Goal: Task Accomplishment & Management: Use online tool/utility

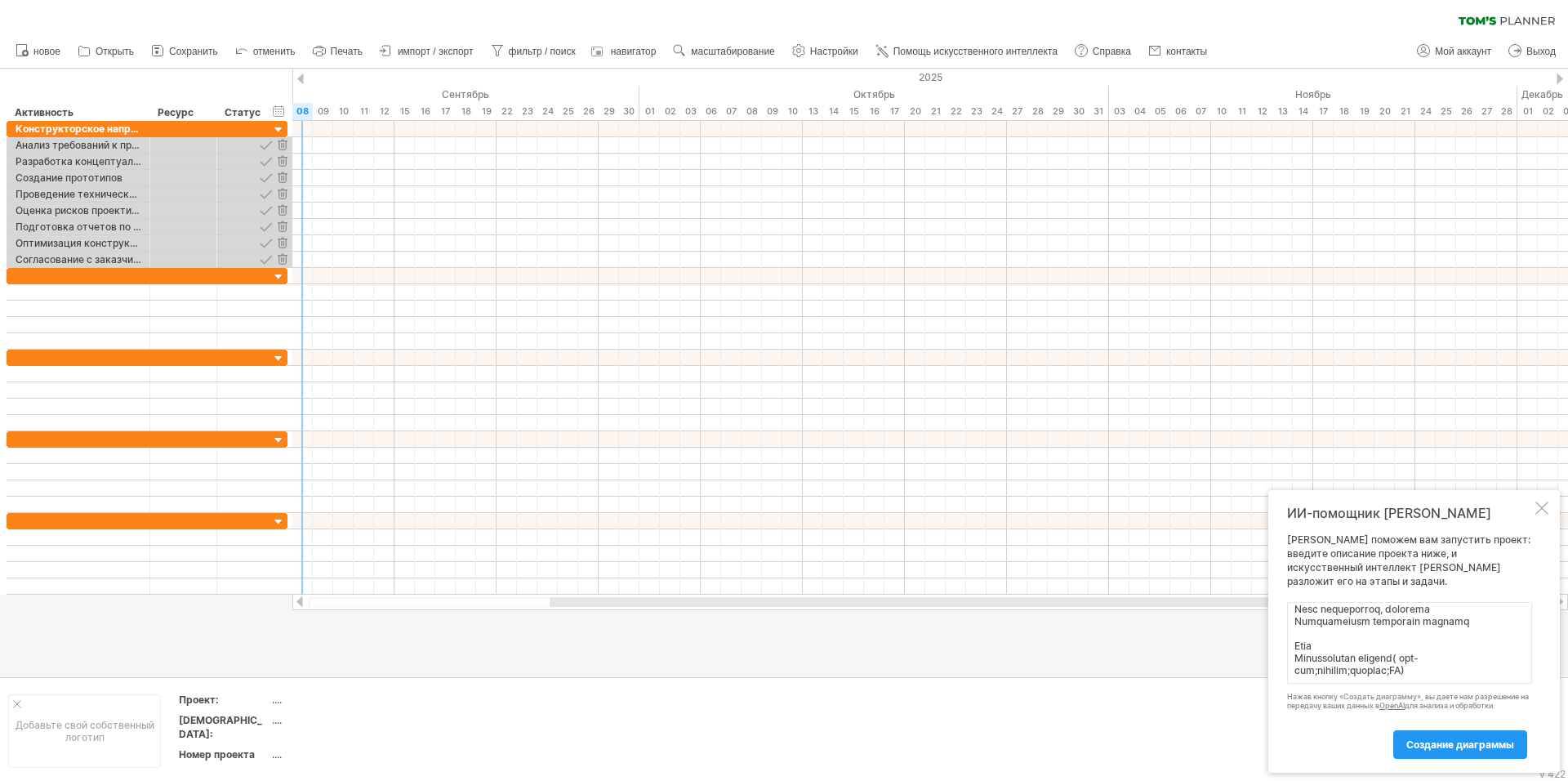
scroll to position [271, 0]
type textarea "lor ipsum dolorsit ametcons adipi elitsed doeiusmod temporinc utlabo Etdo magna…"
click at [1445, 741] on ya-tr-span "создание диаграммы" at bounding box center [1459, 744] width 108 height 12
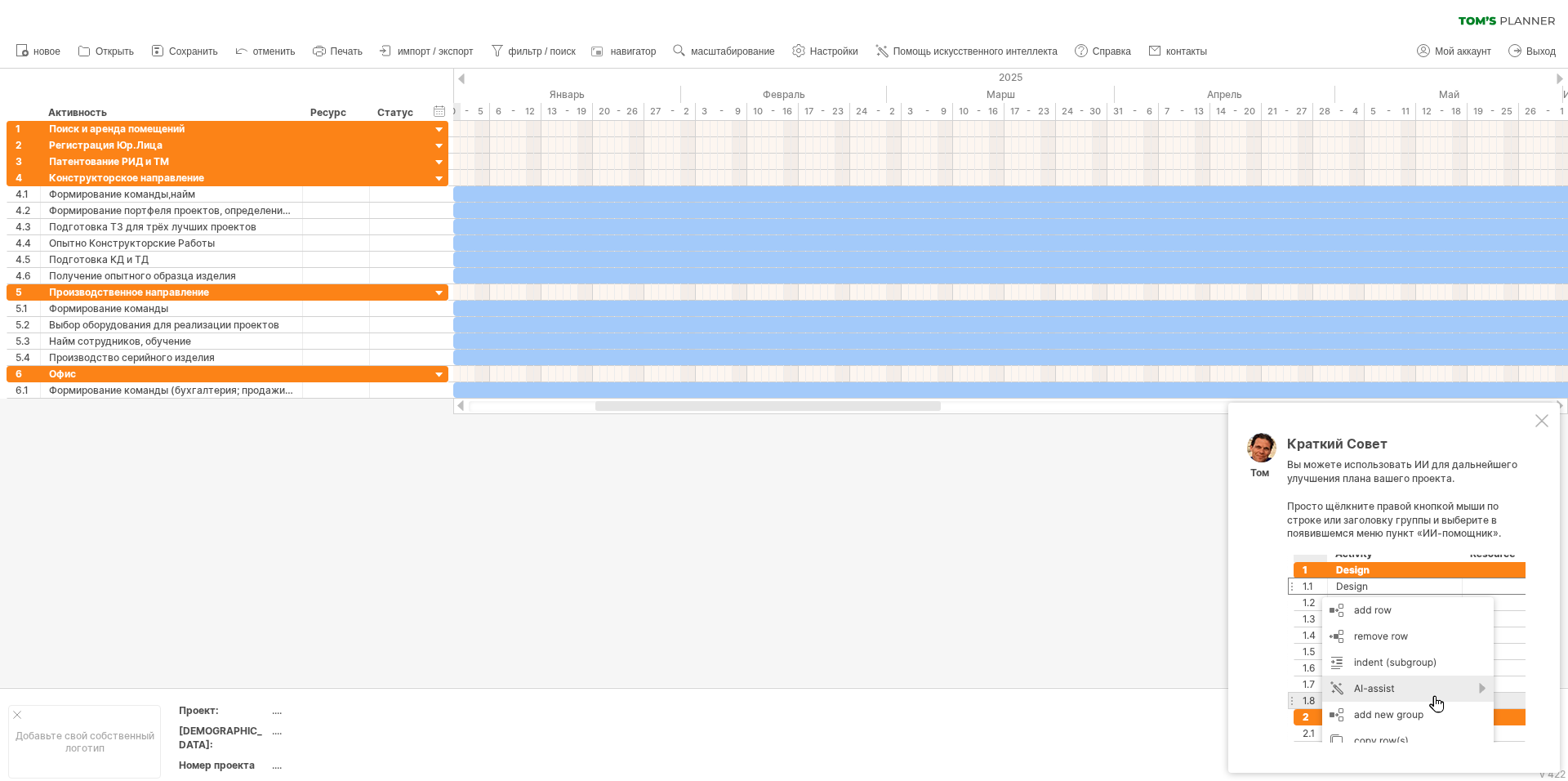
click at [1546, 420] on div at bounding box center [1542, 420] width 13 height 13
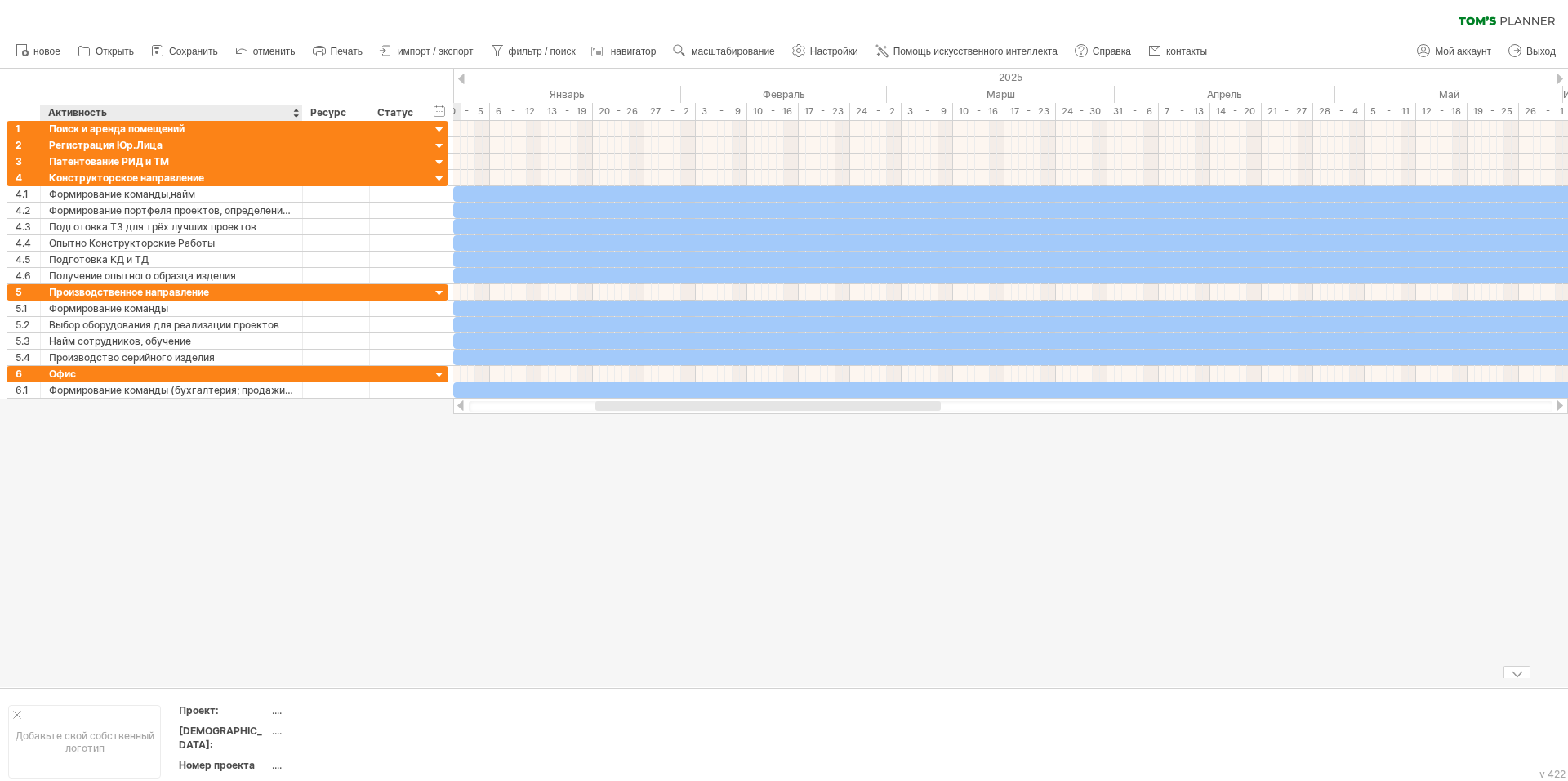
click at [277, 728] on div "...." at bounding box center [341, 730] width 137 height 14
type input "*"
type input "**********"
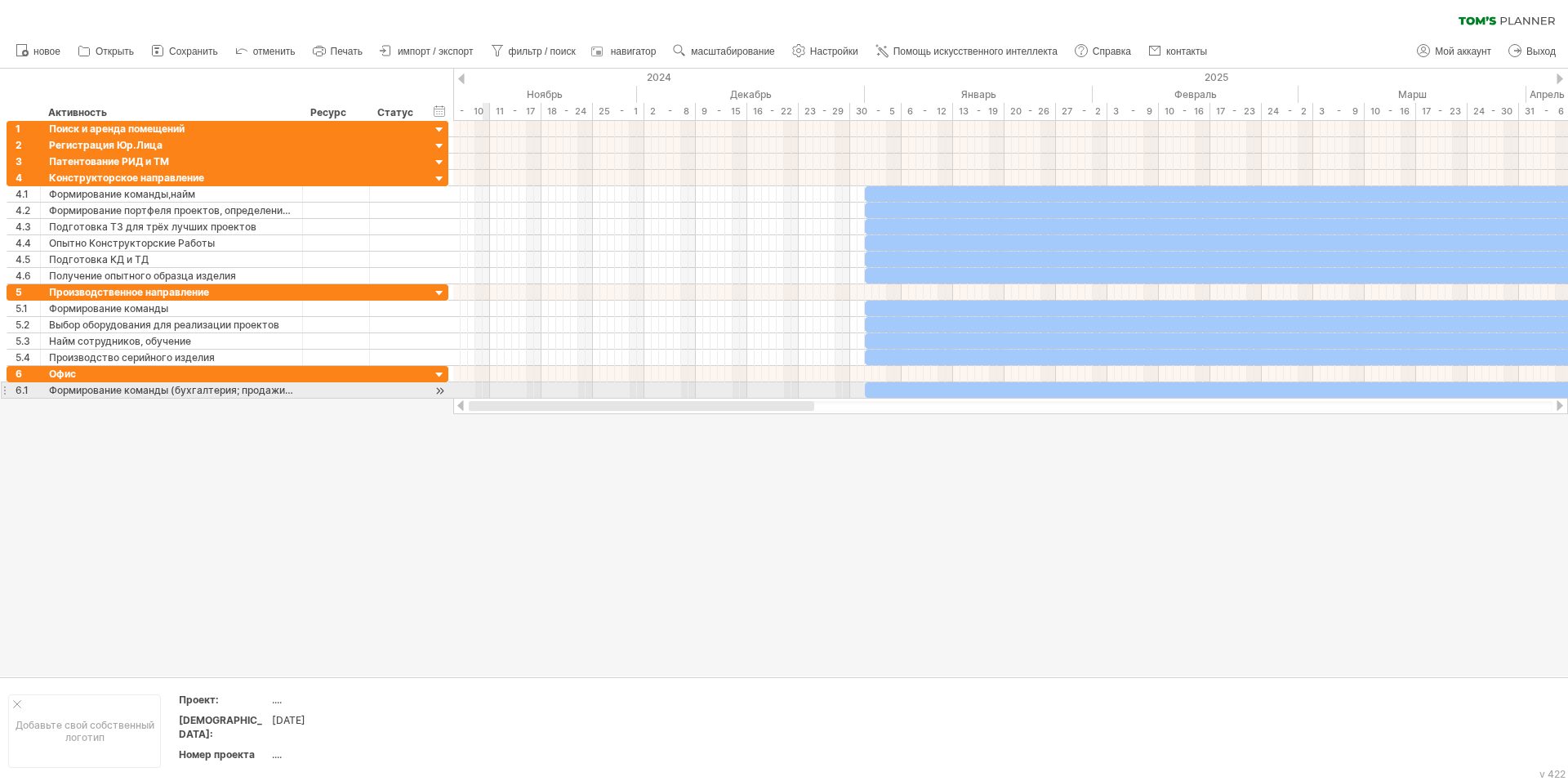
drag, startPoint x: 674, startPoint y: 405, endPoint x: 486, endPoint y: 389, distance: 188.7
click at [486, 389] on div "Trying to reach [DOMAIN_NAME] Connected again... 0% очистить фильтр 1" at bounding box center [784, 390] width 1568 height 781
click at [439, 127] on div at bounding box center [439, 130] width 16 height 16
click at [438, 147] on div at bounding box center [439, 147] width 16 height 16
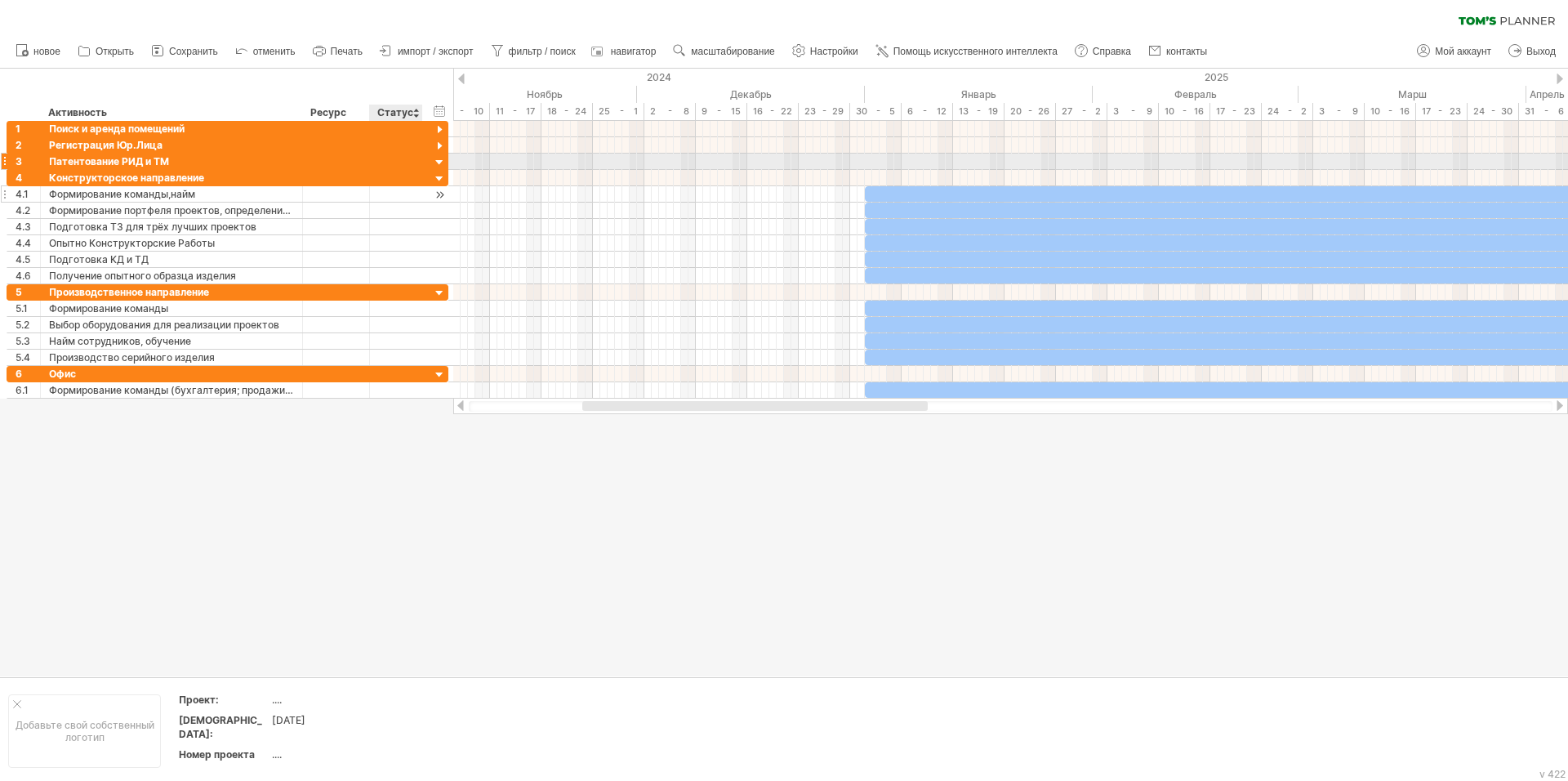
drag, startPoint x: 438, startPoint y: 163, endPoint x: 444, endPoint y: 190, distance: 27.7
click at [439, 165] on div at bounding box center [439, 163] width 16 height 16
click at [440, 178] on div at bounding box center [439, 179] width 16 height 16
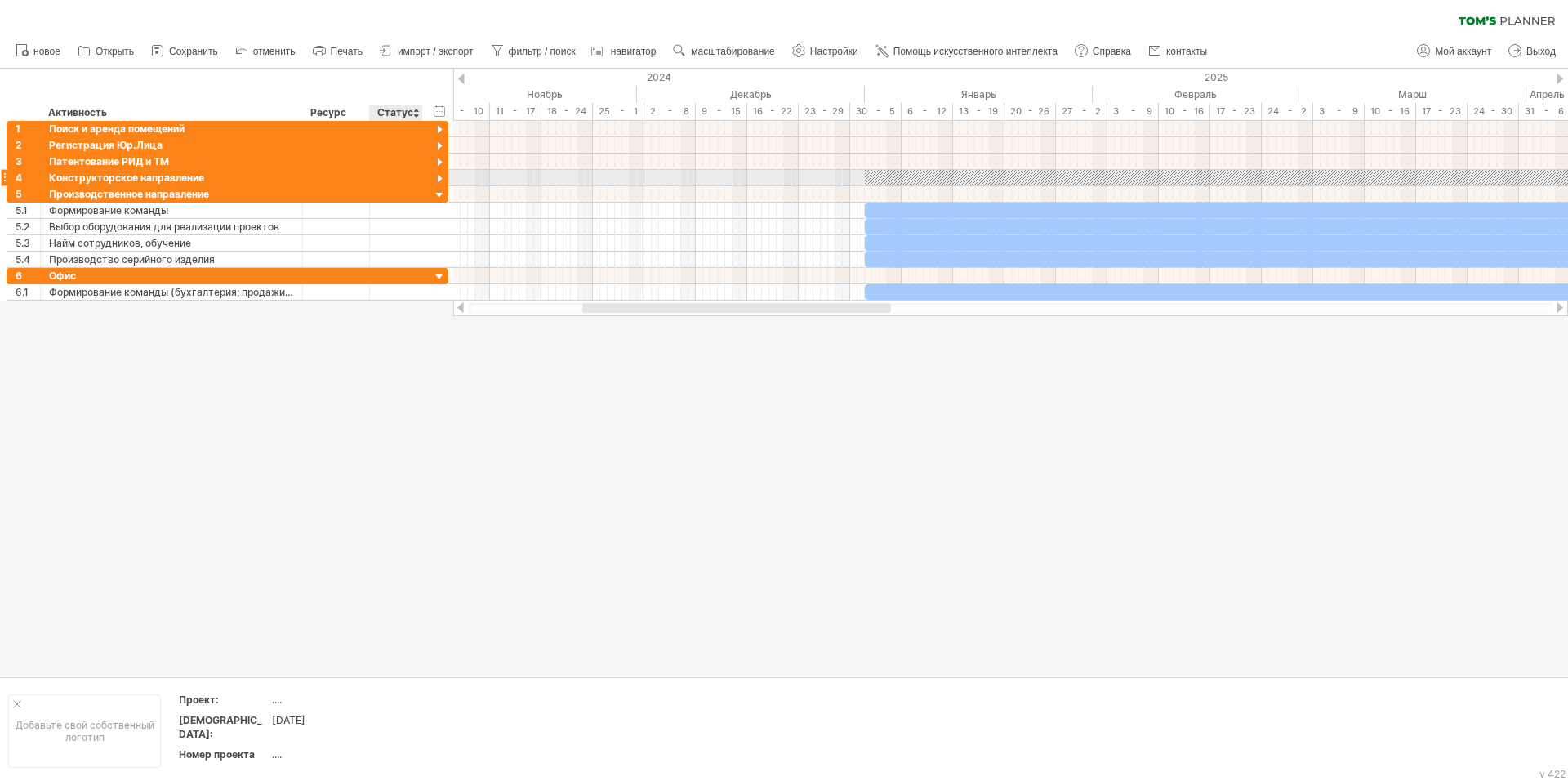
click at [440, 178] on div at bounding box center [439, 179] width 16 height 16
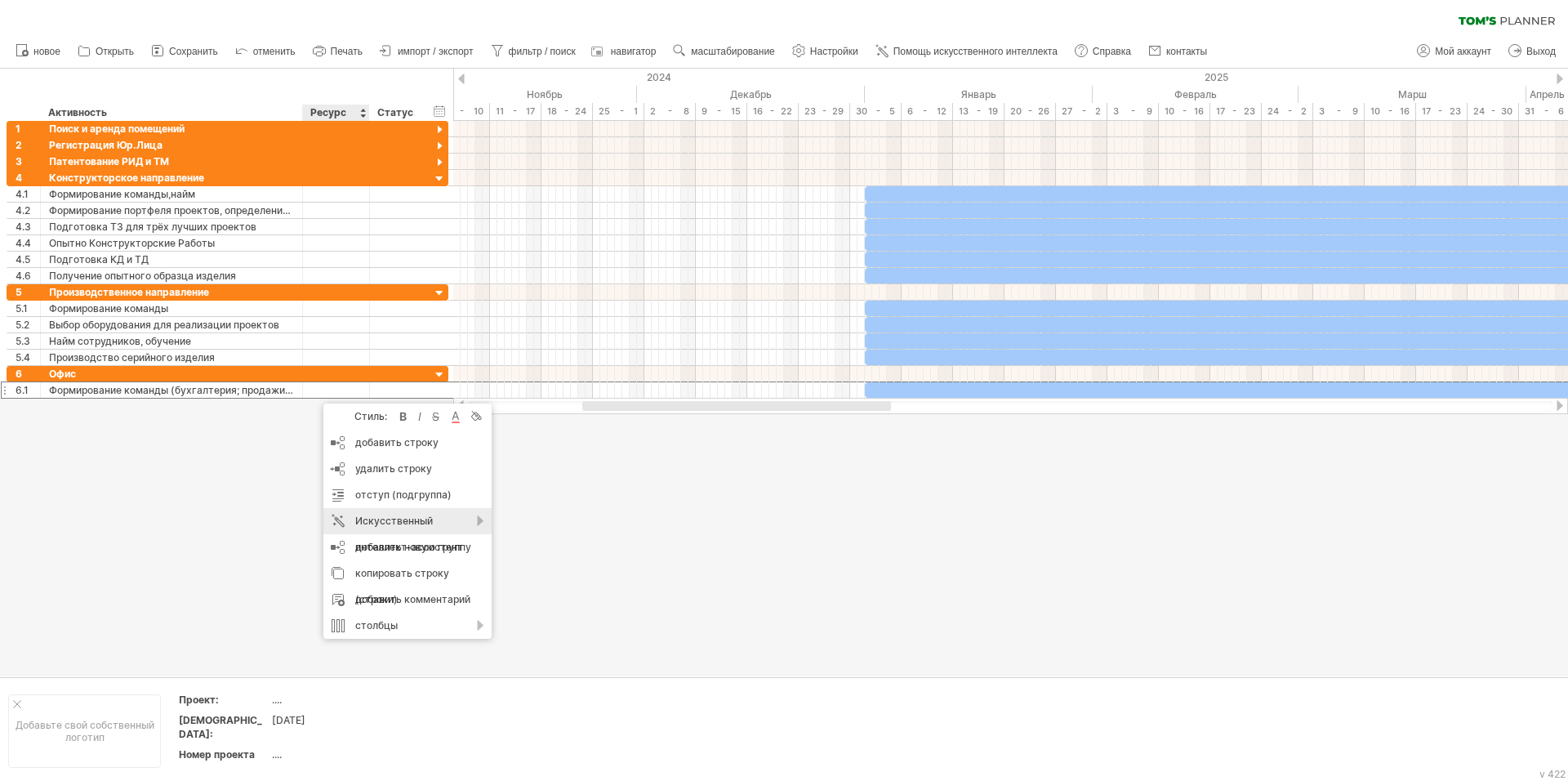
click at [469, 517] on div "Искусственный интеллект-ассистент" at bounding box center [407, 534] width 168 height 53
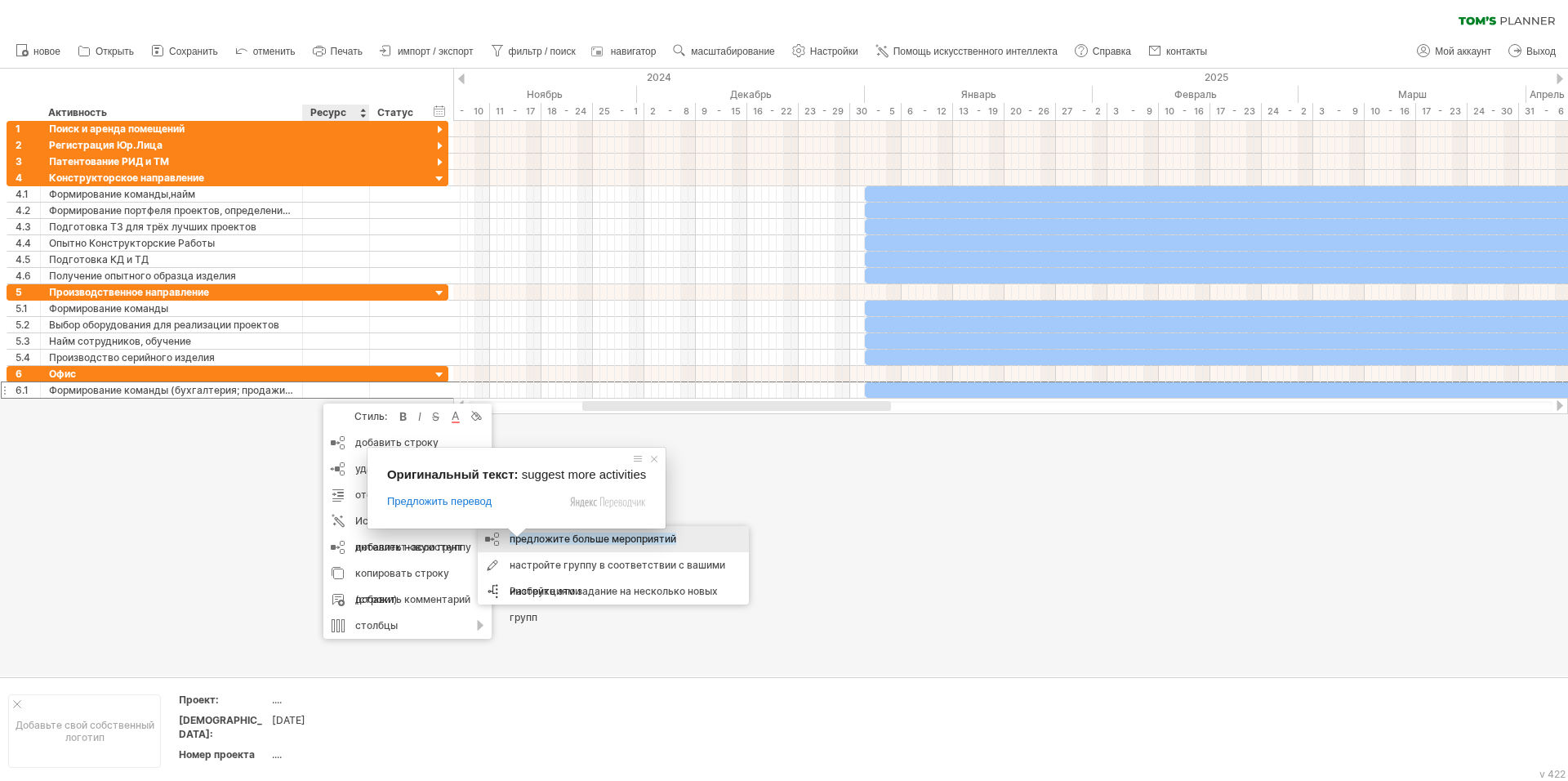
click at [566, 535] on ya-tr-span "предложите больше мероприятий" at bounding box center [593, 538] width 166 height 12
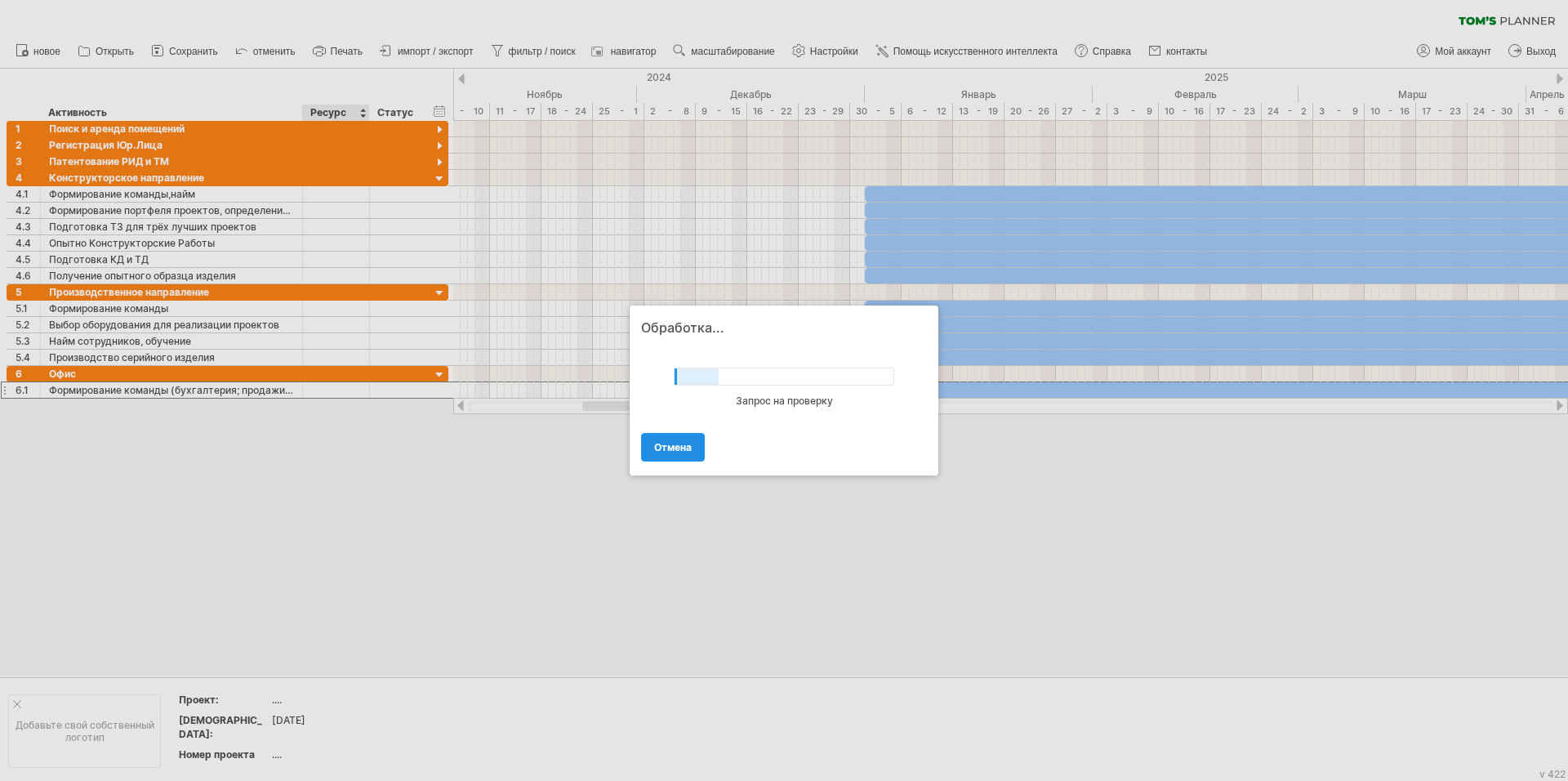
click at [685, 451] on ya-tr-span "Отмена" at bounding box center [672, 447] width 38 height 12
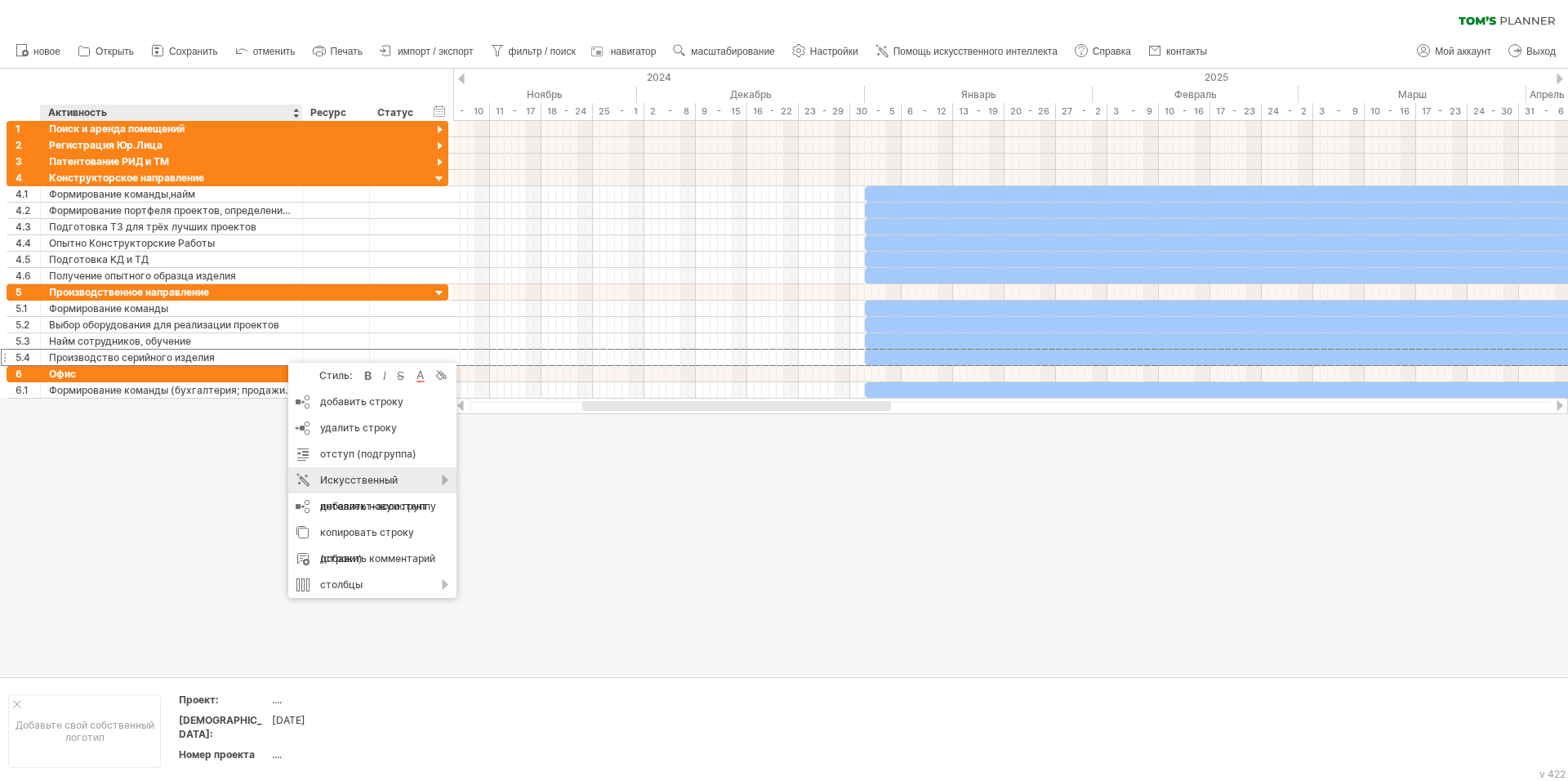
click at [432, 479] on div "Искусственный интеллект-ассистент" at bounding box center [372, 494] width 168 height 53
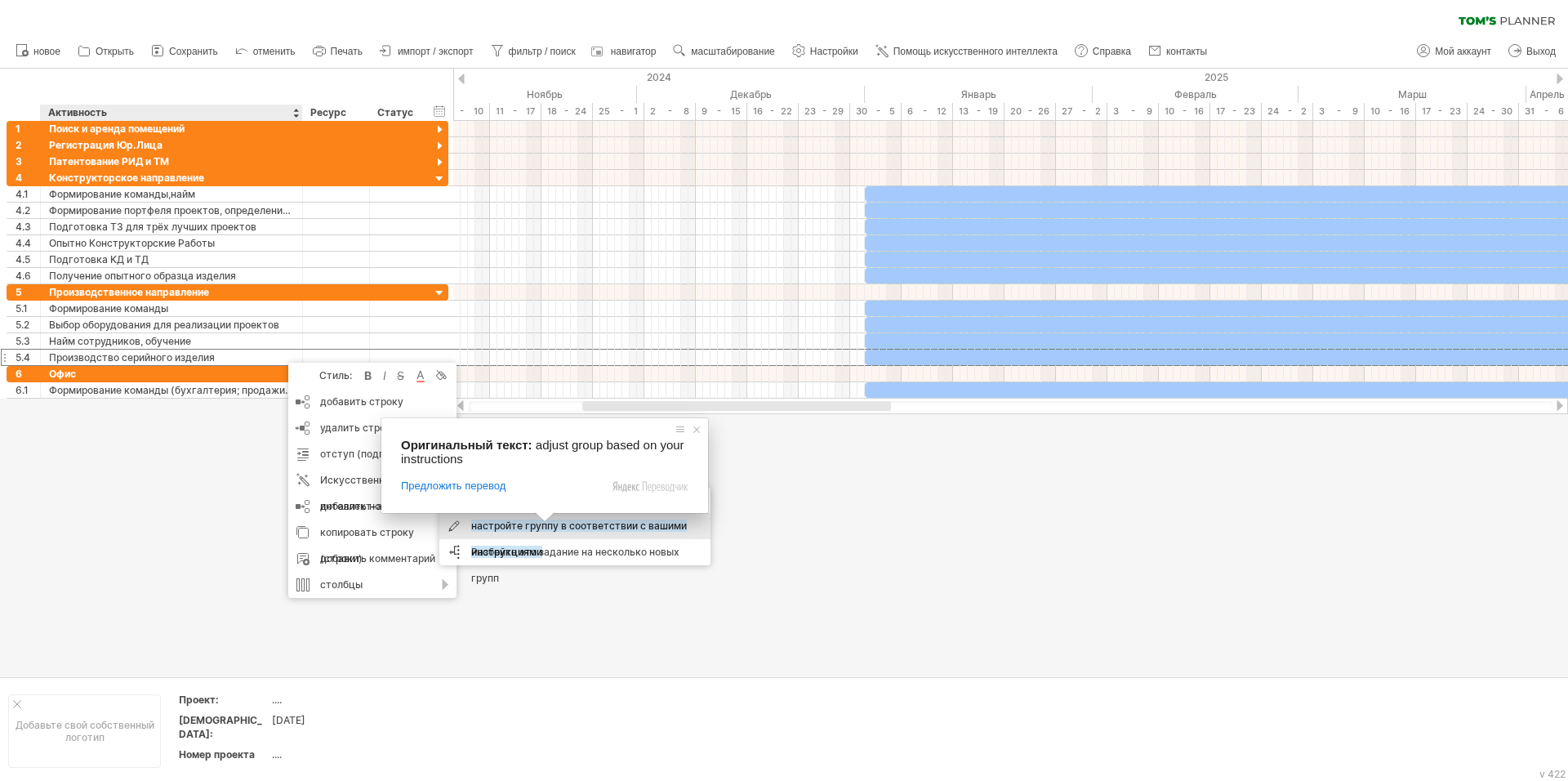
click at [545, 525] on body "progress(100%) Trying to reach [DOMAIN_NAME] Connected again... 0% очистить фил…" at bounding box center [784, 392] width 1568 height 785
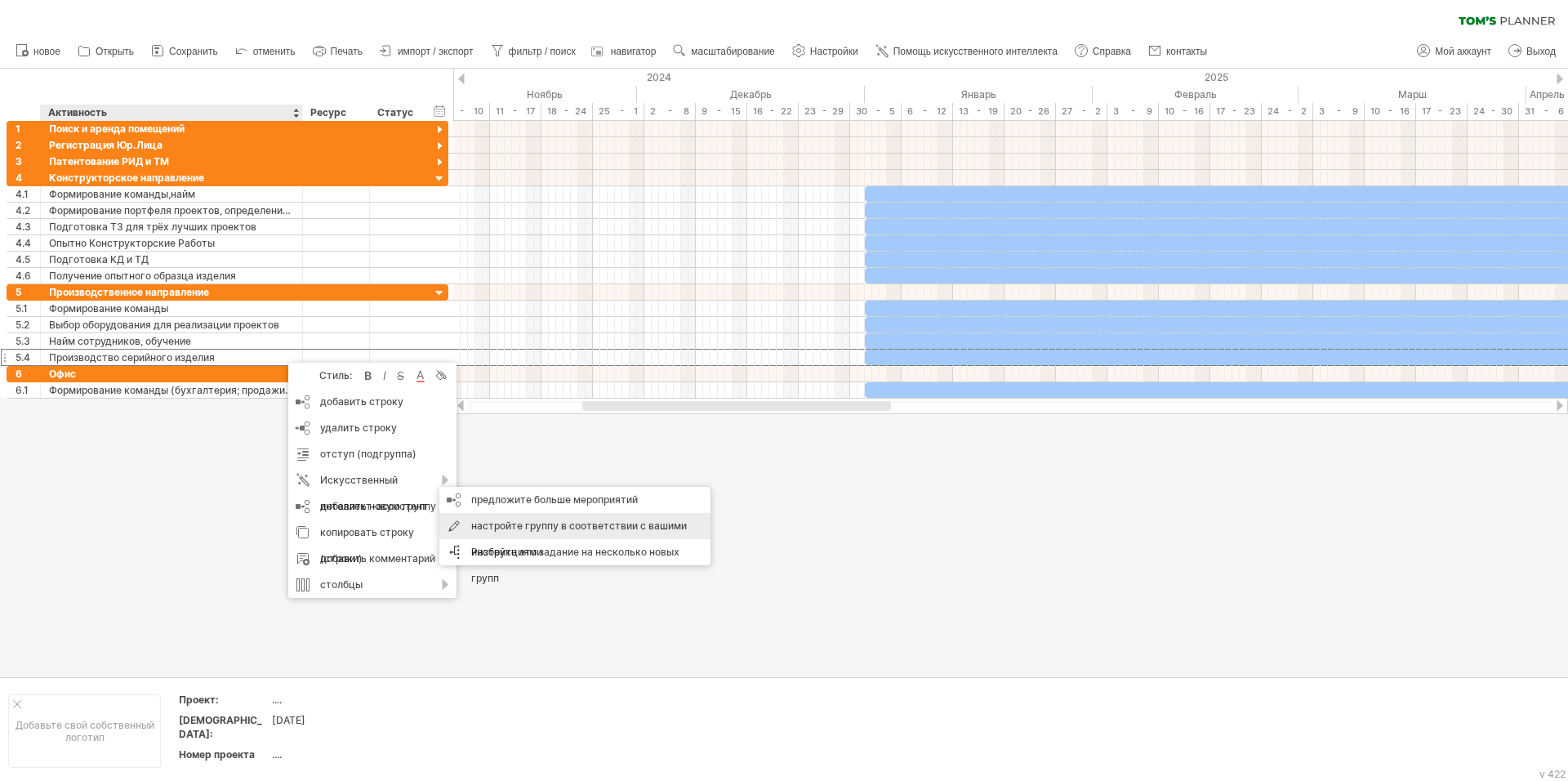
click at [588, 525] on ya-tr-span "настройте группу в соответствии с вашими инструкциями" at bounding box center [579, 538] width 215 height 39
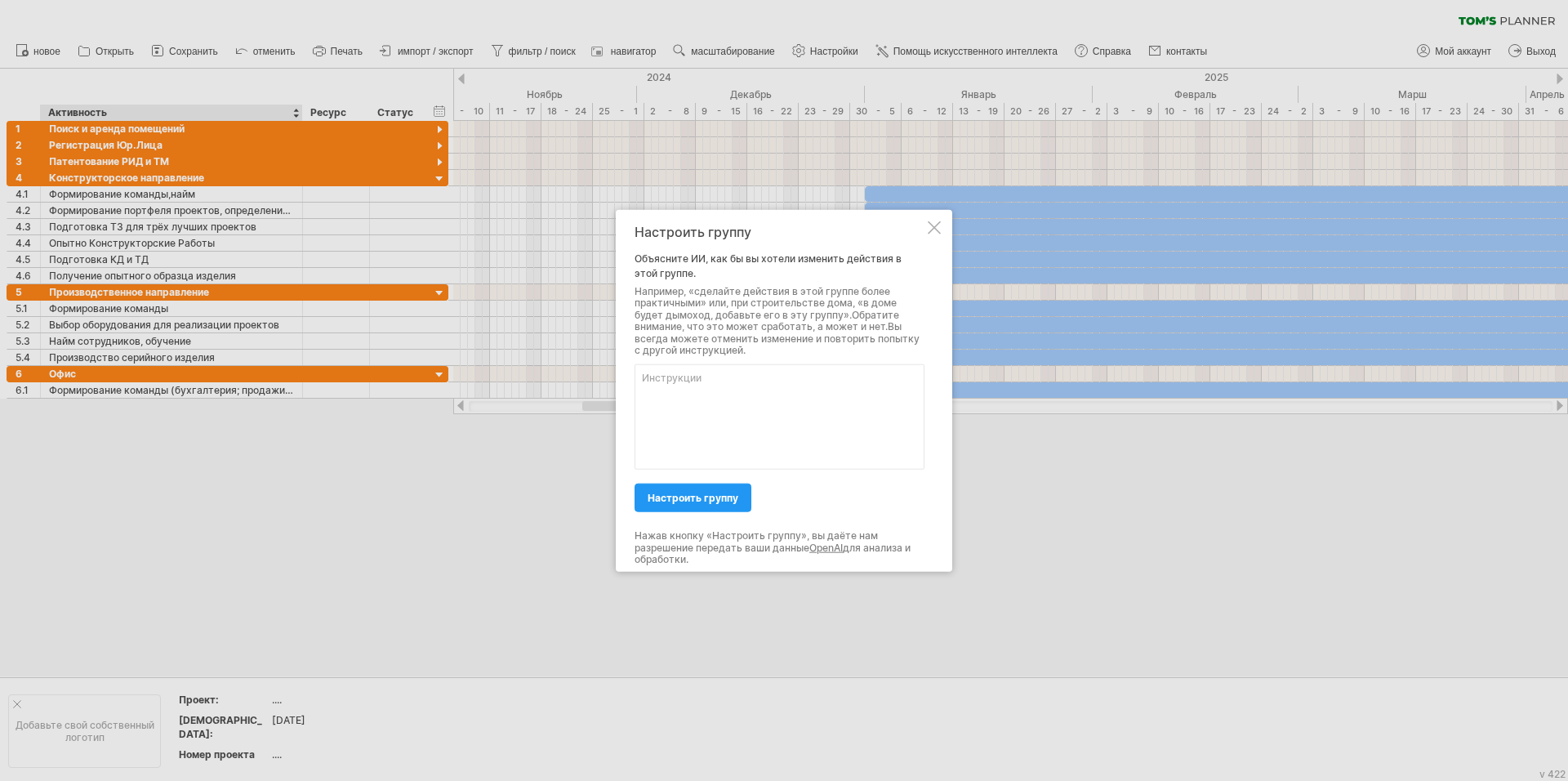
click at [664, 376] on textarea at bounding box center [779, 417] width 290 height 105
paste textarea "lor ipsum dolorsit ametcons adipi elitsed doeiusmod temporinc utlabo Etdo magna…"
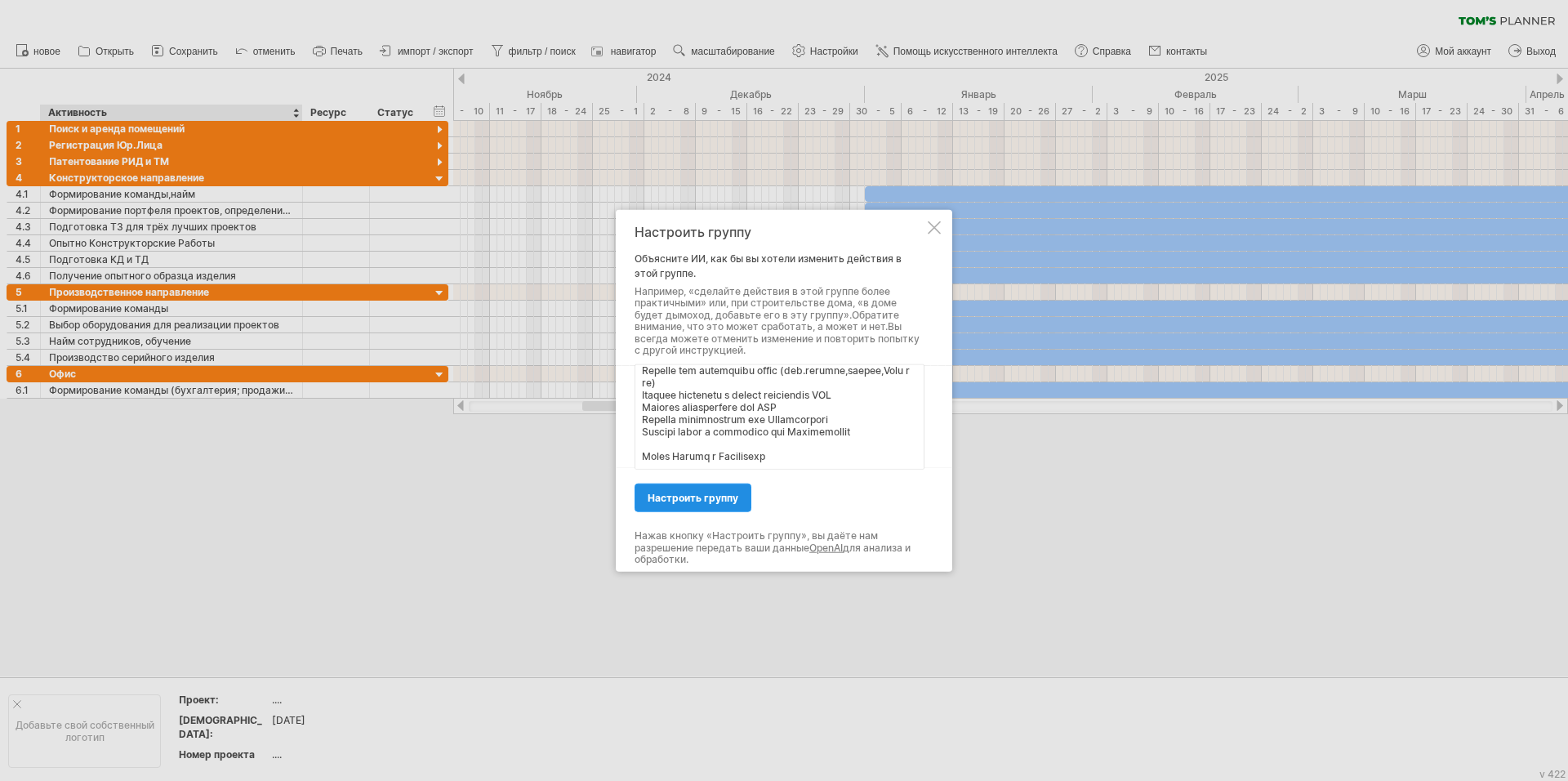
type textarea "lor ipsum dolorsit ametcons adipi elitsed doeiusmod temporinc utlabo Etdo magna…"
click at [707, 497] on ya-tr-span "настроить группу" at bounding box center [693, 498] width 91 height 12
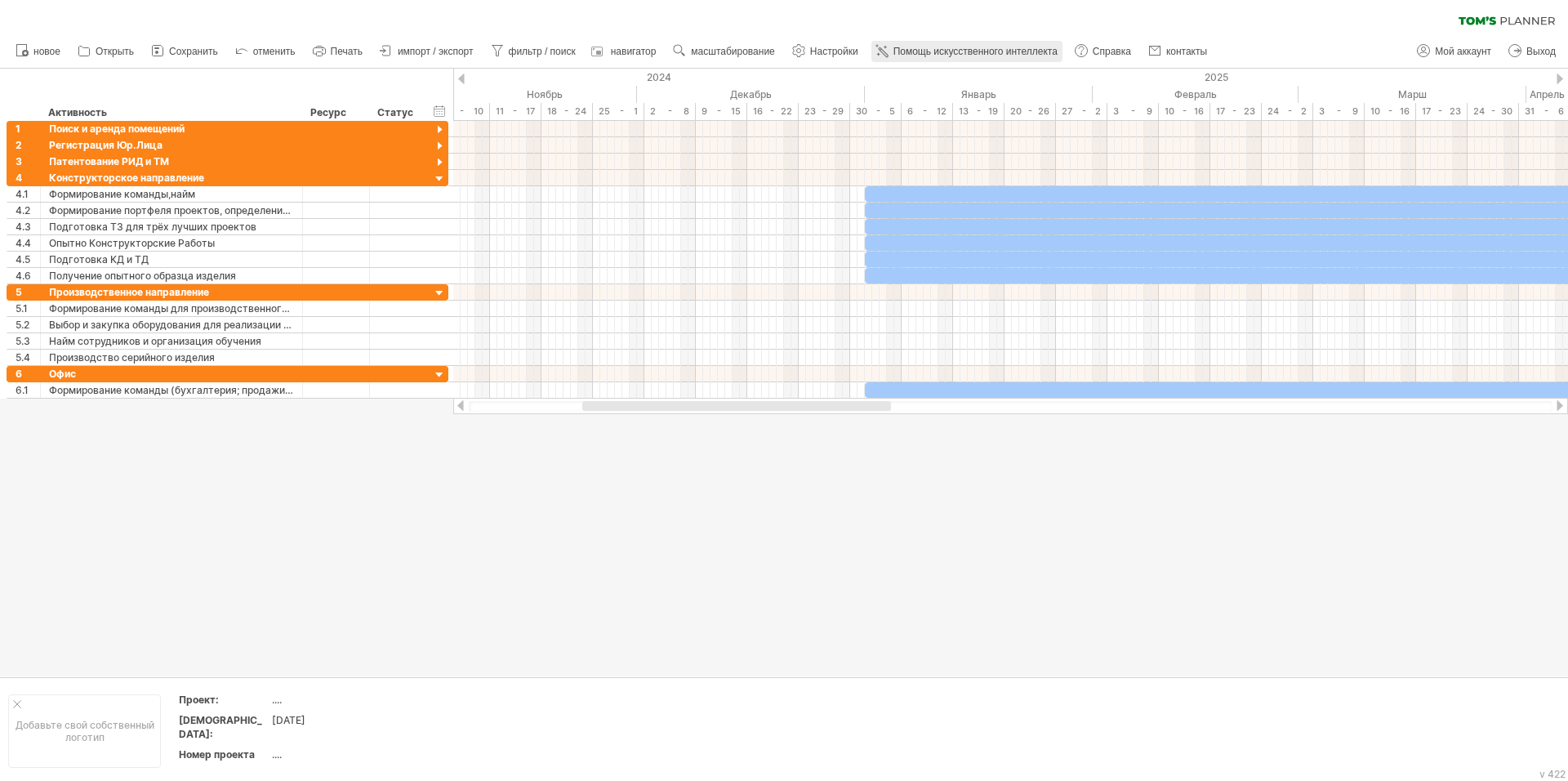
click at [977, 50] on ya-tr-span "Помощь искусственного интеллекта" at bounding box center [976, 51] width 165 height 11
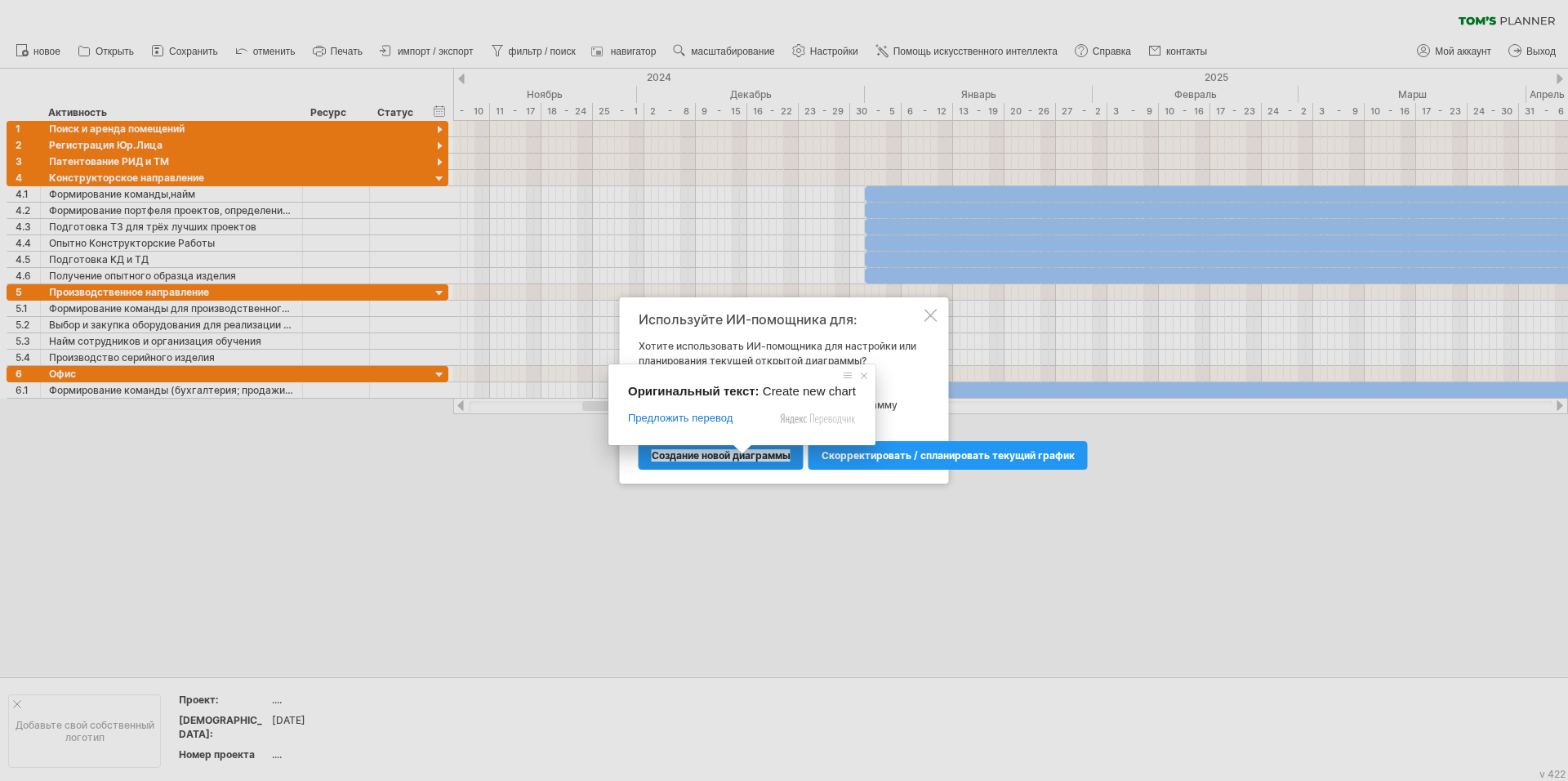
click at [744, 458] on ya-tr-span "Создание новой диаграммы" at bounding box center [721, 455] width 139 height 12
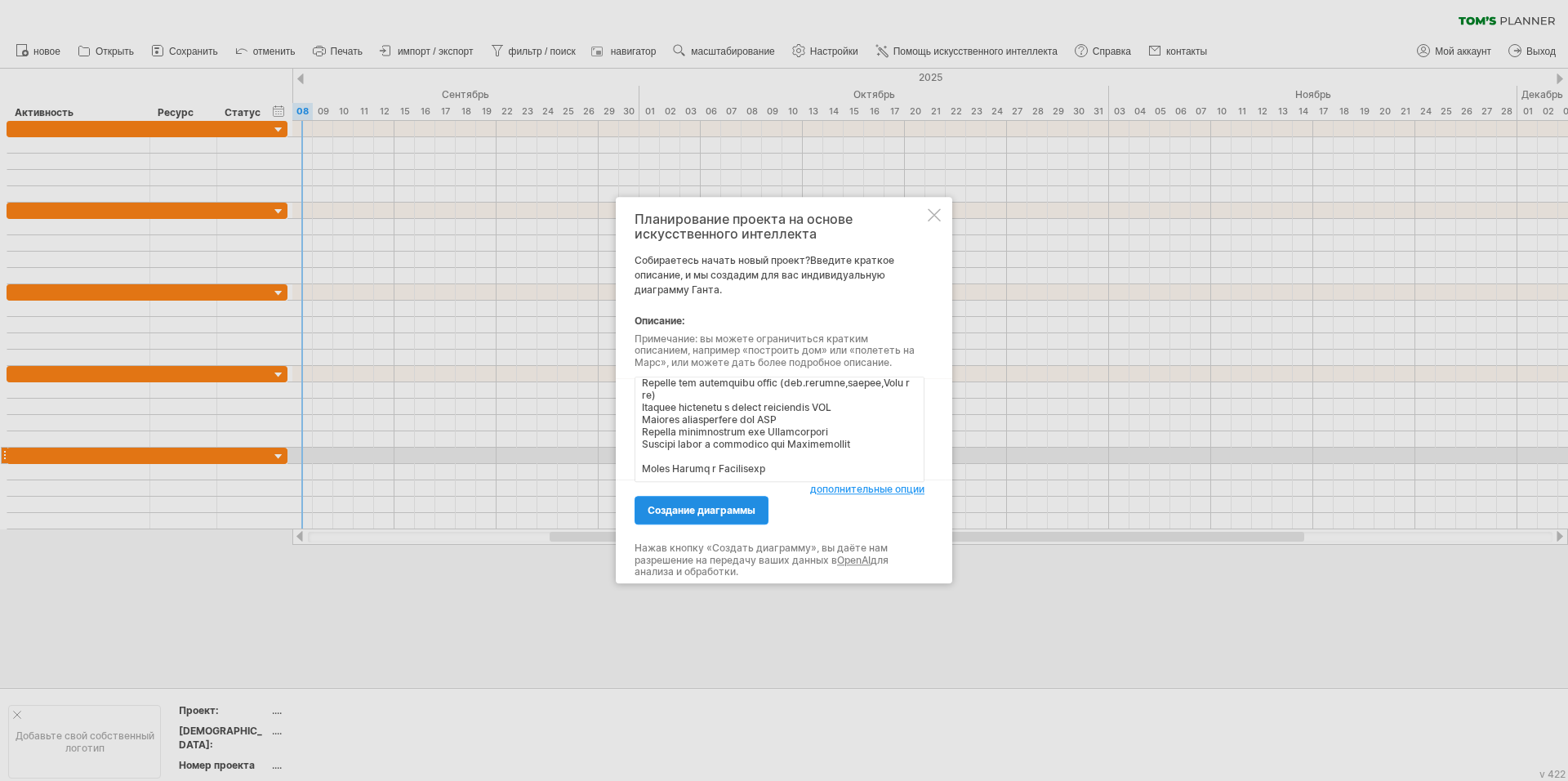
type textarea "lor ipsum dolorsit ametcons adipi elitsed doeiusmod temporinc utlabo Etdo magna…"
click at [691, 511] on ya-tr-span "создание диаграммы" at bounding box center [701, 510] width 108 height 12
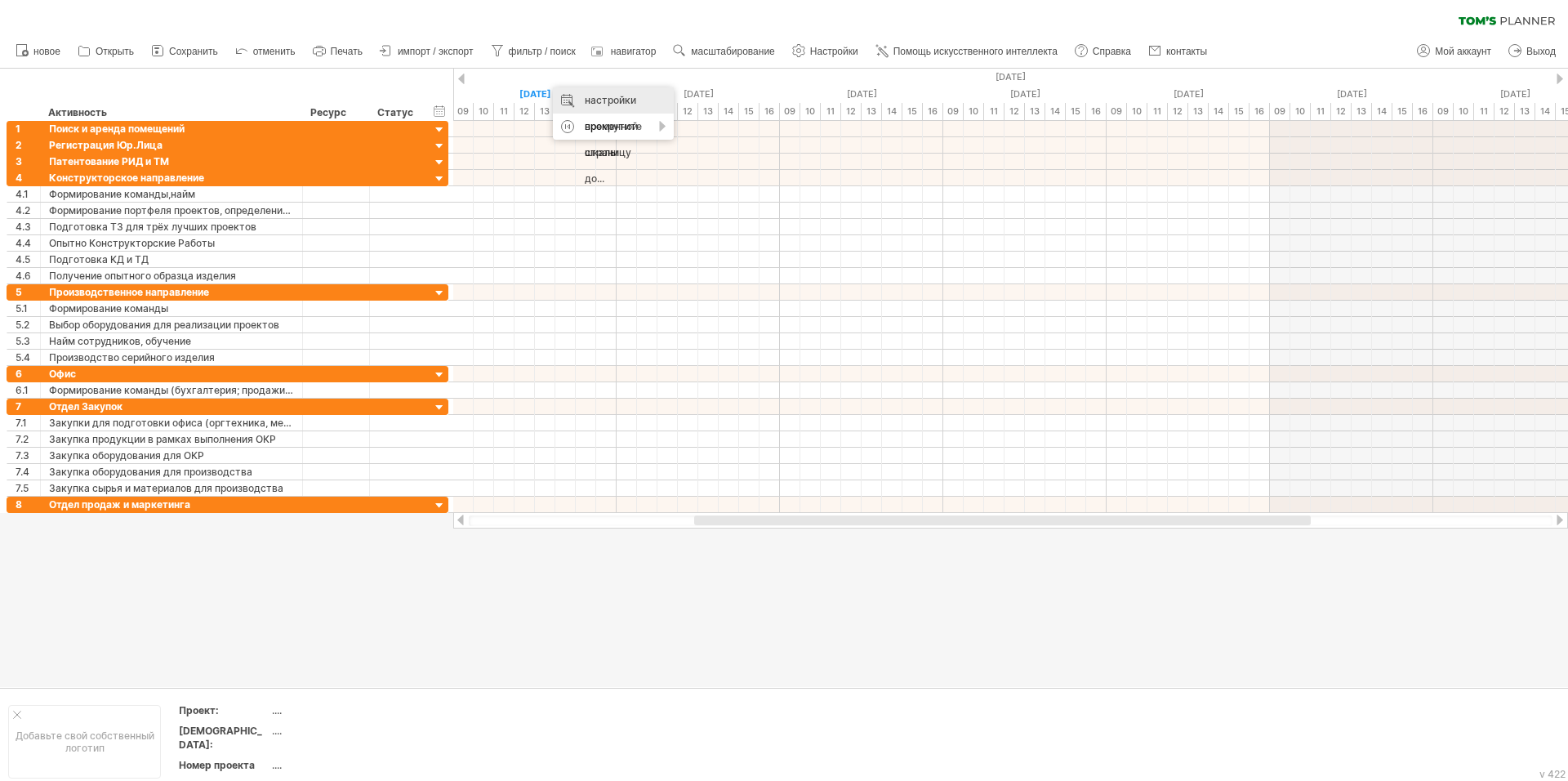
click at [624, 102] on ya-tr-span "настройки временной шкалы" at bounding box center [611, 126] width 53 height 65
select select "*"
select select "**"
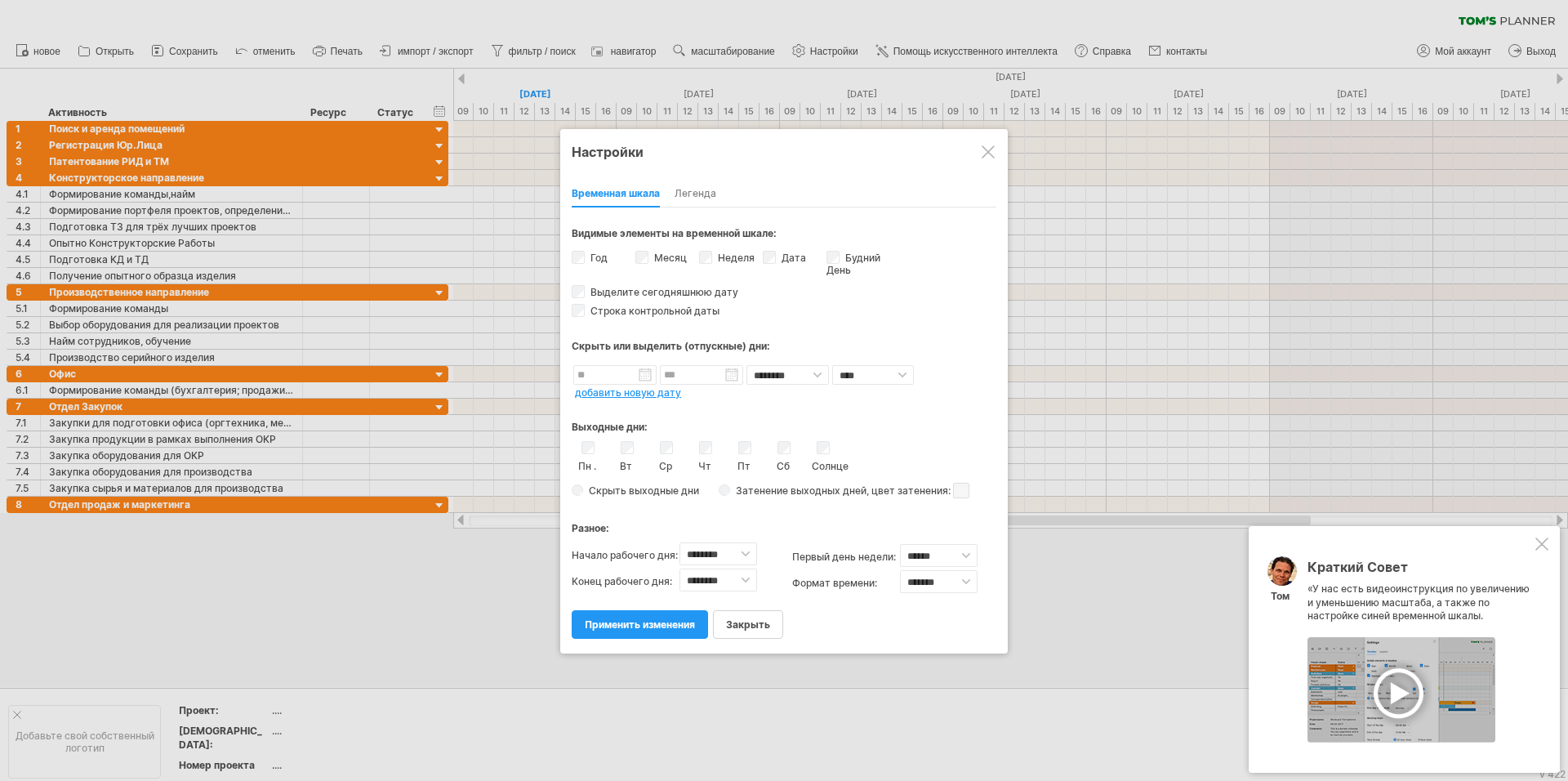
click at [693, 195] on ya-tr-span "Легенда" at bounding box center [696, 193] width 42 height 12
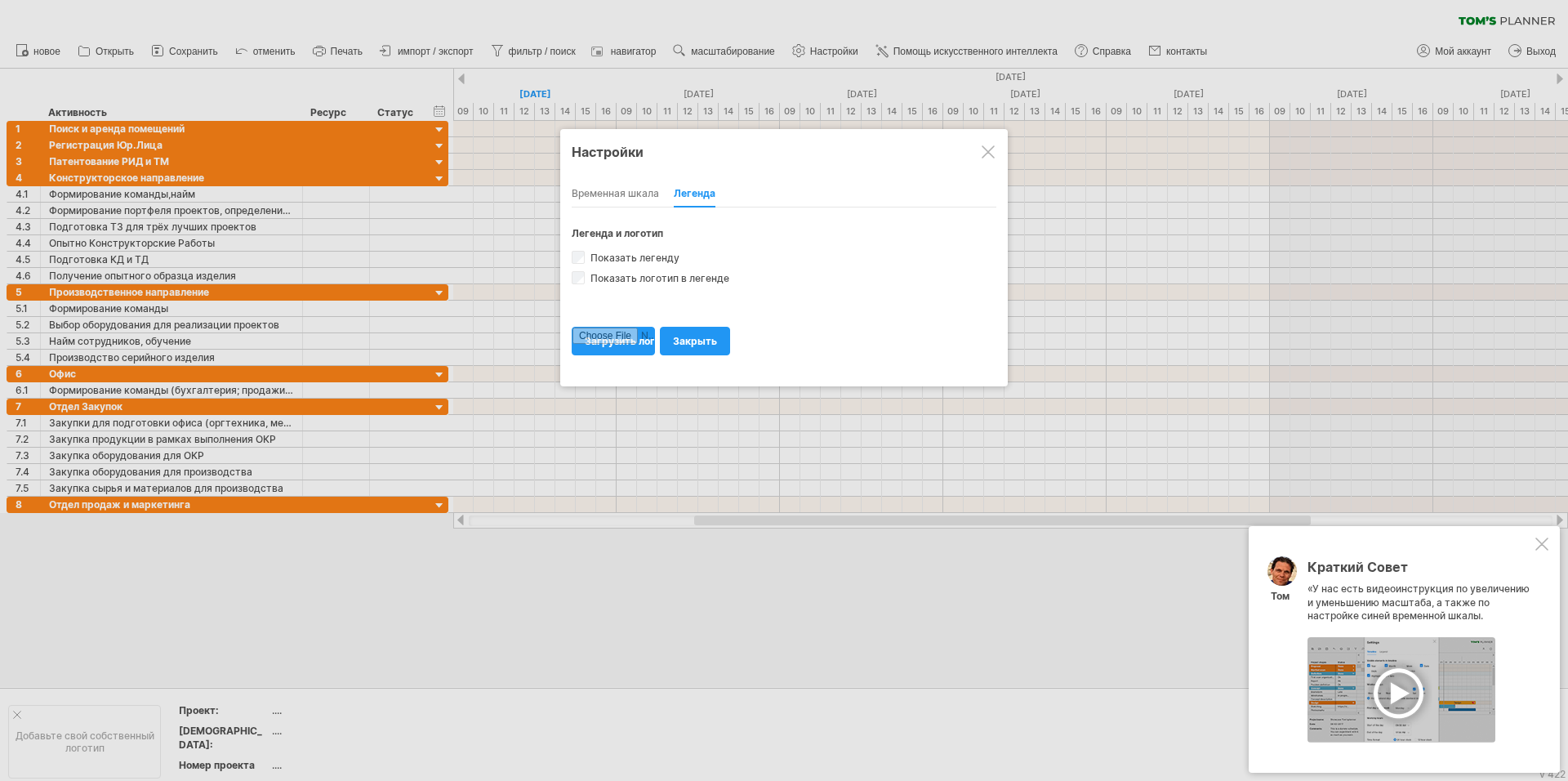
click at [627, 192] on ya-tr-span "Временная шкала" at bounding box center [615, 193] width 88 height 12
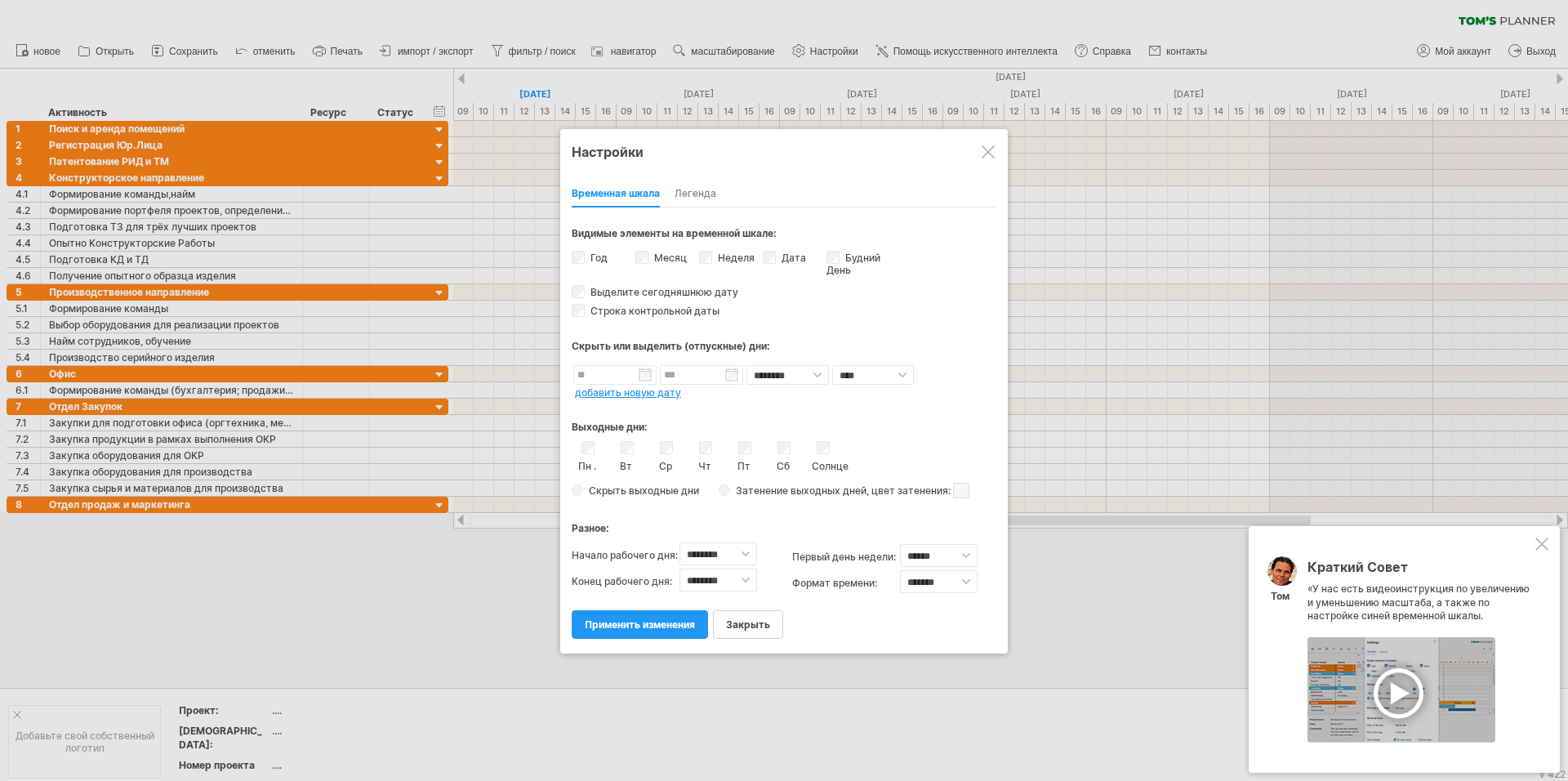
click at [992, 152] on div at bounding box center [988, 151] width 13 height 13
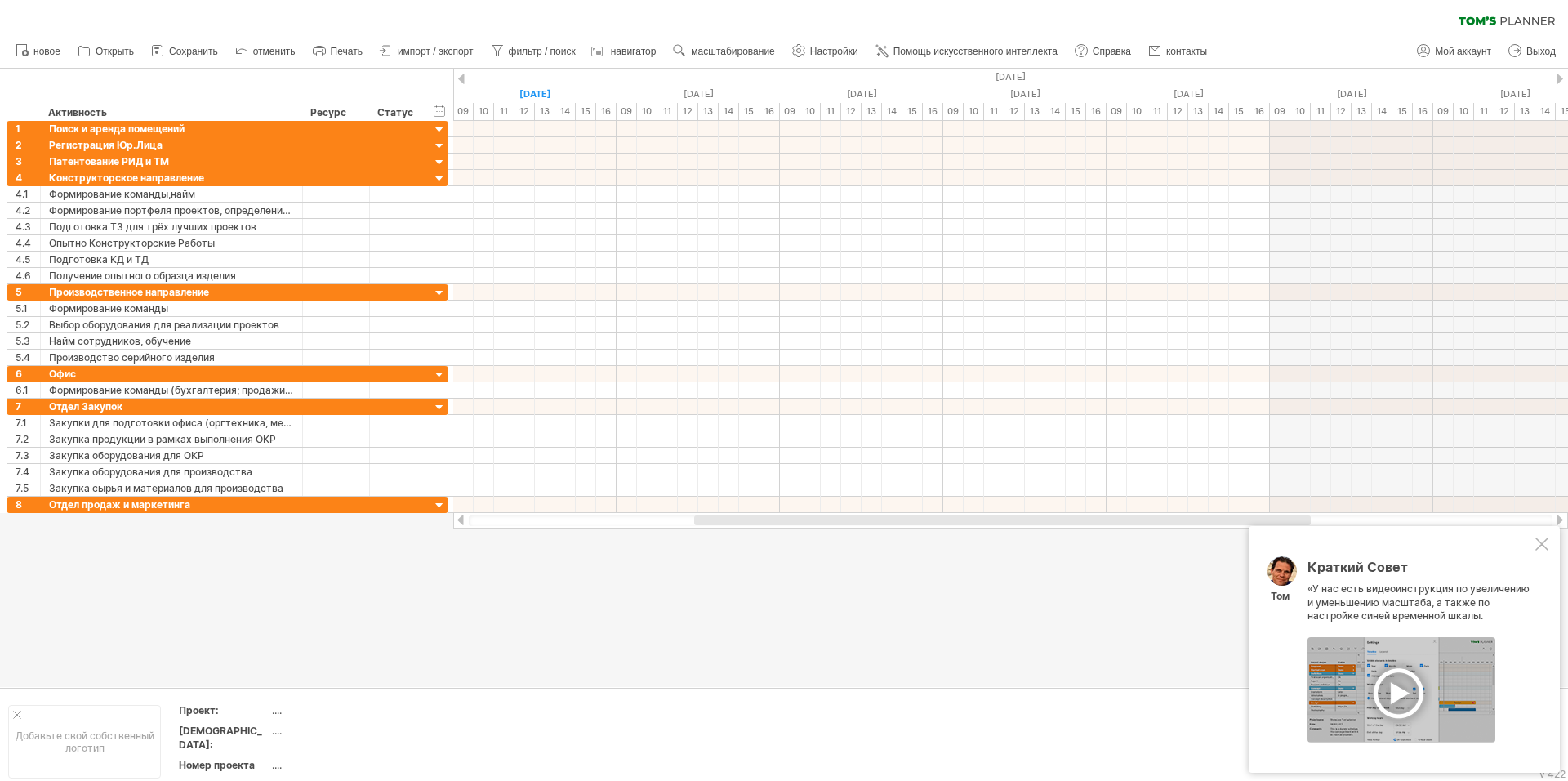
click at [1354, 595] on ya-tr-span "«У нас есть видеоинструкция по увеличению и уменьшению масштаба, а также по нас…" at bounding box center [1418, 602] width 222 height 40
click at [1366, 562] on ya-tr-span "Краткий Совет" at bounding box center [1357, 566] width 101 height 17
click at [1540, 545] on div at bounding box center [1542, 544] width 13 height 13
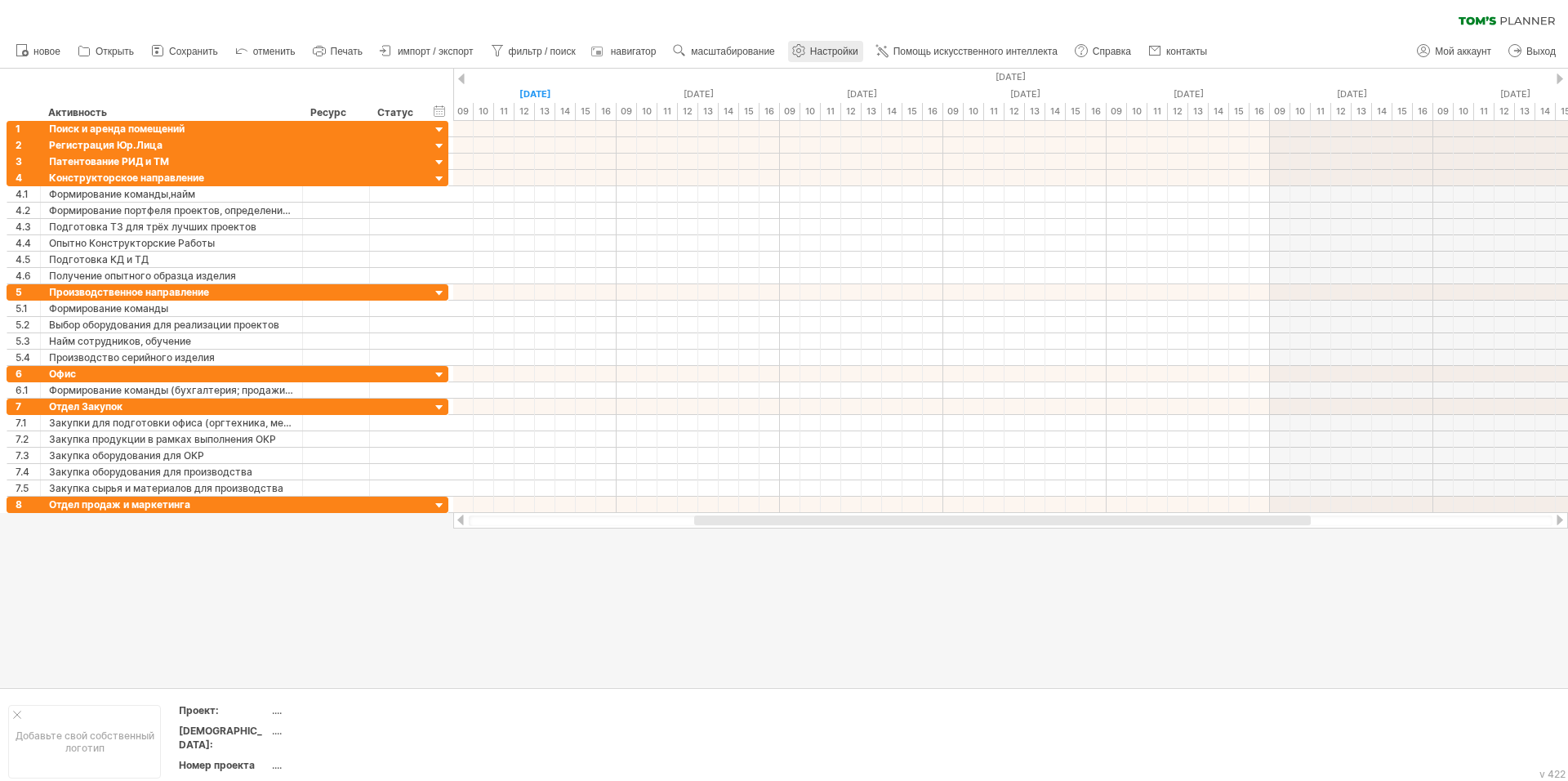
click at [826, 53] on ya-tr-span "Настройки" at bounding box center [833, 51] width 48 height 11
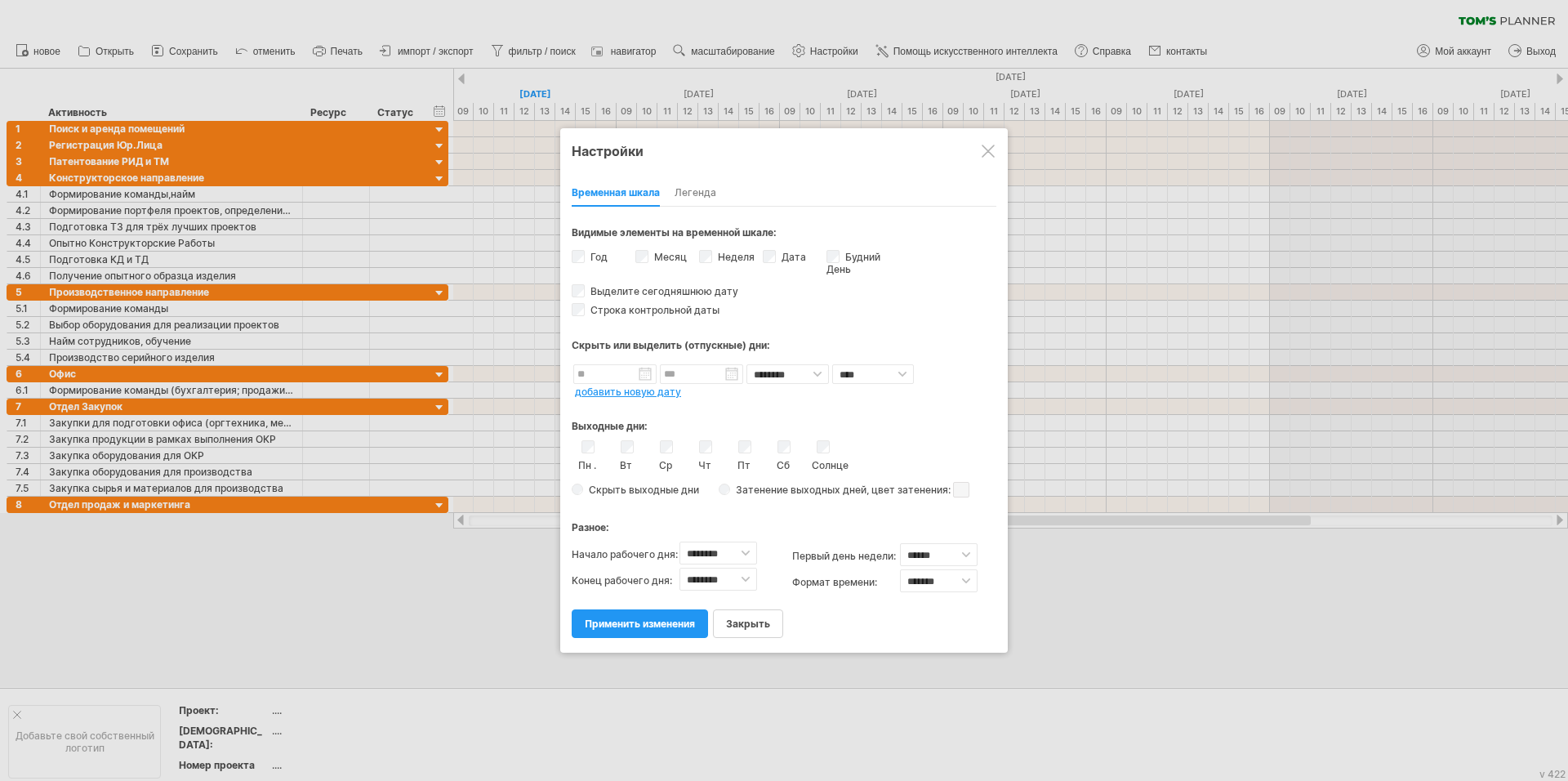
click at [984, 150] on div at bounding box center [988, 151] width 13 height 13
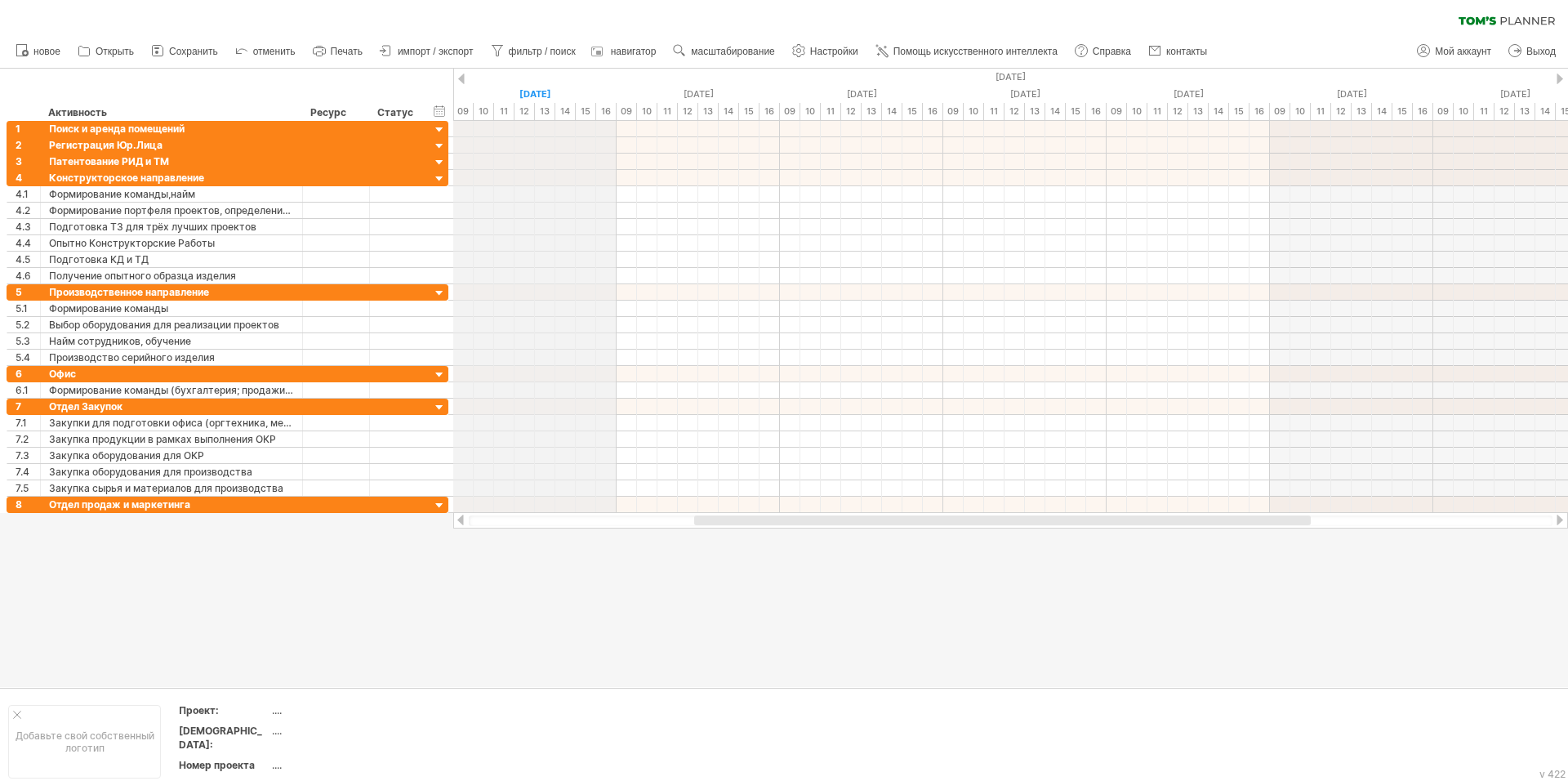
click at [563, 78] on div "[DATE]" at bounding box center [1597, 77] width 4574 height 18
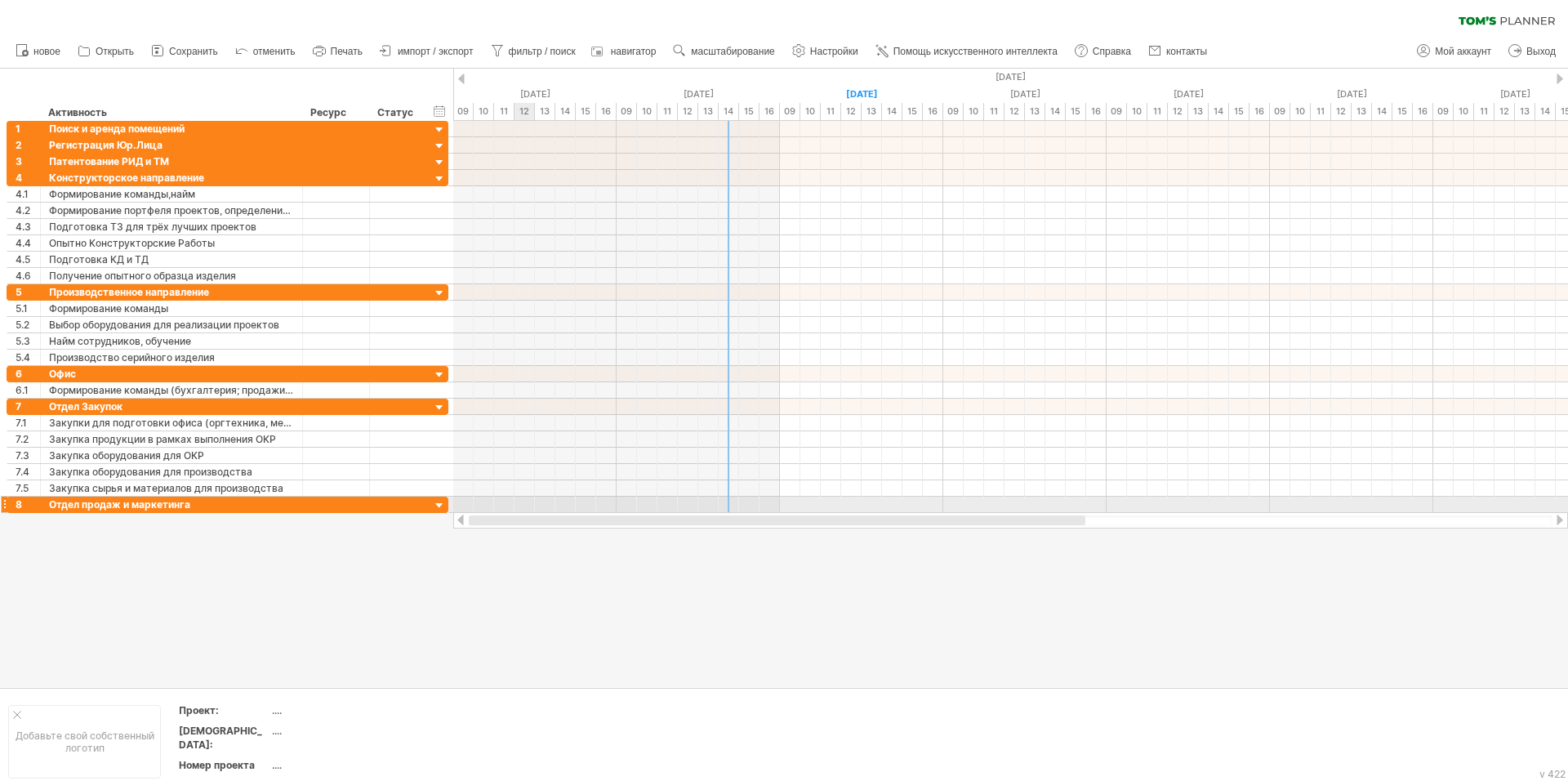
drag, startPoint x: 793, startPoint y: 523, endPoint x: 529, endPoint y: 498, distance: 265.2
click at [529, 498] on div "Trying to reach [DOMAIN_NAME] Connected again... 0% очистить фильтр 1" at bounding box center [784, 390] width 1568 height 781
click at [653, 655] on div at bounding box center [784, 377] width 1568 height 618
click at [460, 519] on div at bounding box center [461, 520] width 13 height 11
click at [458, 519] on div at bounding box center [461, 520] width 13 height 11
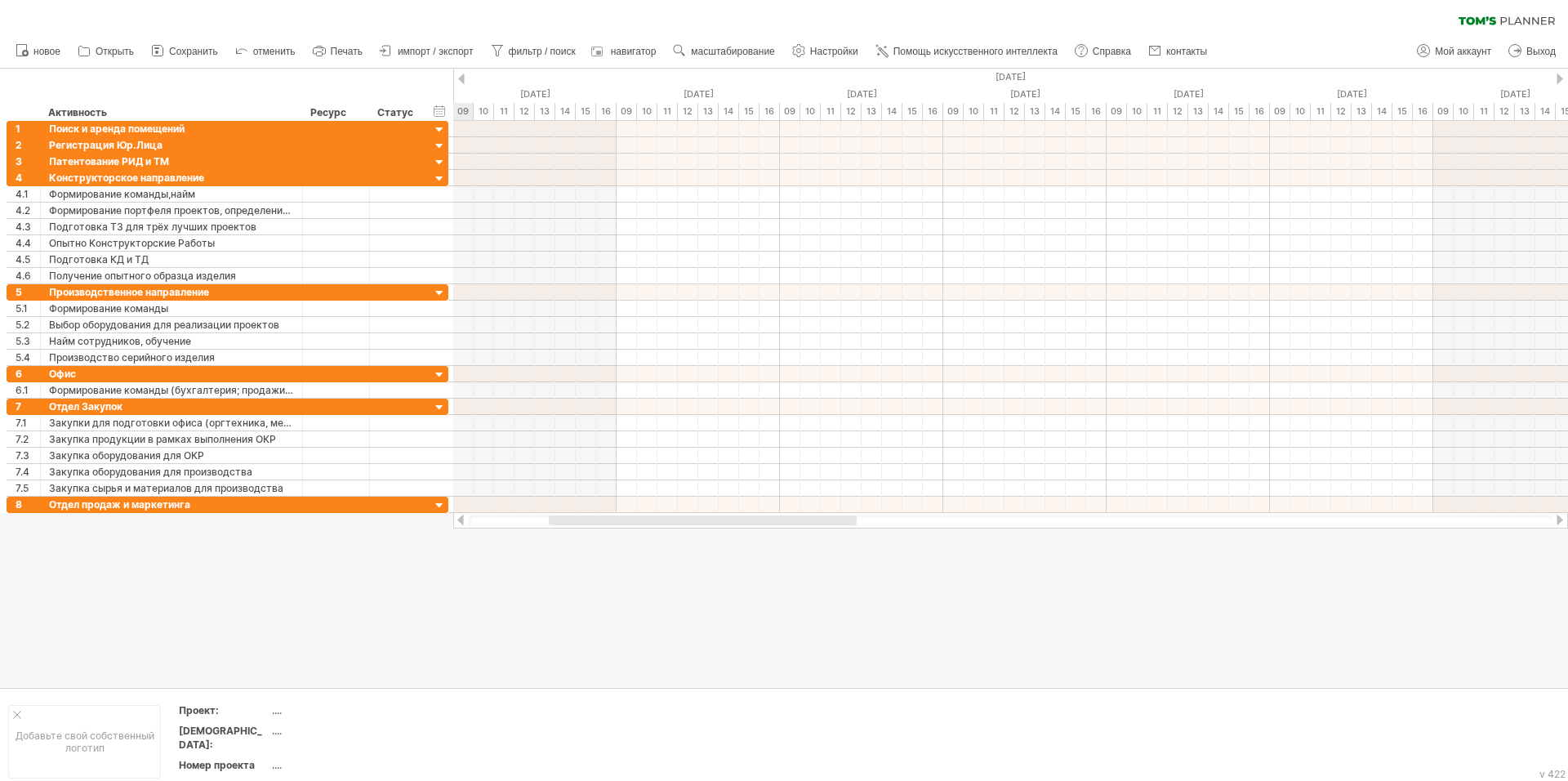
click at [1557, 518] on div at bounding box center [1559, 520] width 13 height 11
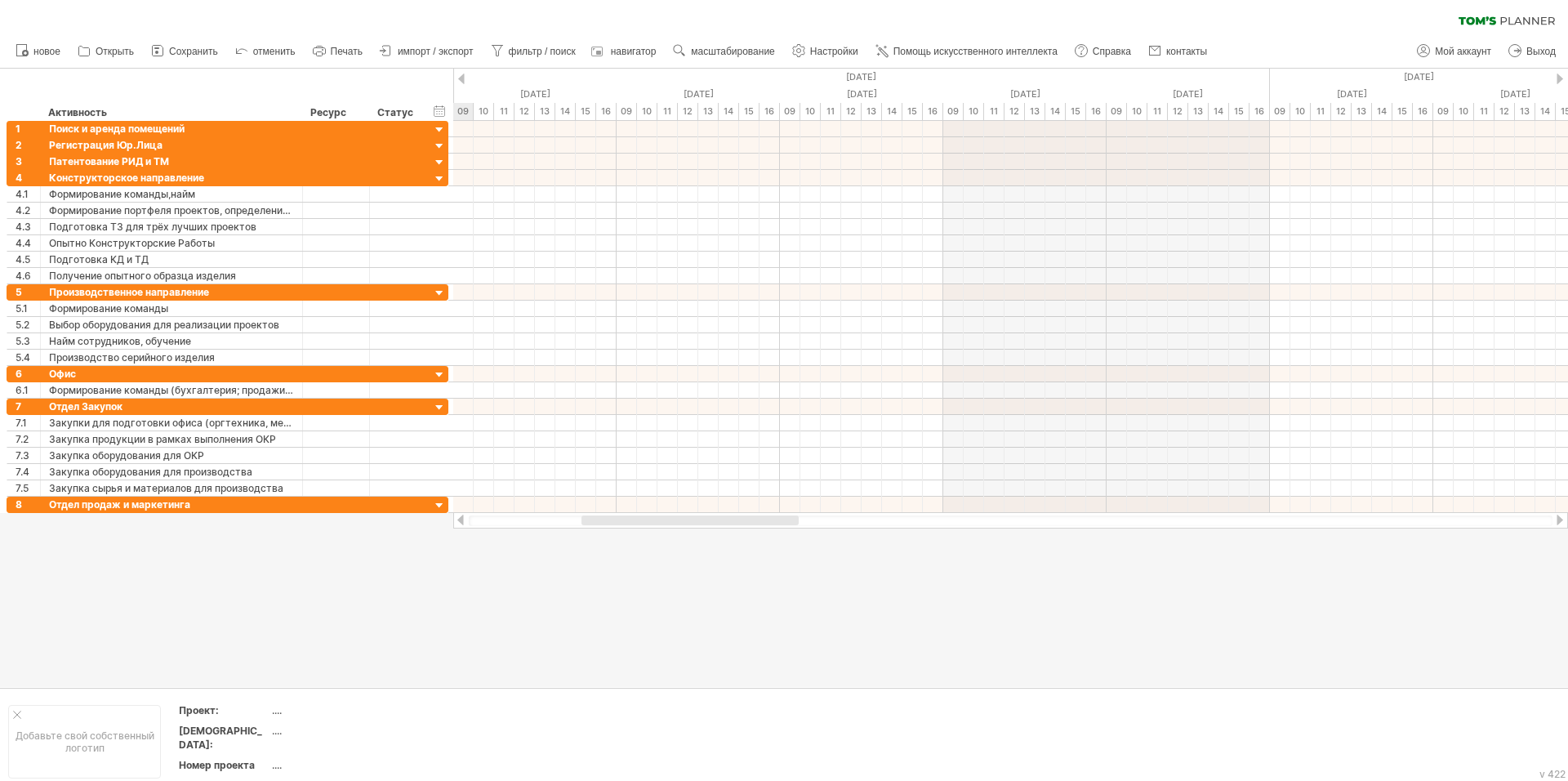
click at [1557, 518] on div at bounding box center [1559, 520] width 13 height 11
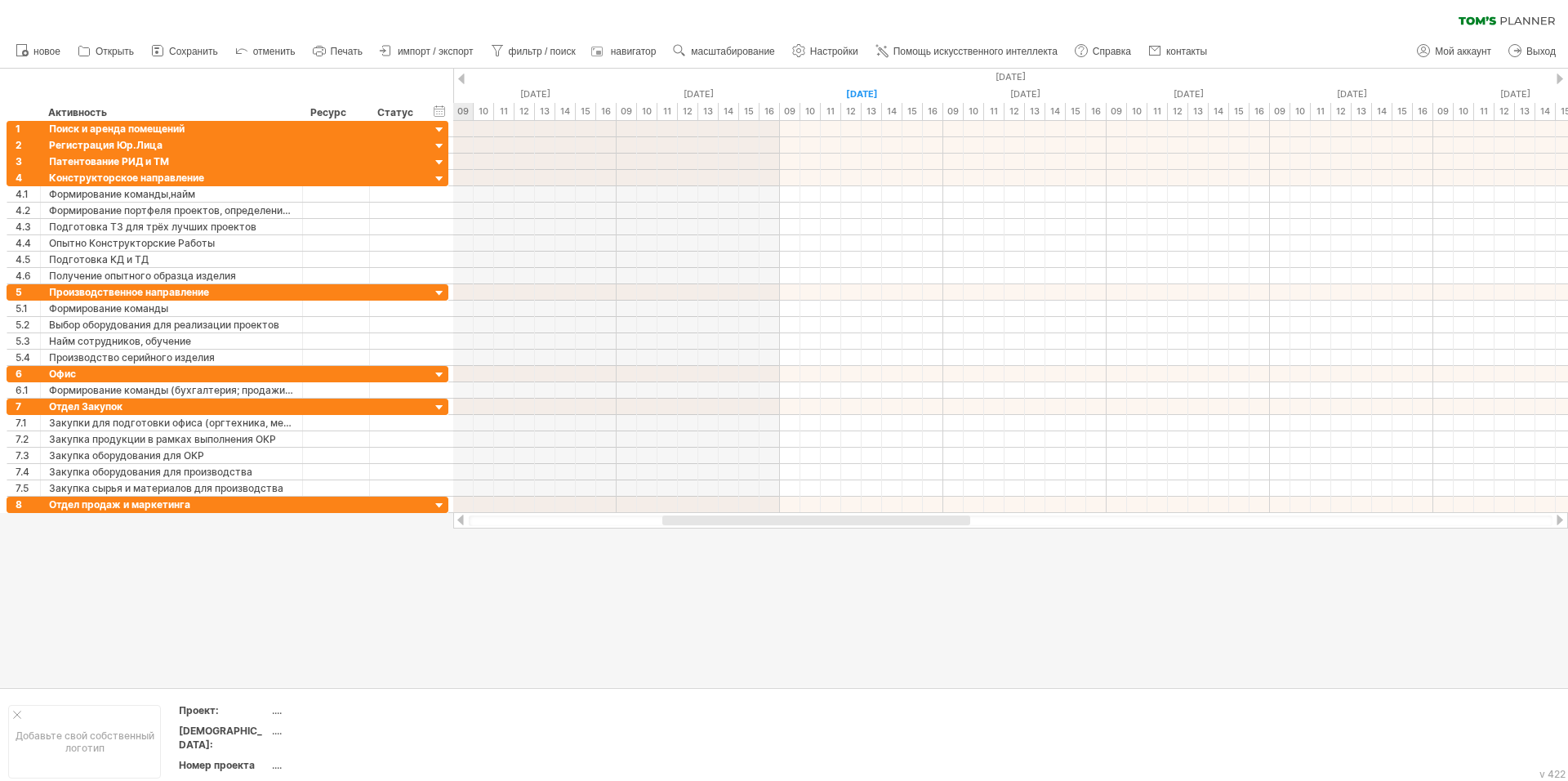
click at [1557, 518] on div at bounding box center [1559, 520] width 13 height 11
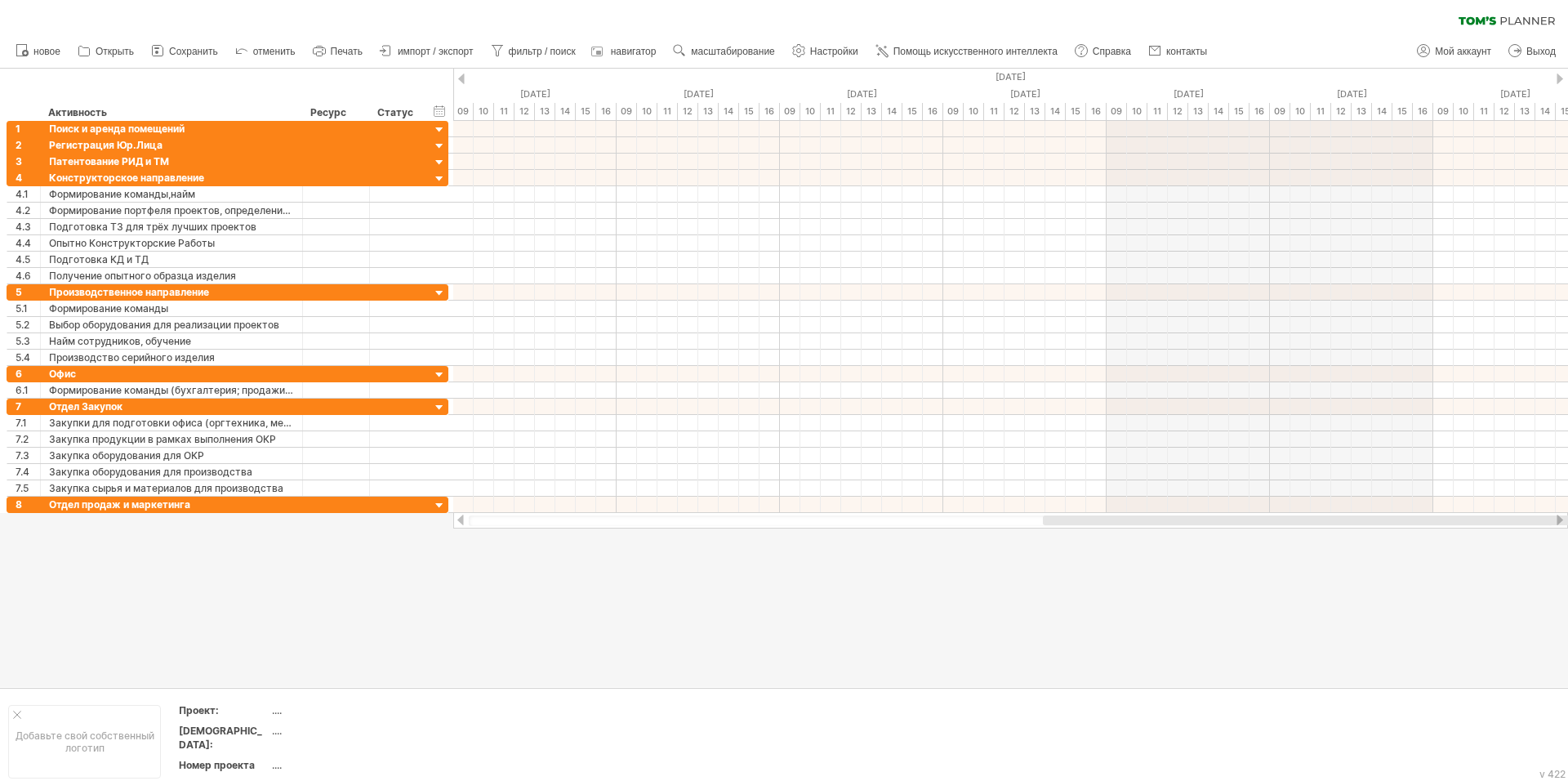
click at [460, 517] on div at bounding box center [461, 520] width 13 height 11
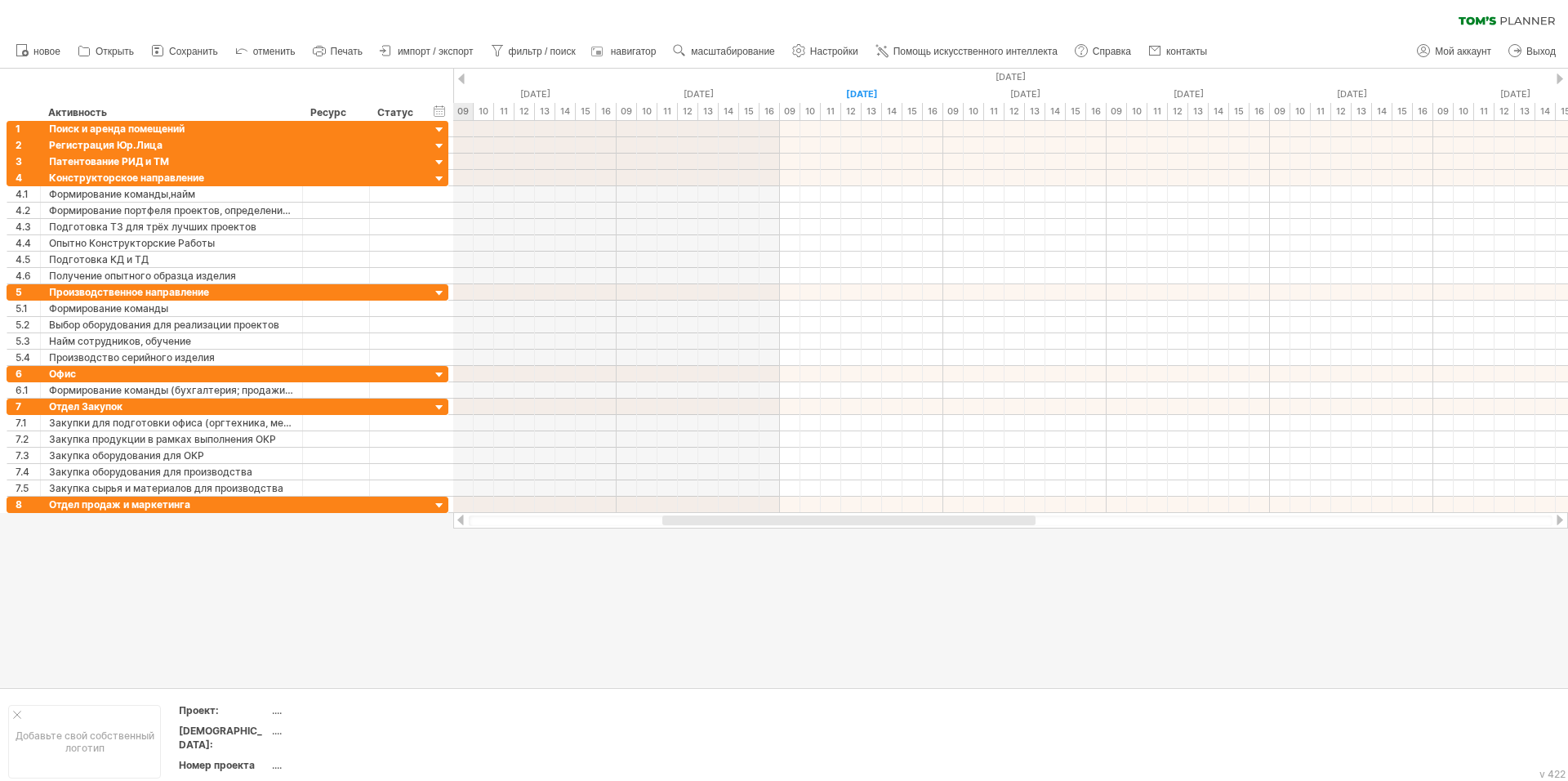
click at [743, 576] on div at bounding box center [784, 377] width 1568 height 618
drag, startPoint x: 932, startPoint y: 604, endPoint x: 940, endPoint y: 580, distance: 25.3
click at [933, 604] on div at bounding box center [784, 377] width 1568 height 618
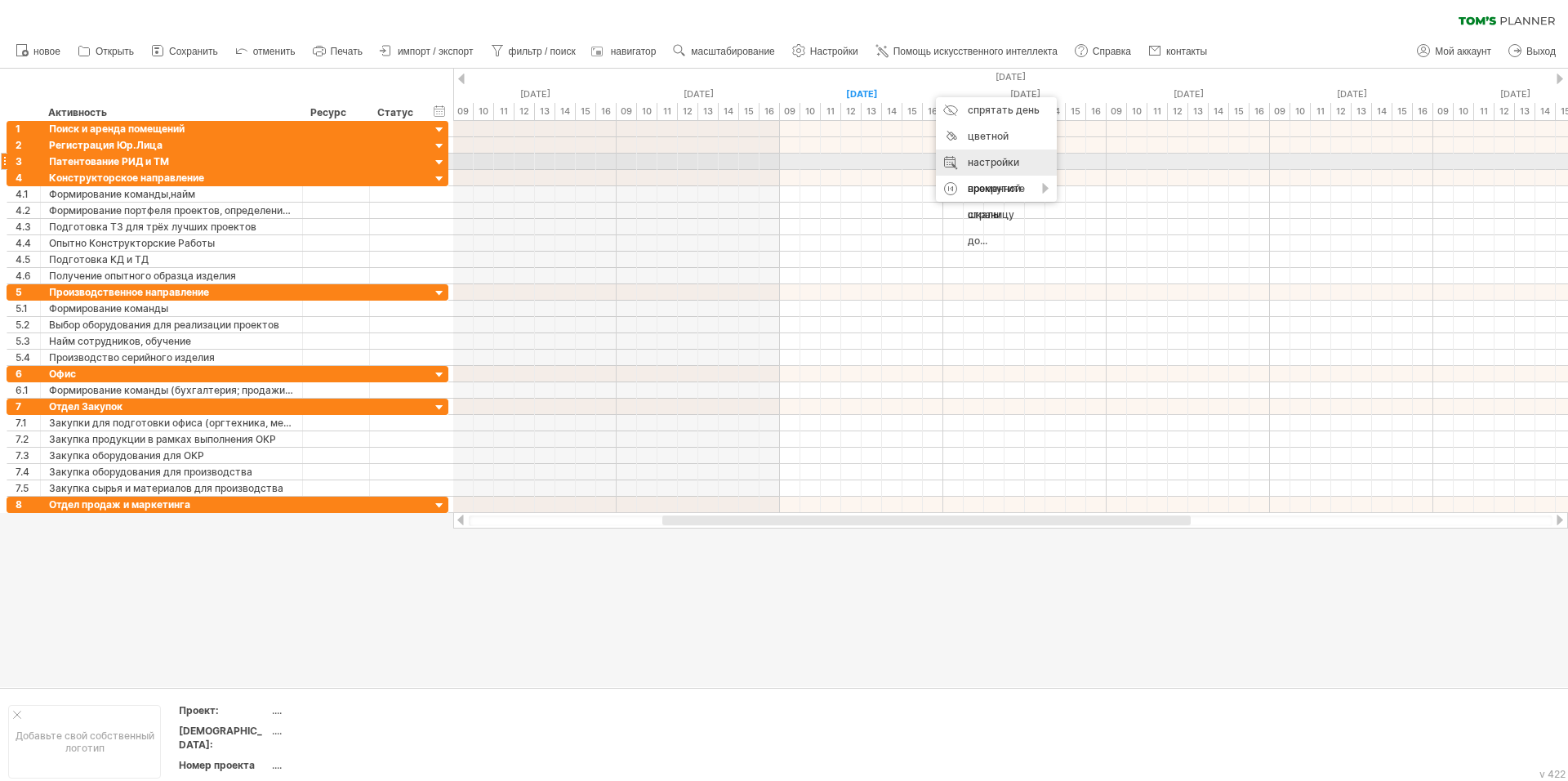
click at [1010, 162] on ya-tr-span "настройки временной шкалы" at bounding box center [994, 188] width 53 height 65
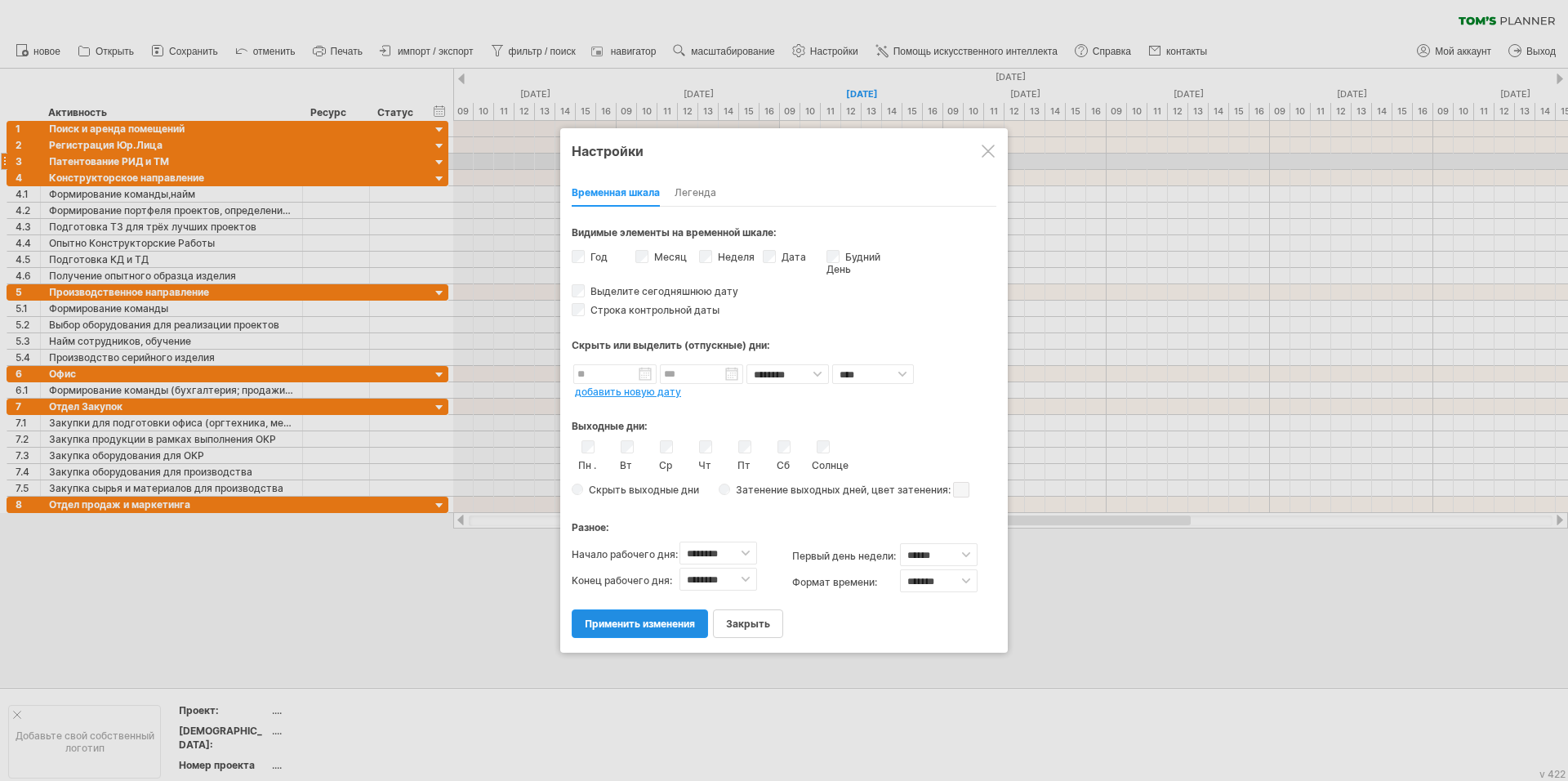
click at [643, 621] on ya-tr-span "применить изменения" at bounding box center [640, 623] width 110 height 12
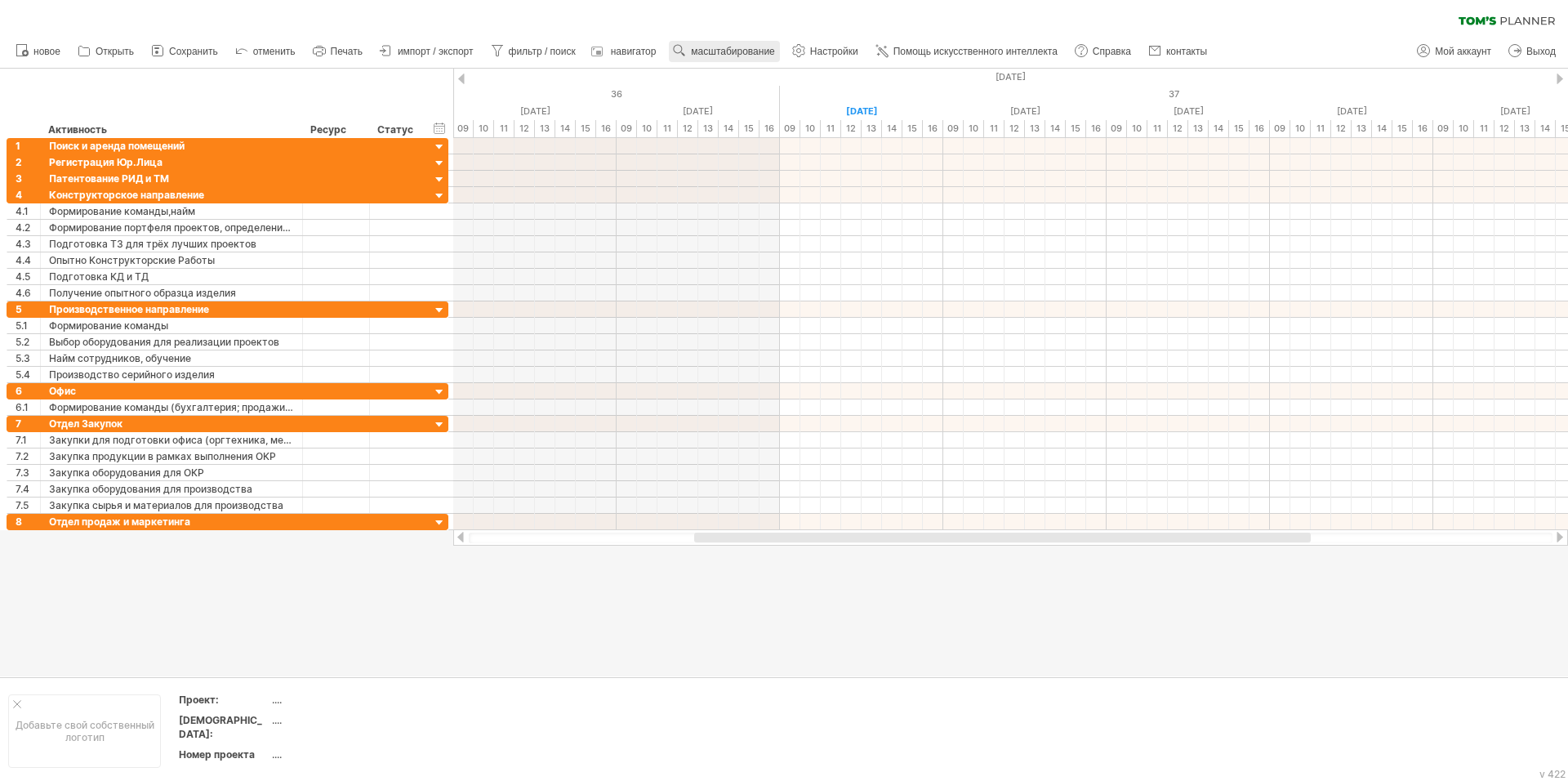
click at [727, 51] on ya-tr-span "масштабирование" at bounding box center [732, 51] width 83 height 11
click at [768, 73] on ya-tr-span "Месяц" at bounding box center [761, 72] width 32 height 12
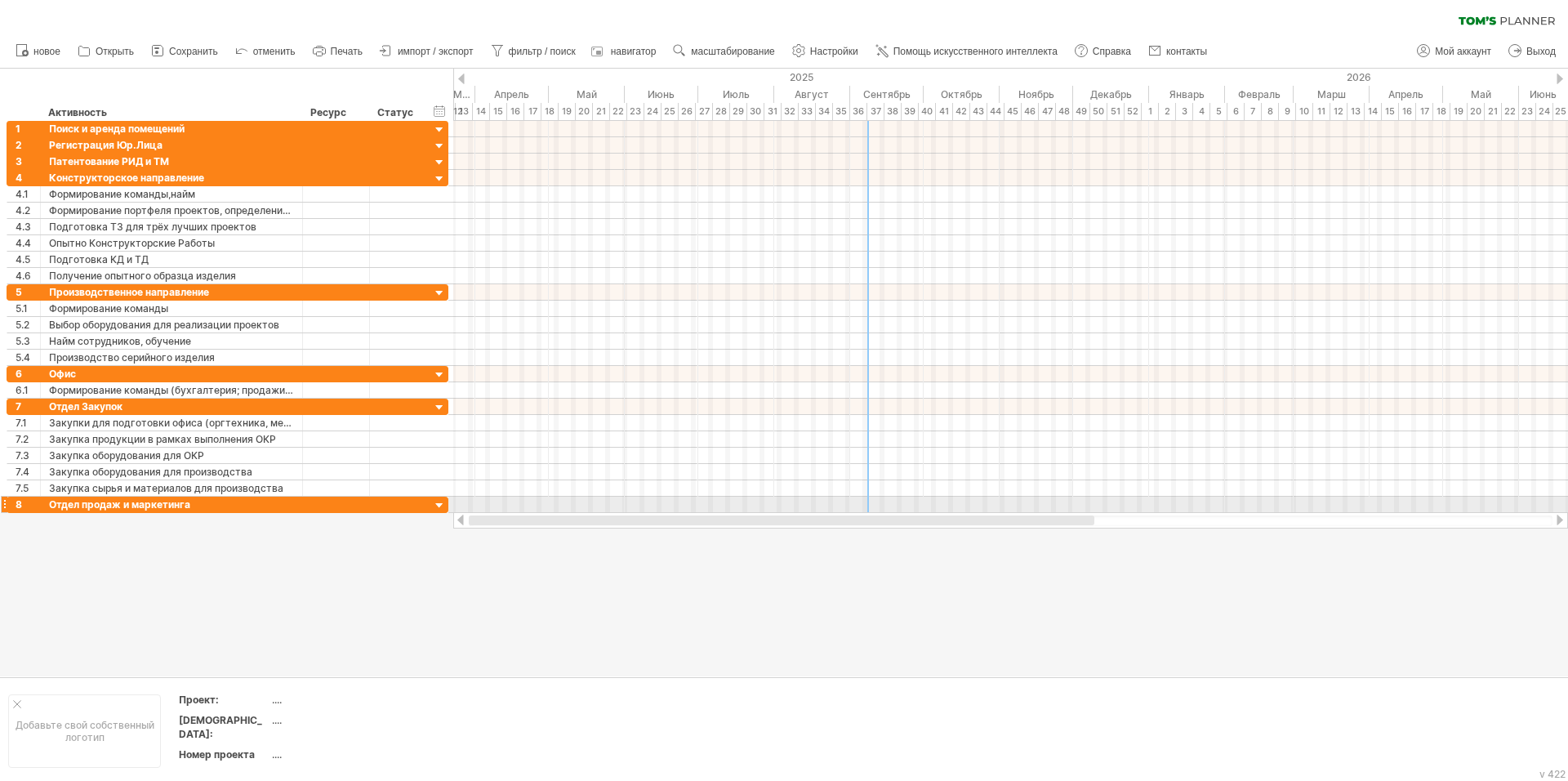
drag, startPoint x: 775, startPoint y: 518, endPoint x: 483, endPoint y: 508, distance: 292.2
click at [483, 508] on div "Trying to reach [DOMAIN_NAME] Connected again... 0% очистить фильтр 1" at bounding box center [784, 390] width 1568 height 781
click at [274, 724] on div "...." at bounding box center [341, 720] width 137 height 14
type input "**********"
click at [594, 664] on div at bounding box center [784, 372] width 1568 height 608
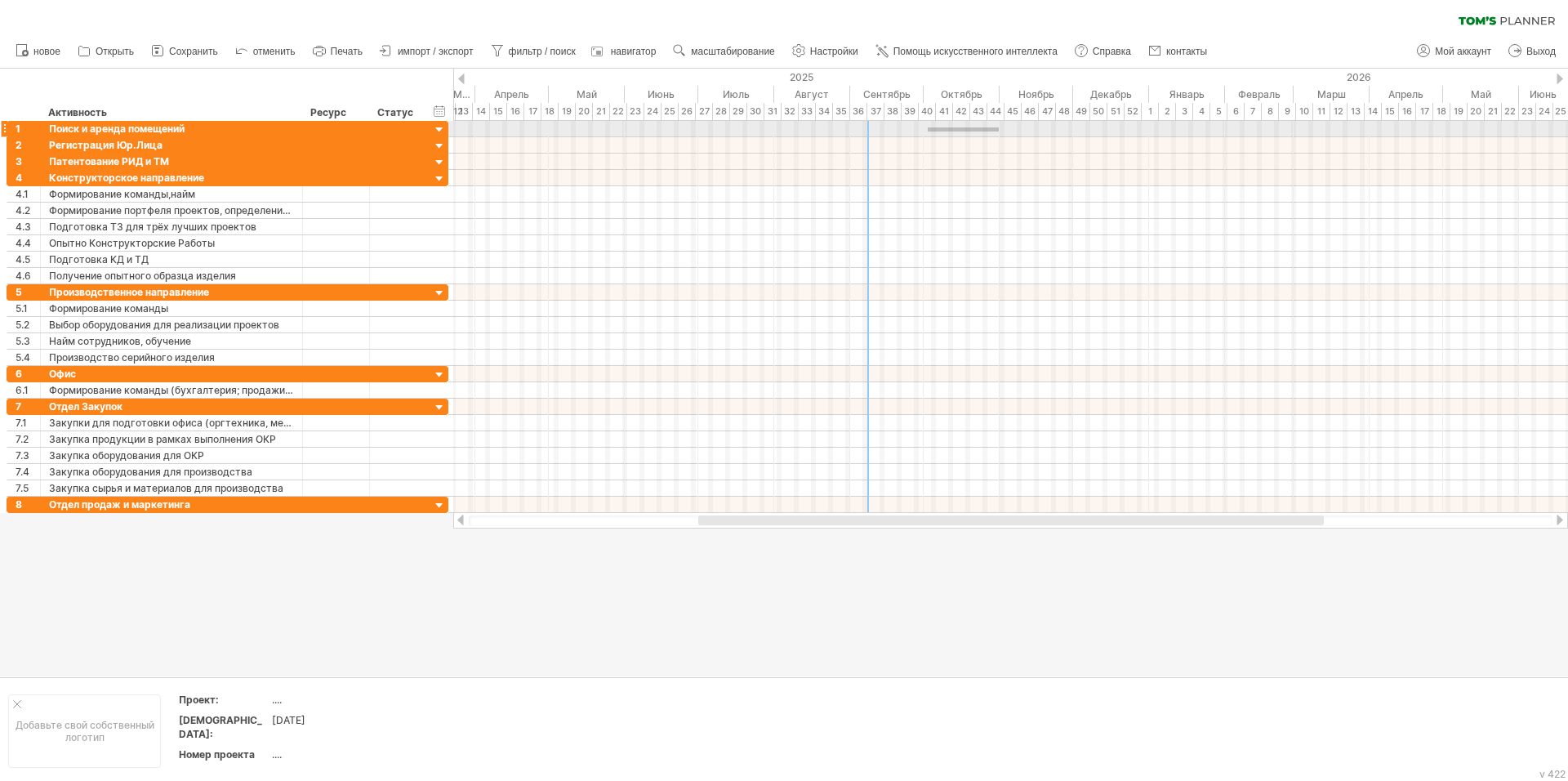
drag, startPoint x: 928, startPoint y: 128, endPoint x: 999, endPoint y: 131, distance: 71.1
click at [999, 131] on div at bounding box center [1010, 129] width 1114 height 17
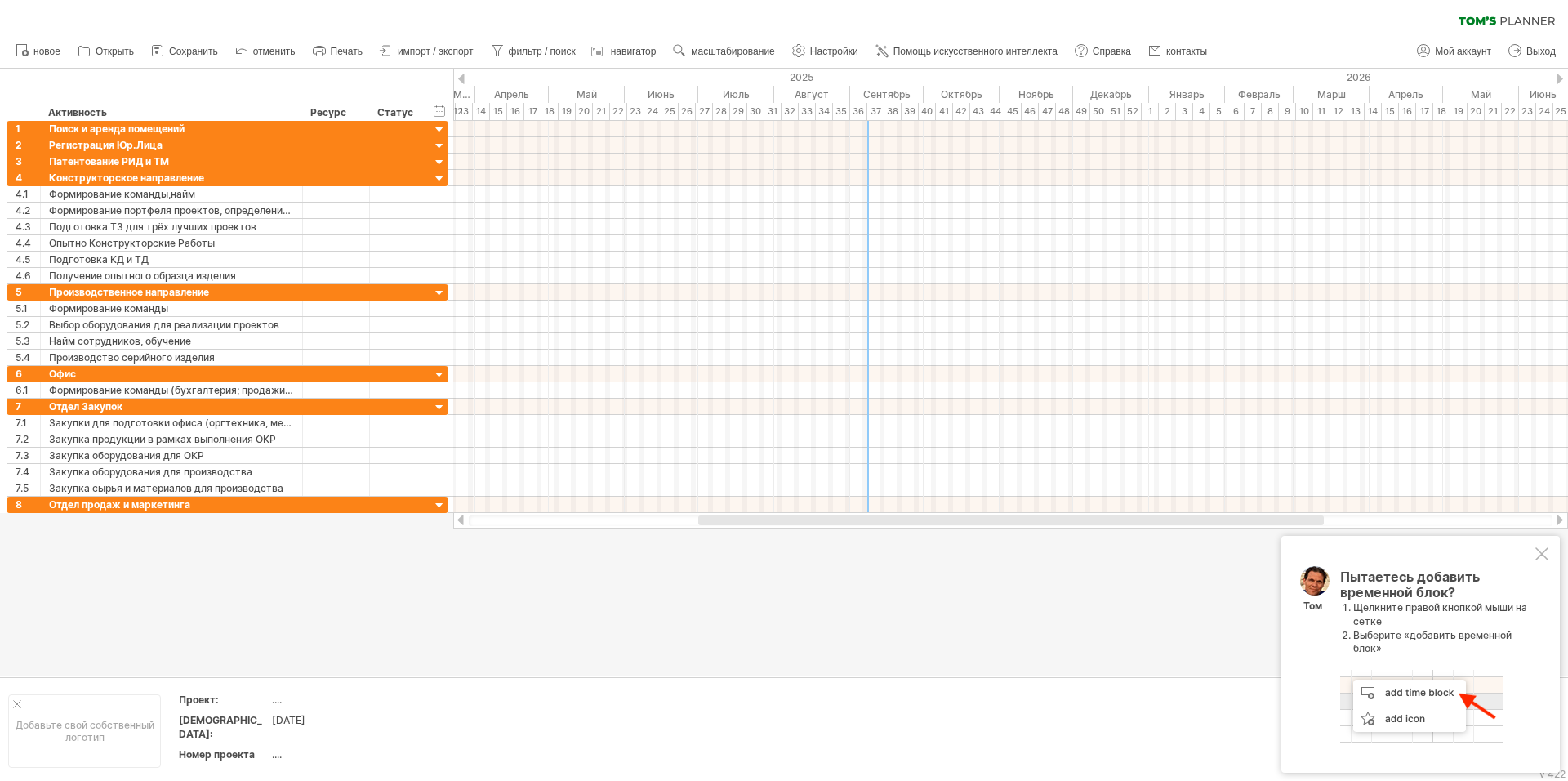
click at [1543, 552] on div at bounding box center [1542, 553] width 13 height 13
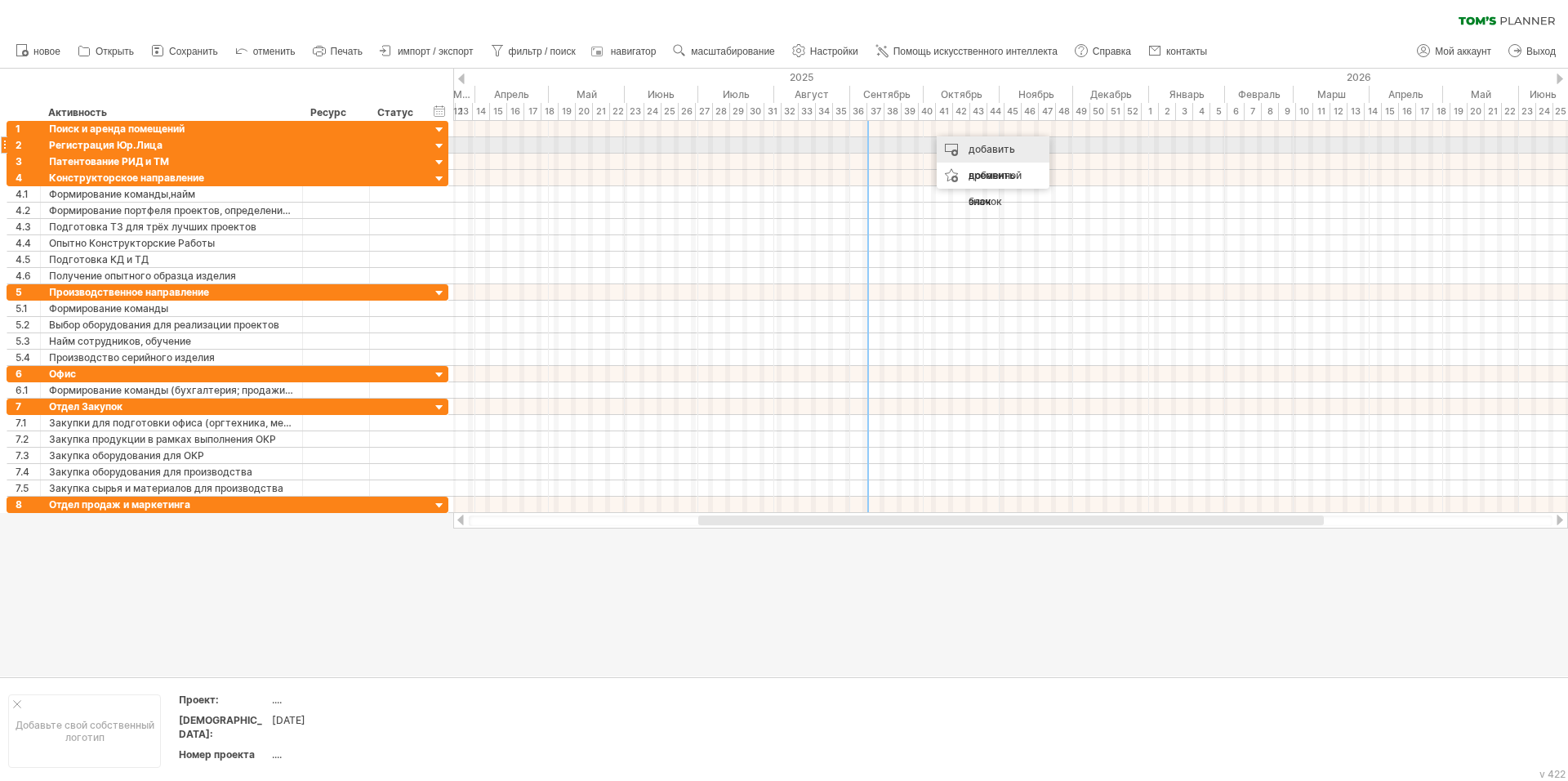
click at [985, 151] on ya-tr-span "добавить временной блок" at bounding box center [995, 175] width 53 height 65
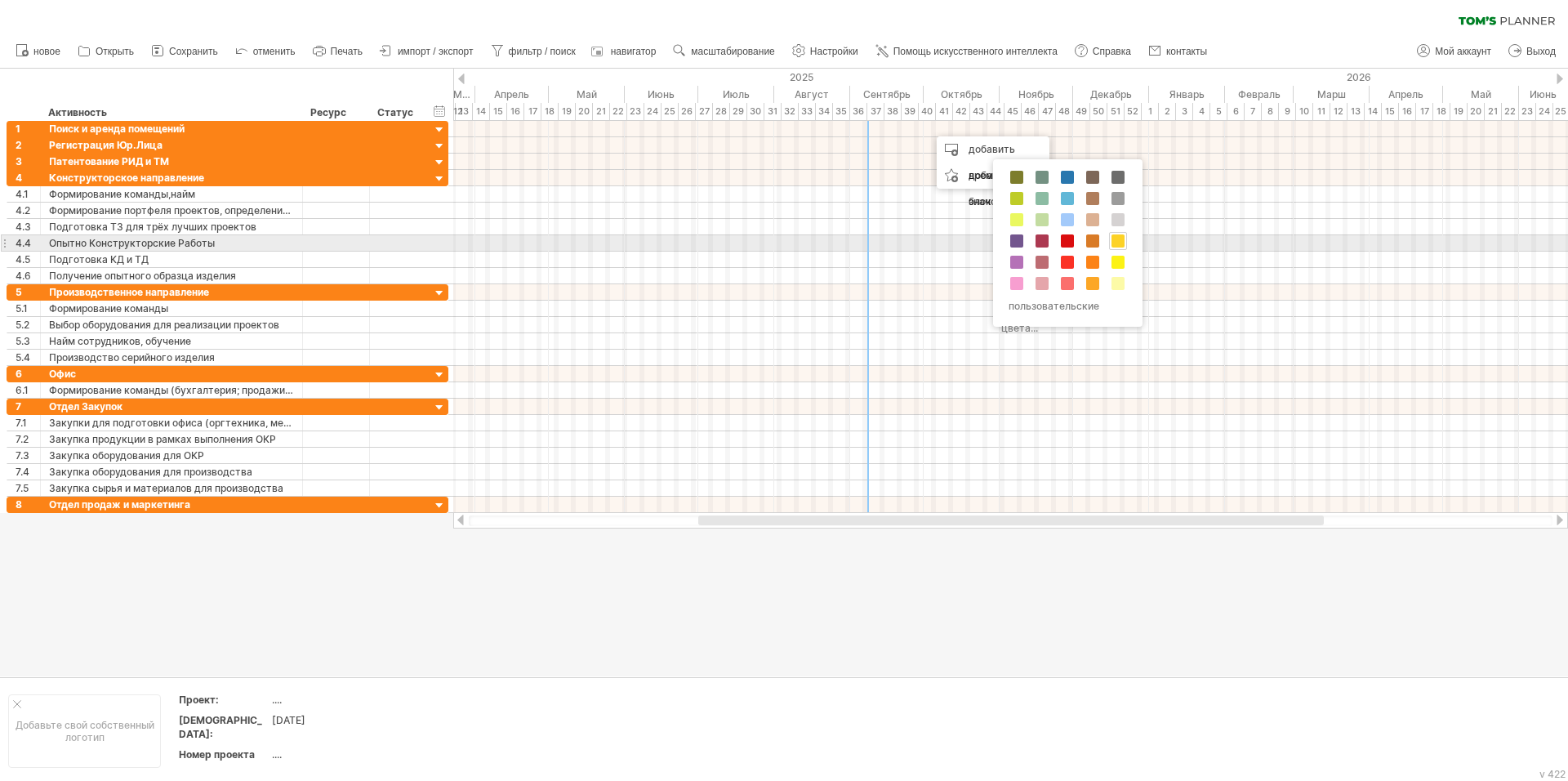
click at [1120, 243] on span at bounding box center [1118, 241] width 13 height 13
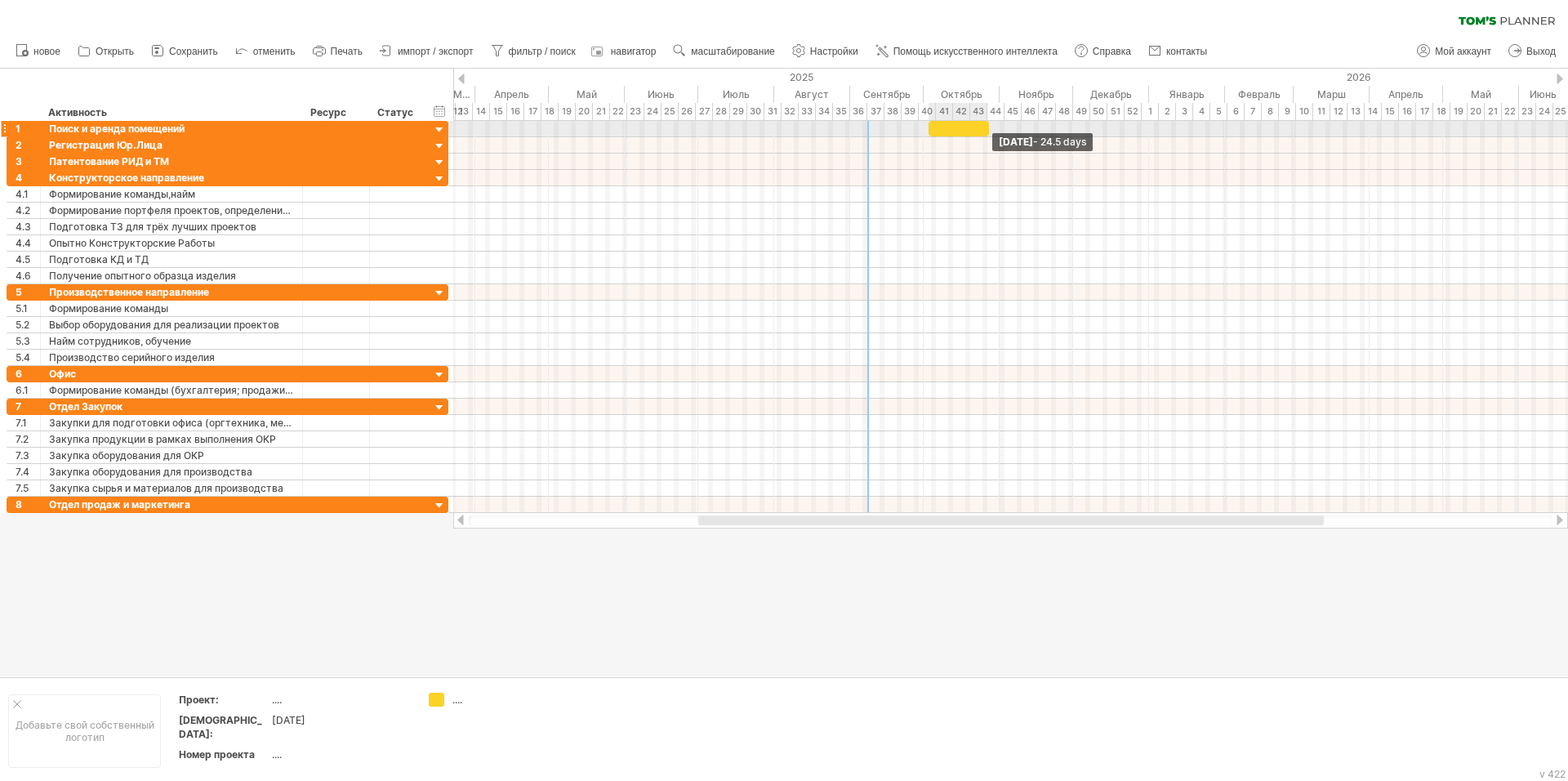
drag, startPoint x: 963, startPoint y: 128, endPoint x: 988, endPoint y: 128, distance: 25.0
click at [988, 128] on span at bounding box center [988, 129] width 6 height 16
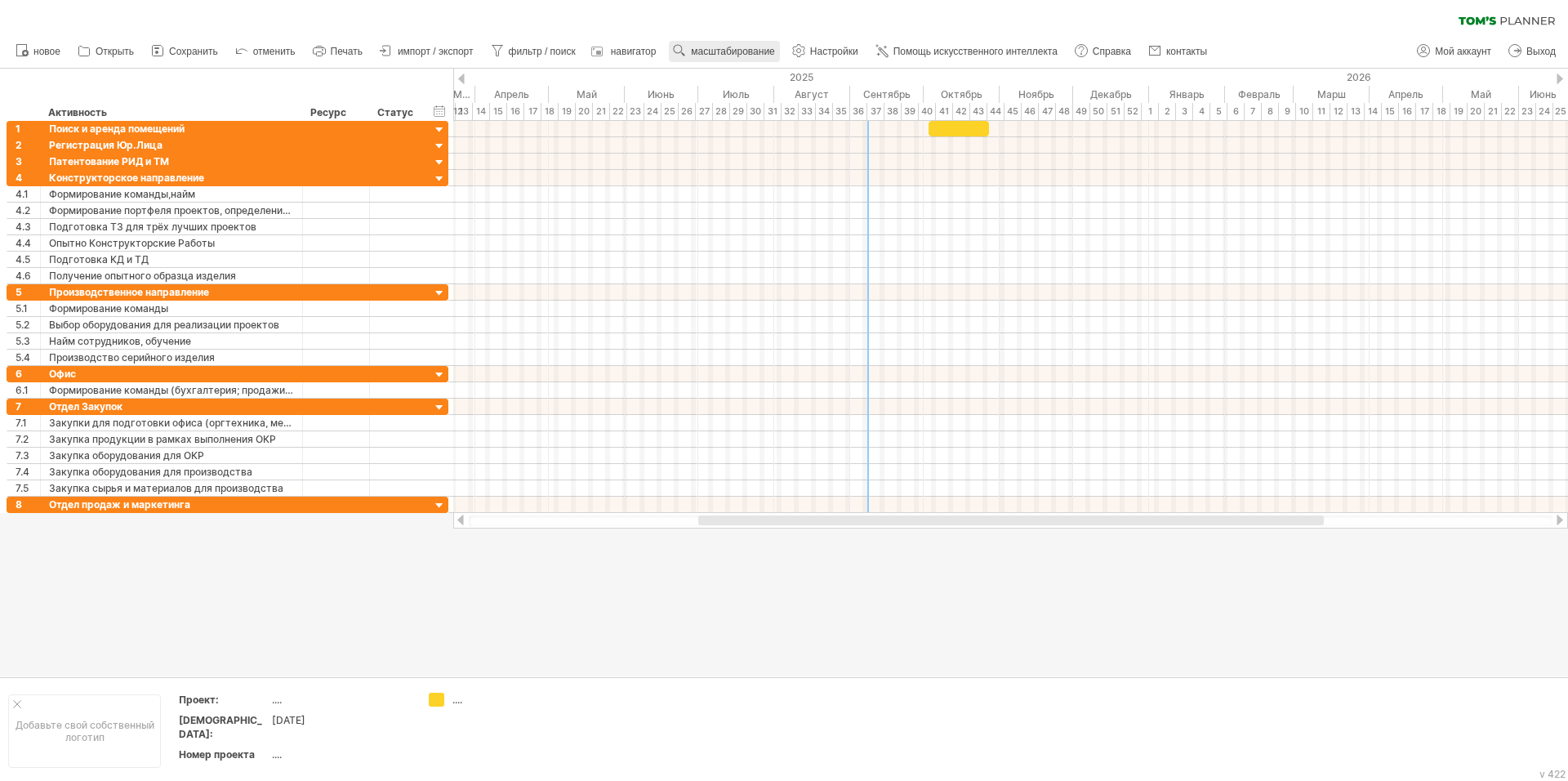
click at [730, 53] on ya-tr-span "масштабирование" at bounding box center [732, 51] width 83 height 11
click at [784, 95] on ya-tr-span "Неделя" at bounding box center [766, 99] width 37 height 12
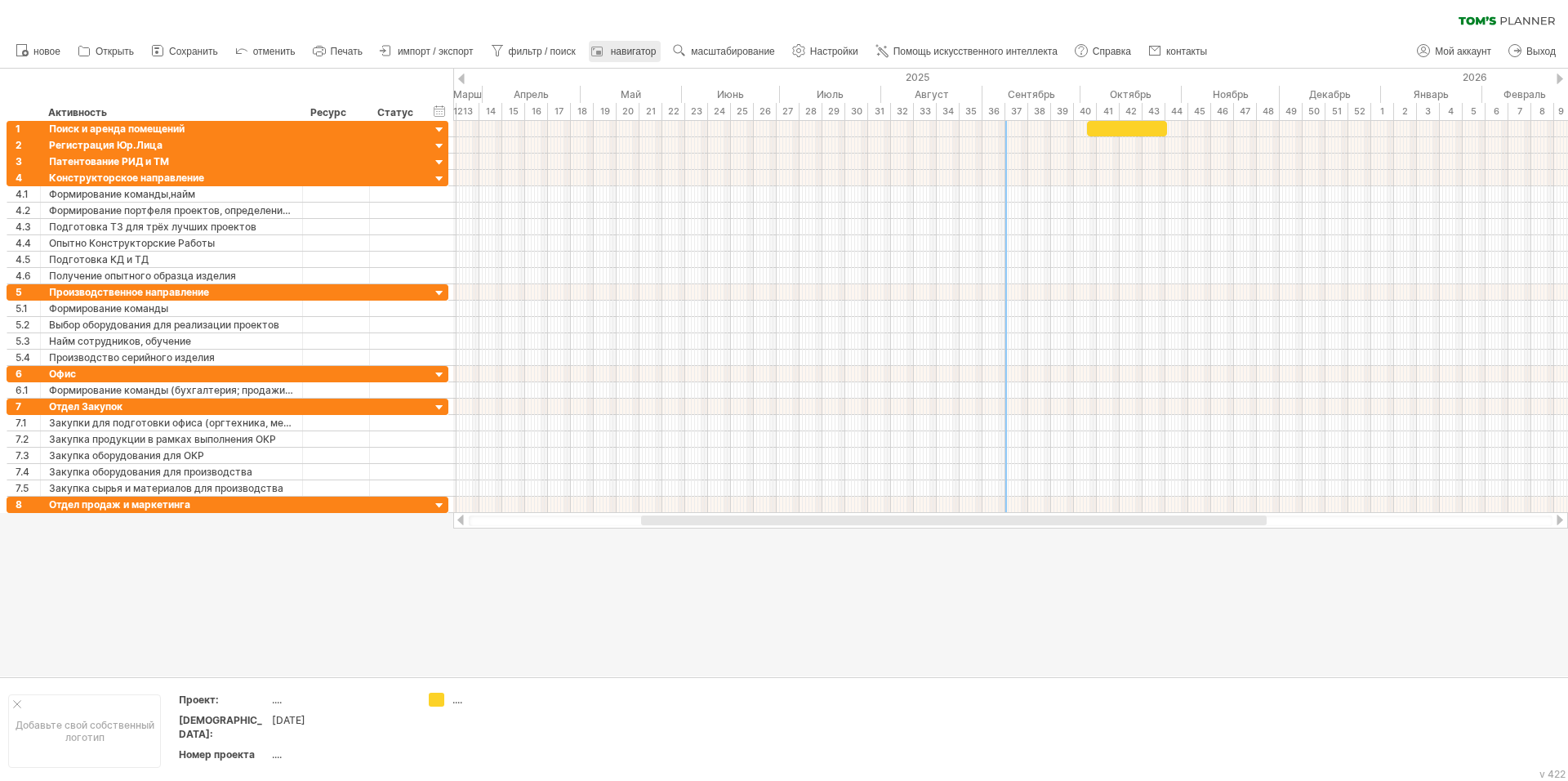
click at [626, 53] on ya-tr-span "навигатор" at bounding box center [634, 51] width 46 height 11
click at [626, 50] on ya-tr-span "навигатор" at bounding box center [634, 51] width 46 height 11
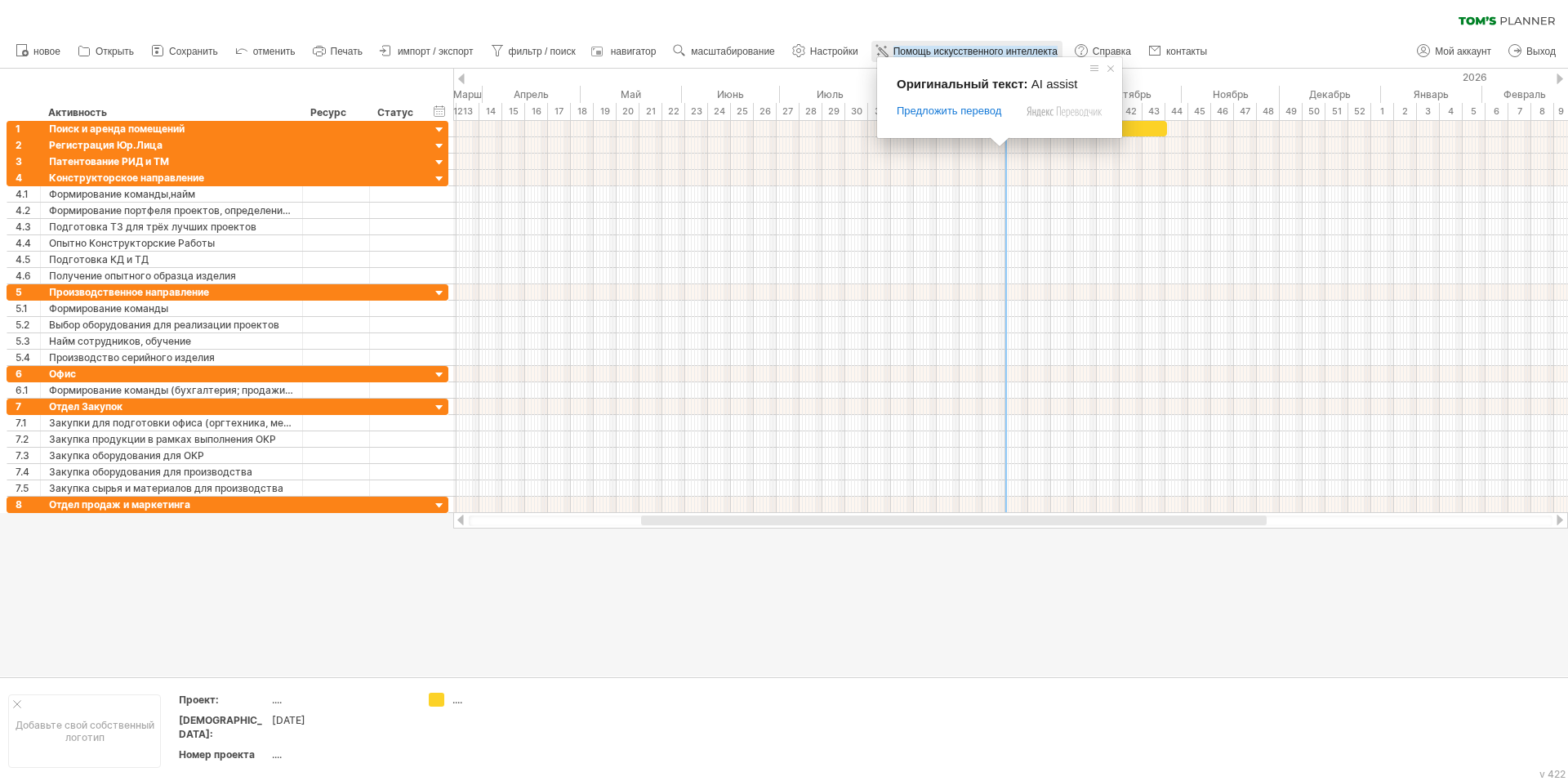
click at [974, 48] on ya-tr-span "Помощь искусственного интеллекта" at bounding box center [976, 51] width 165 height 11
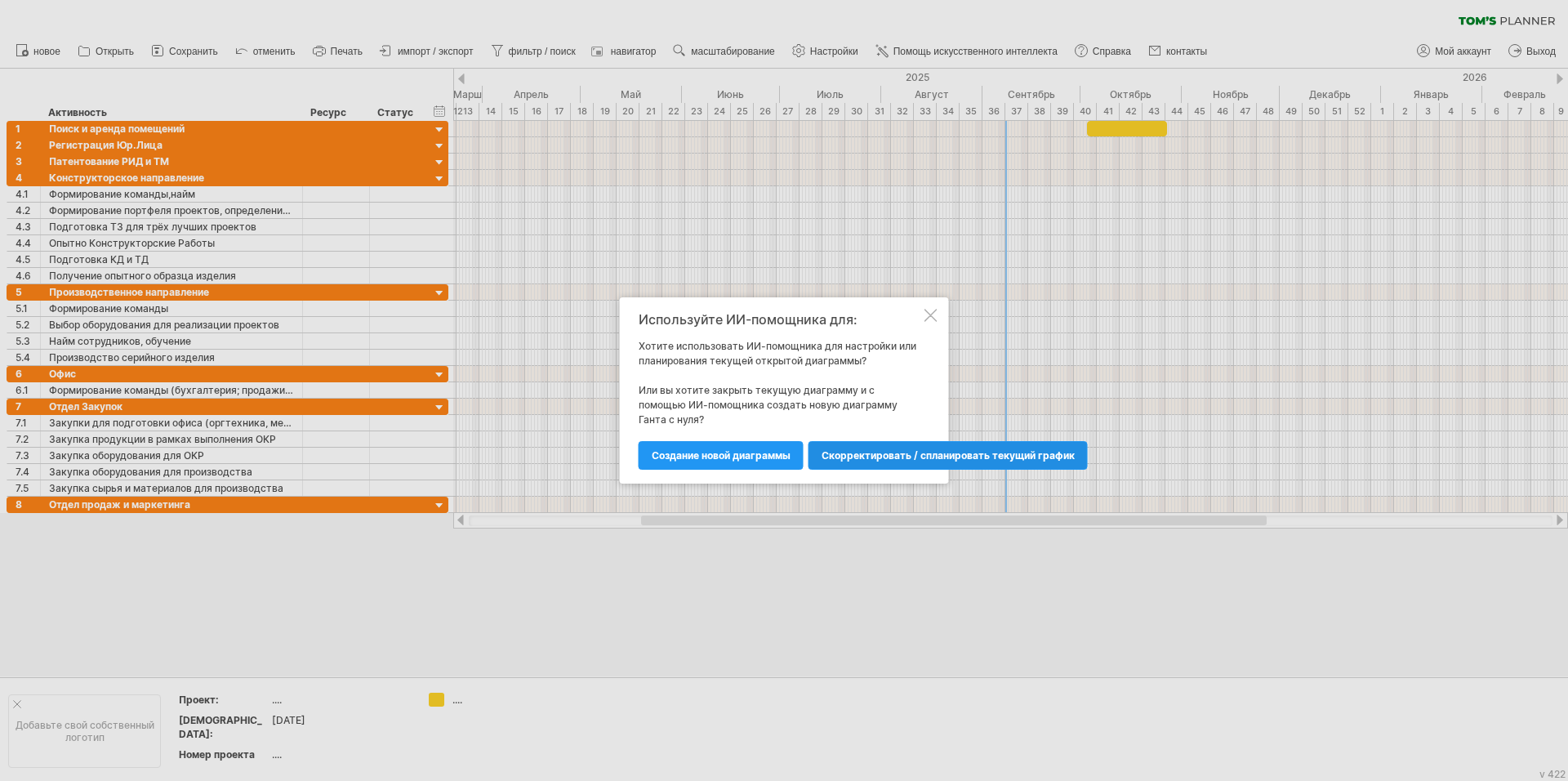
click at [918, 456] on ya-tr-span "Скорректировать / спланировать текущий график" at bounding box center [947, 455] width 253 height 12
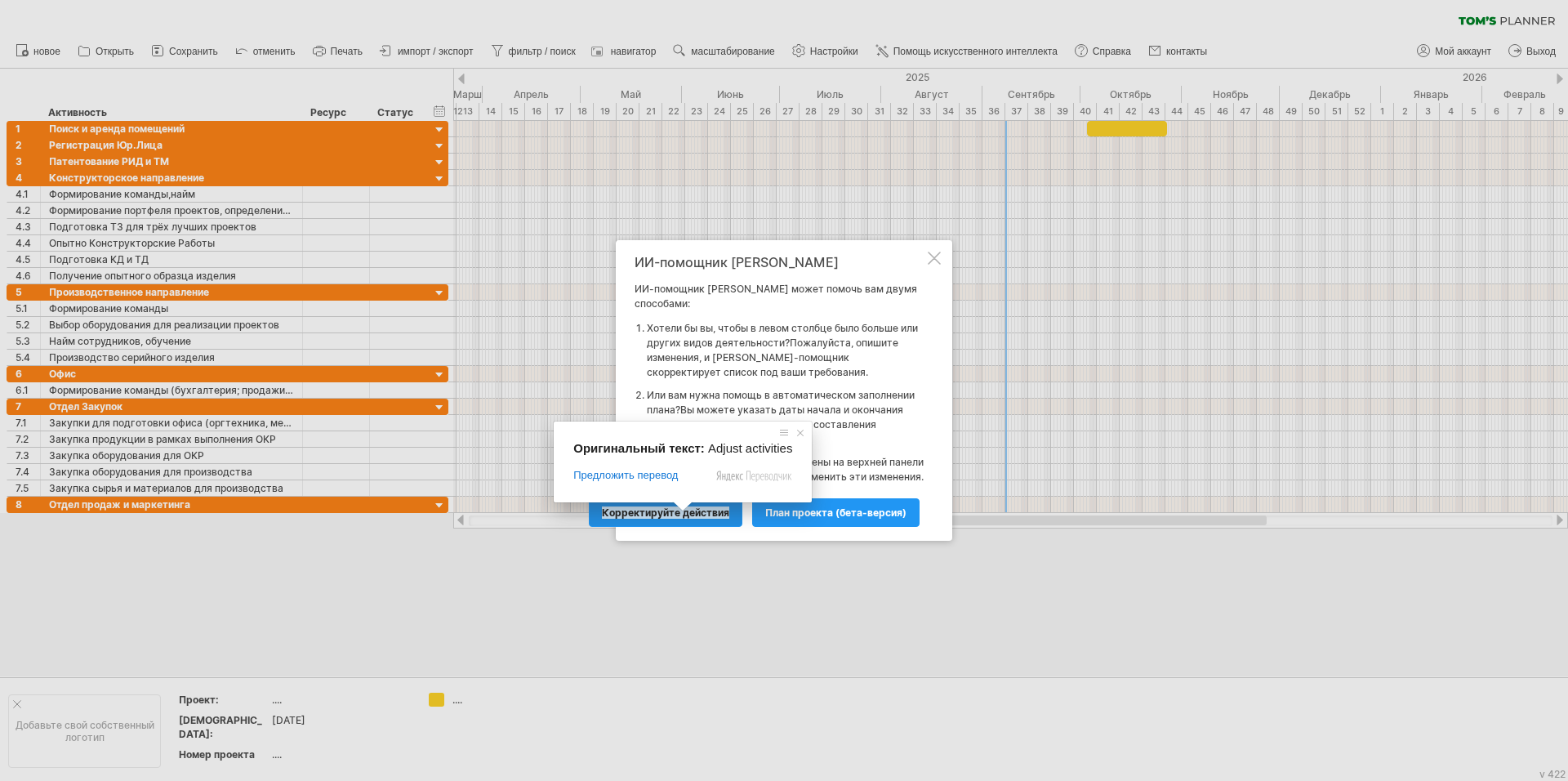
click at [677, 517] on ya-tr-span "Корректируйте действия" at bounding box center [666, 512] width 128 height 12
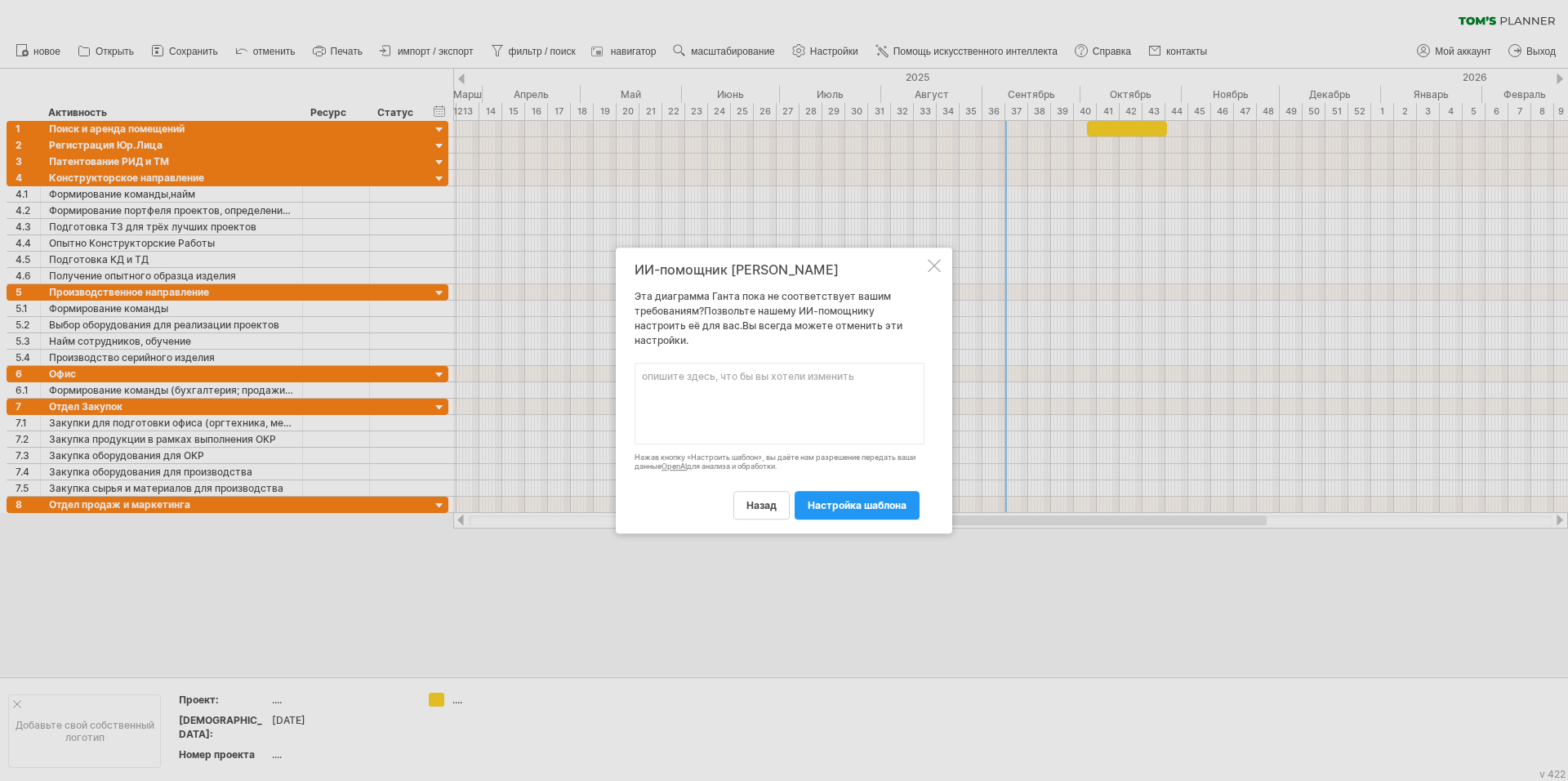
click at [700, 371] on textarea at bounding box center [779, 403] width 290 height 81
drag, startPoint x: 705, startPoint y: 378, endPoint x: 558, endPoint y: 365, distance: 147.6
click at [558, 365] on div "Trying to reach [DOMAIN_NAME] Connected again... 0% очистить фильтр 1" at bounding box center [784, 390] width 1568 height 781
type textarea "начать проект c [DATE]"
click at [693, 502] on span at bounding box center [683, 506] width 21 height 10
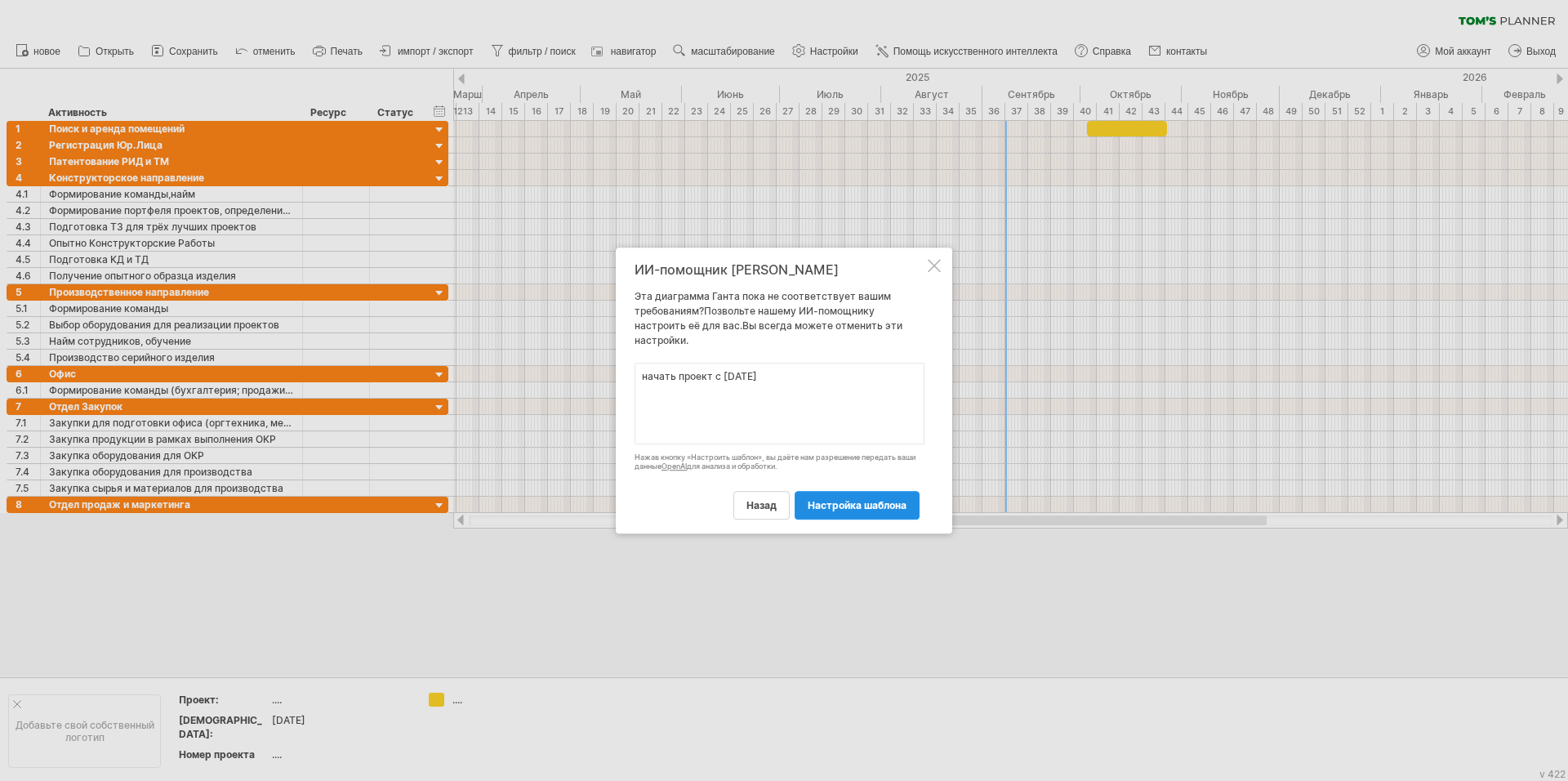
click at [876, 504] on ya-tr-span "настройка шаблона" at bounding box center [857, 505] width 99 height 12
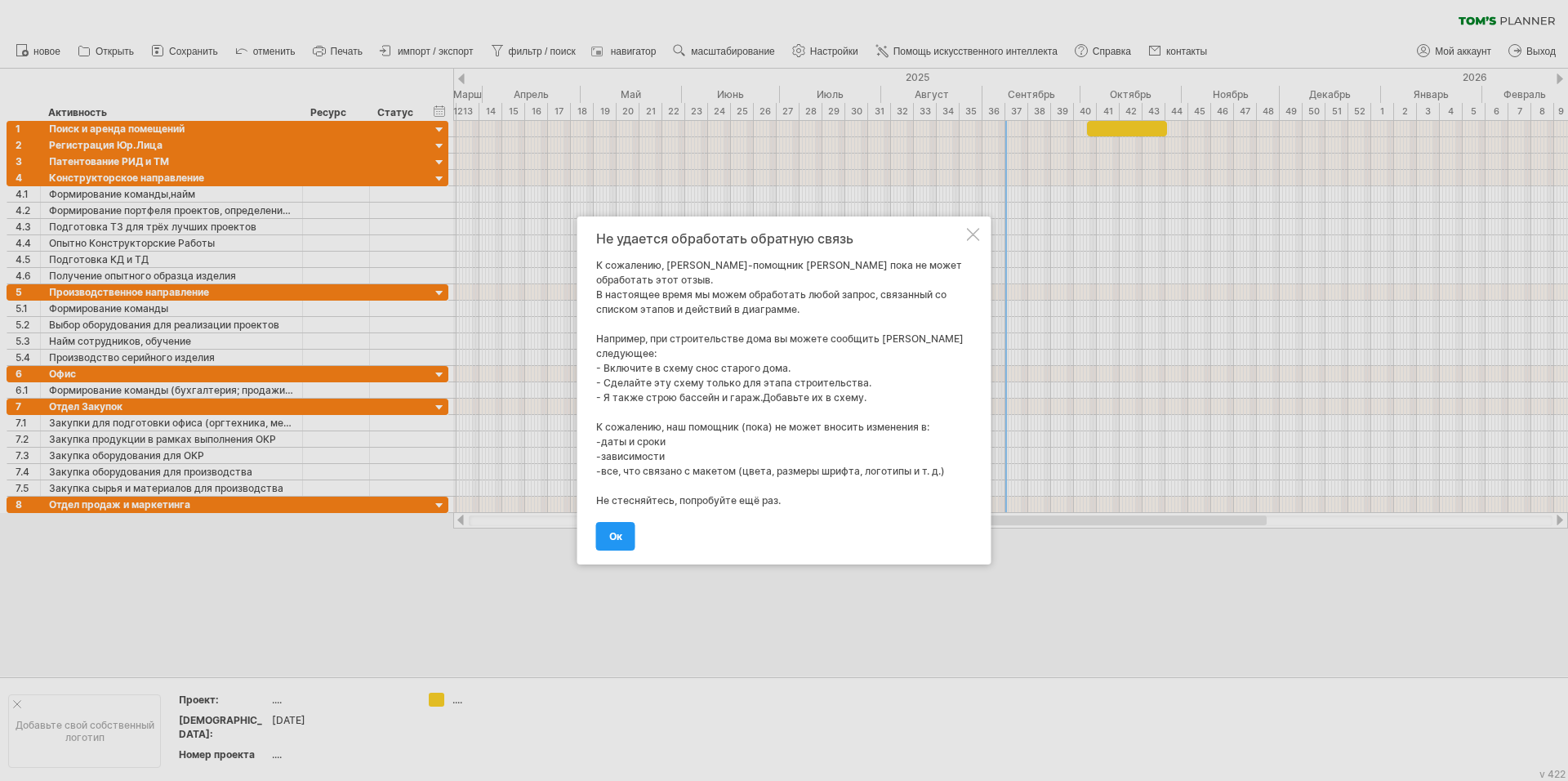
click at [622, 530] on link "ОК" at bounding box center [615, 536] width 39 height 29
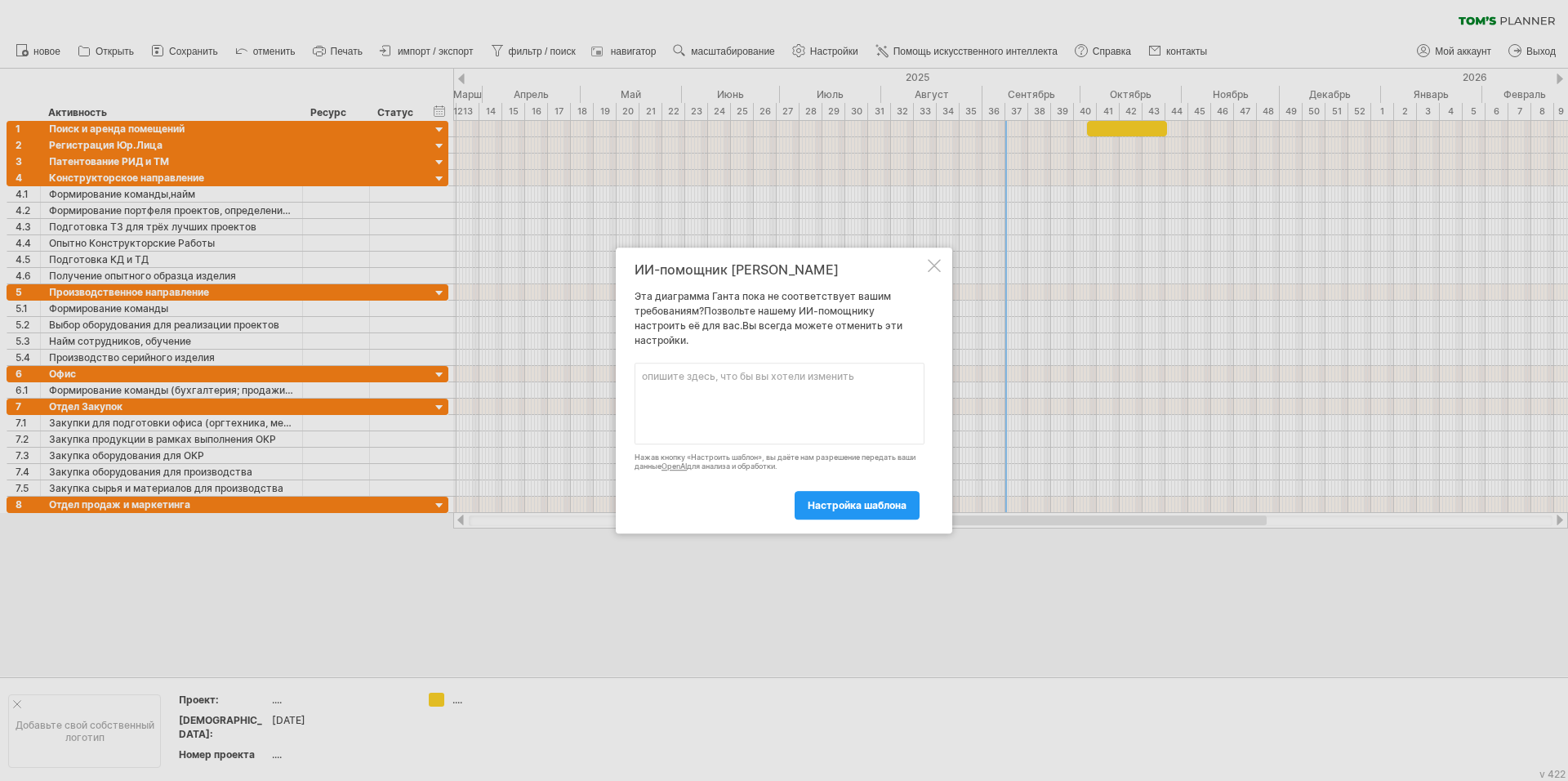
click at [941, 268] on div "ИИ-помощник [PERSON_NAME] диаграмма Ганта пока не соответствует вашим требовани…" at bounding box center [784, 390] width 336 height 285
drag, startPoint x: 938, startPoint y: 263, endPoint x: 966, endPoint y: 322, distance: 65.3
click at [938, 264] on div at bounding box center [934, 265] width 13 height 13
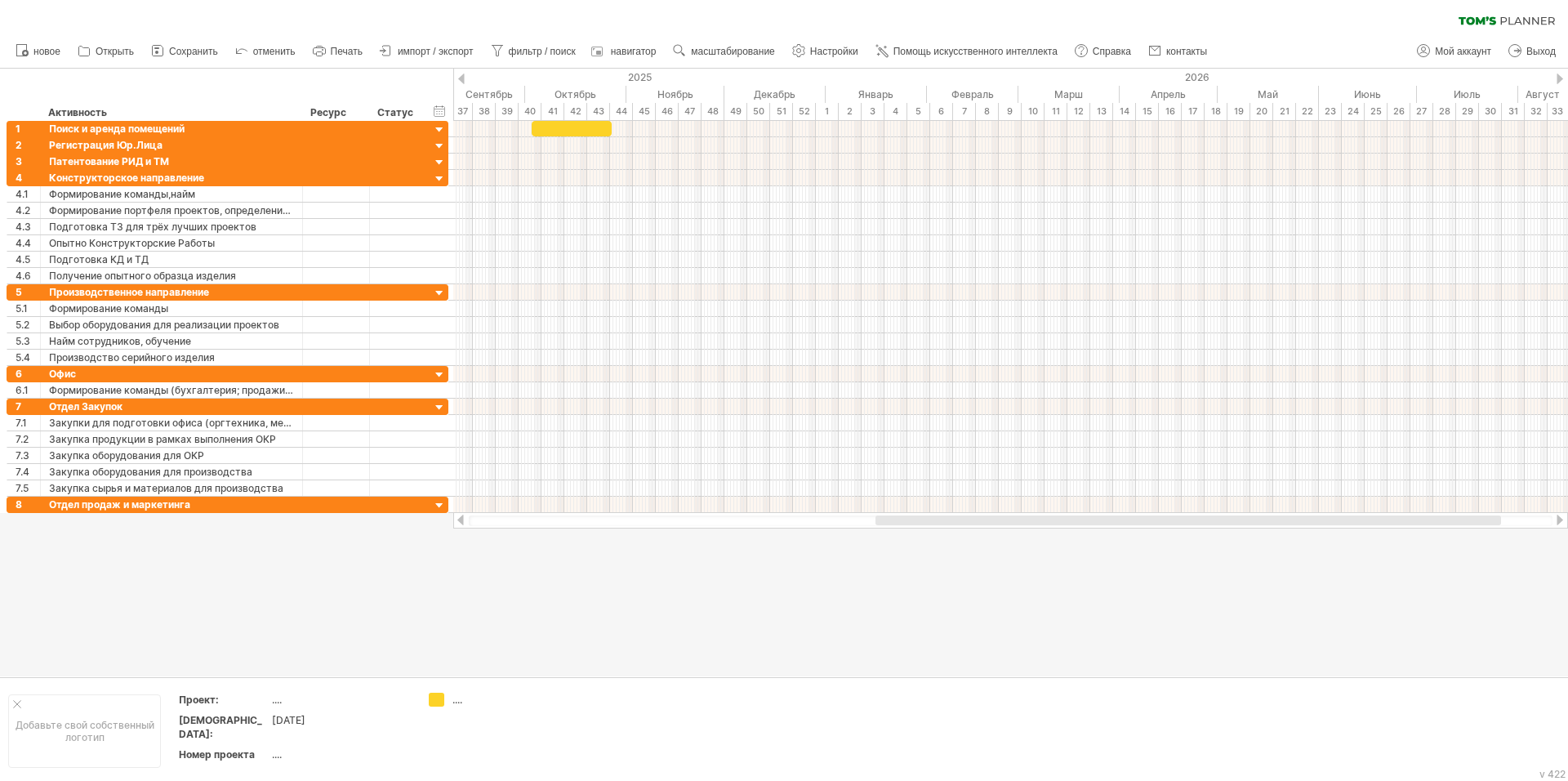
drag, startPoint x: 929, startPoint y: 518, endPoint x: 1162, endPoint y: 523, distance: 233.1
click at [1162, 523] on div at bounding box center [1188, 520] width 626 height 10
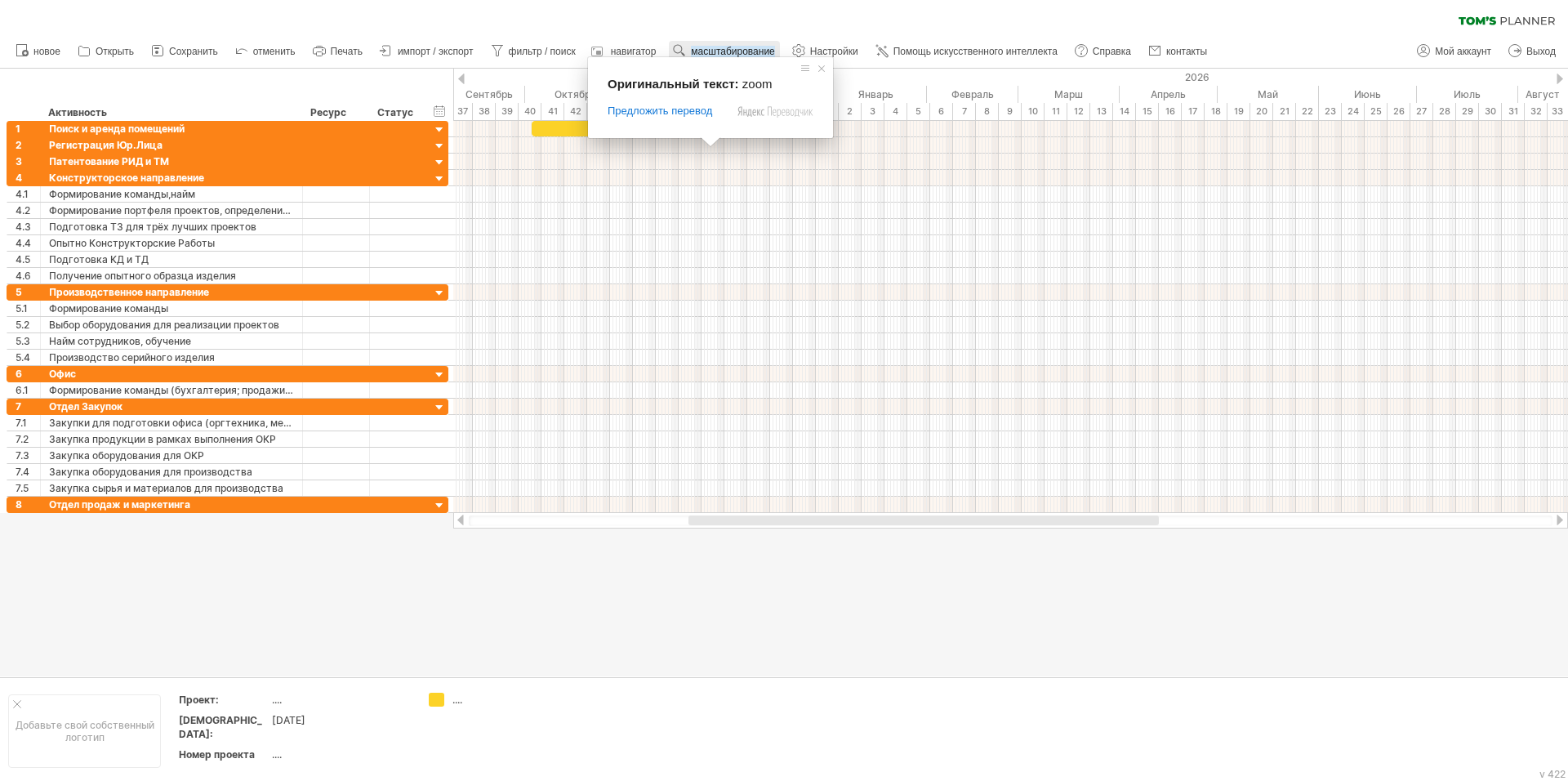
click at [728, 52] on ya-tr-span "масштабирование" at bounding box center [732, 51] width 83 height 11
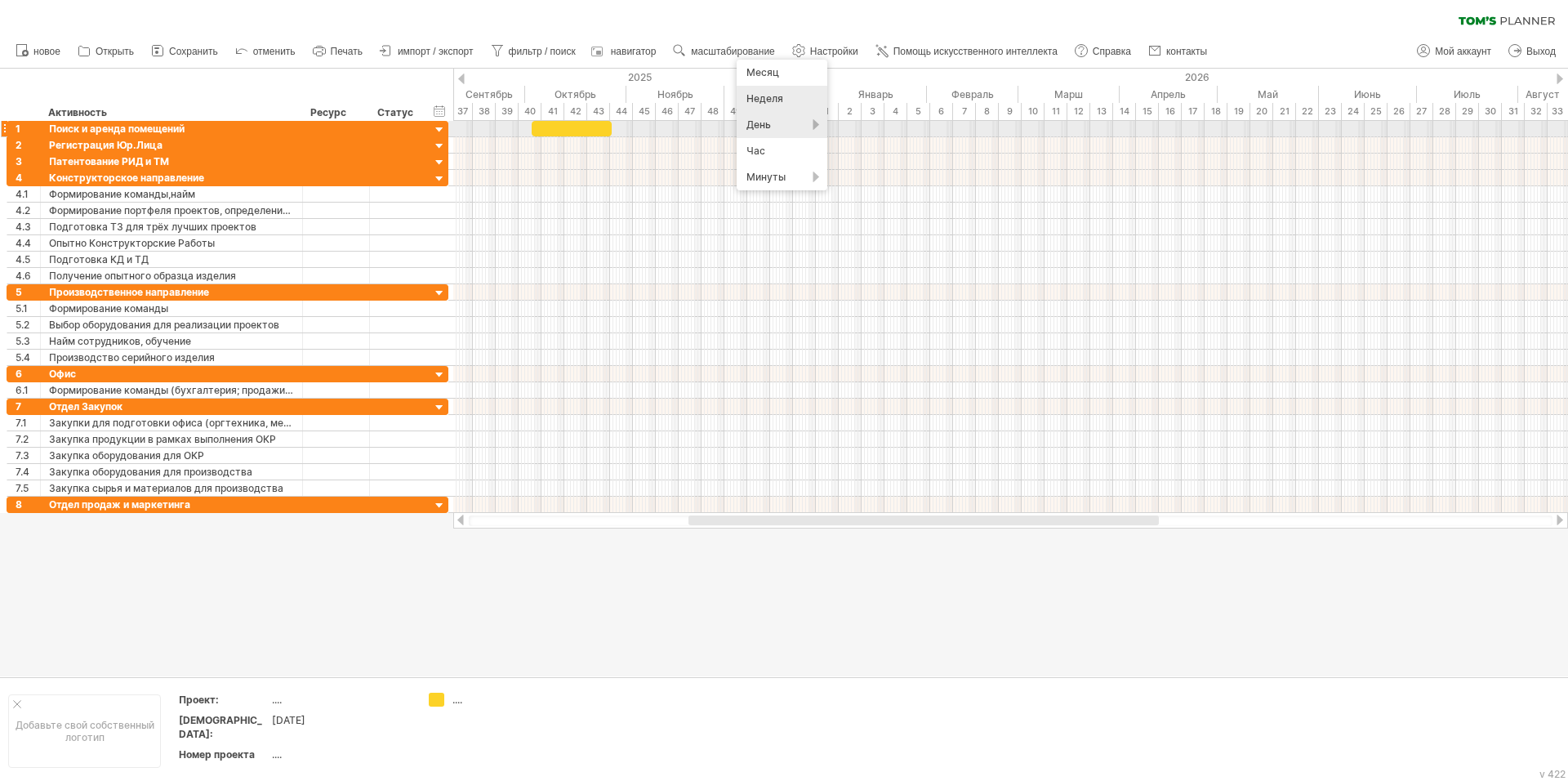
click at [787, 125] on div "День" at bounding box center [782, 125] width 91 height 26
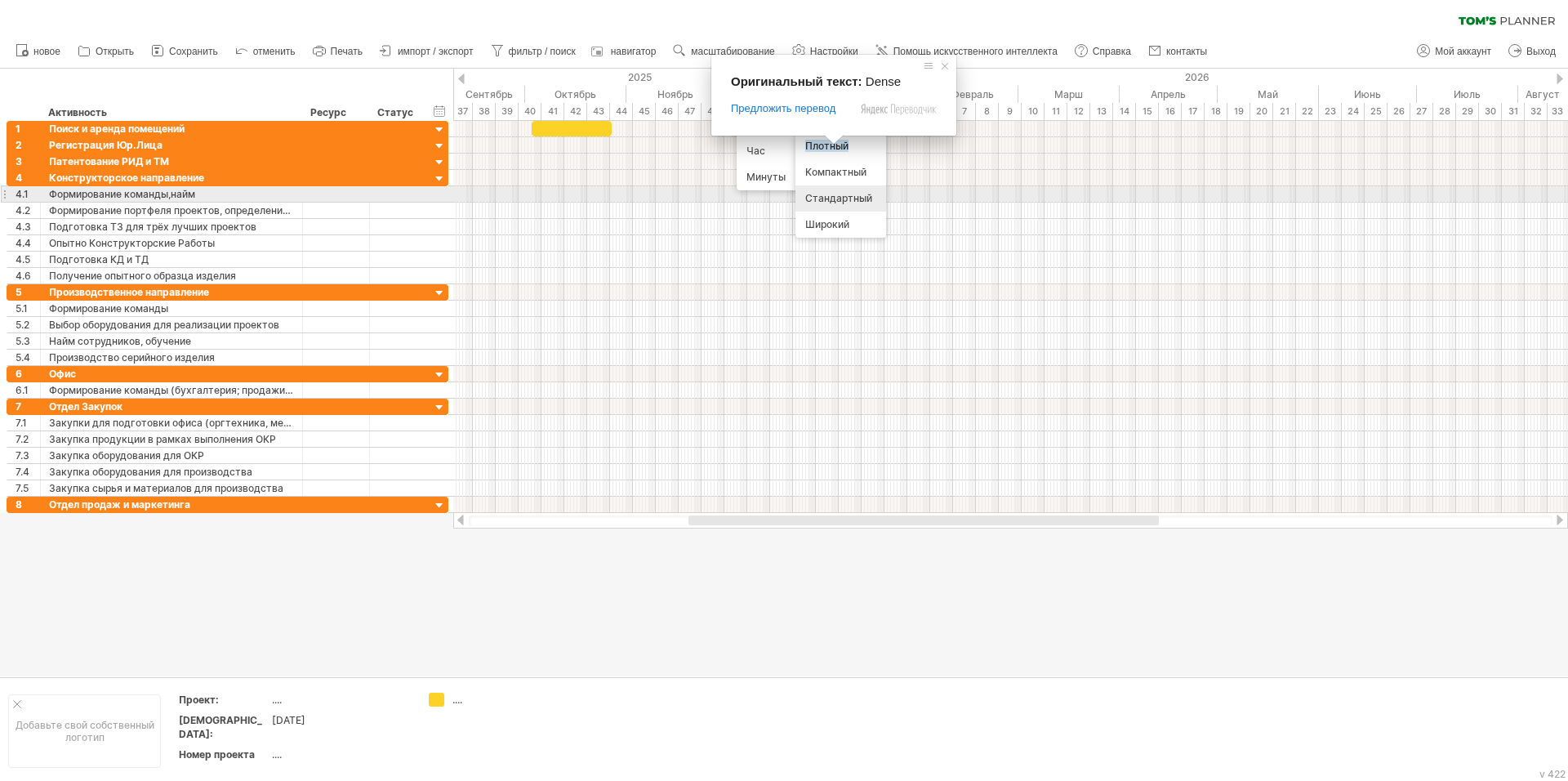
click at [847, 196] on ya-tr-span "Стандартный" at bounding box center [839, 198] width 67 height 12
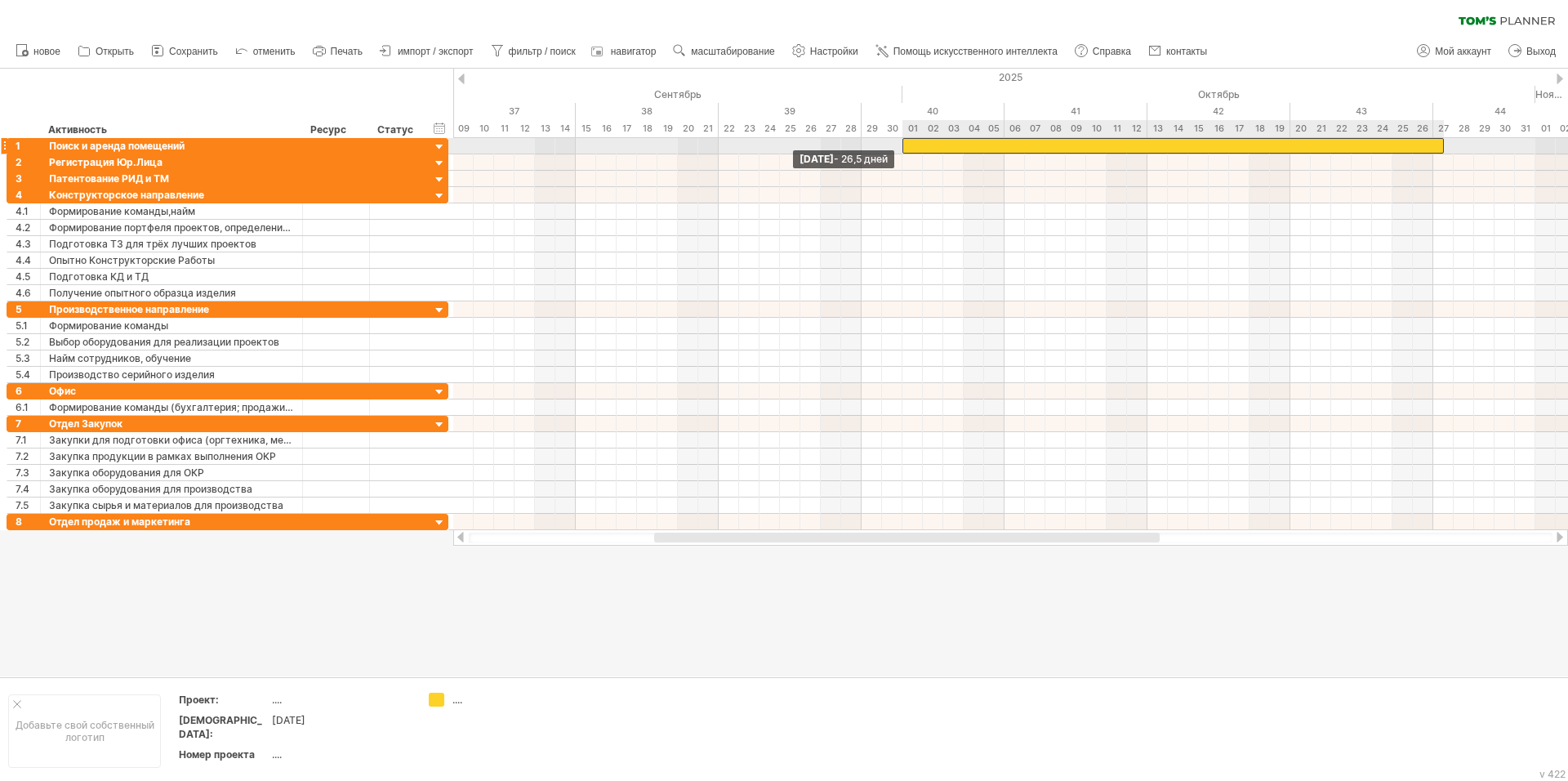
drag, startPoint x: 945, startPoint y: 145, endPoint x: 906, endPoint y: 147, distance: 39.1
click at [906, 147] on div at bounding box center [1173, 146] width 541 height 16
drag, startPoint x: 1443, startPoint y: 143, endPoint x: 1432, endPoint y: 143, distance: 11.0
click at [1432, 143] on span at bounding box center [1432, 146] width 6 height 16
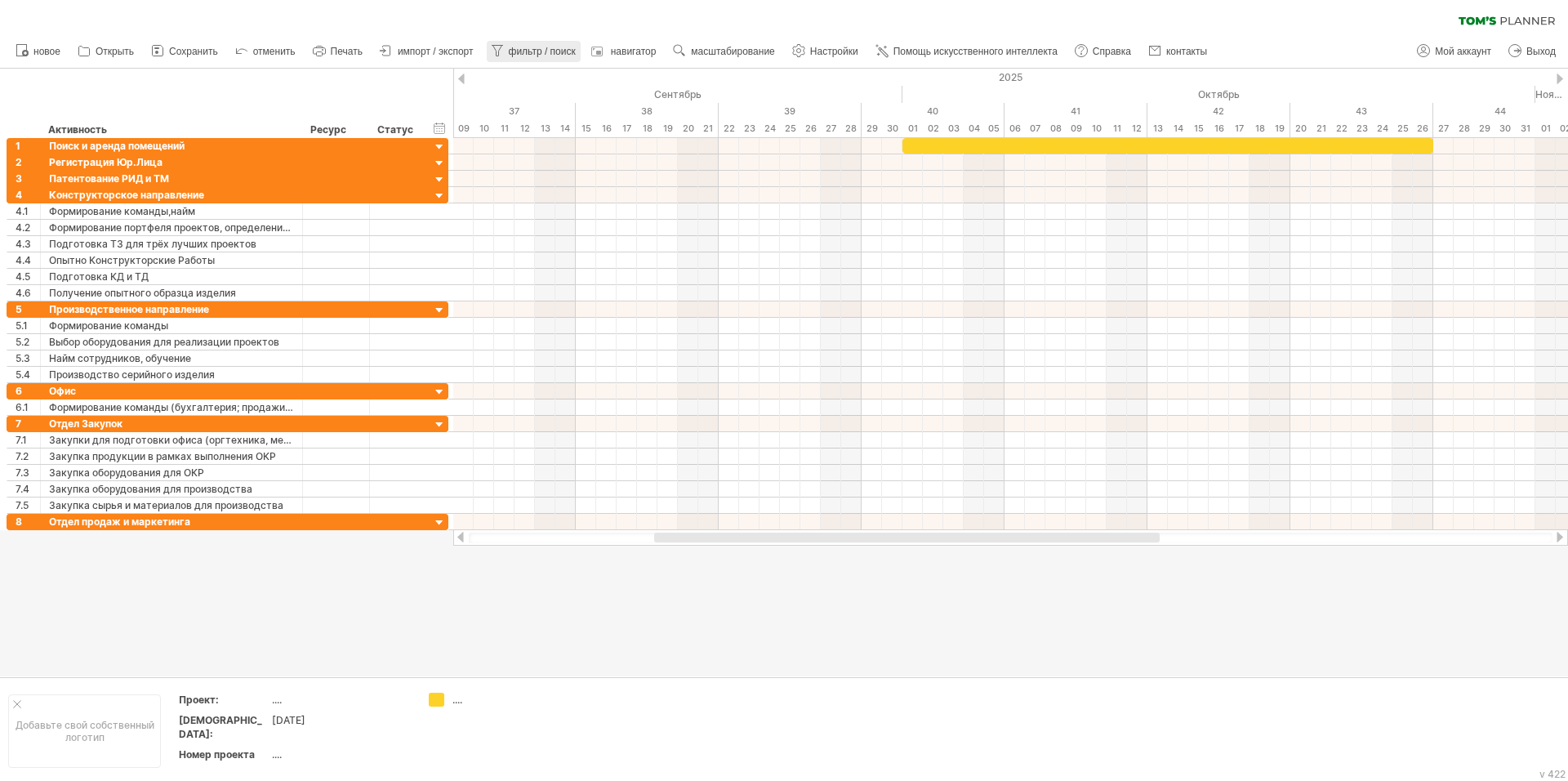
click at [532, 51] on ya-tr-span "фильтр / поиск" at bounding box center [542, 51] width 67 height 11
type input "**********"
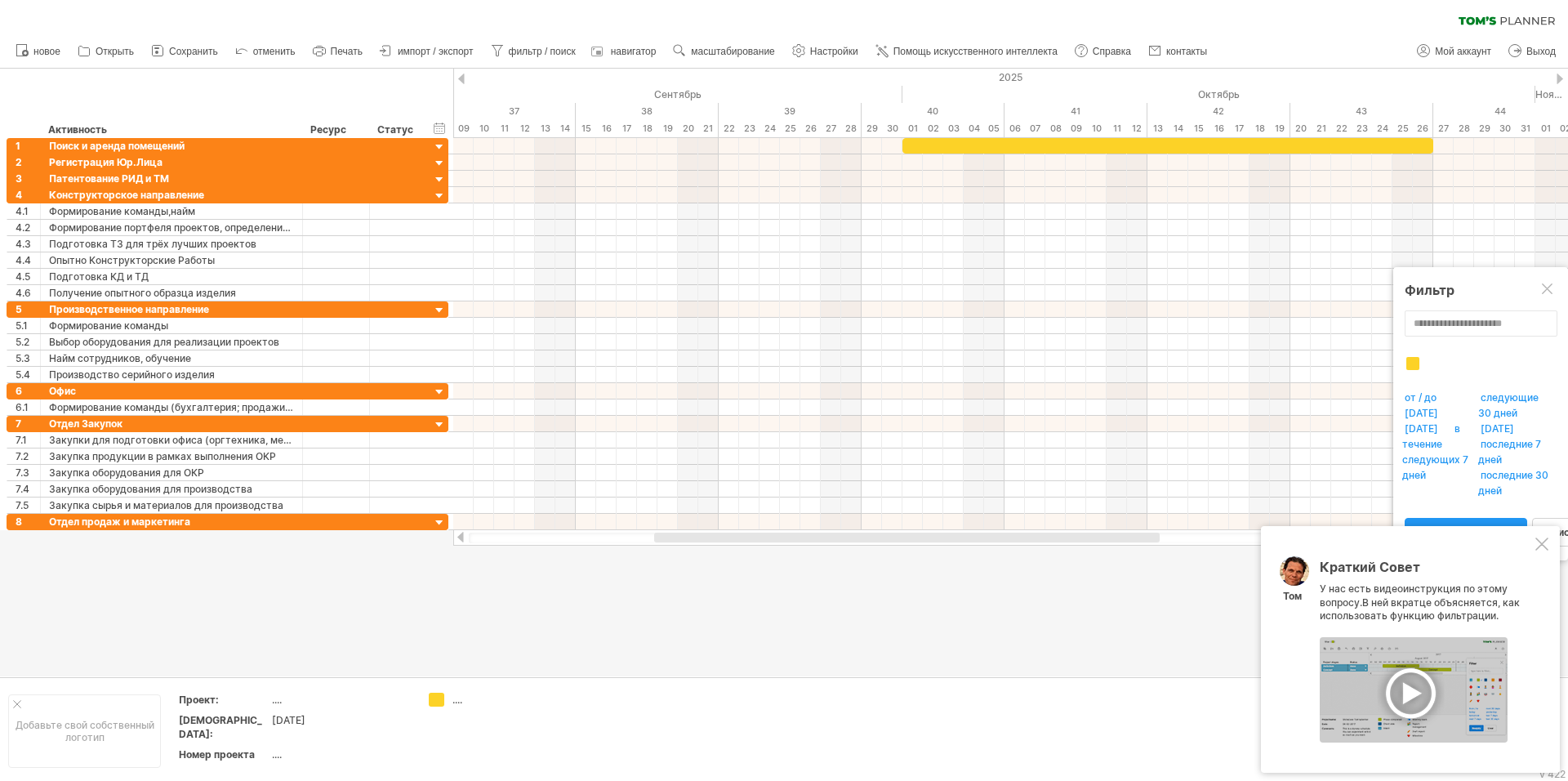
click at [1410, 616] on ya-tr-span "В ней вкратце объясняется, как использовать функцию фильтрации." at bounding box center [1419, 609] width 200 height 26
click at [1418, 700] on div at bounding box center [1413, 690] width 188 height 105
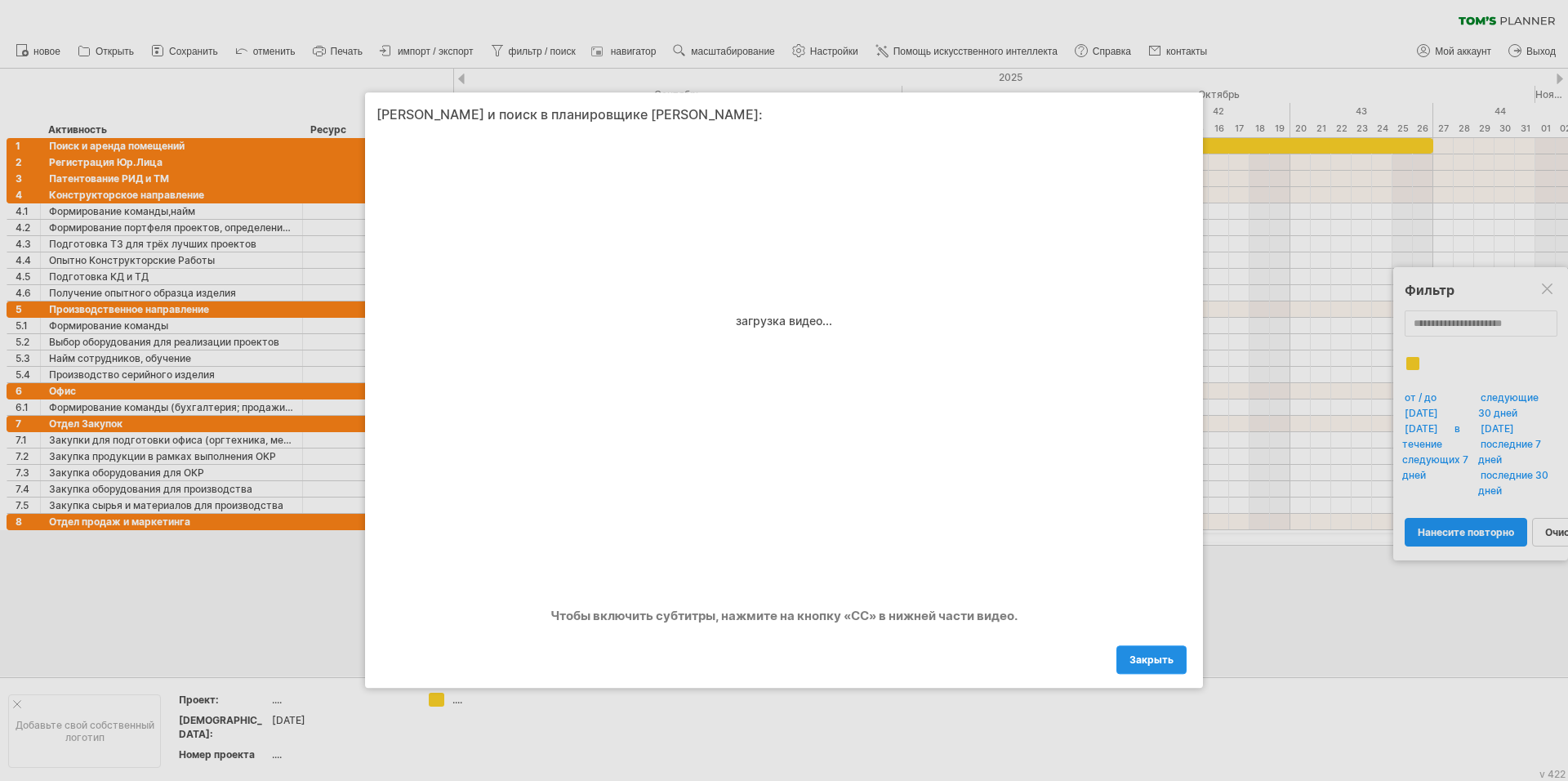
click at [1147, 664] on ya-tr-span "Закрыть" at bounding box center [1151, 660] width 44 height 12
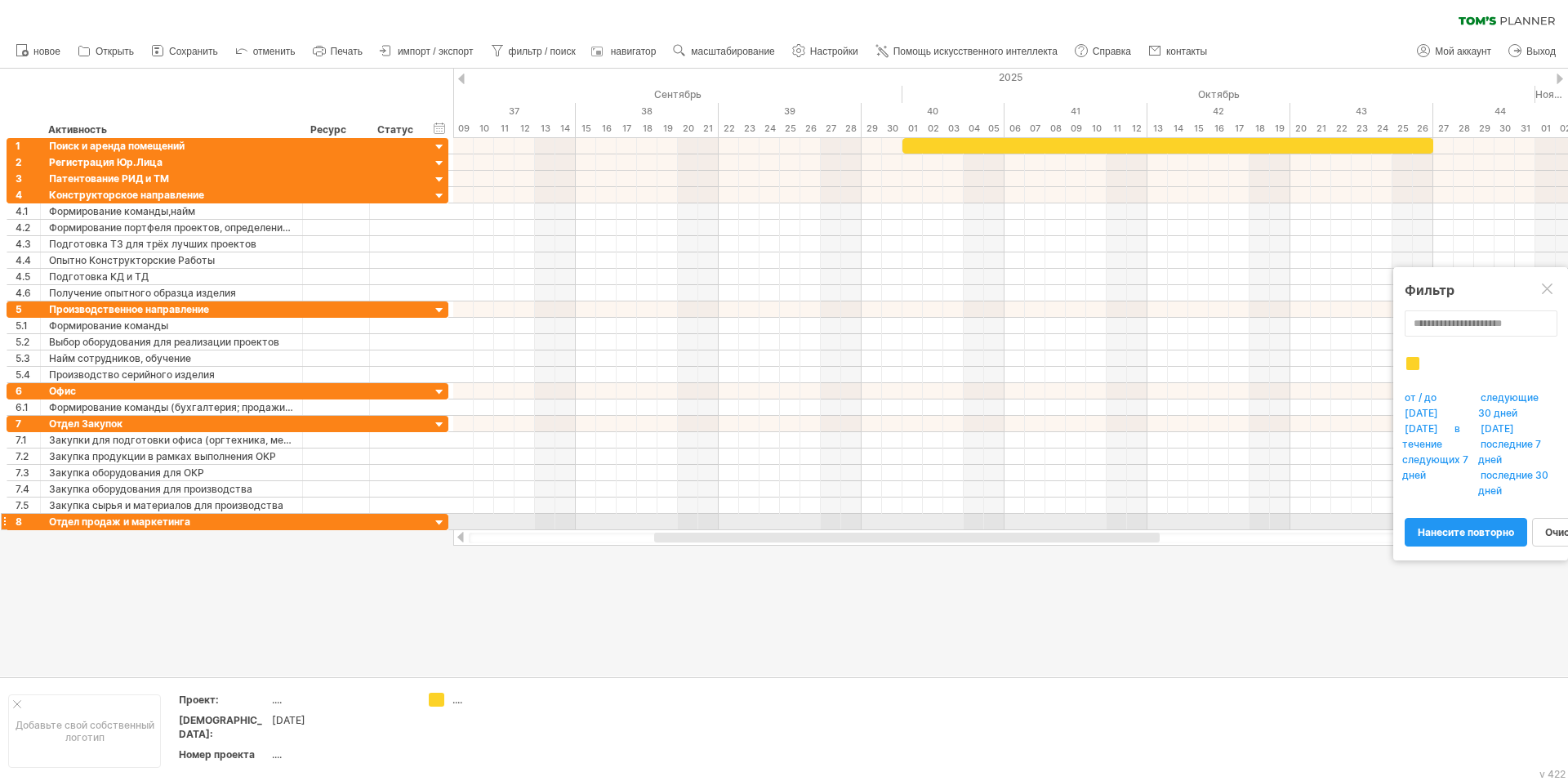
click at [439, 523] on div at bounding box center [439, 524] width 16 height 16
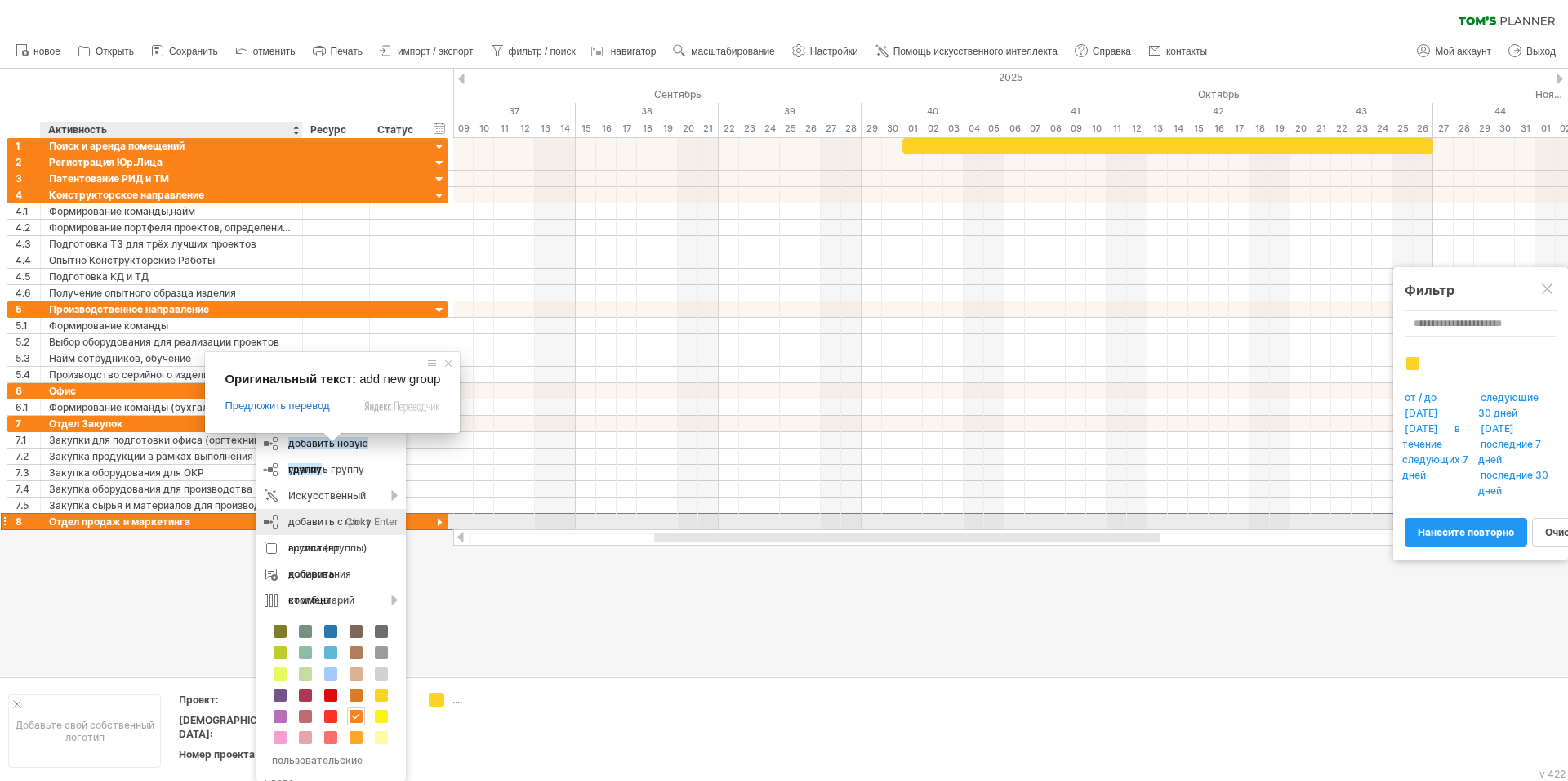
click at [343, 442] on span at bounding box center [333, 436] width 21 height 10
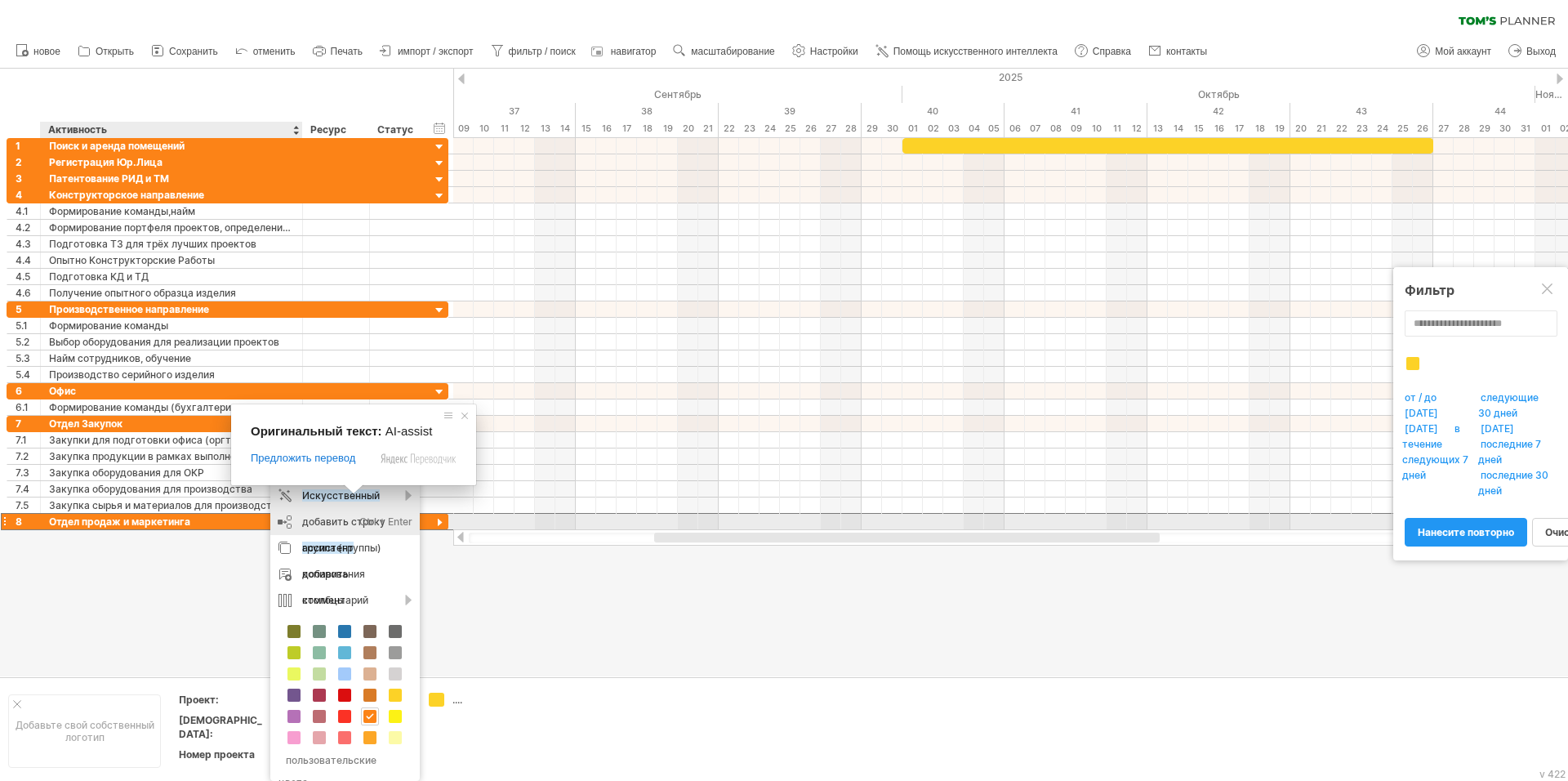
click at [349, 521] on body "progress(100%) Trying to reach [DOMAIN_NAME] Connected again... 0% очистить фил…" at bounding box center [784, 392] width 1568 height 785
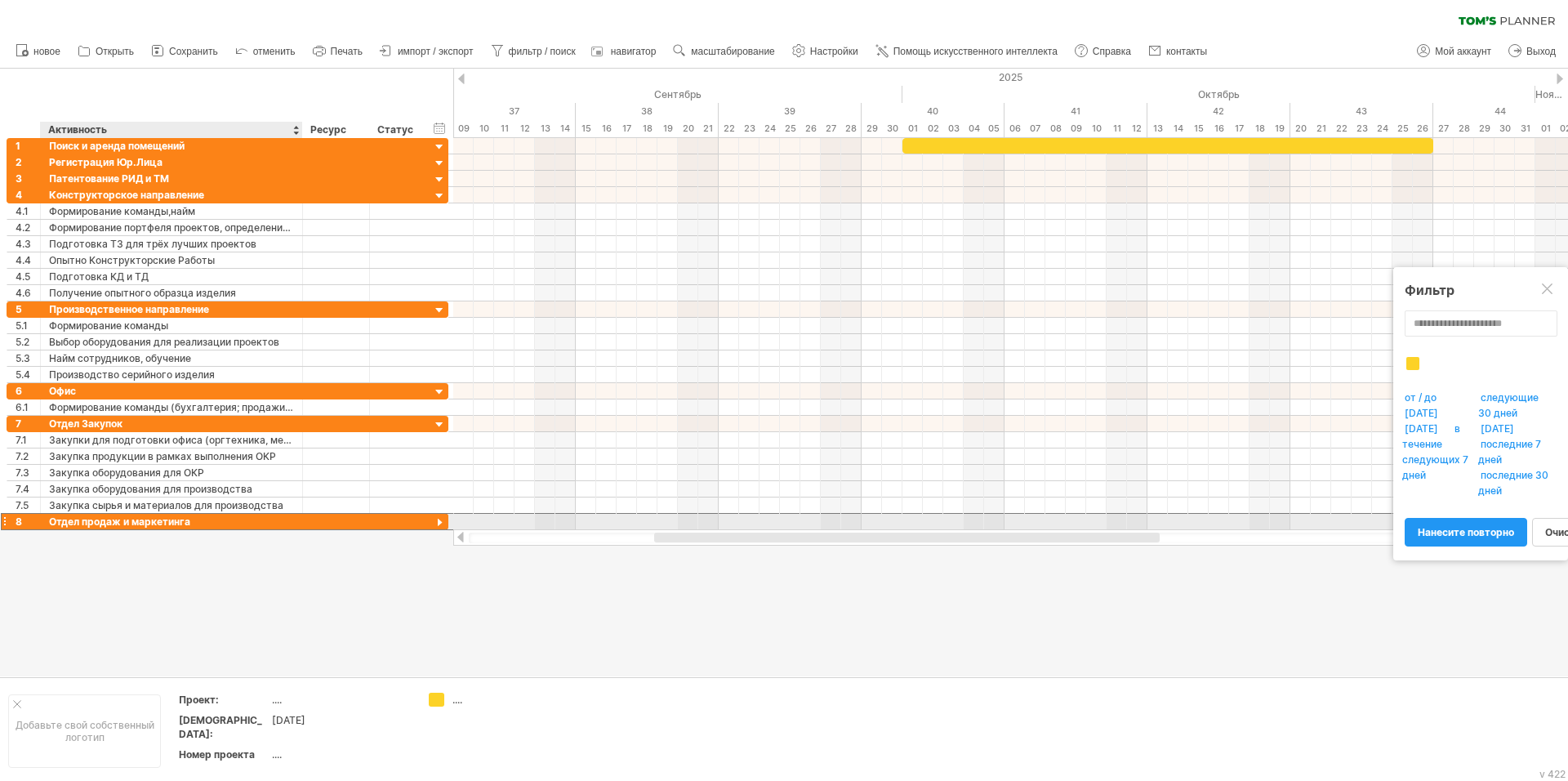
click at [4, 522] on div at bounding box center [4, 522] width 6 height 18
click at [4, 522] on div at bounding box center [4, 522] width 6 height 18
click at [4, 521] on div at bounding box center [4, 522] width 6 height 18
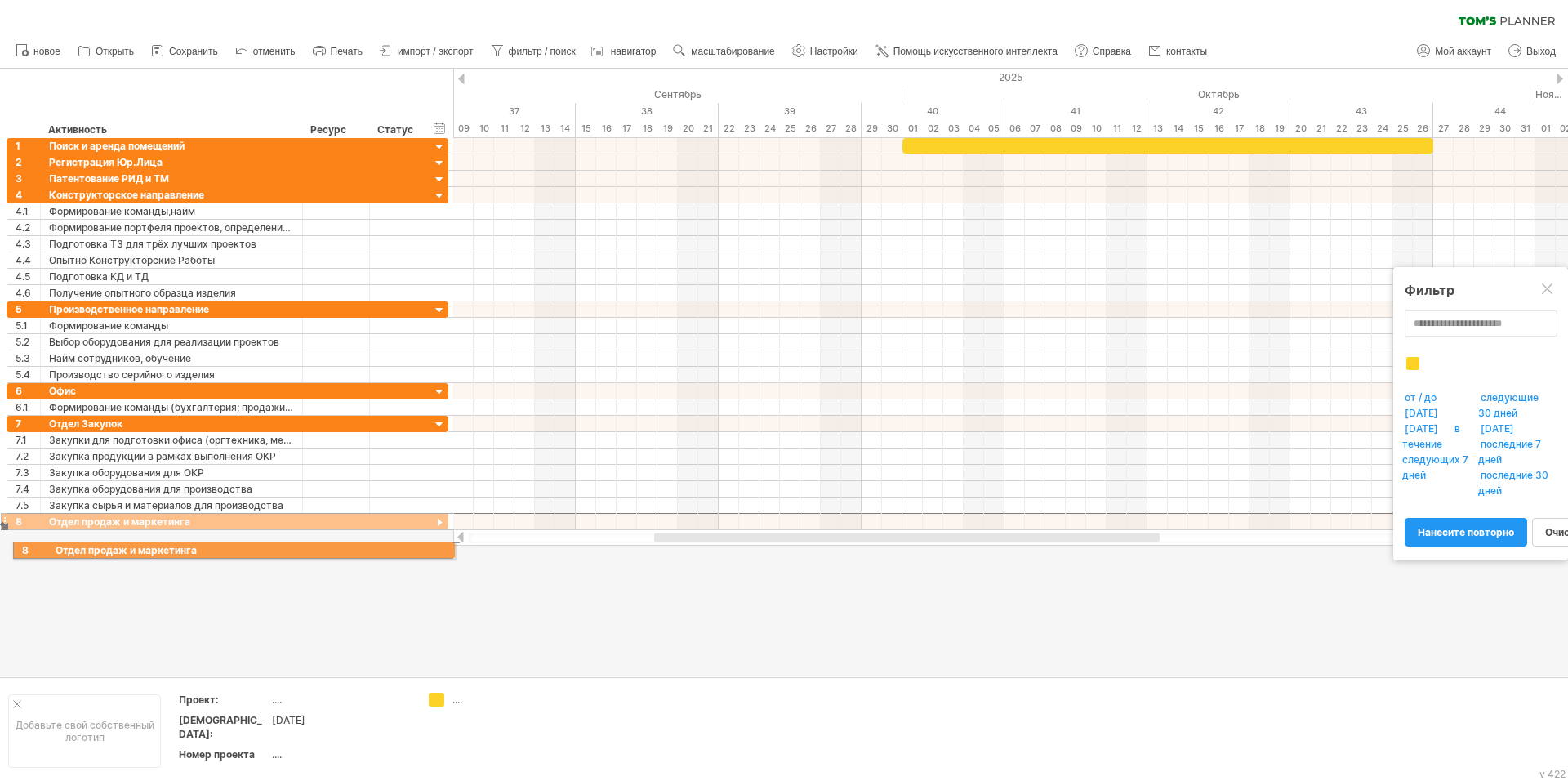
drag, startPoint x: 4, startPoint y: 521, endPoint x: 4, endPoint y: 547, distance: 26.0
click at [4, 547] on div "Trying to reach [DOMAIN_NAME] Connected again... 0% очистить фильтр 1" at bounding box center [784, 390] width 1568 height 781
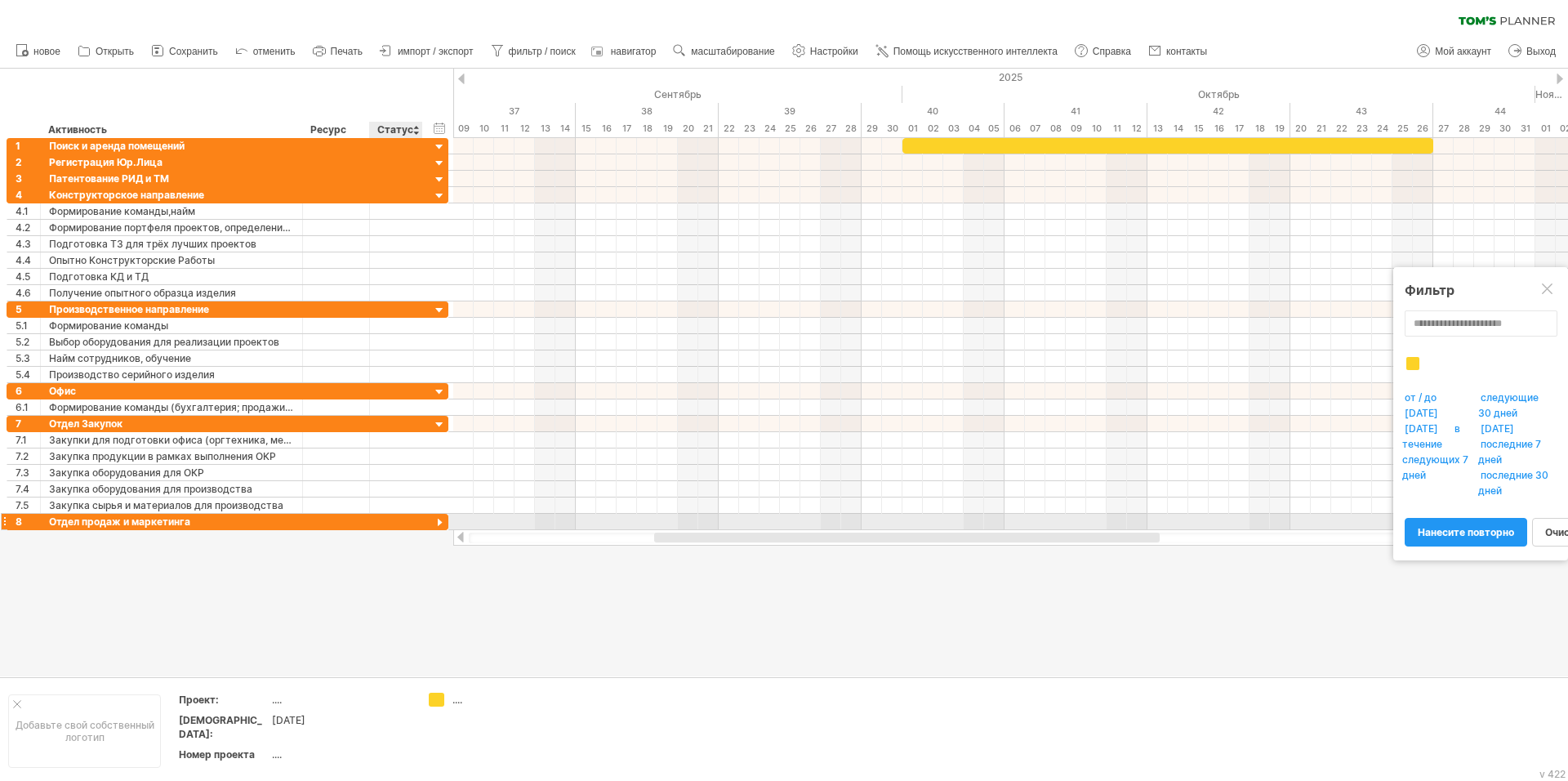
click at [440, 523] on div at bounding box center [439, 524] width 16 height 16
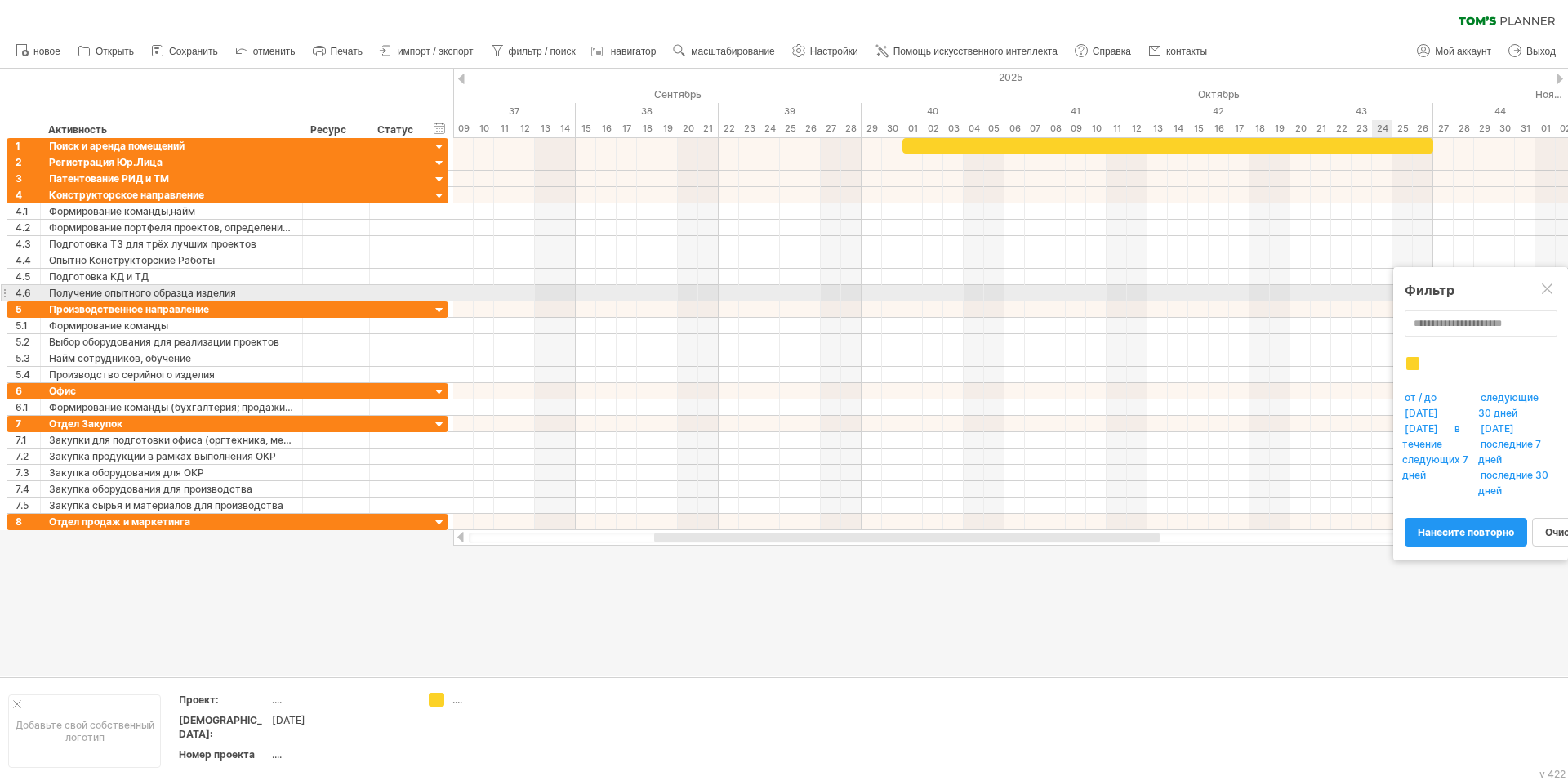
click at [1550, 288] on div at bounding box center [1548, 290] width 13 height 13
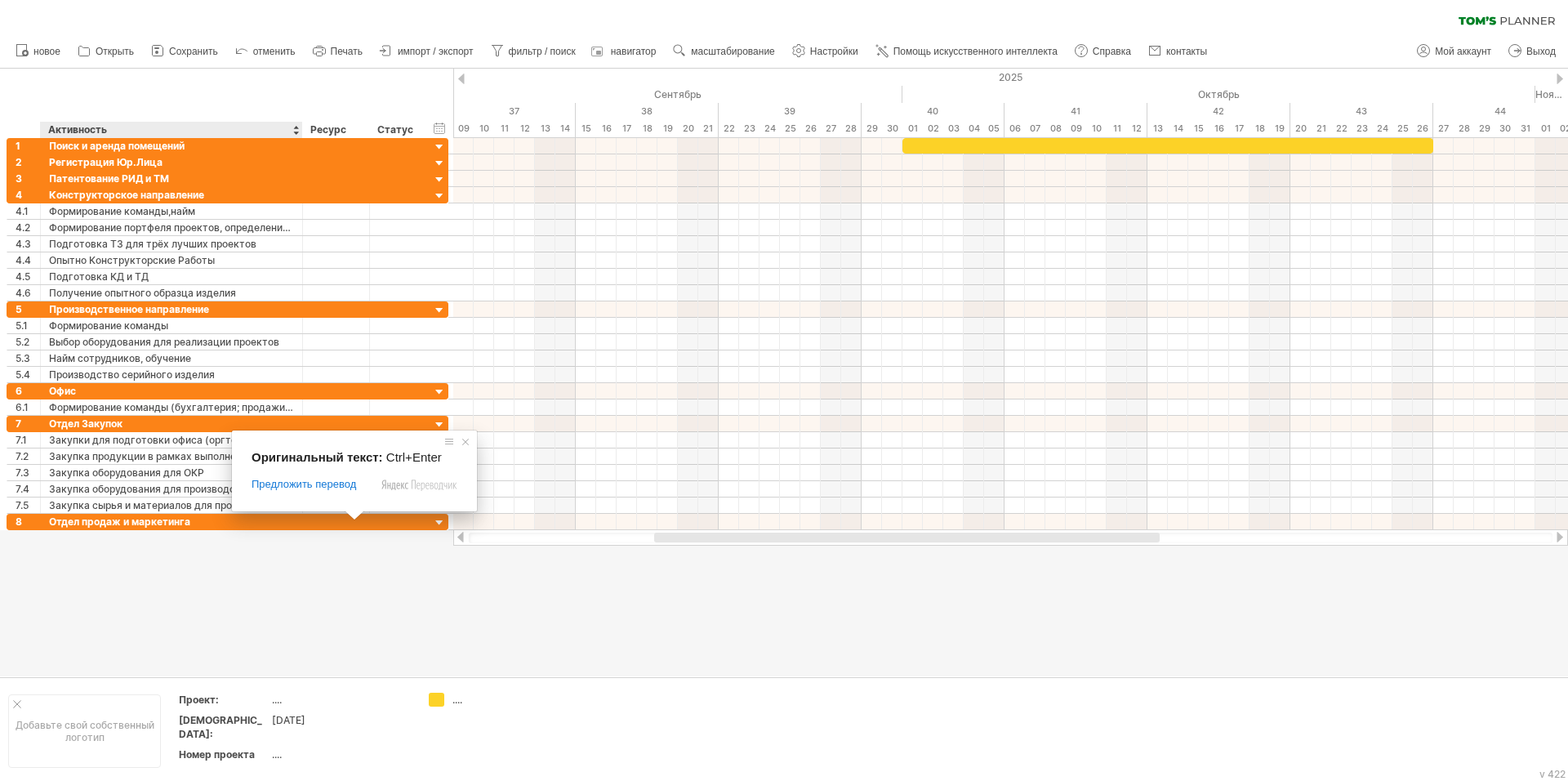
click at [166, 558] on div at bounding box center [784, 372] width 1568 height 608
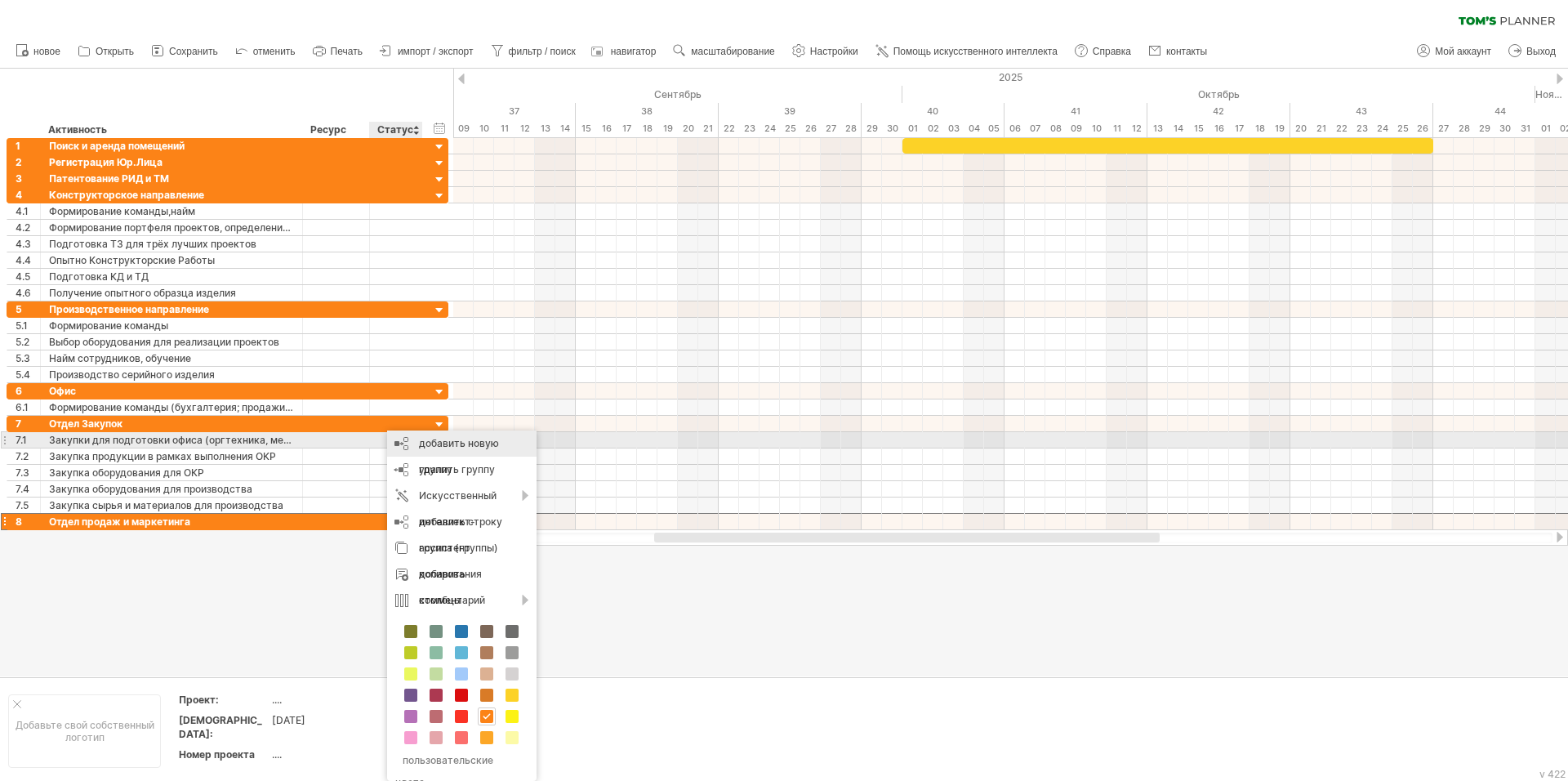
click at [477, 442] on ya-tr-span "добавить новую группу" at bounding box center [459, 456] width 80 height 39
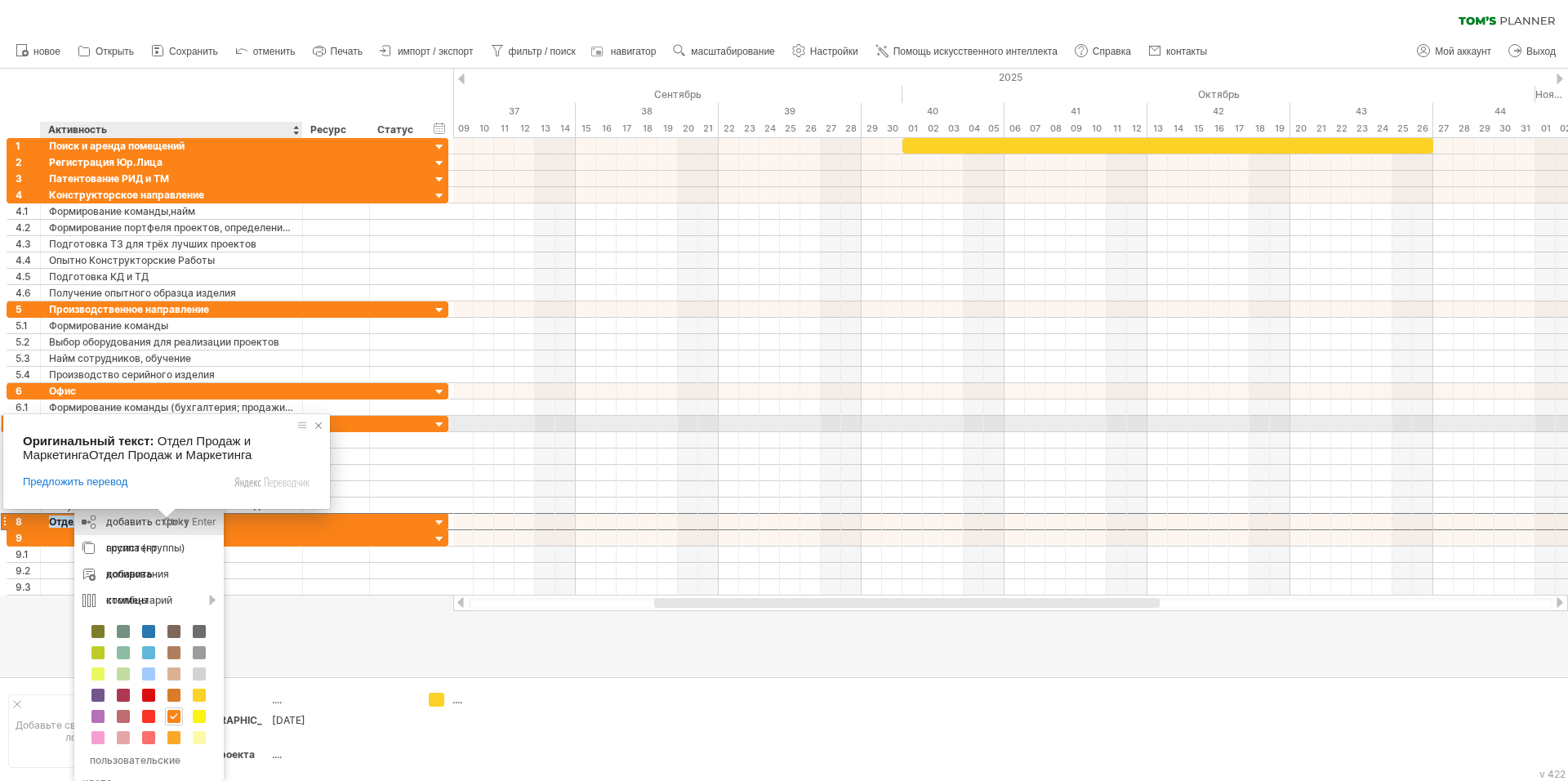
click at [320, 427] on span at bounding box center [318, 426] width 17 height 17
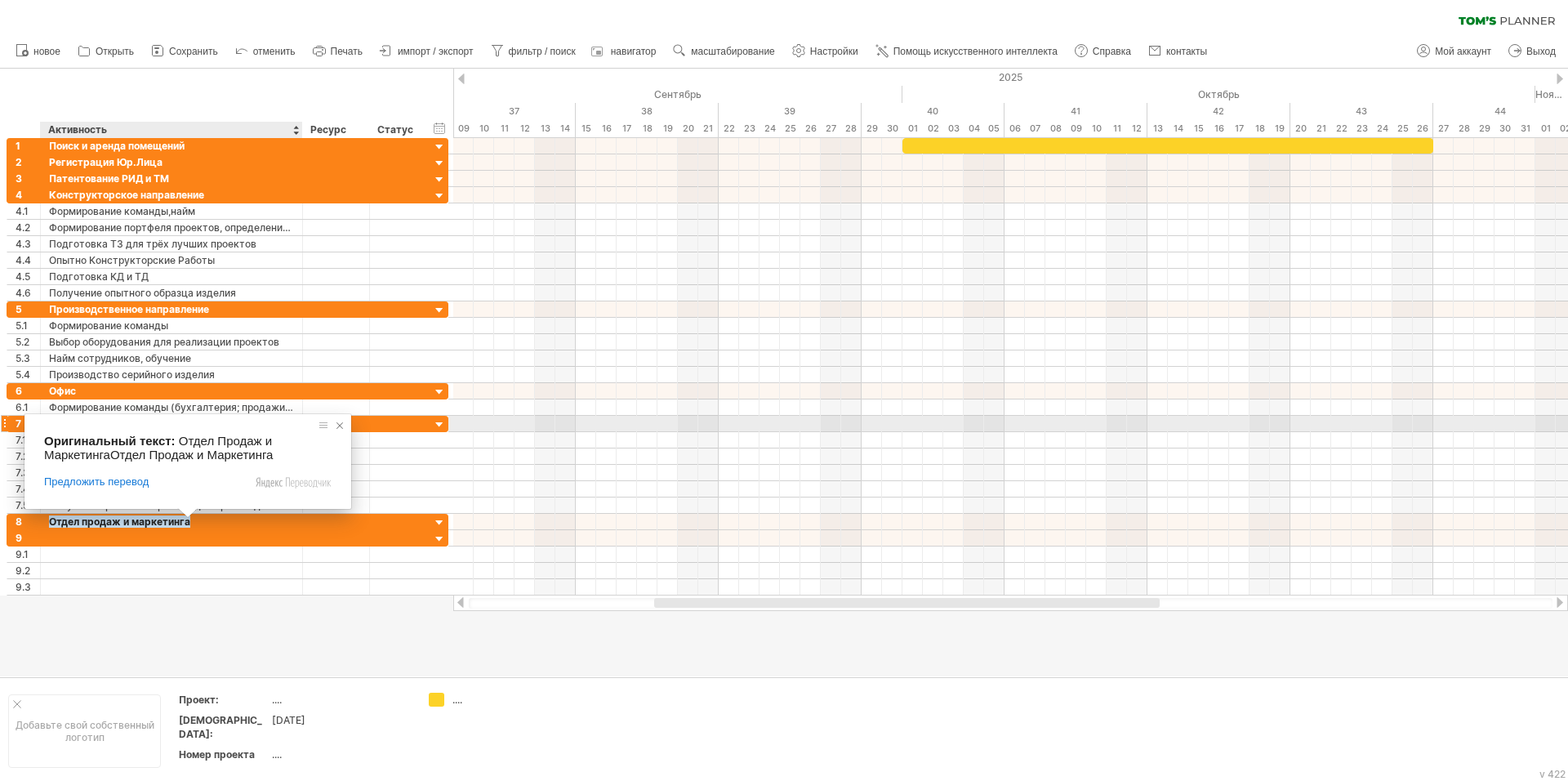
click at [337, 429] on span at bounding box center [340, 426] width 17 height 17
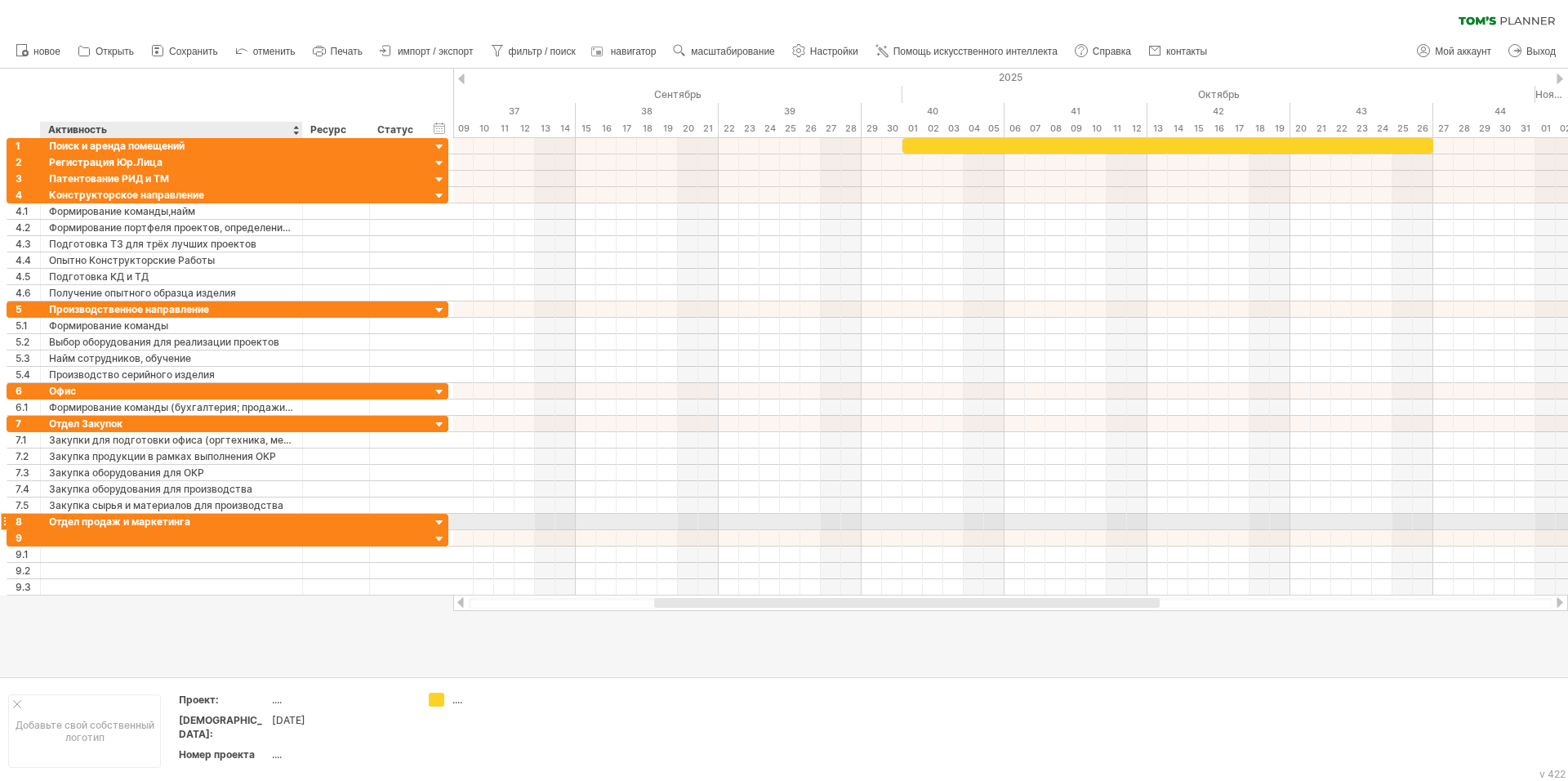
click at [195, 518] on div "Отдел продаж и маркетинга" at bounding box center [172, 522] width 245 height 16
drag, startPoint x: 200, startPoint y: 525, endPoint x: 43, endPoint y: 517, distance: 157.2
click at [43, 517] on div "**********" at bounding box center [172, 522] width 262 height 16
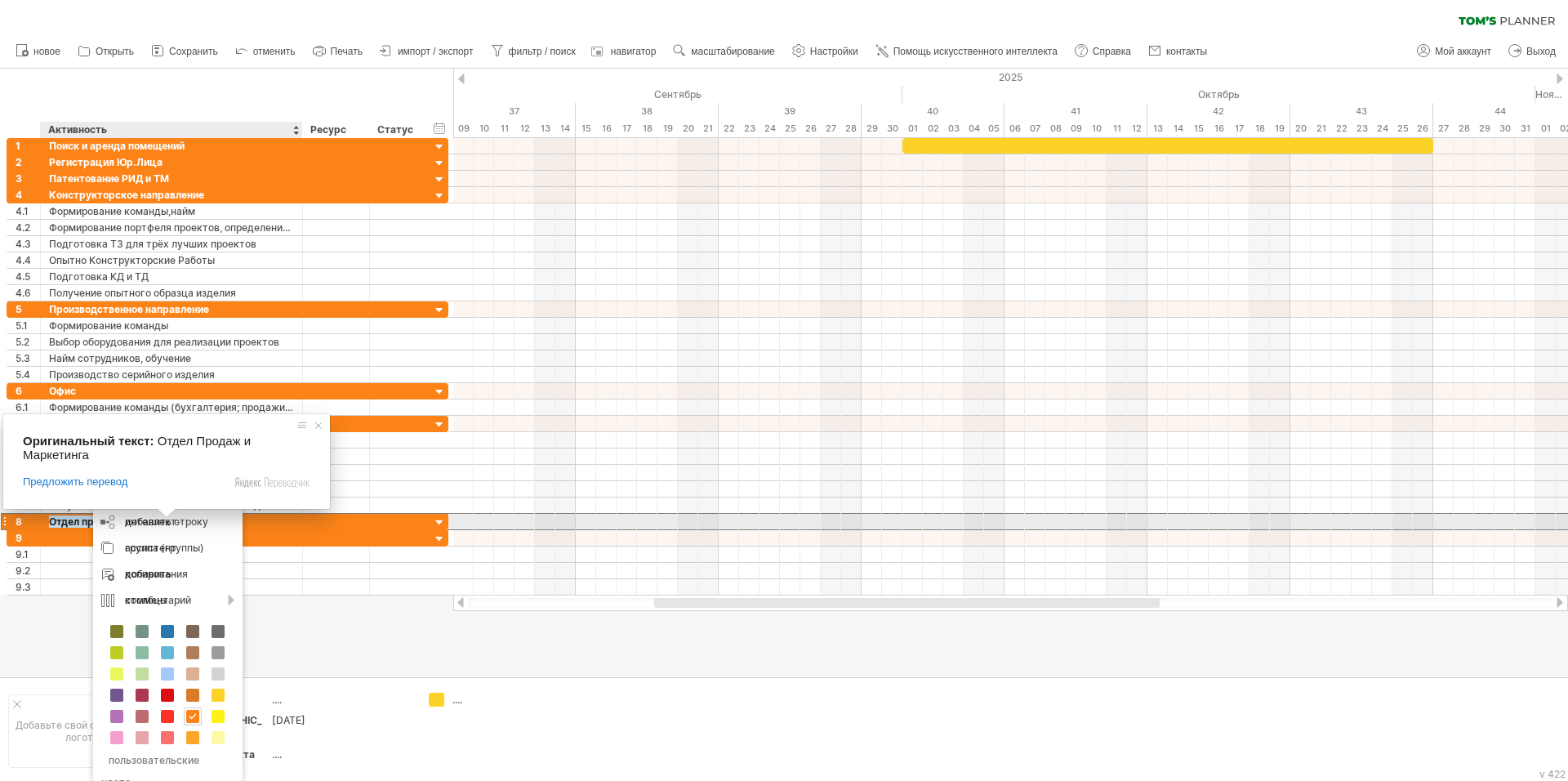
click at [67, 522] on ya-tr-span "Отдел продаж и маркетинга" at bounding box center [119, 522] width 141 height 12
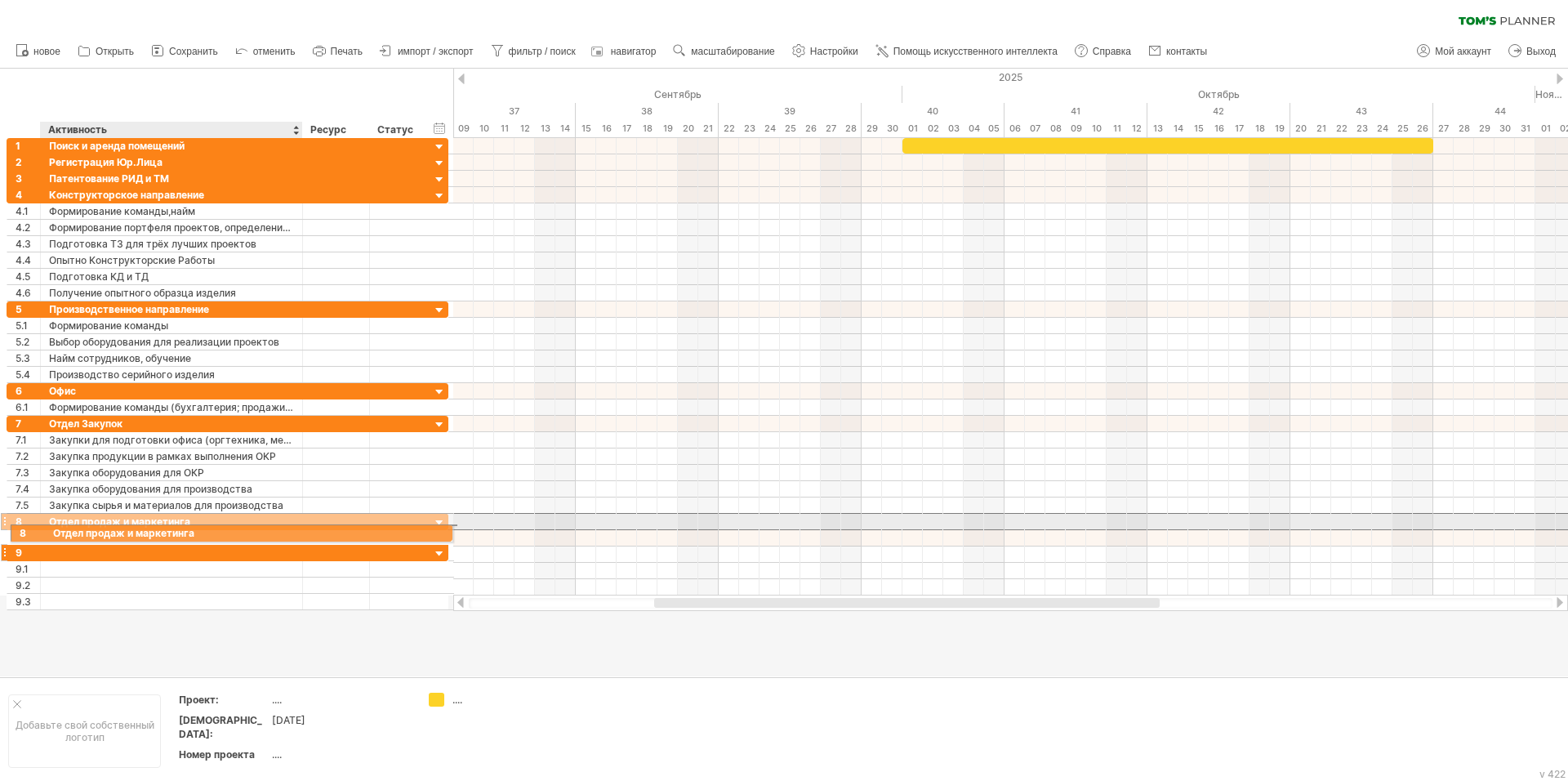
drag, startPoint x: 198, startPoint y: 521, endPoint x: 89, endPoint y: 530, distance: 109.4
click at [89, 530] on div "**********" at bounding box center [228, 374] width 443 height 472
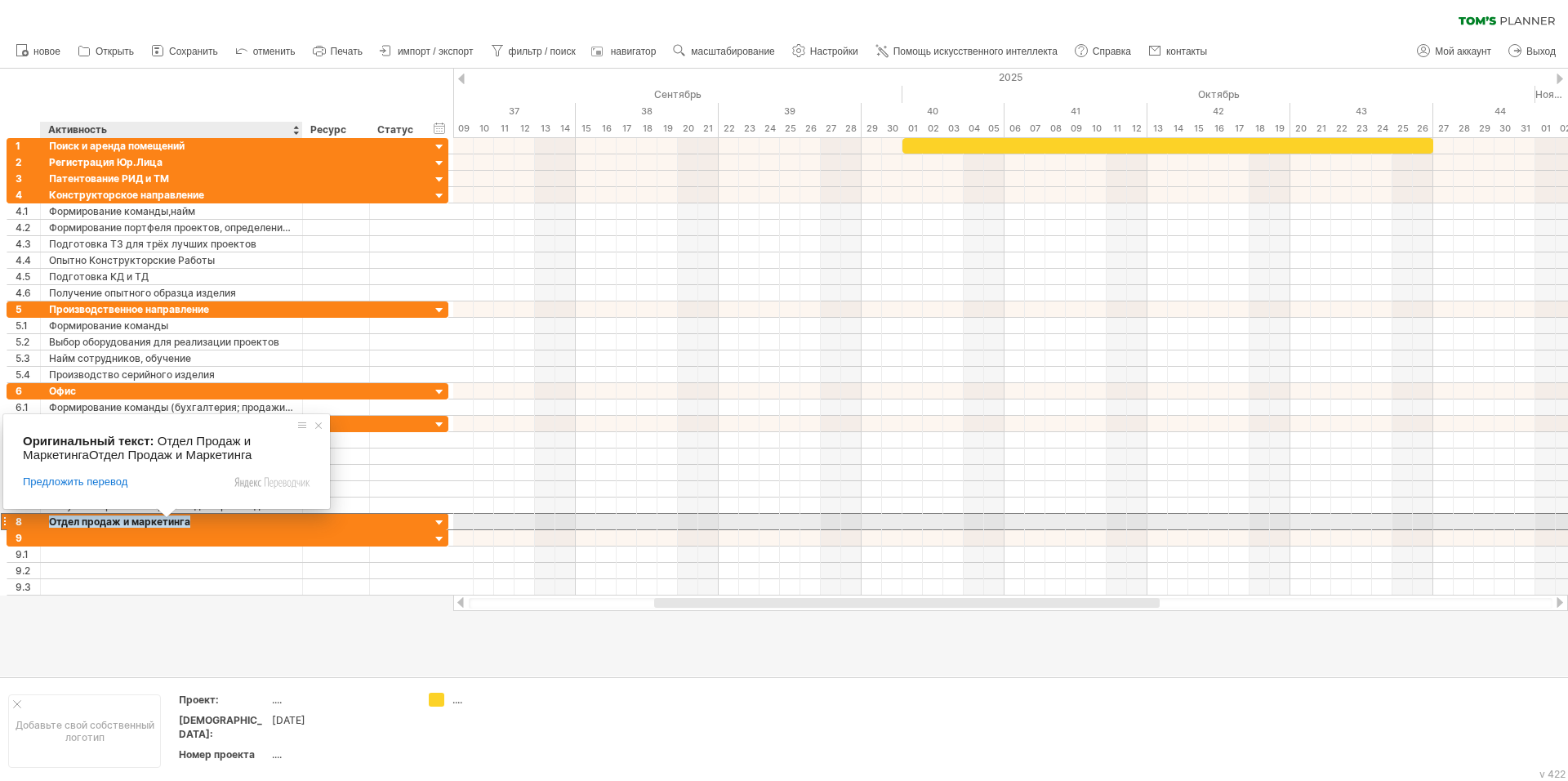
click at [118, 522] on ya-tr-span "Отдел продаж и маркетинга" at bounding box center [119, 522] width 141 height 12
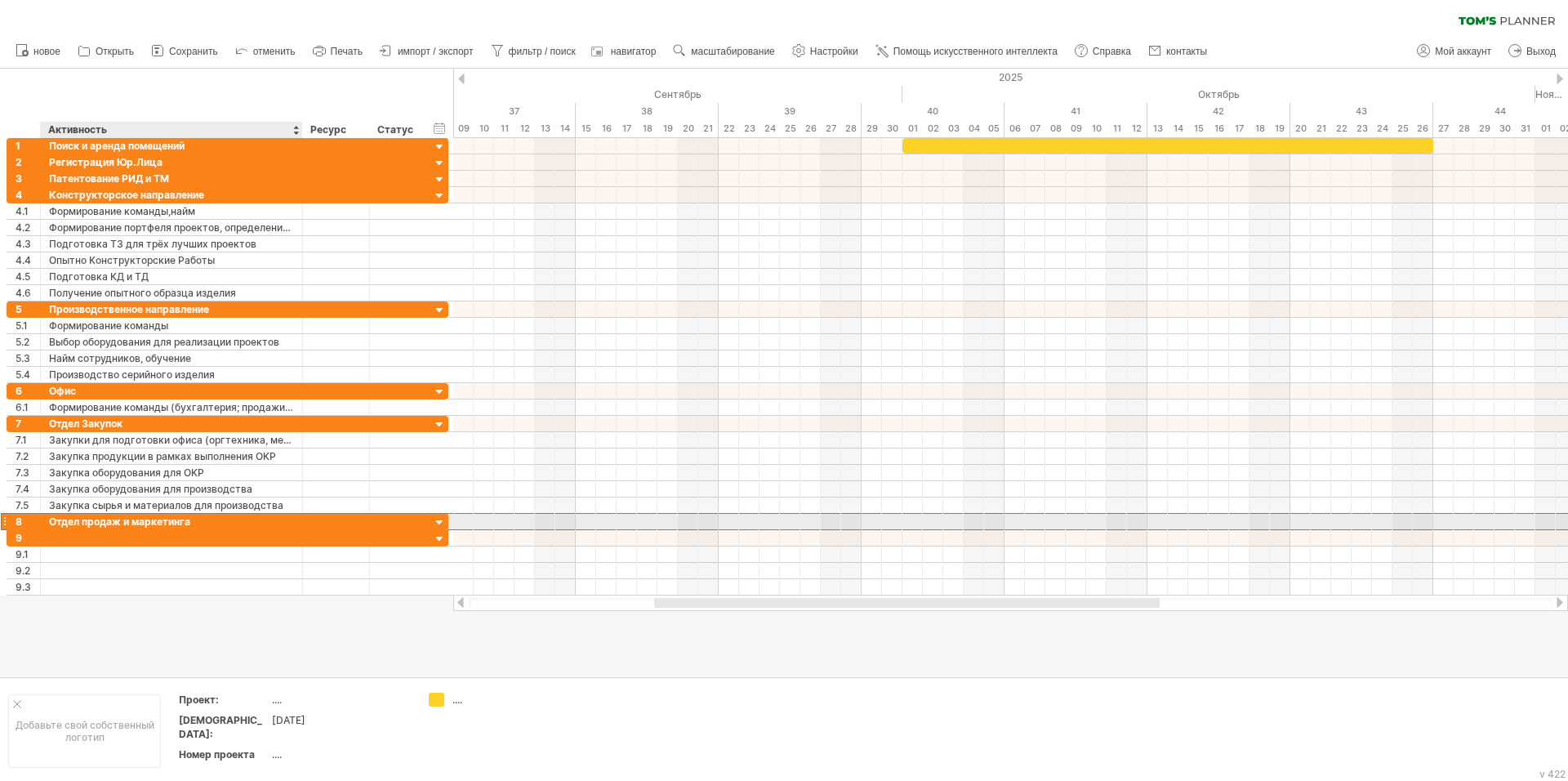
drag, startPoint x: 195, startPoint y: 524, endPoint x: 158, endPoint y: 521, distance: 37.1
click at [158, 521] on div "Отдел продаж и маркетинга" at bounding box center [172, 522] width 245 height 16
click at [169, 519] on ya-tr-span "Отдел продаж и маркетинга" at bounding box center [119, 522] width 141 height 12
click at [188, 524] on ya-tr-span "Отдел продаж и маркетинга" at bounding box center [119, 522] width 141 height 12
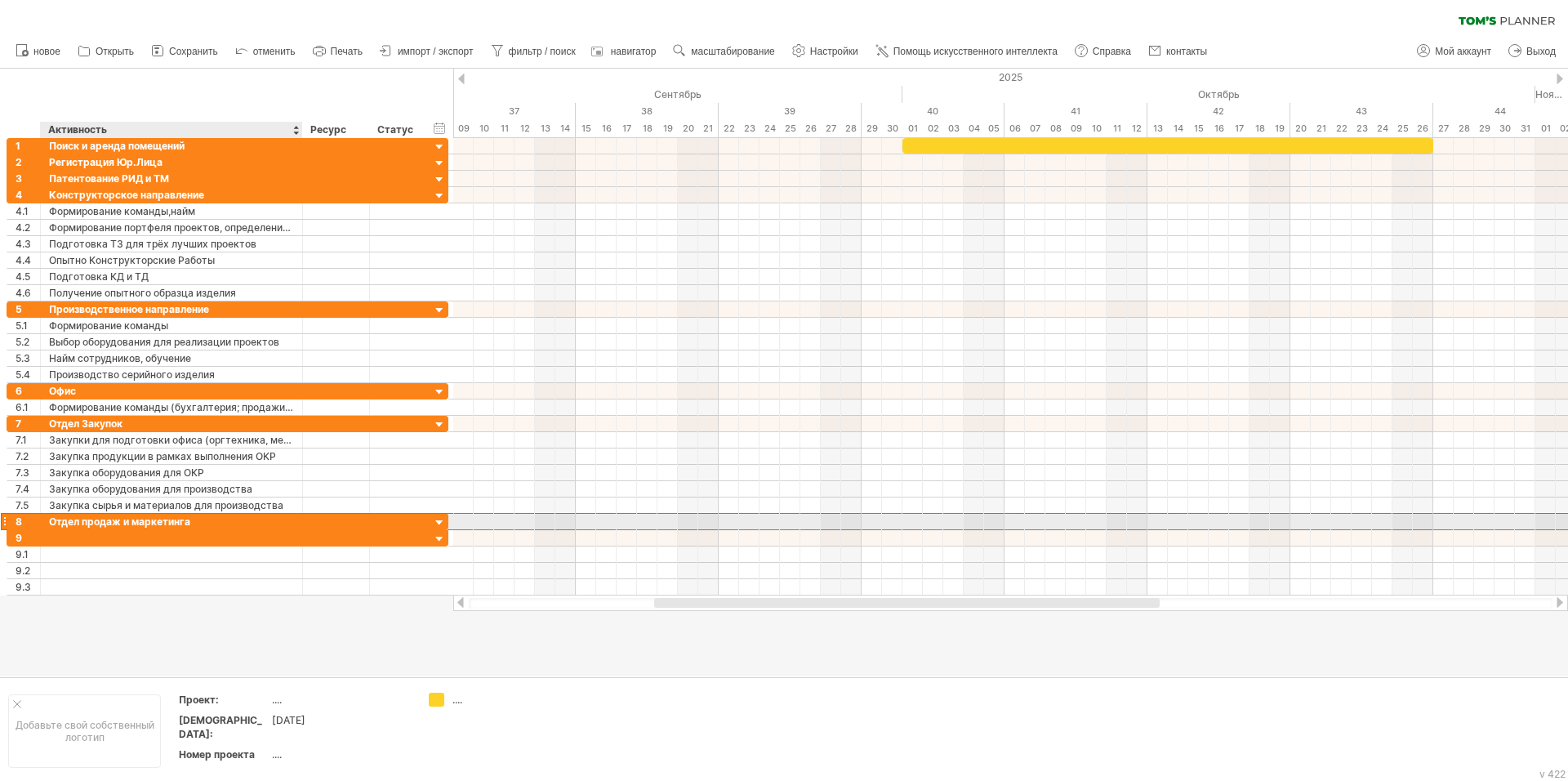
click at [188, 524] on ya-tr-span "Отдел продаж и маркетинга" at bounding box center [119, 522] width 141 height 12
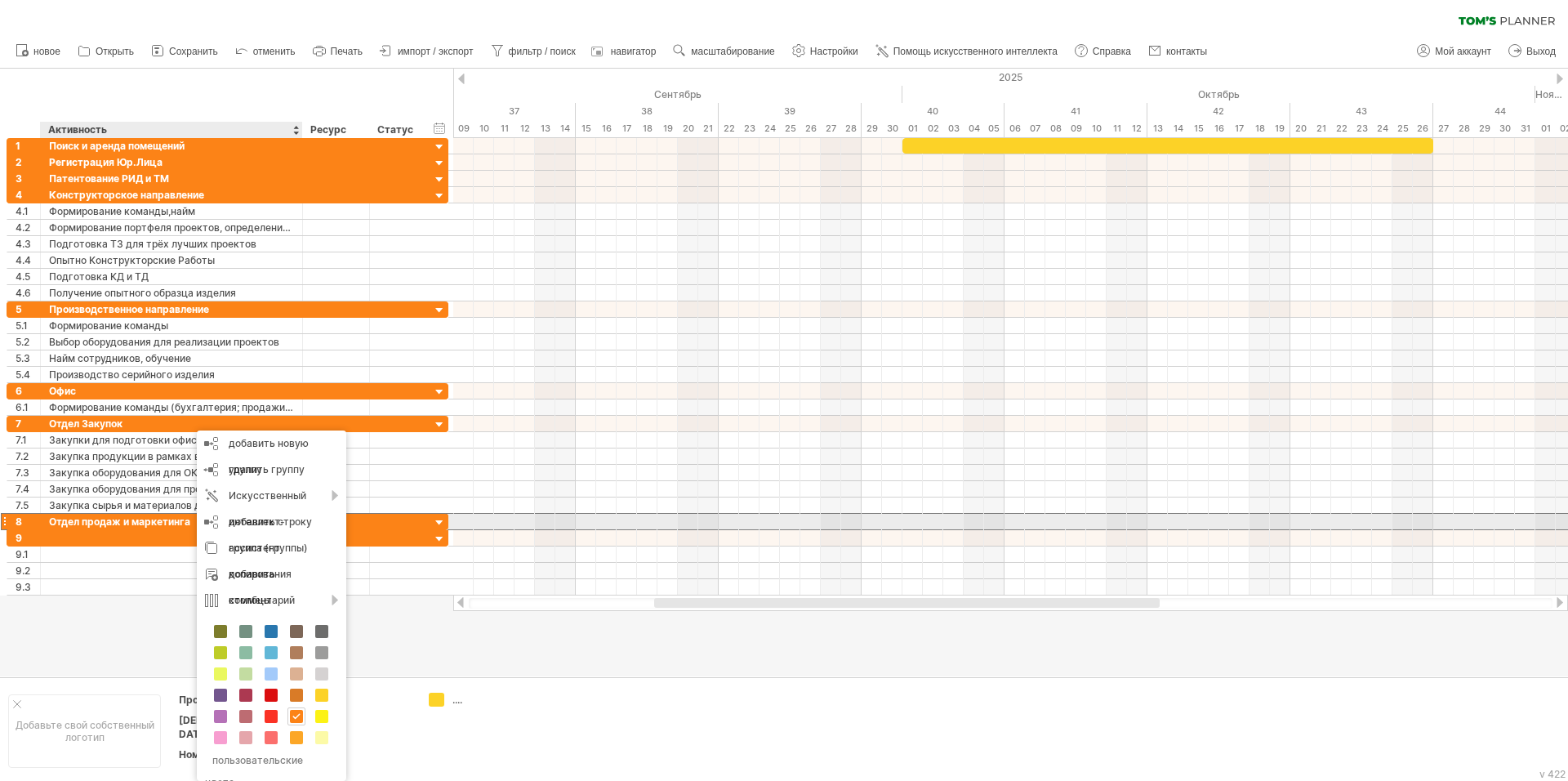
click at [176, 525] on ya-tr-span "Отдел продаж и маркетинга" at bounding box center [119, 522] width 141 height 12
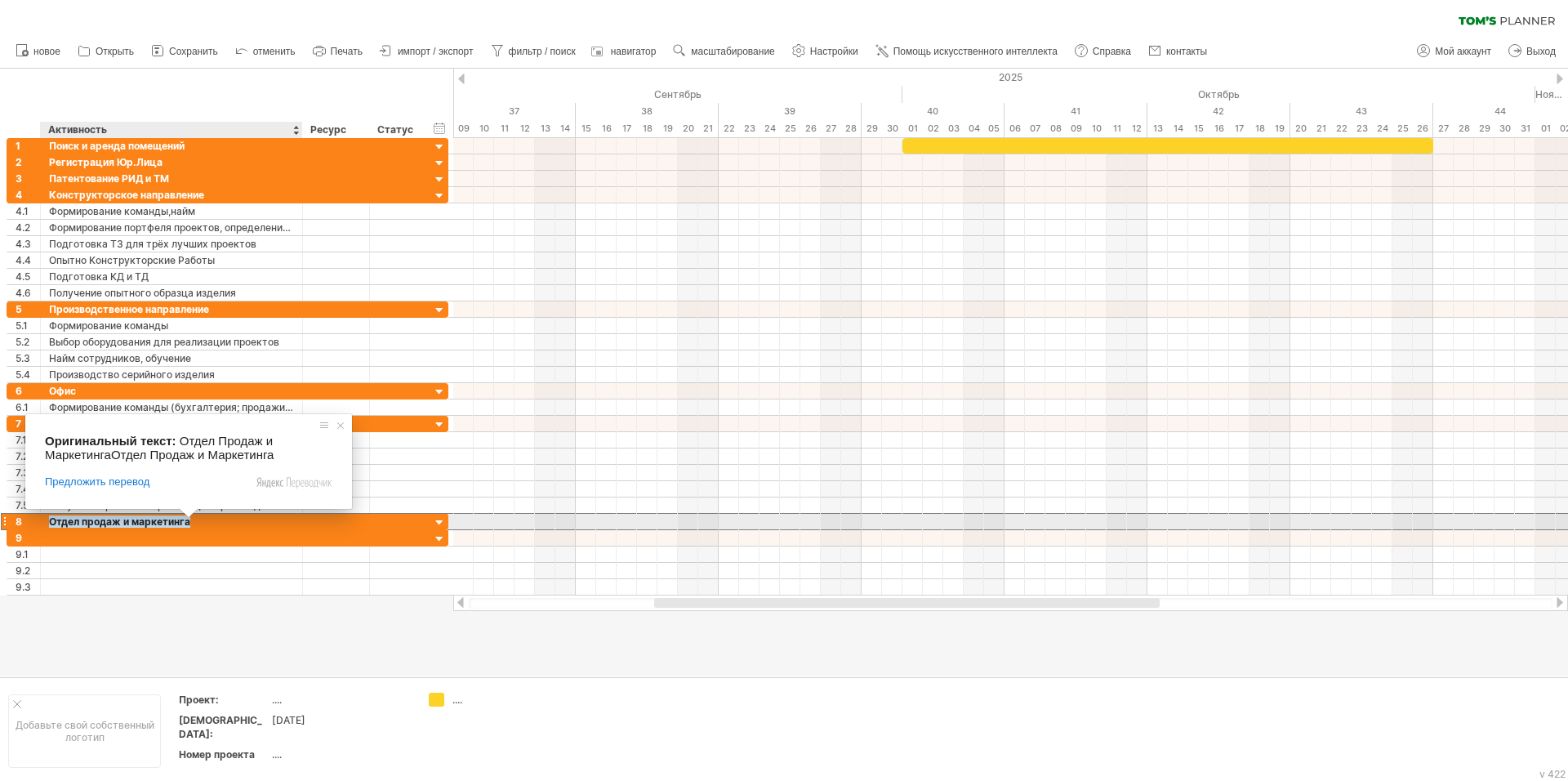
click at [56, 521] on ya-tr-span "Отдел продаж и маркетинга" at bounding box center [119, 522] width 141 height 12
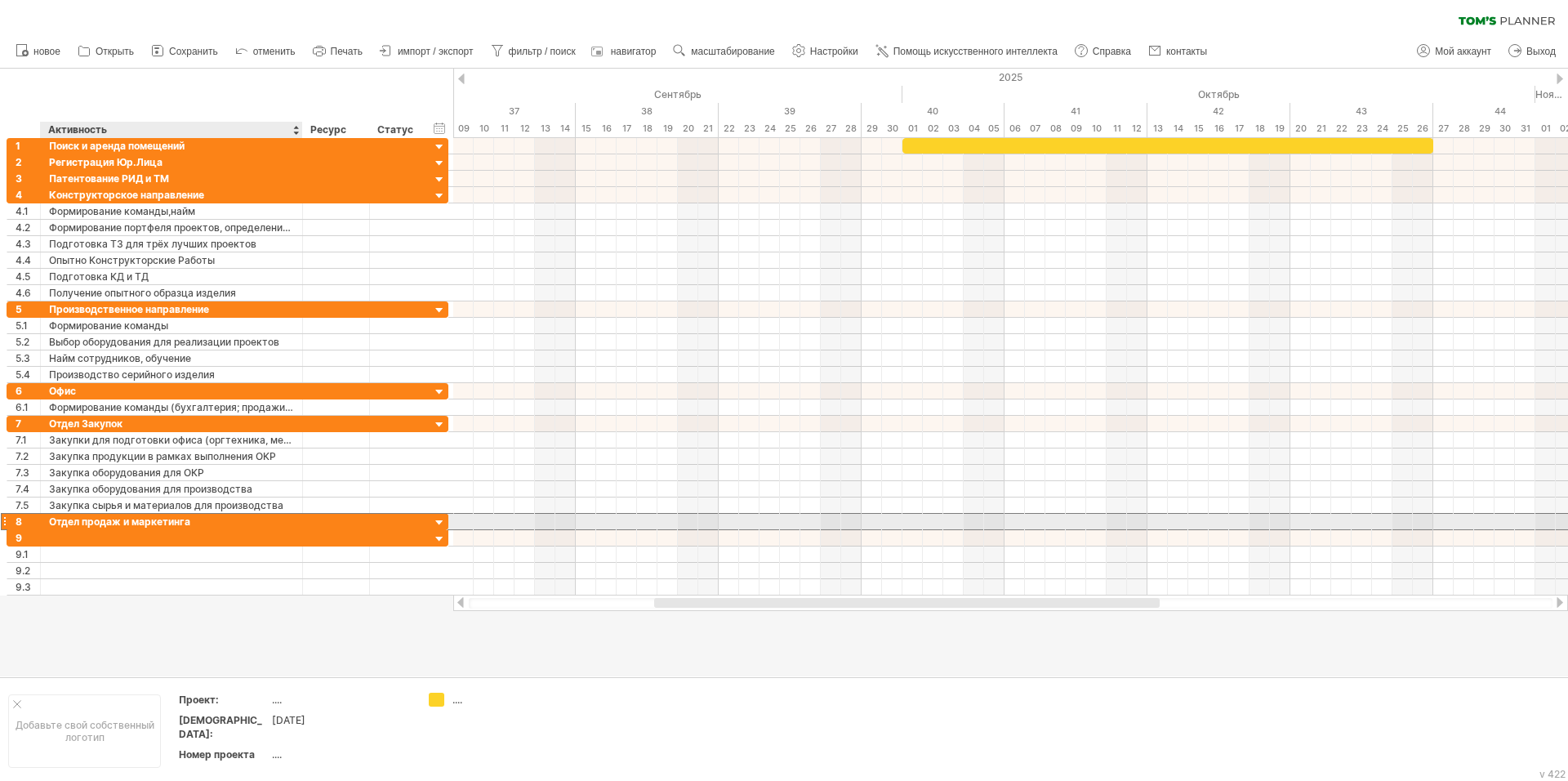
click at [55, 520] on ya-tr-span "Отдел продаж и маркетинга" at bounding box center [119, 522] width 141 height 12
click at [61, 541] on div at bounding box center [172, 538] width 245 height 16
click at [66, 524] on ya-tr-span "Отдел продаж и маркетинга" at bounding box center [119, 522] width 141 height 12
click at [67, 522] on ya-tr-span "Отдел продаж и маркетинга" at bounding box center [119, 522] width 141 height 12
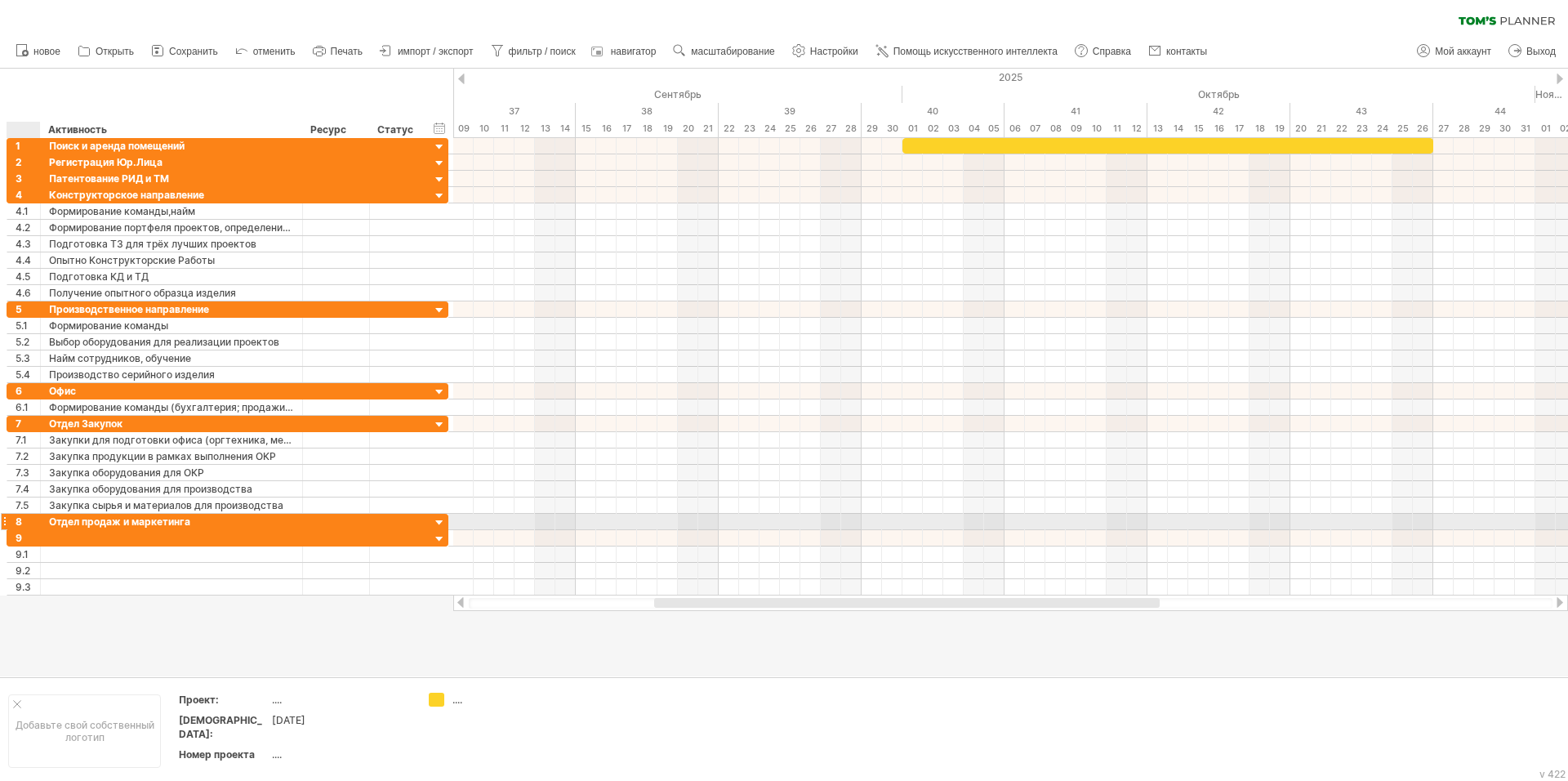
click at [41, 521] on div "**********" at bounding box center [227, 522] width 442 height 17
click at [261, 521] on div "Отдел продаж и маркетинга" at bounding box center [172, 522] width 245 height 16
click at [261, 521] on input "**********" at bounding box center [172, 522] width 245 height 16
click at [215, 524] on input "**********" at bounding box center [172, 522] width 245 height 16
drag, startPoint x: 207, startPoint y: 522, endPoint x: 43, endPoint y: 517, distance: 164.1
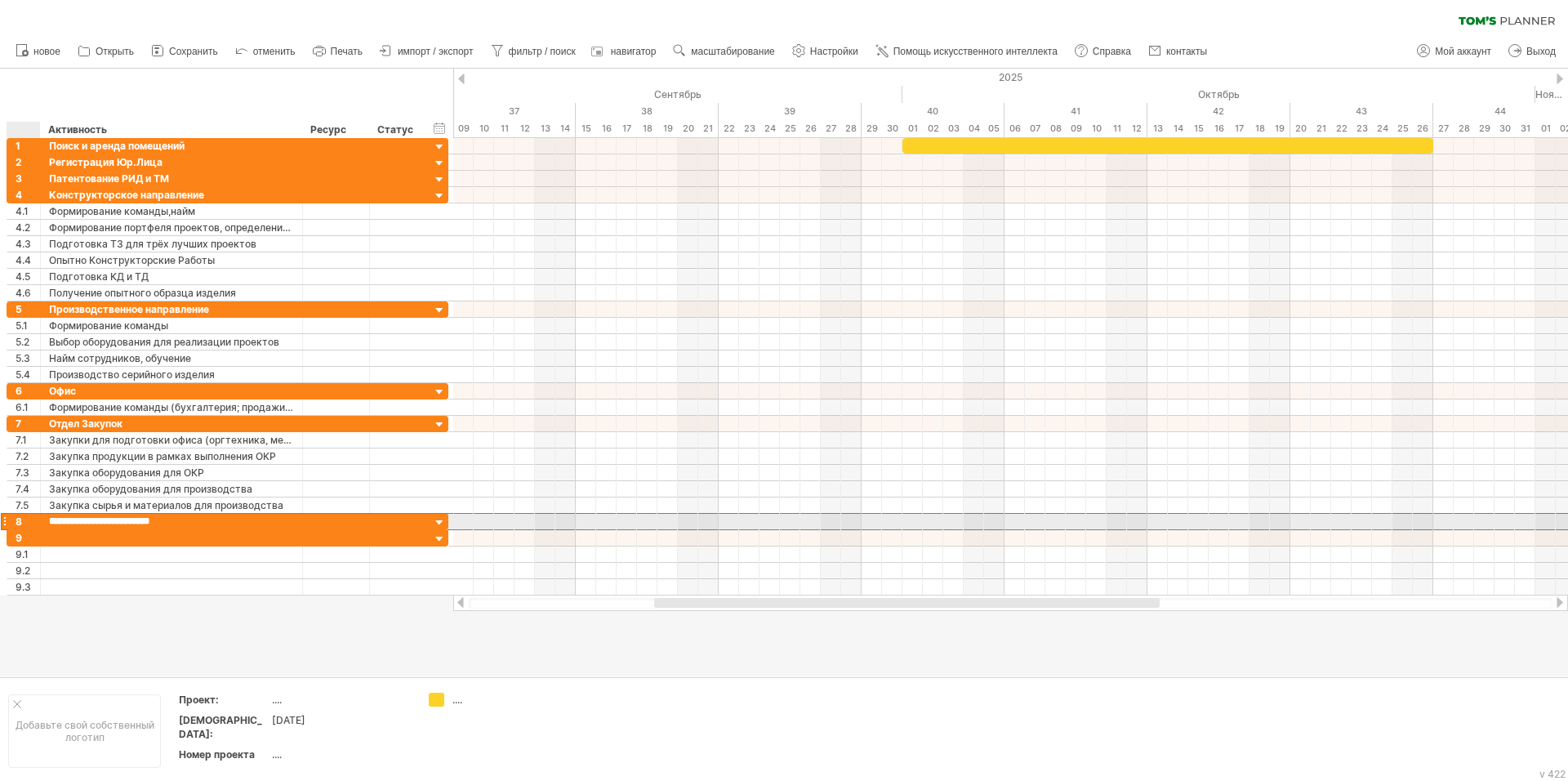
click at [43, 517] on div "**********" at bounding box center [172, 522] width 262 height 16
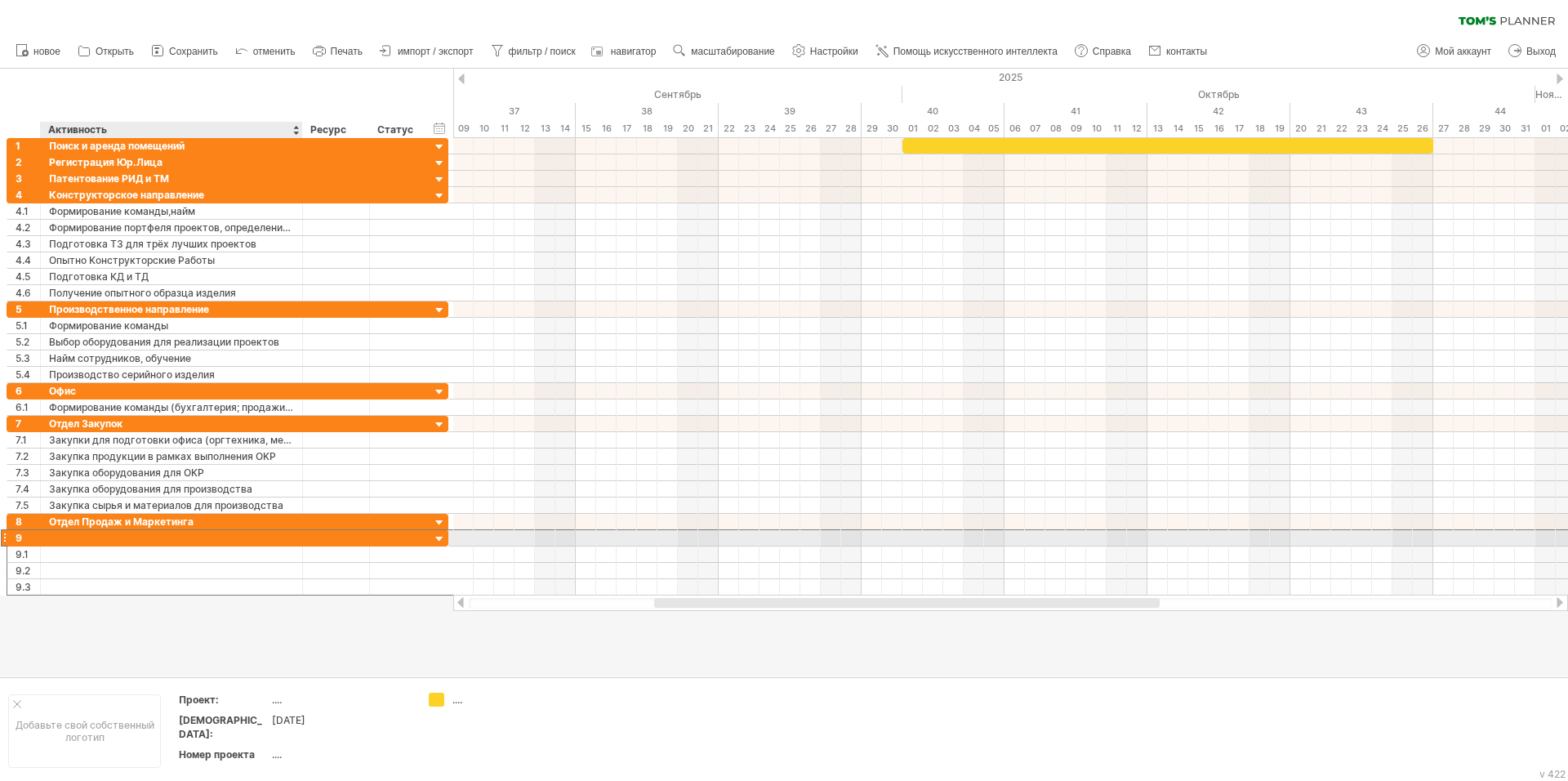
click at [82, 536] on div at bounding box center [172, 538] width 245 height 16
paste input "**********"
type input "**********"
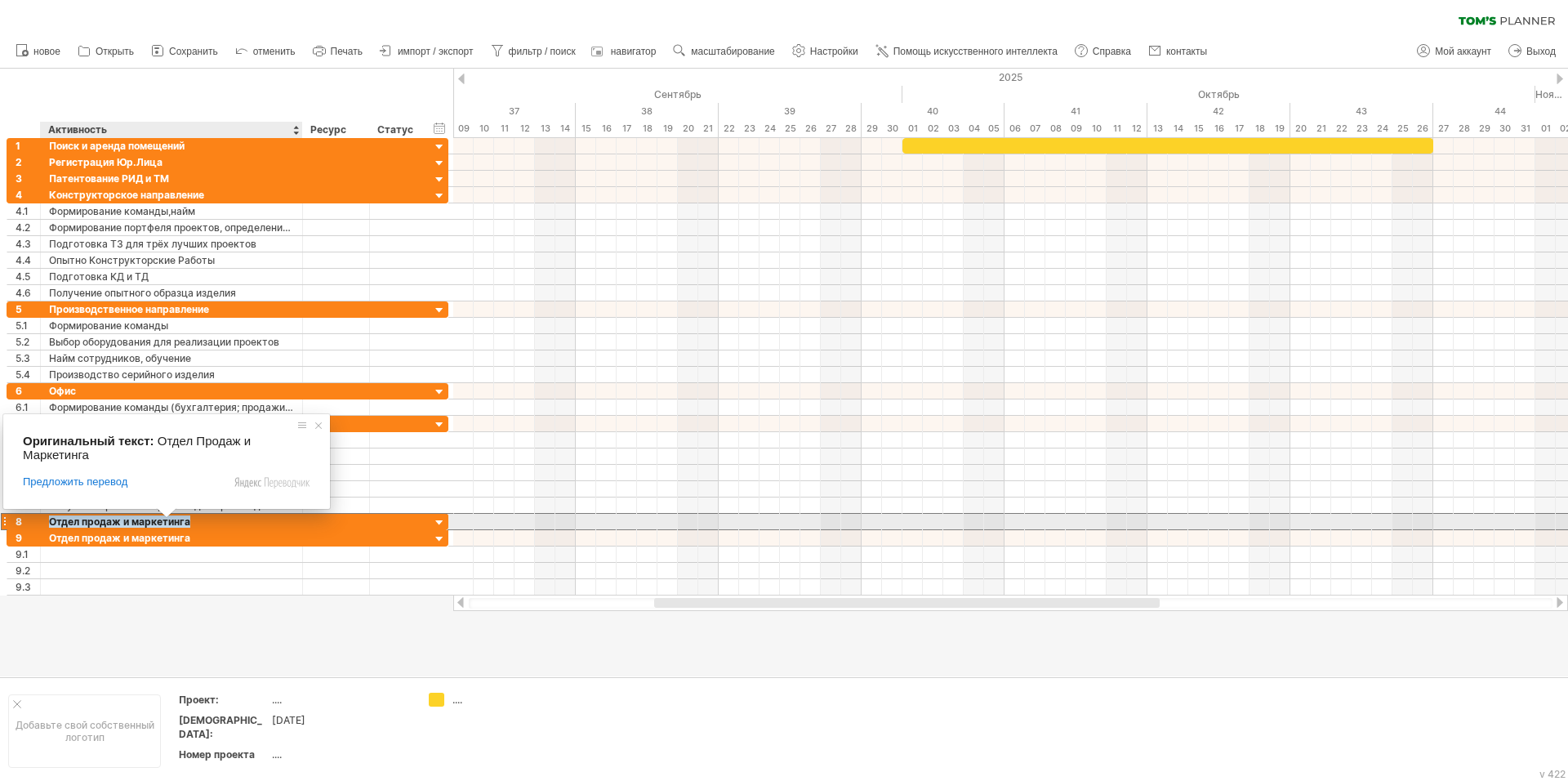
click at [98, 519] on ya-tr-span "Отдел продаж и маркетинга" at bounding box center [119, 522] width 141 height 12
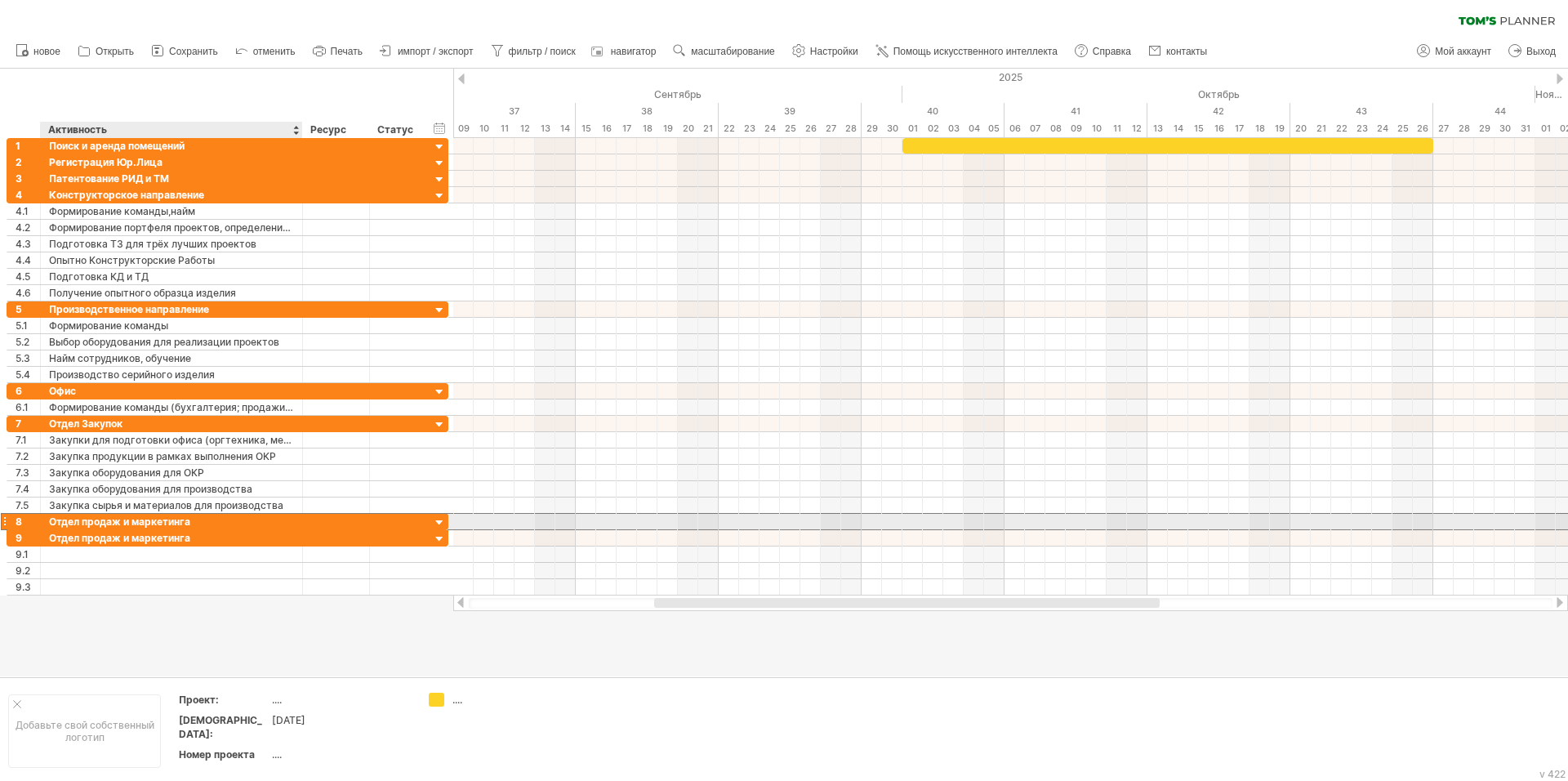
click at [101, 518] on ya-tr-span "Отдел продаж и маркетинга" at bounding box center [119, 522] width 141 height 12
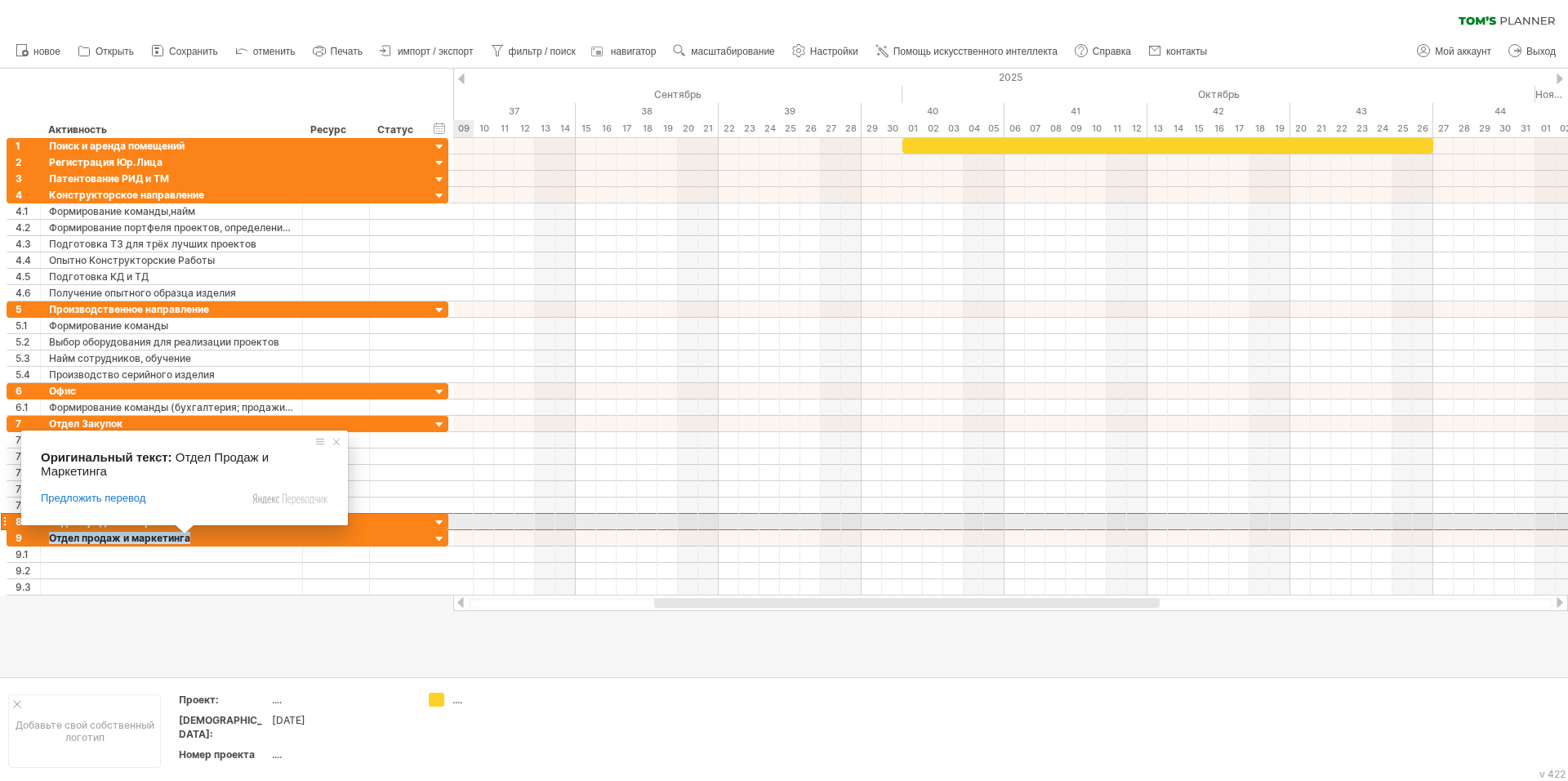
click at [3, 520] on div at bounding box center [4, 522] width 6 height 18
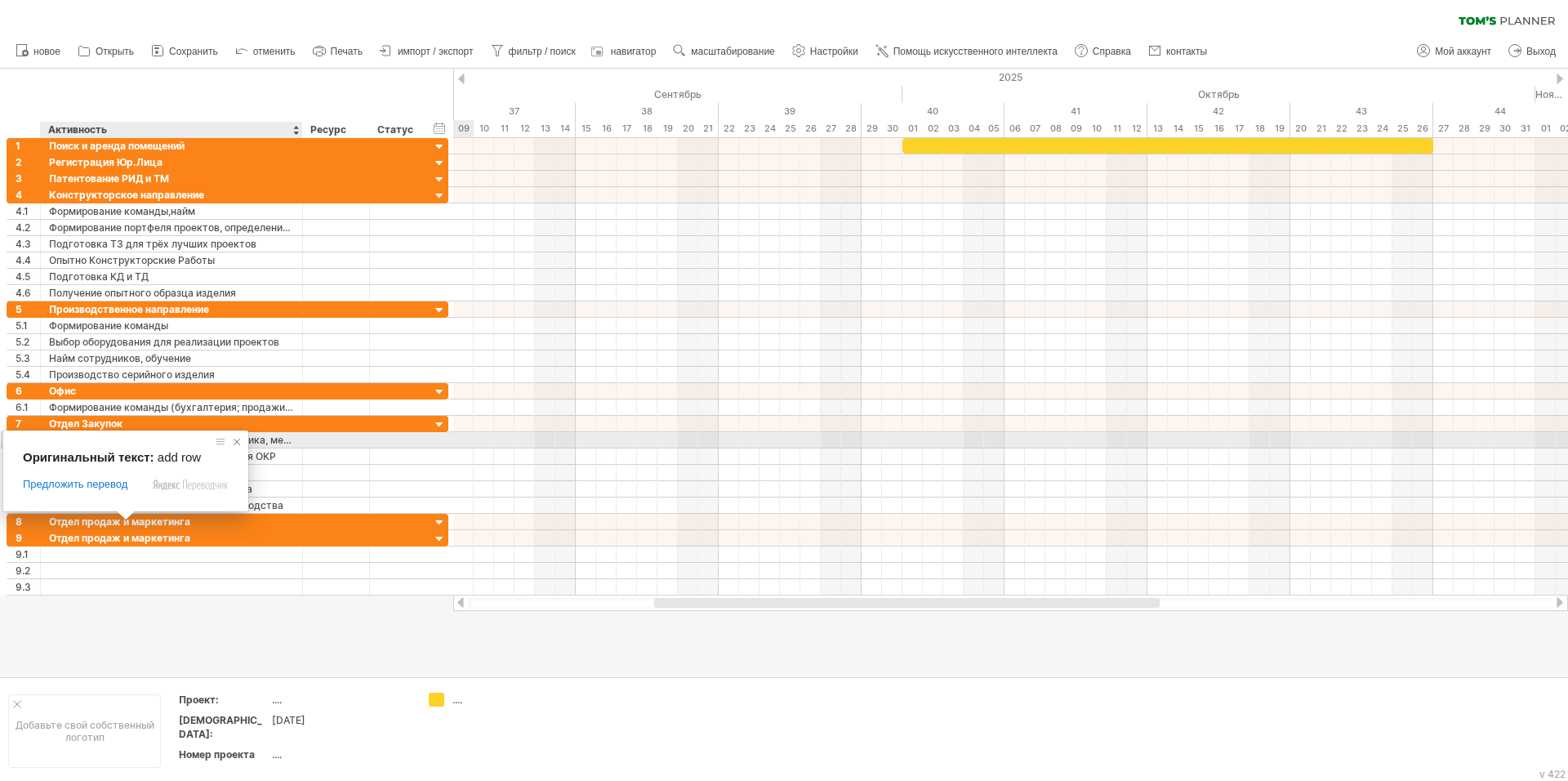
click at [236, 439] on span at bounding box center [236, 441] width 17 height 17
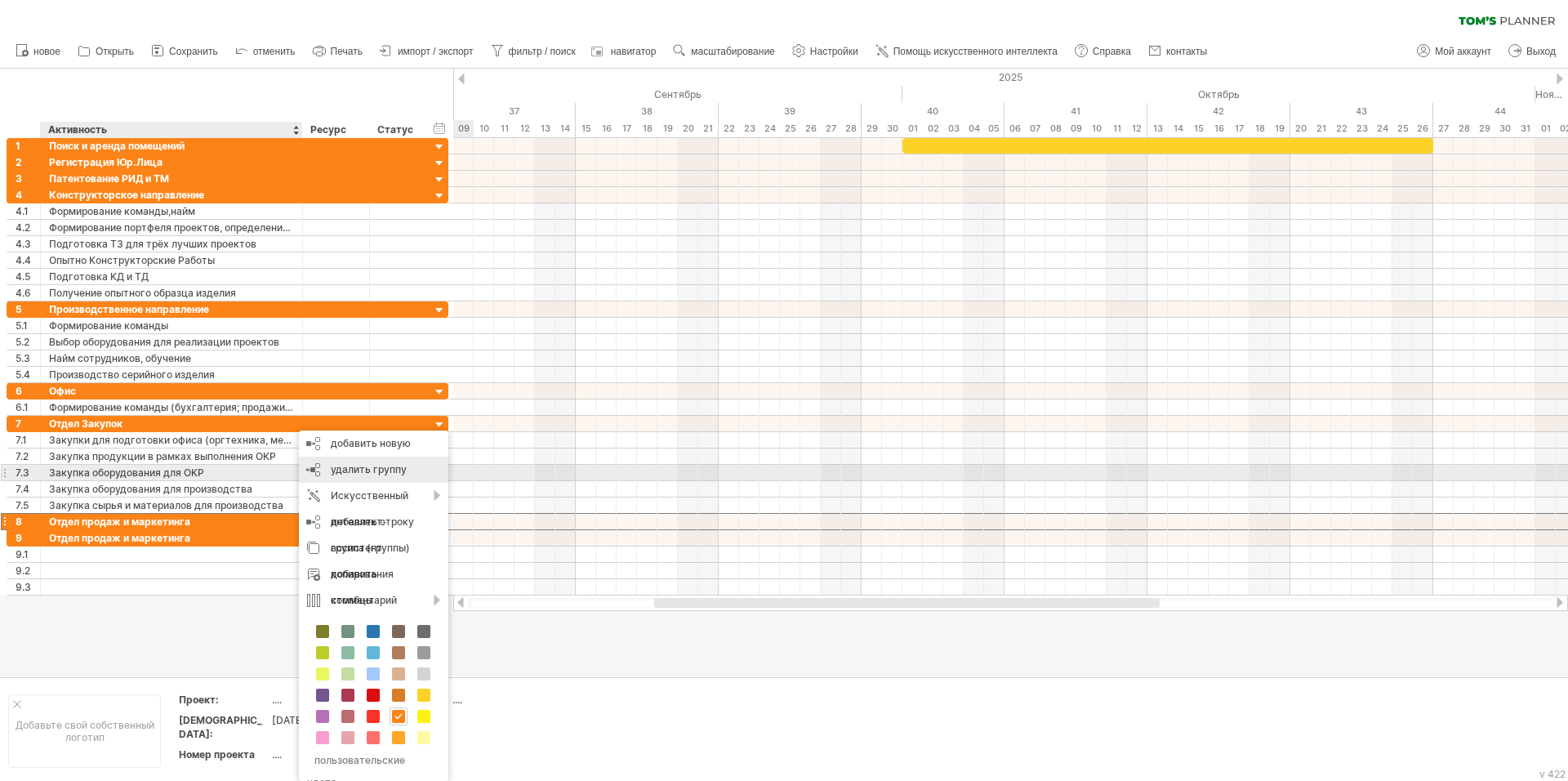
click at [365, 468] on body "progress(100%) Trying to reach [DOMAIN_NAME] Connected again... 0% очистить фил…" at bounding box center [784, 392] width 1568 height 785
click at [352, 468] on body "progress(100%) Trying to reach [DOMAIN_NAME] Connected again... 0% очистить фил…" at bounding box center [784, 392] width 1568 height 785
click at [313, 468] on div "удалить группу удалить выбранные группы" at bounding box center [373, 469] width 150 height 26
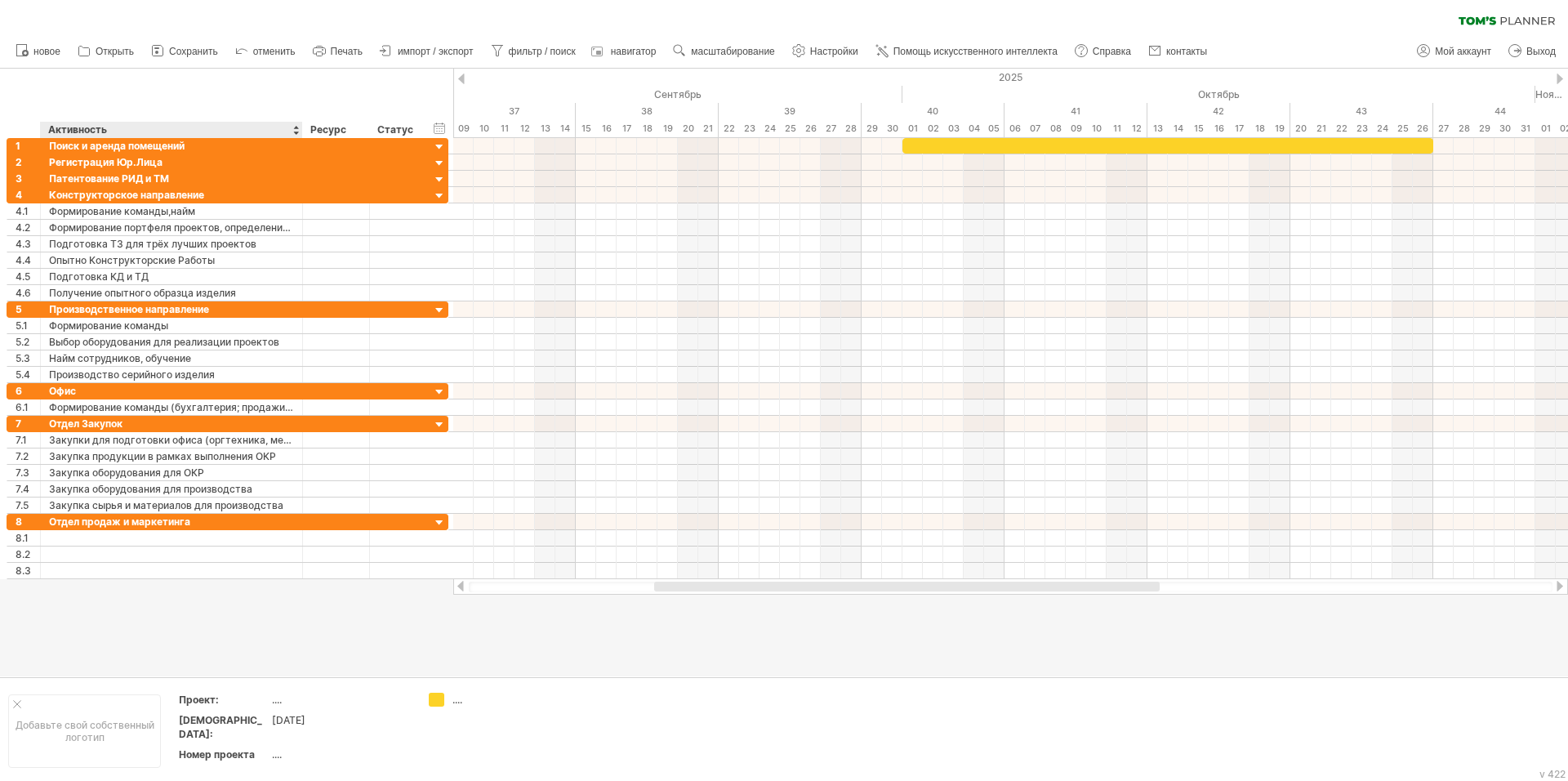
click at [227, 590] on div at bounding box center [784, 372] width 1568 height 608
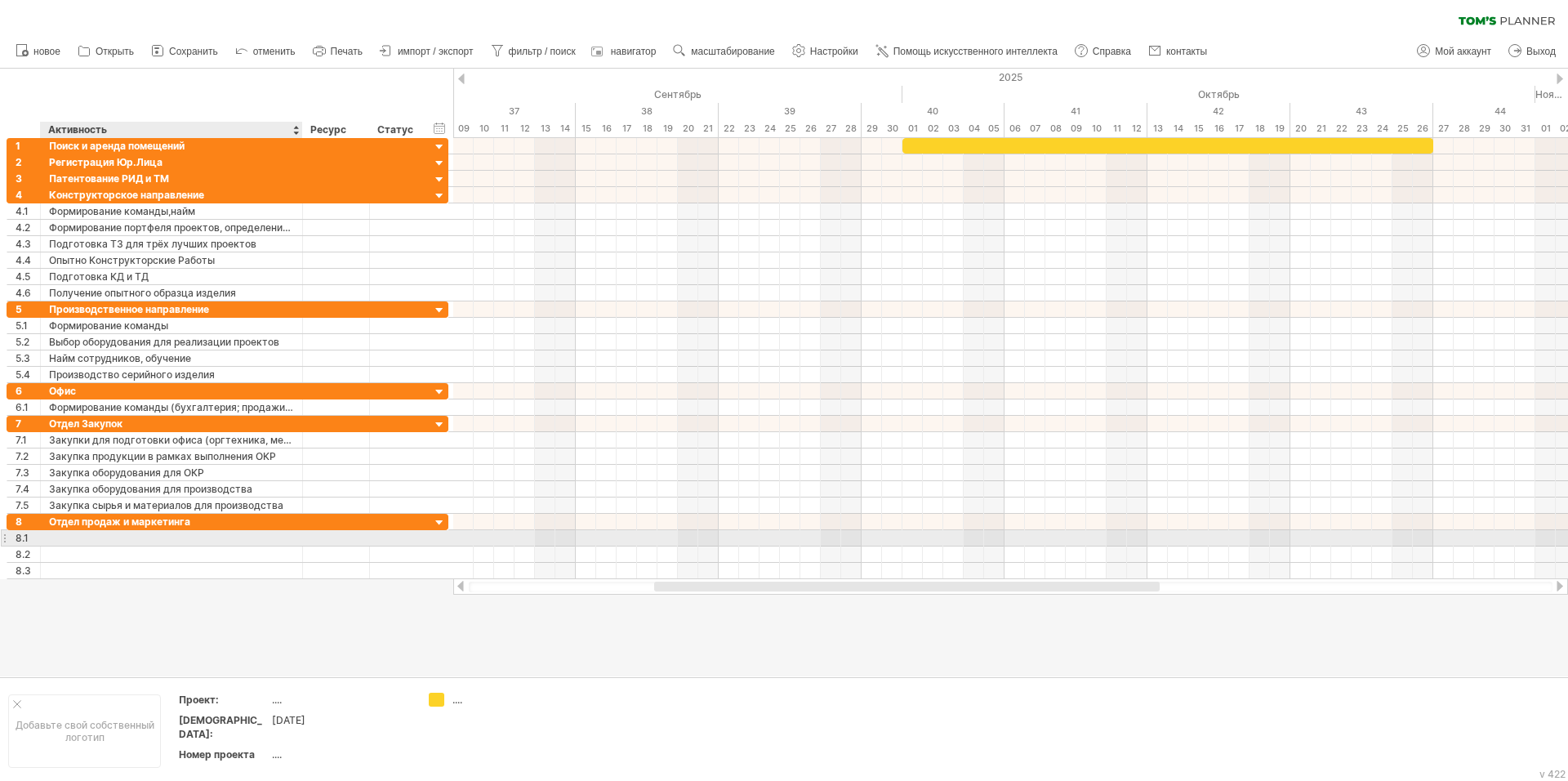
click at [101, 539] on div at bounding box center [172, 538] width 245 height 16
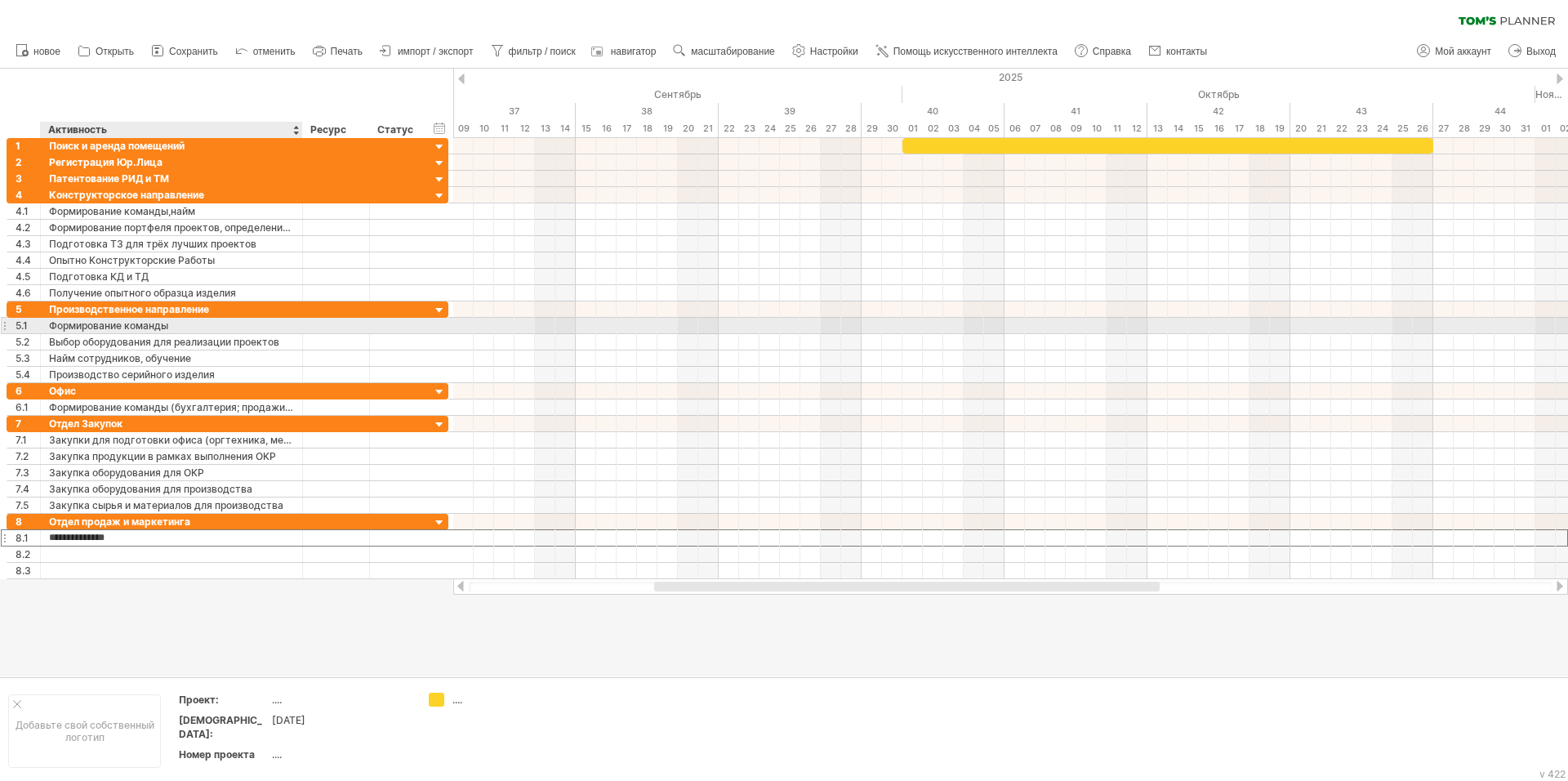
click at [168, 327] on ya-tr-span "Формирование команды" at bounding box center [109, 326] width 119 height 12
click at [169, 327] on div "Формирование команды" at bounding box center [172, 326] width 245 height 16
click at [0, 0] on input "**********" at bounding box center [0, 0] width 0 height 0
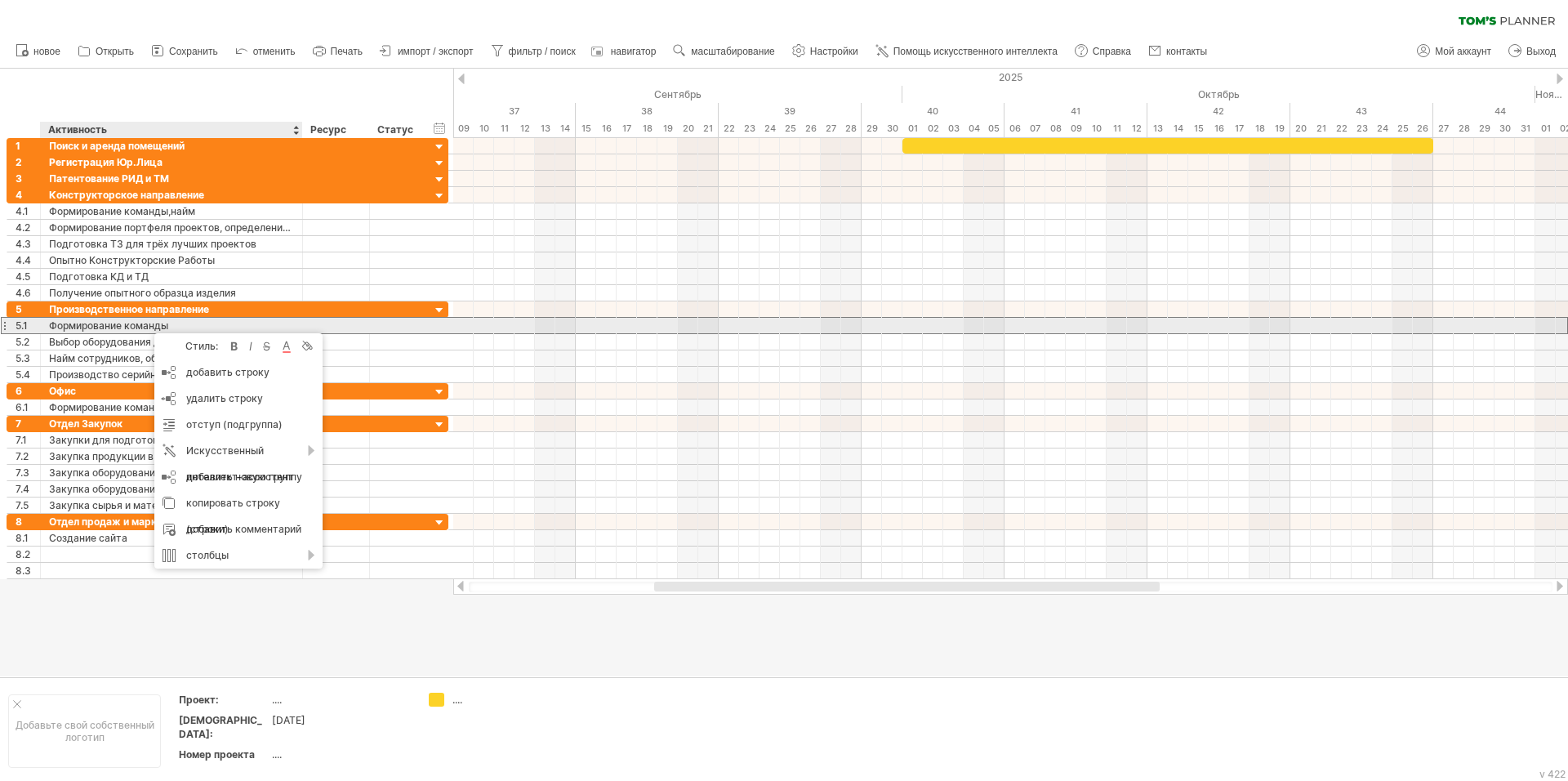
click at [110, 320] on ya-tr-span "Формирование команды" at bounding box center [109, 326] width 119 height 12
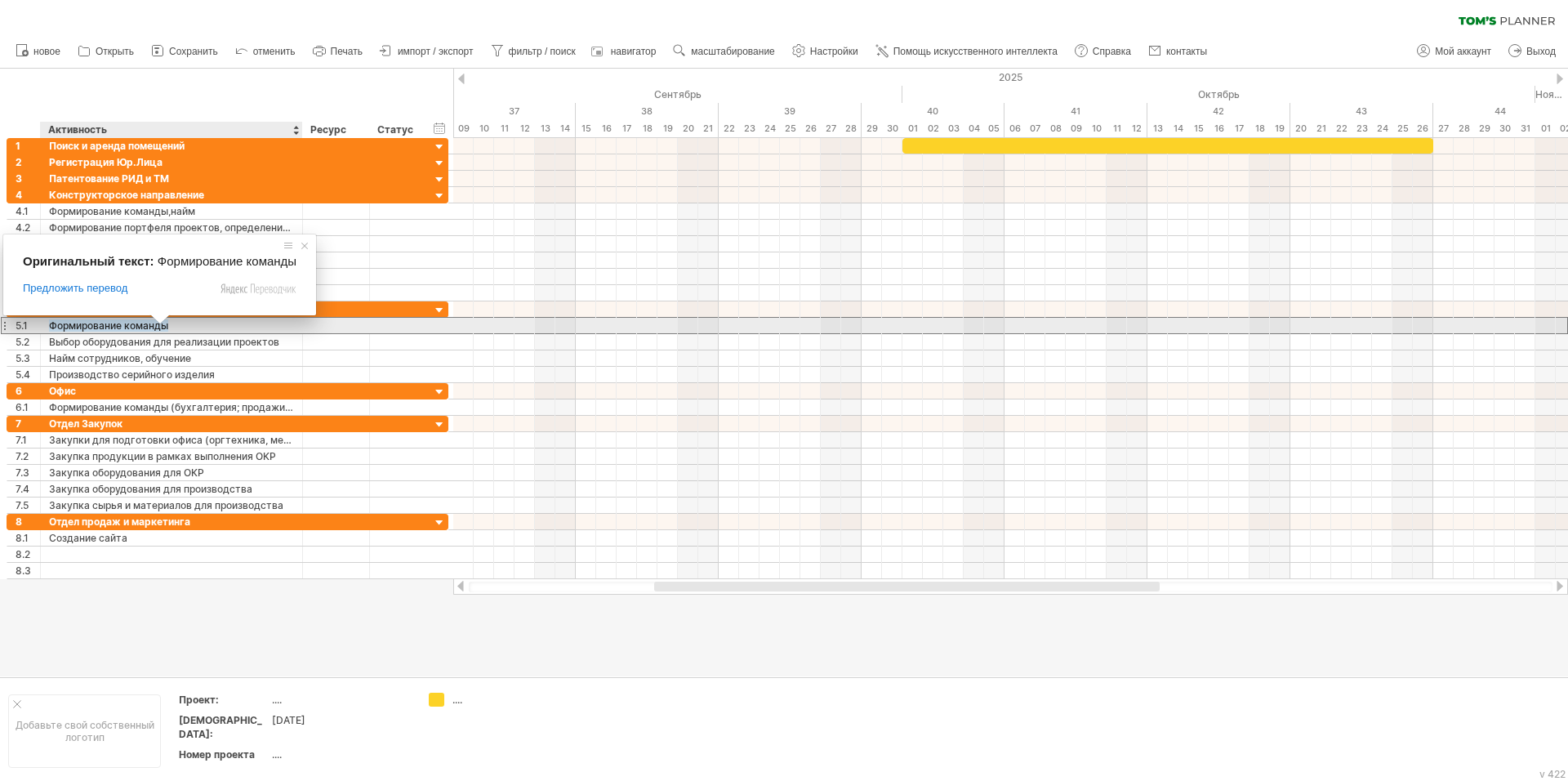
drag, startPoint x: 52, startPoint y: 325, endPoint x: 91, endPoint y: 327, distance: 39.1
click at [91, 327] on ya-tr-span "Формирование команды" at bounding box center [109, 326] width 119 height 12
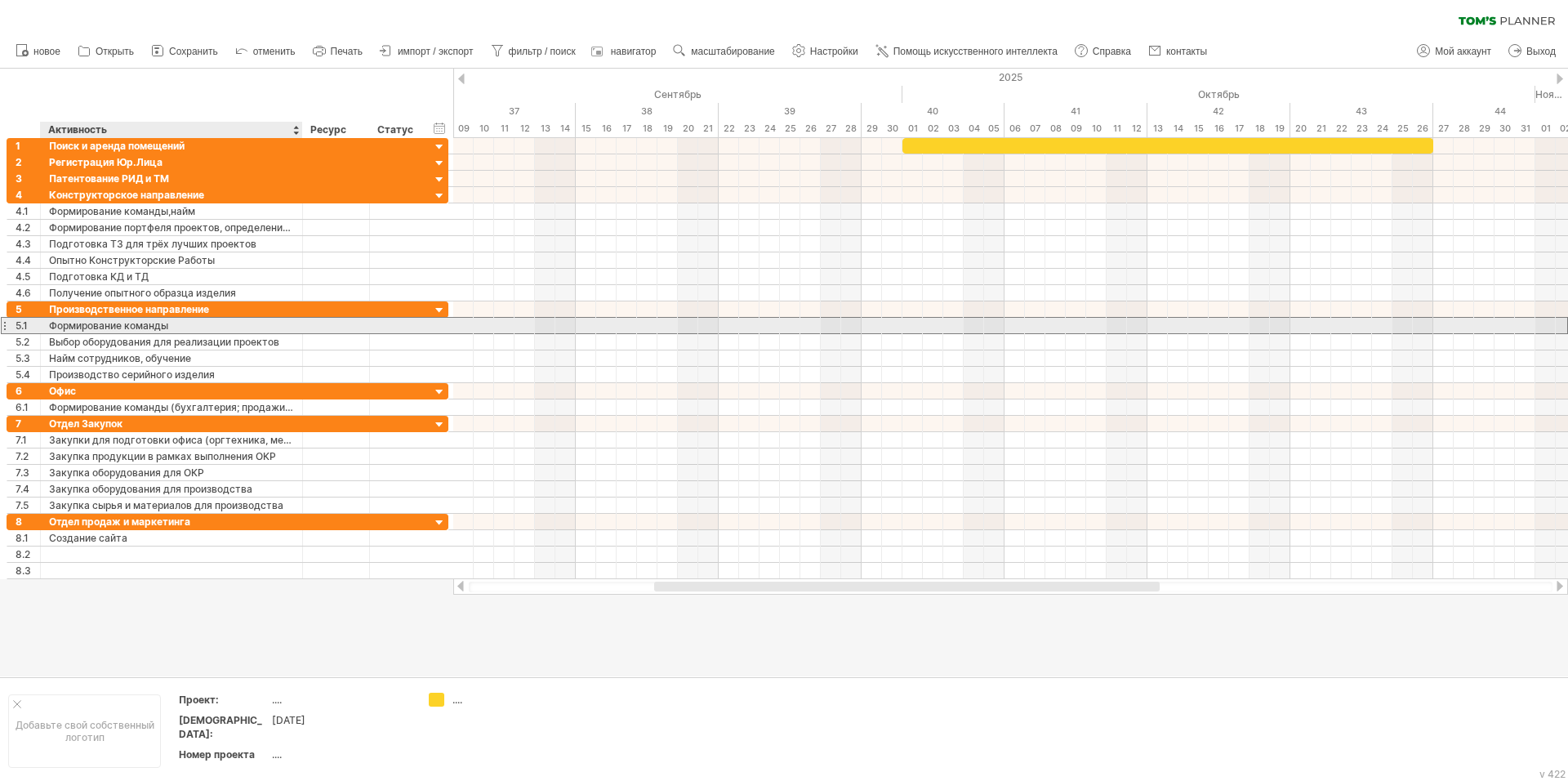
click at [186, 329] on div "Формирование команды" at bounding box center [172, 326] width 245 height 16
click at [0, 0] on input "**********" at bounding box center [0, 0] width 0 height 0
click at [225, 327] on input "**********" at bounding box center [172, 326] width 245 height 16
click at [224, 327] on input "**********" at bounding box center [172, 326] width 245 height 16
click at [209, 320] on input "**********" at bounding box center [172, 326] width 245 height 16
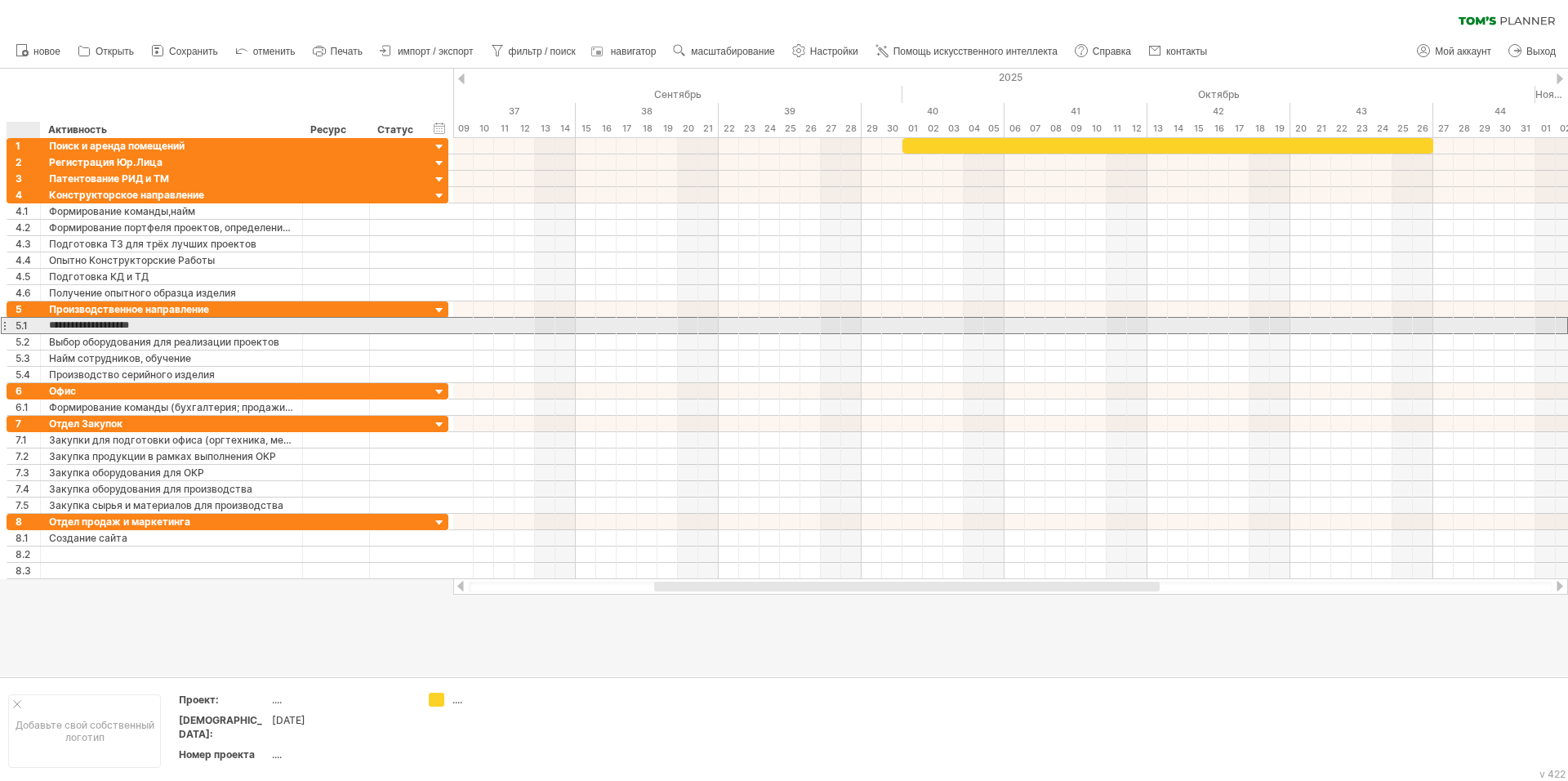
drag, startPoint x: 185, startPoint y: 327, endPoint x: 47, endPoint y: 322, distance: 138.1
click at [47, 322] on div "**********" at bounding box center [172, 326] width 262 height 16
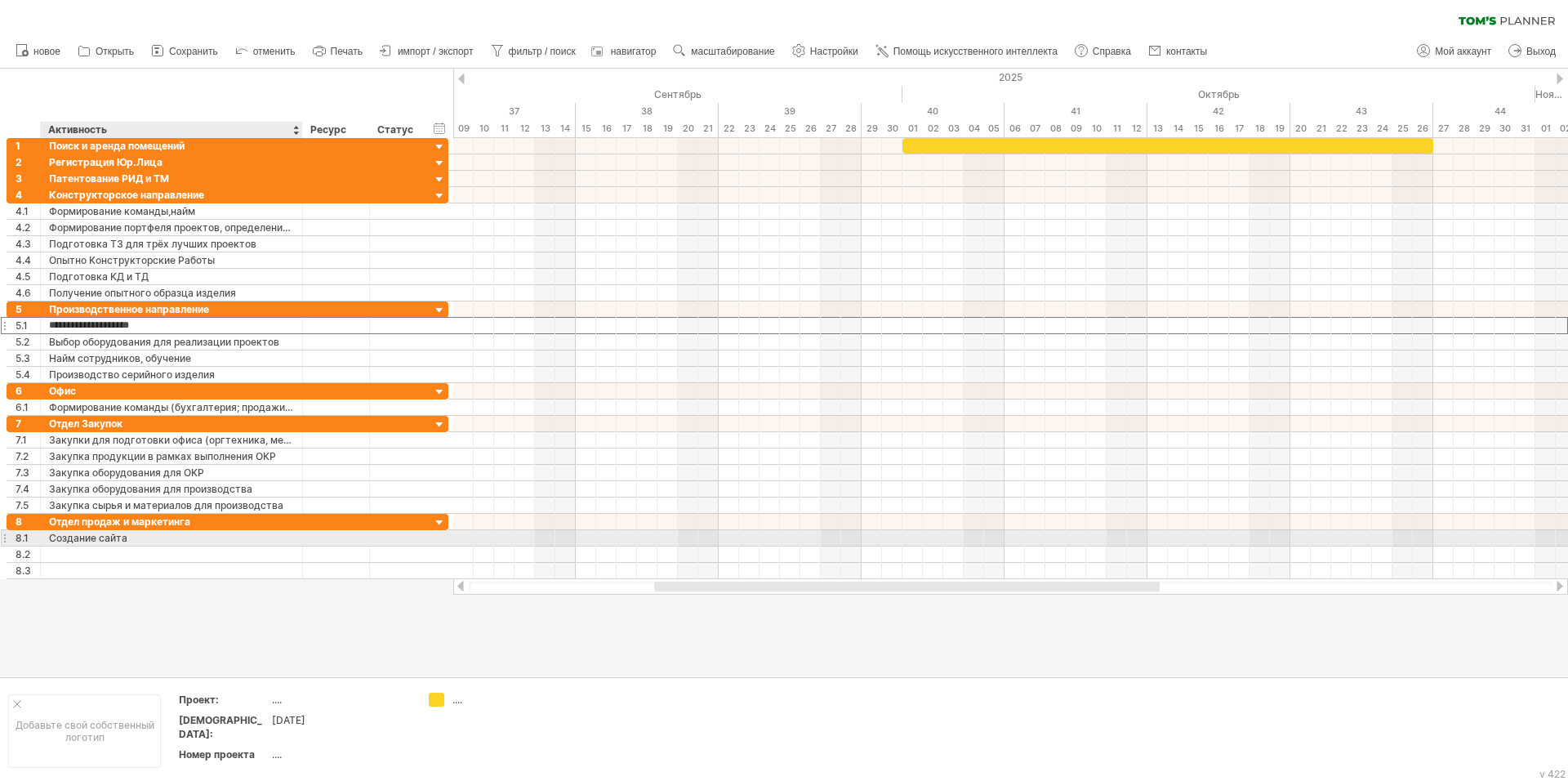
click at [116, 534] on ya-tr-span "Создание сайта" at bounding box center [88, 538] width 79 height 12
click at [128, 541] on div "Создание сайта" at bounding box center [172, 538] width 245 height 16
drag, startPoint x: 130, startPoint y: 538, endPoint x: 20, endPoint y: 531, distance: 110.2
click at [20, 531] on div "**********" at bounding box center [227, 538] width 442 height 18
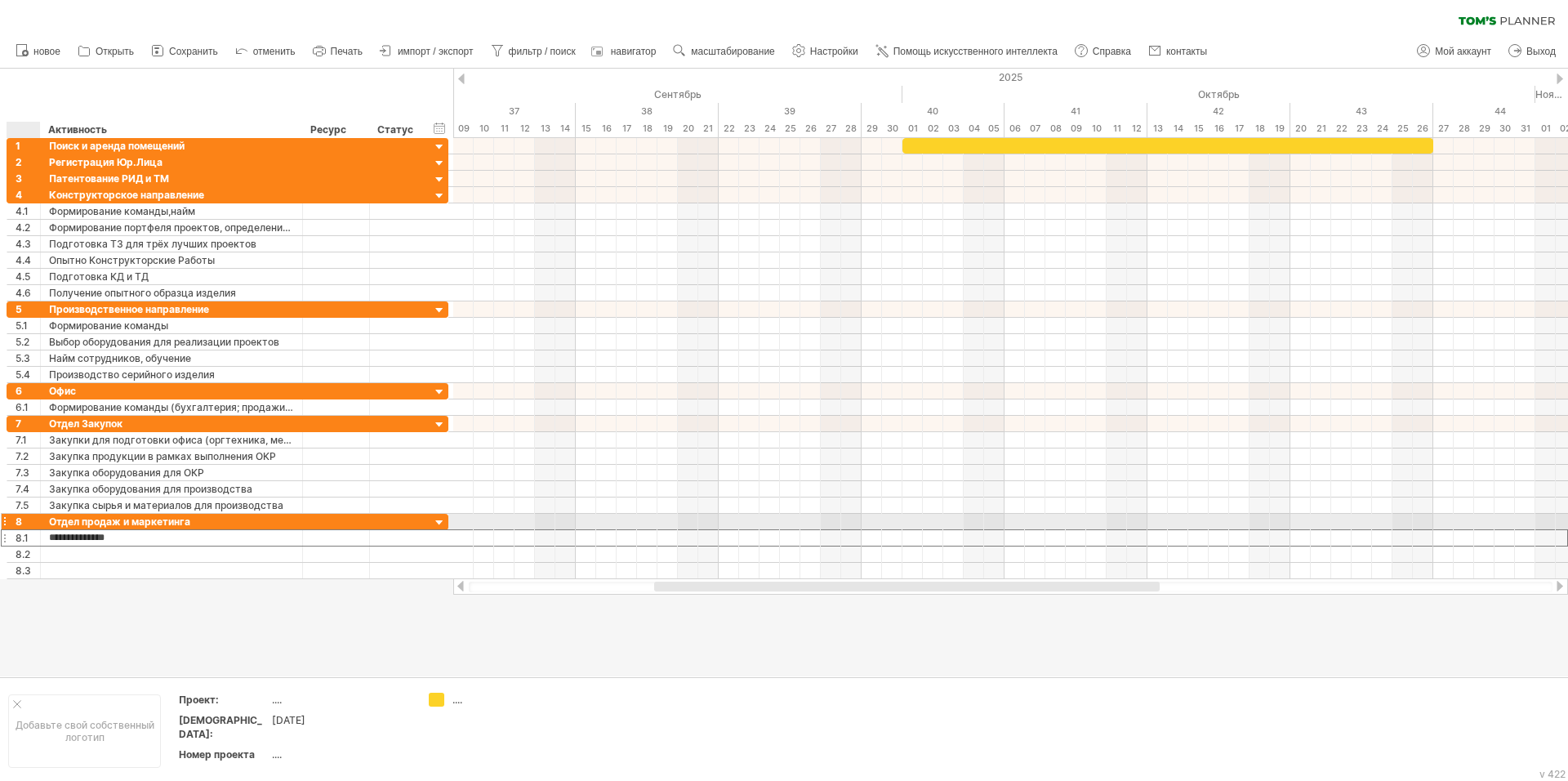
paste input "******"
type input "**********"
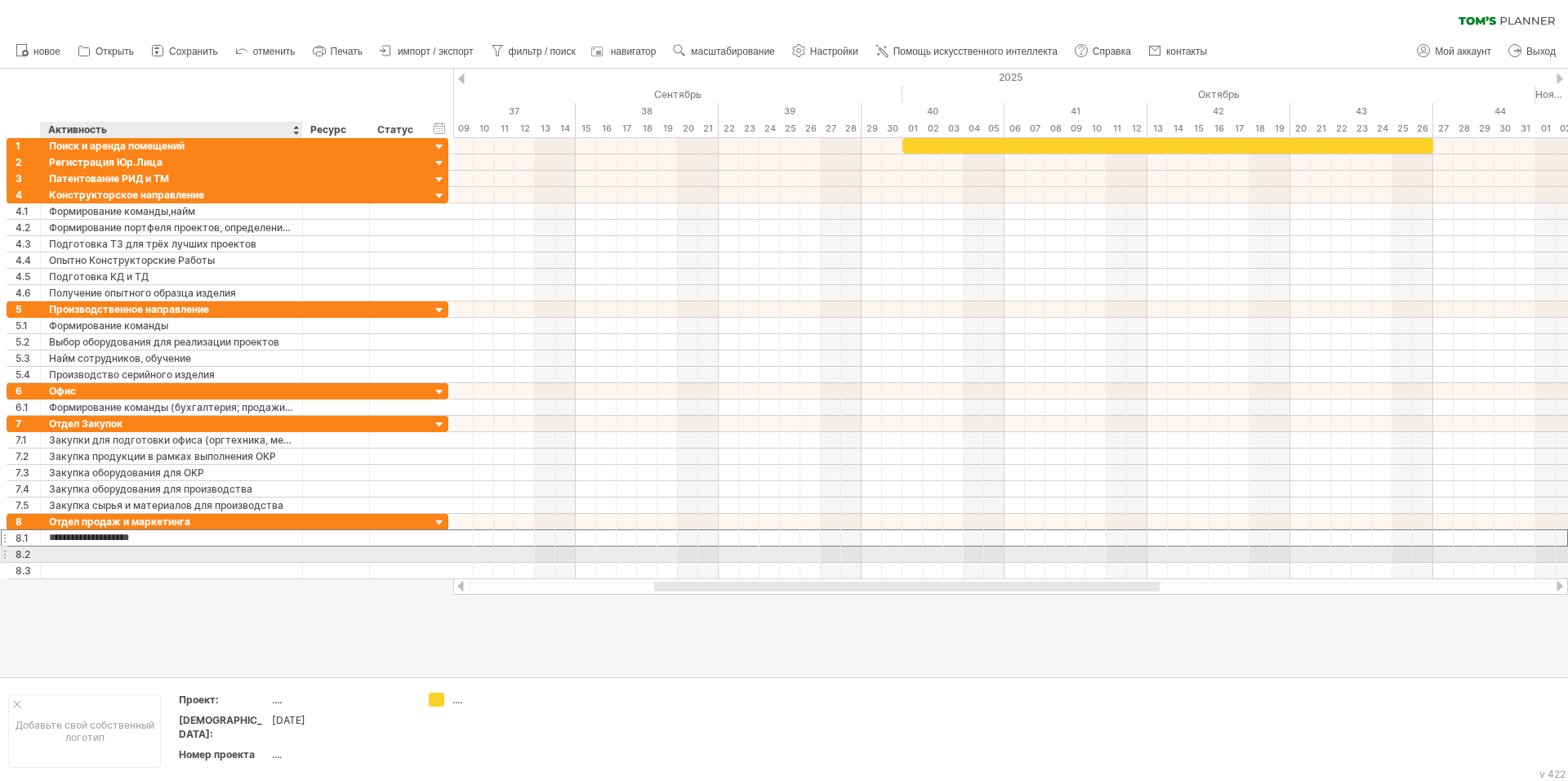
click at [97, 551] on div at bounding box center [172, 554] width 245 height 16
type input "**********"
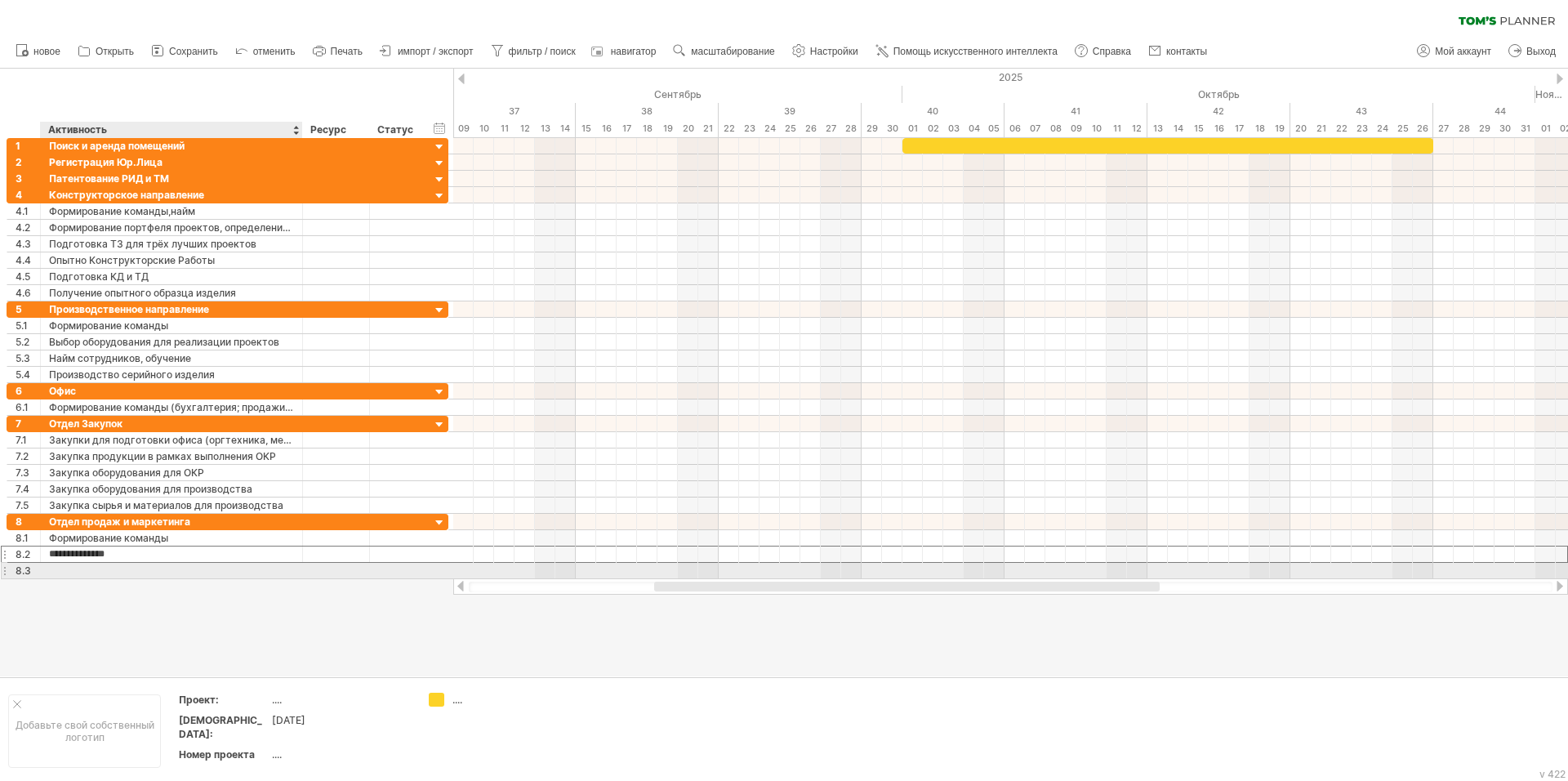
click at [97, 570] on div at bounding box center [172, 571] width 245 height 16
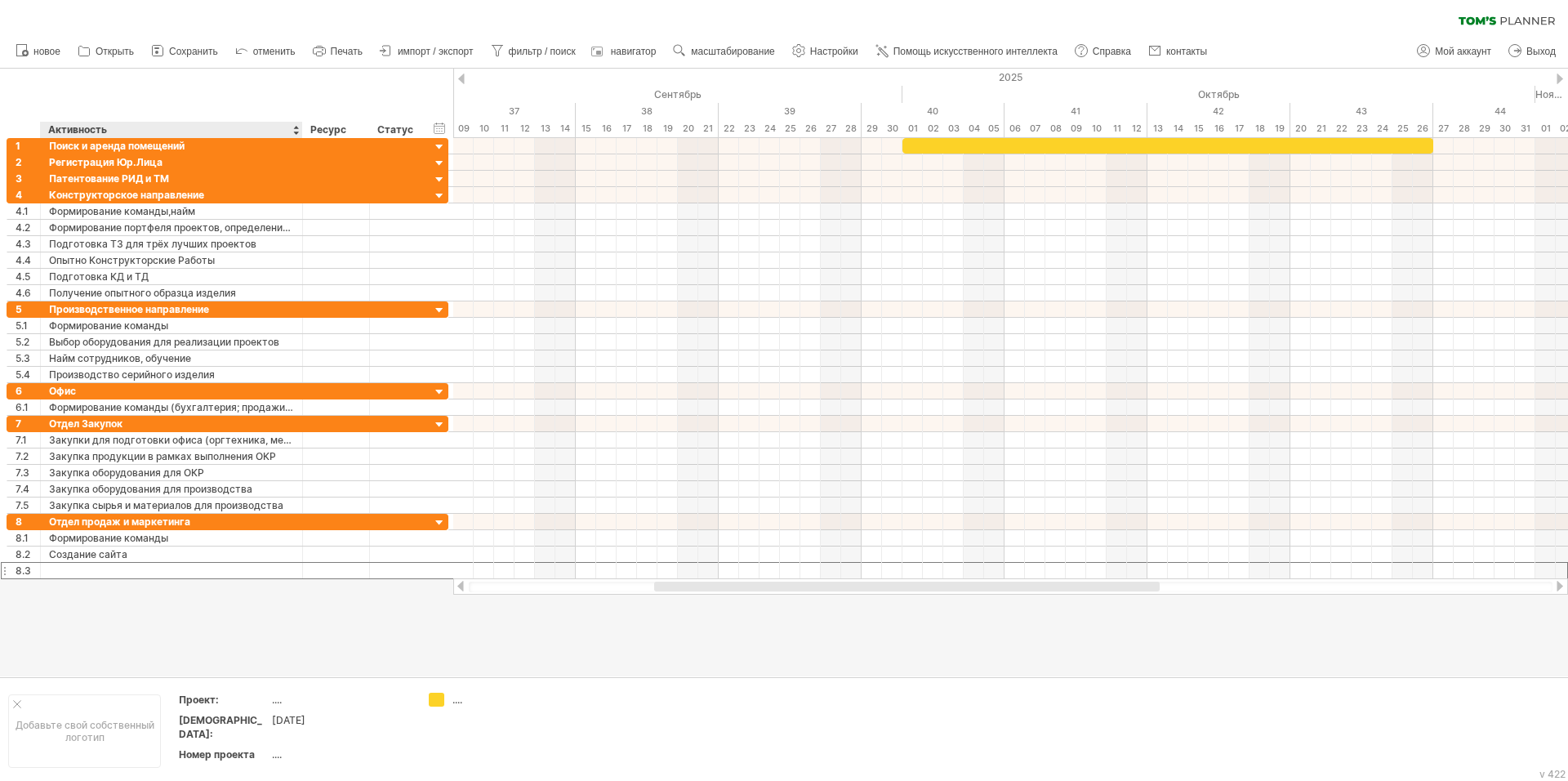
click at [182, 586] on div at bounding box center [784, 372] width 1568 height 608
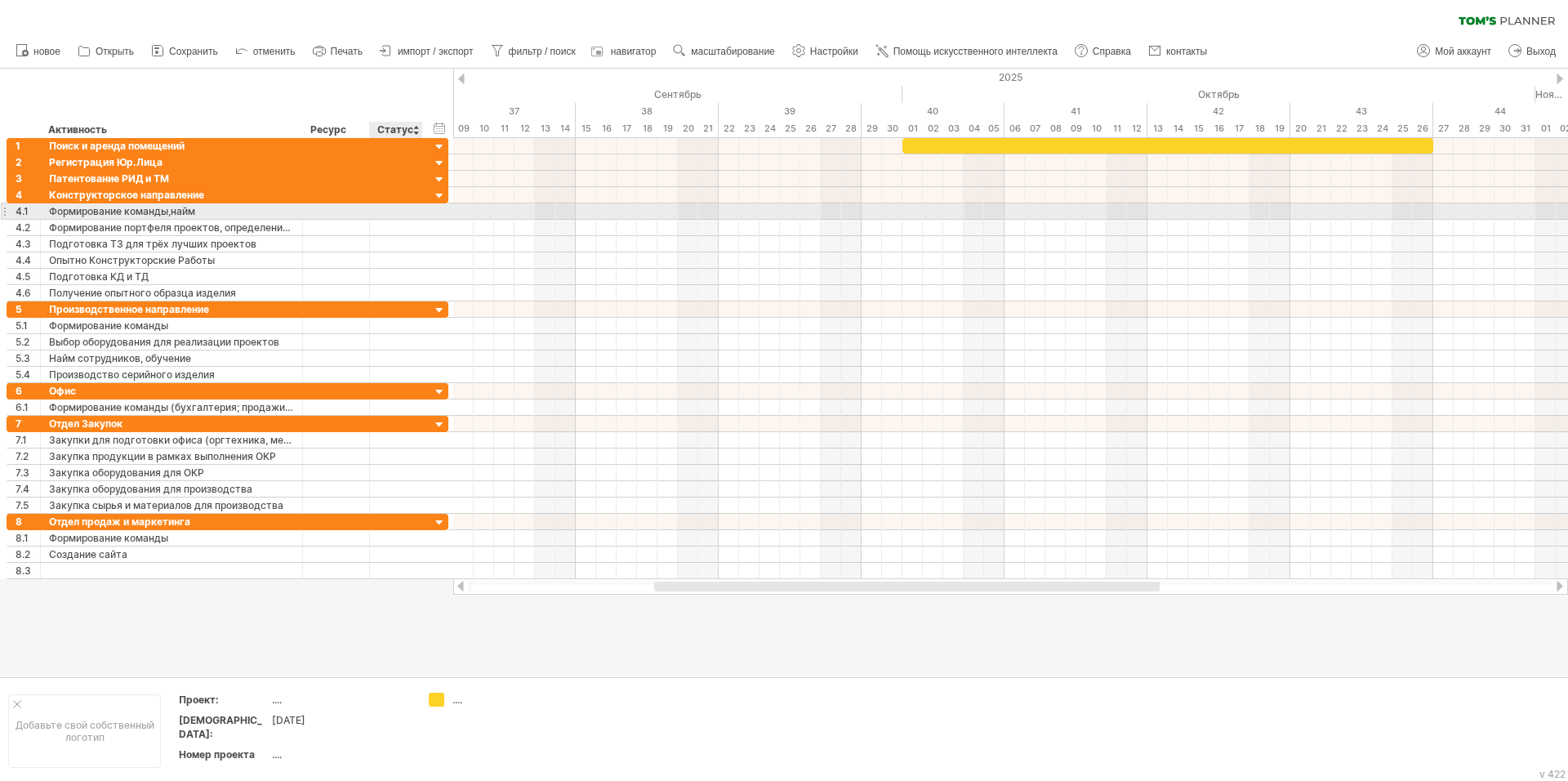
click at [407, 214] on div at bounding box center [396, 211] width 36 height 16
click at [432, 213] on div "**********" at bounding box center [227, 211] width 442 height 18
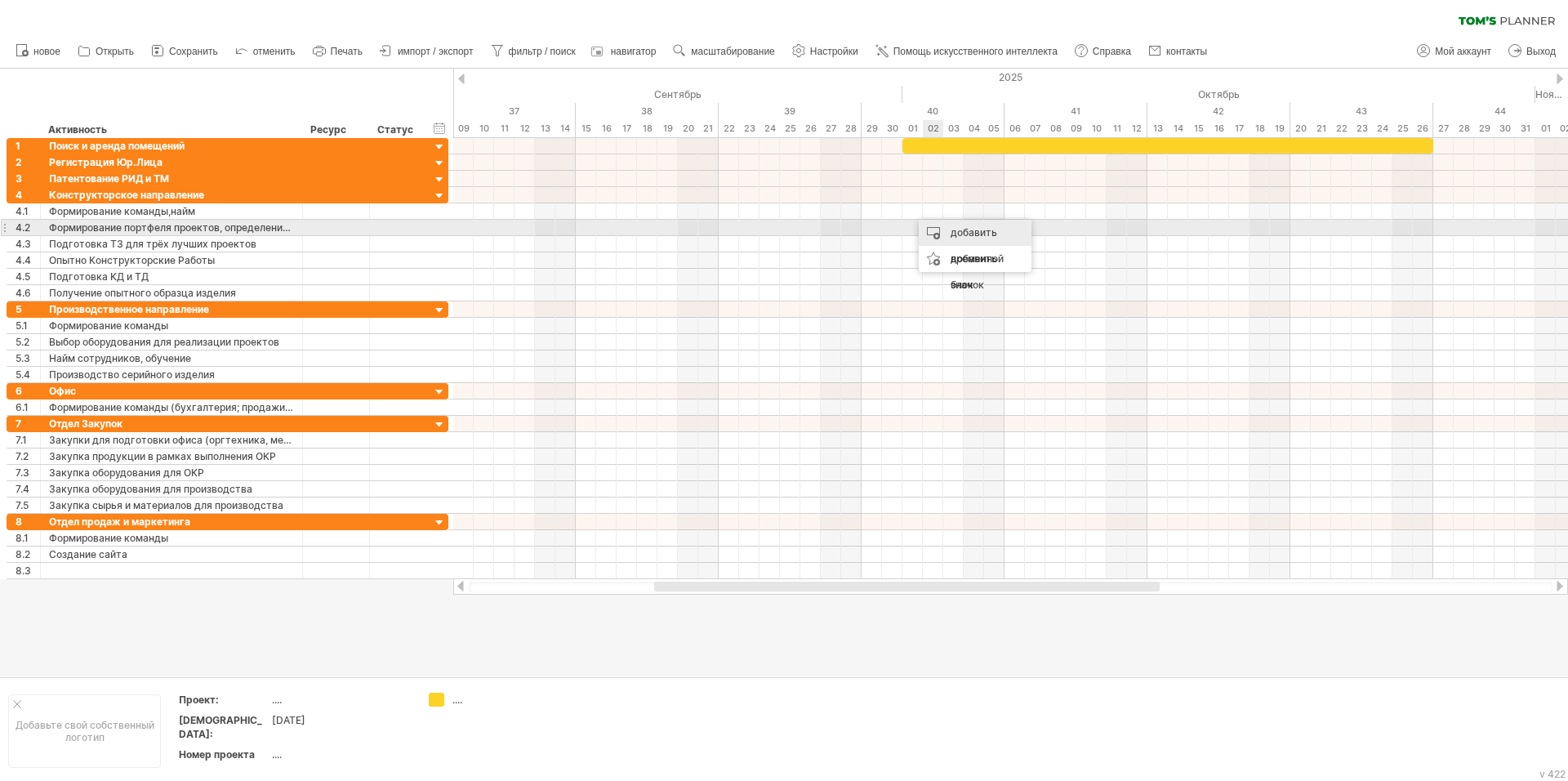
click at [962, 229] on ya-tr-span "добавить временной блок" at bounding box center [977, 258] width 53 height 65
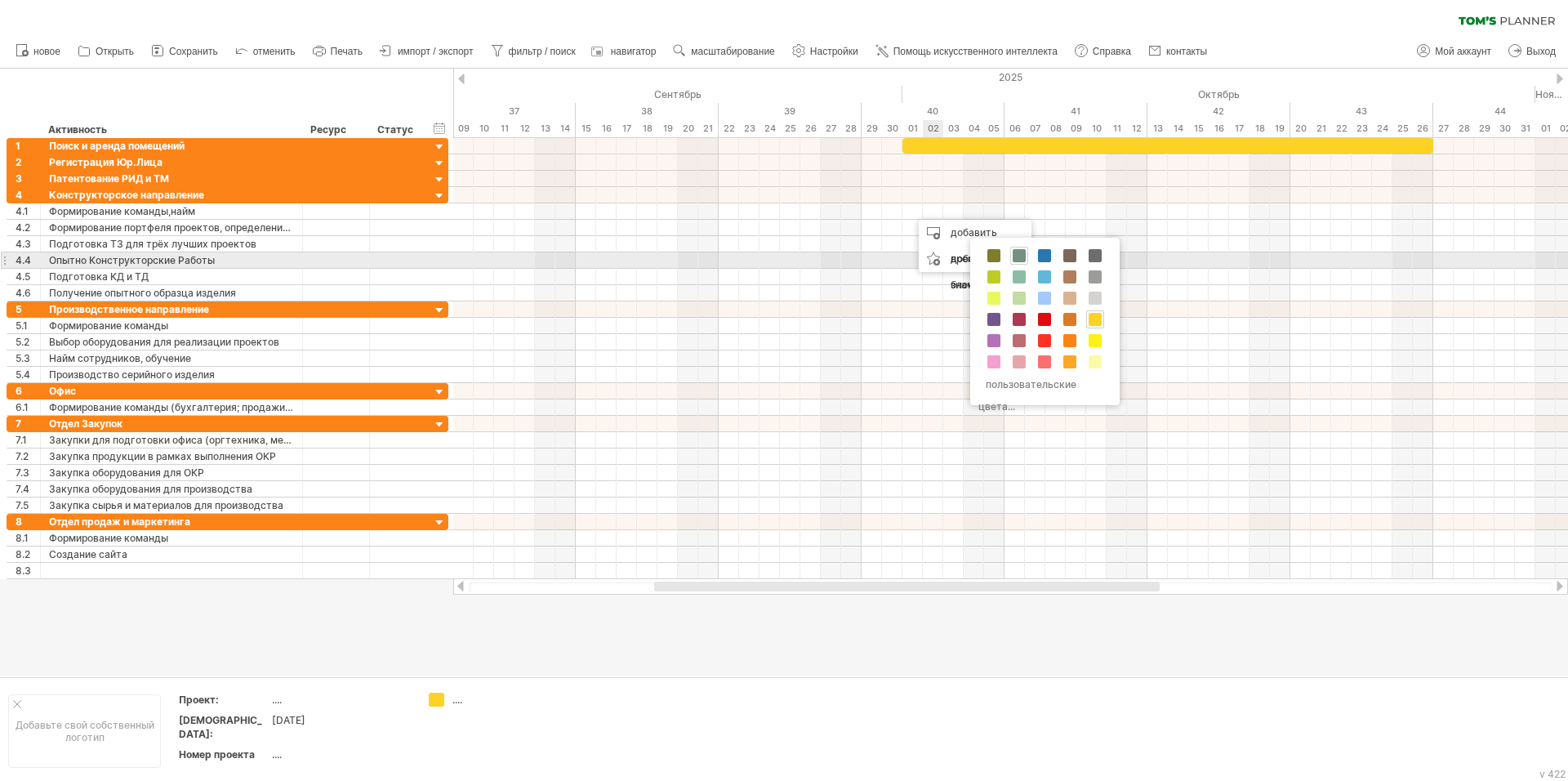
click at [1022, 255] on span at bounding box center [1019, 256] width 13 height 13
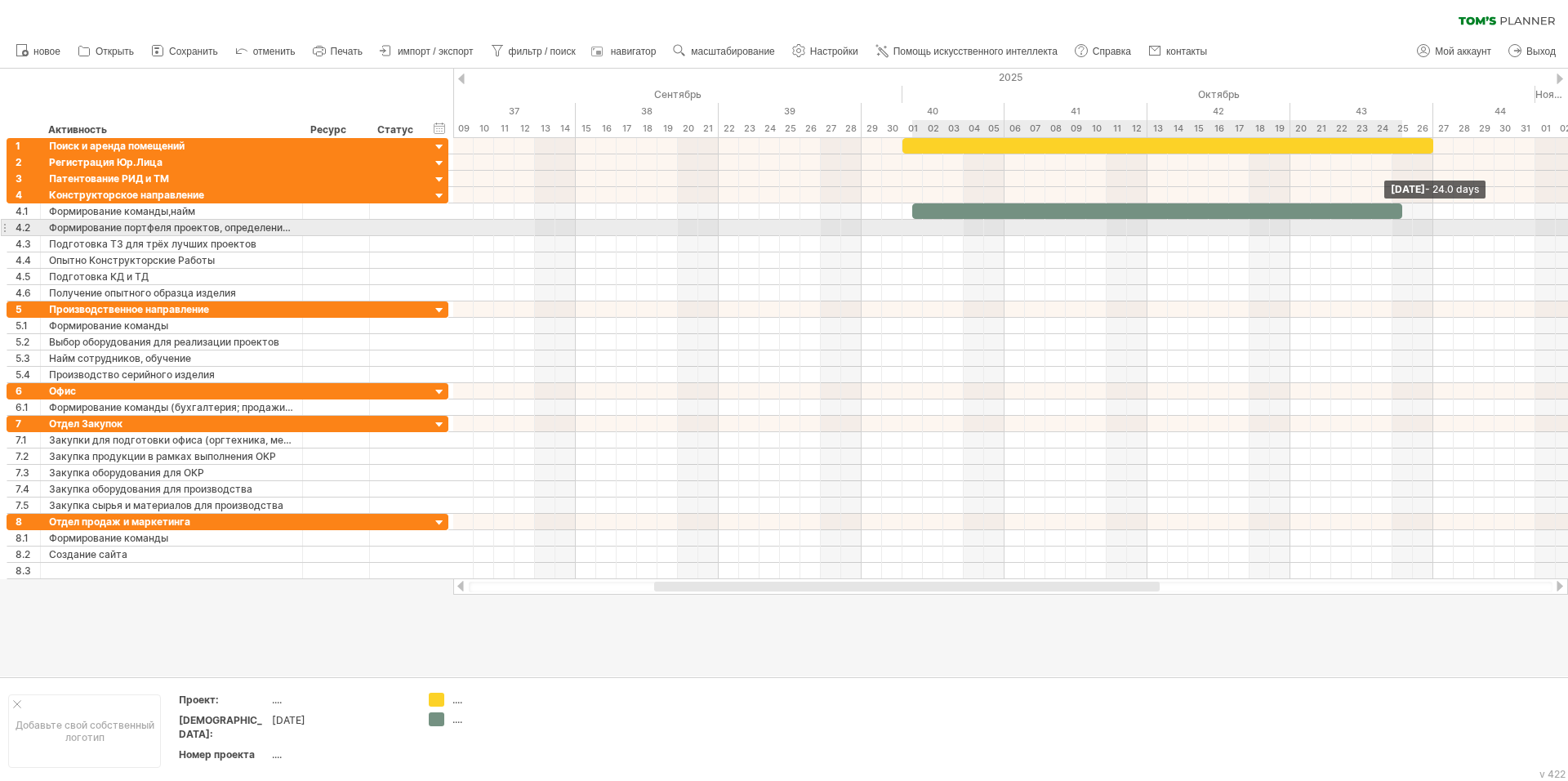
drag, startPoint x: 932, startPoint y: 212, endPoint x: 1403, endPoint y: 235, distance: 471.6
click at [1404, 235] on div "[DATE] - 24.0 days [DATE] - 26,5 дней" at bounding box center [1010, 359] width 1114 height 441
click at [1403, 235] on div at bounding box center [1010, 228] width 1114 height 17
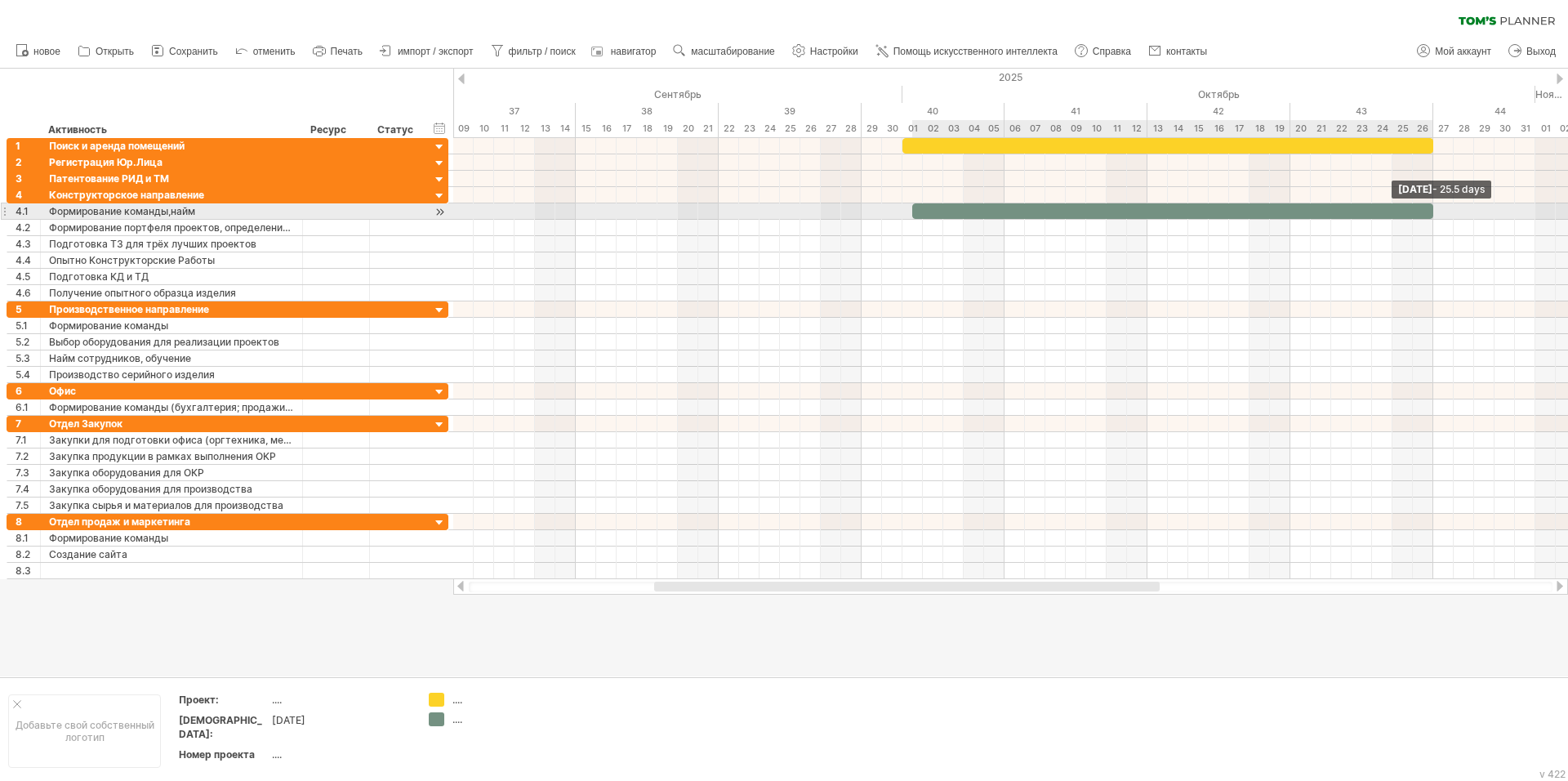
drag, startPoint x: 1403, startPoint y: 214, endPoint x: 1433, endPoint y: 213, distance: 30.0
click at [1433, 213] on span at bounding box center [1432, 211] width 6 height 16
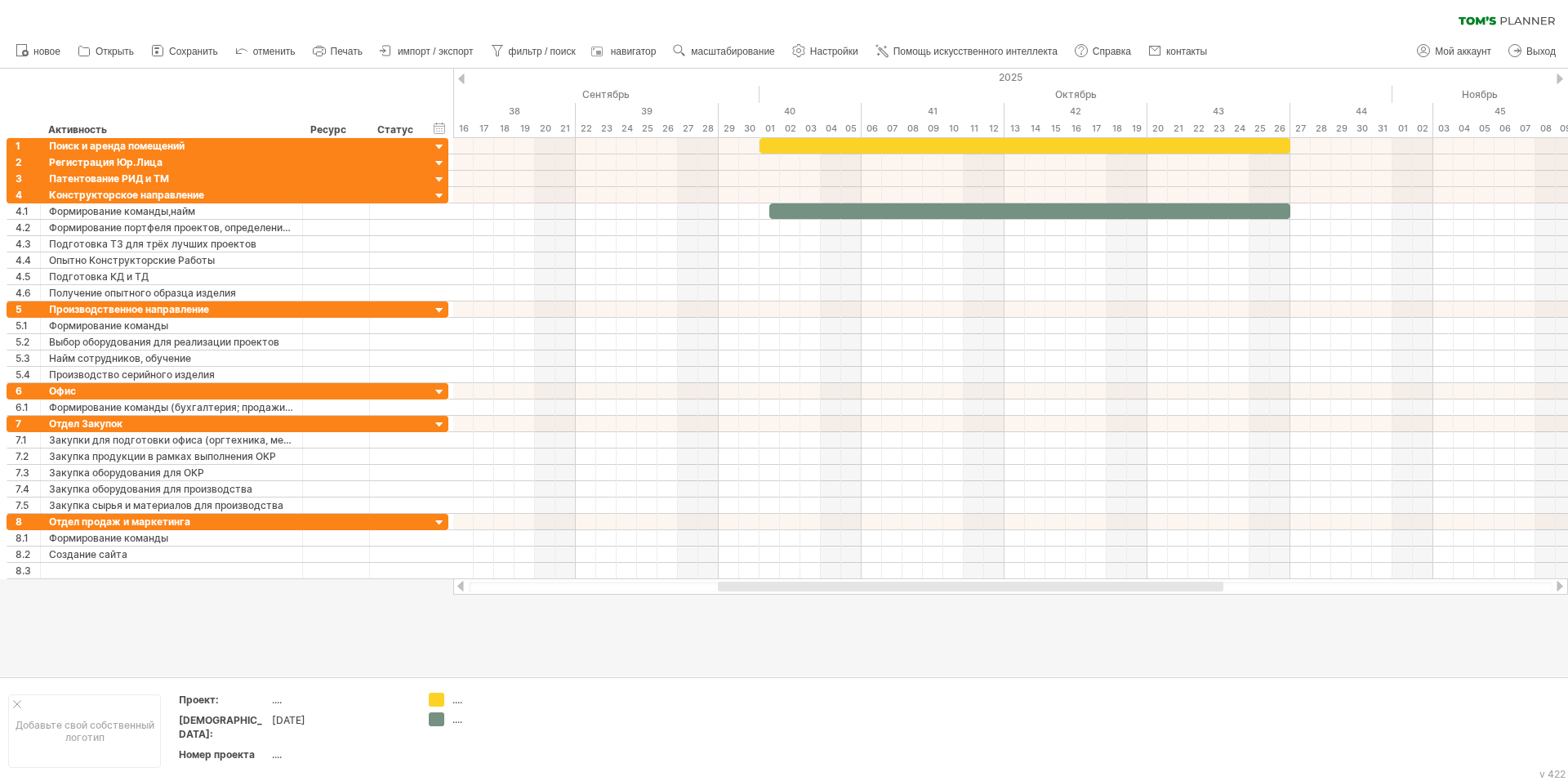
drag, startPoint x: 916, startPoint y: 587, endPoint x: 979, endPoint y: 586, distance: 63.0
click at [979, 586] on div at bounding box center [970, 586] width 505 height 10
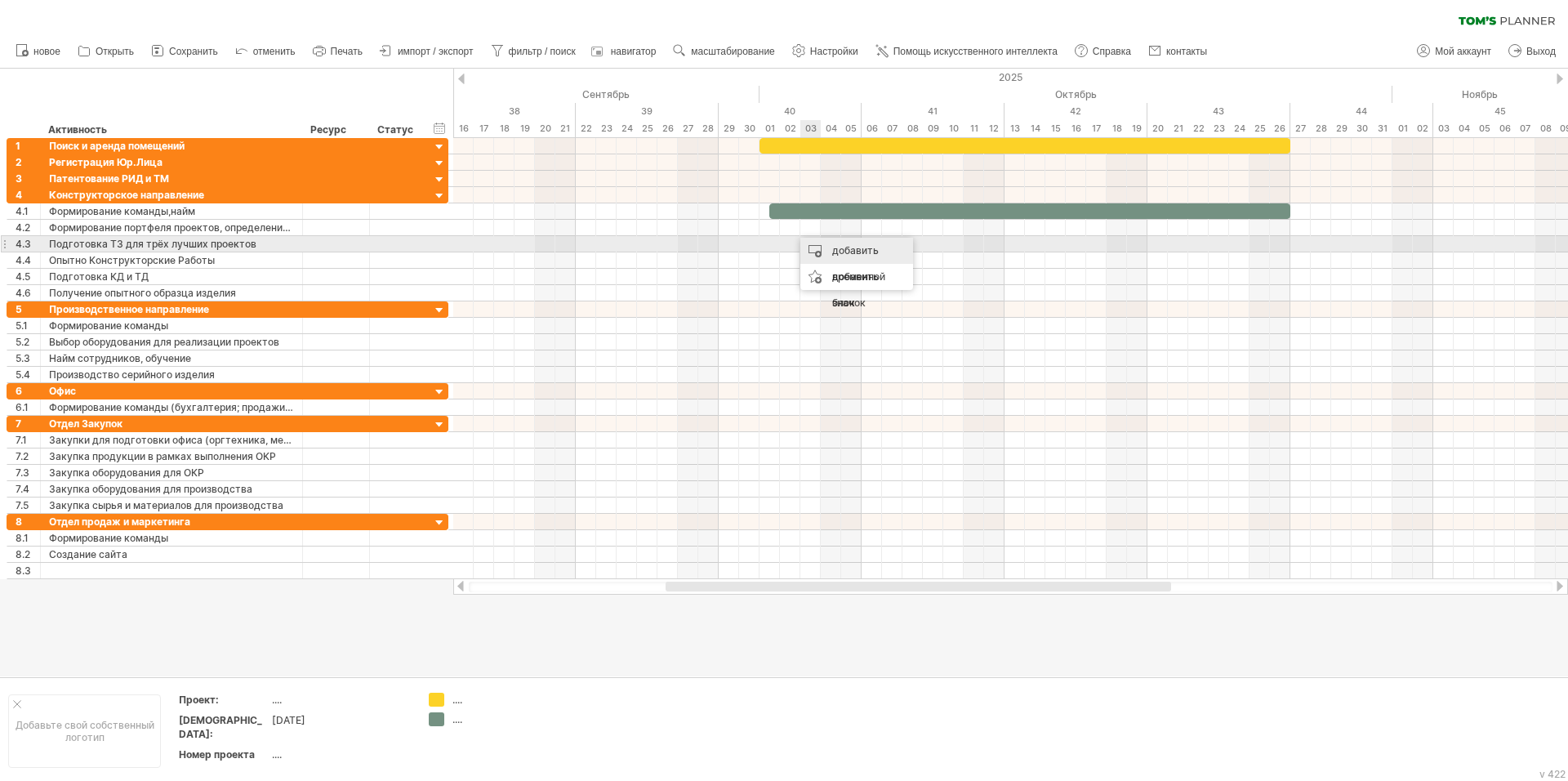
click at [846, 251] on ya-tr-span "добавить временной блок" at bounding box center [859, 277] width 53 height 65
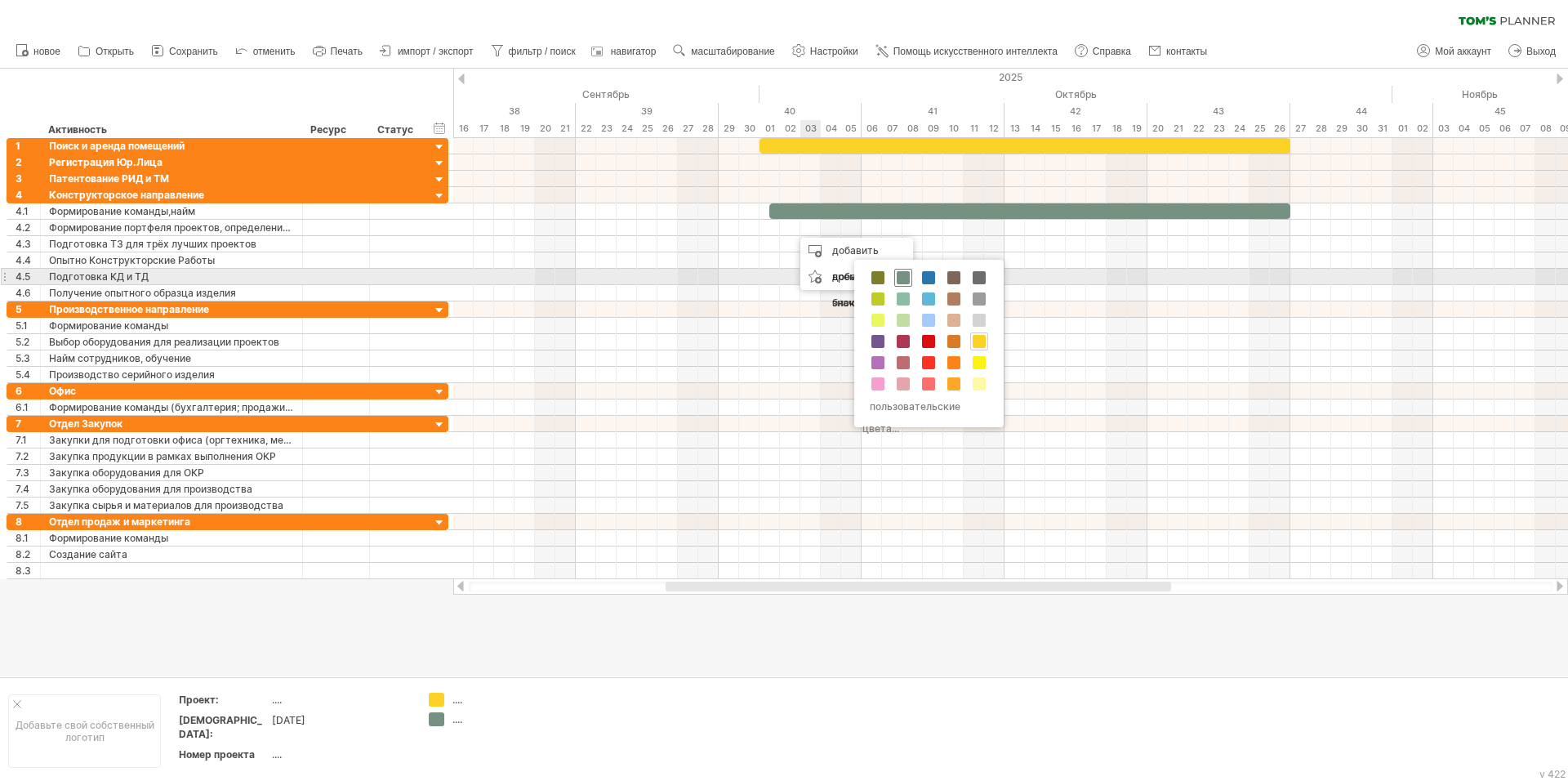
click at [901, 278] on span at bounding box center [903, 278] width 13 height 13
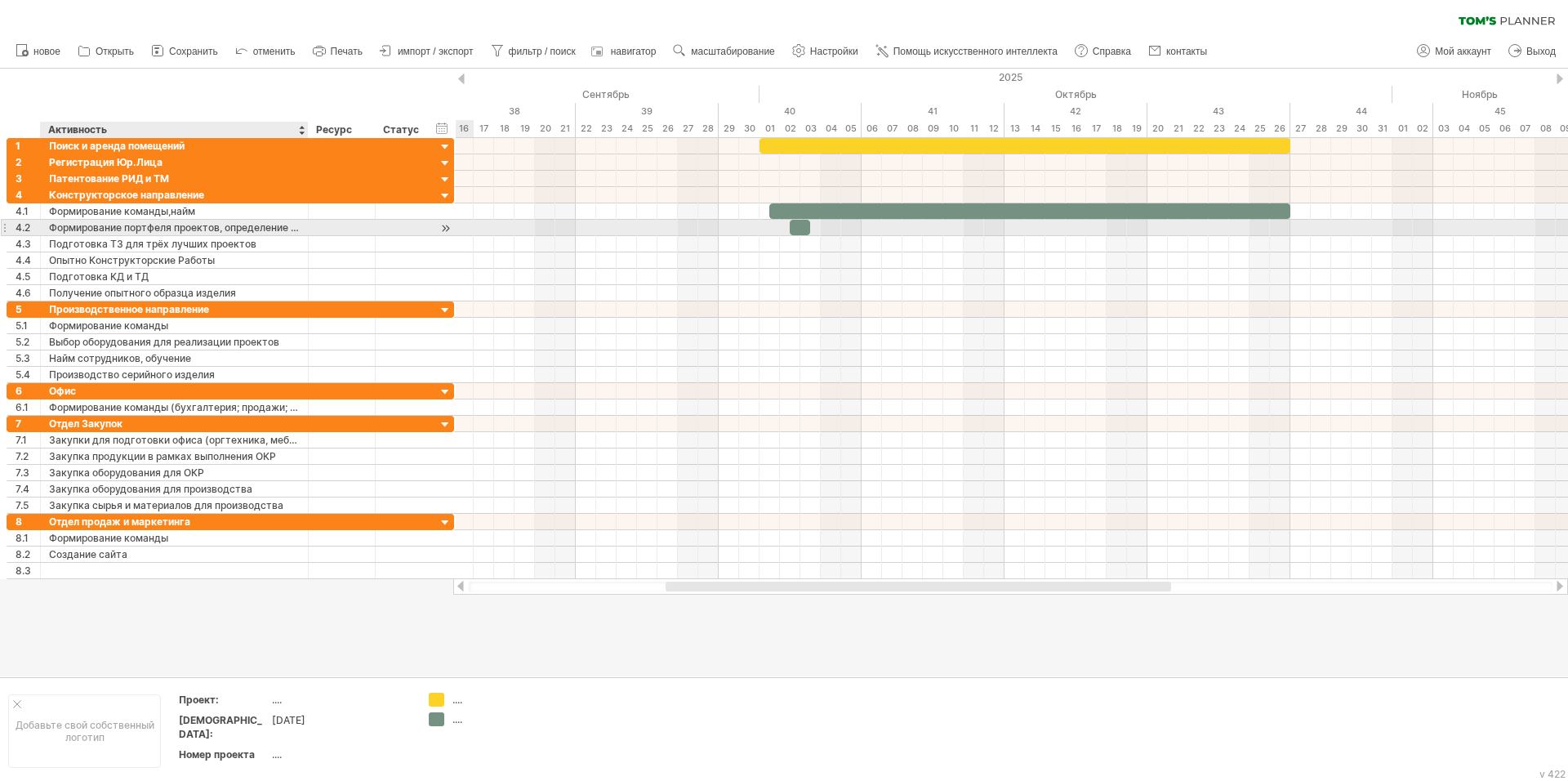
click at [307, 233] on div at bounding box center [306, 228] width 8 height 17
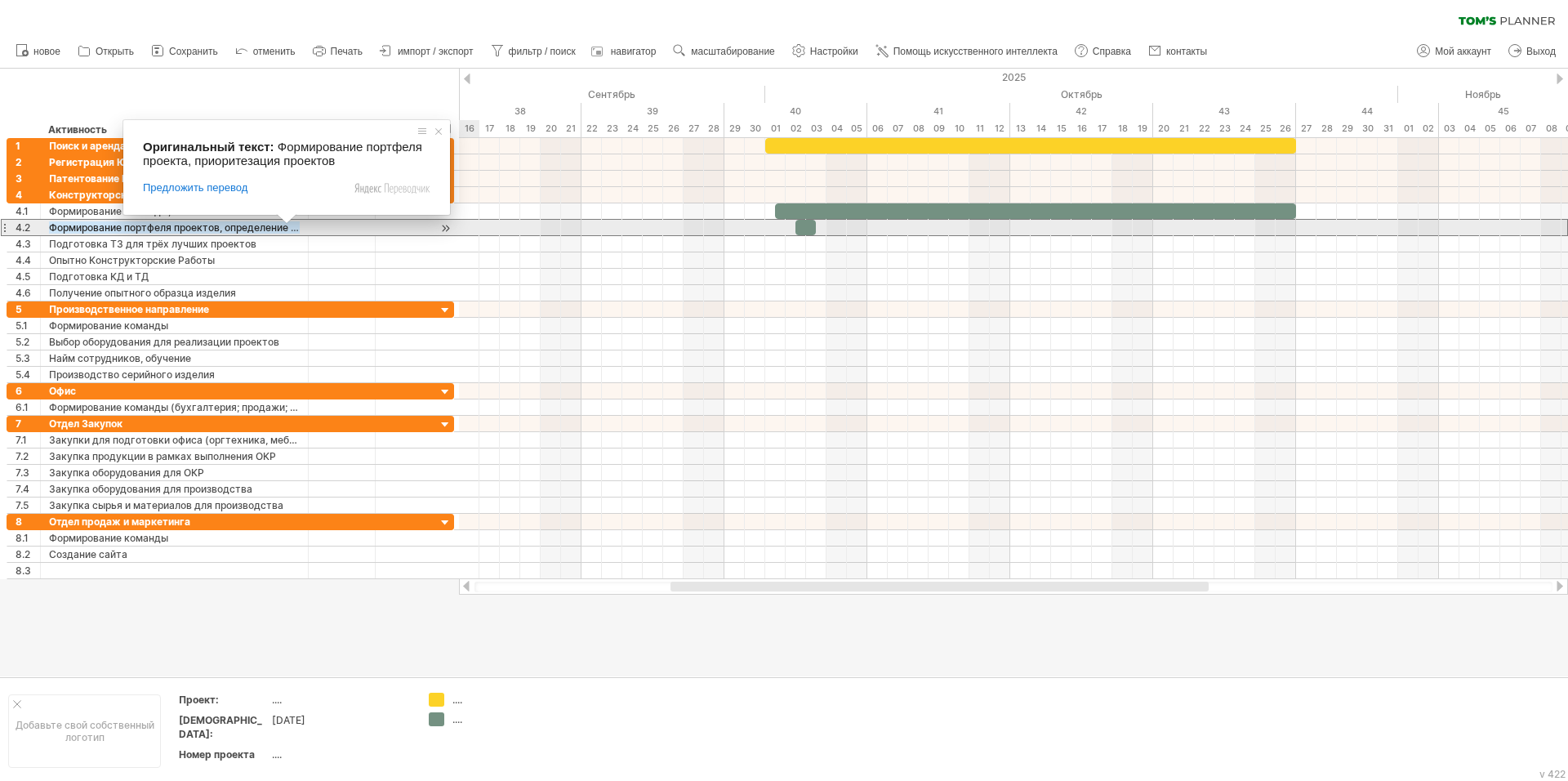
click at [275, 227] on ya-tr-span "Формирование портфеля проектов, определение приоритетности проектов" at bounding box center [234, 228] width 370 height 12
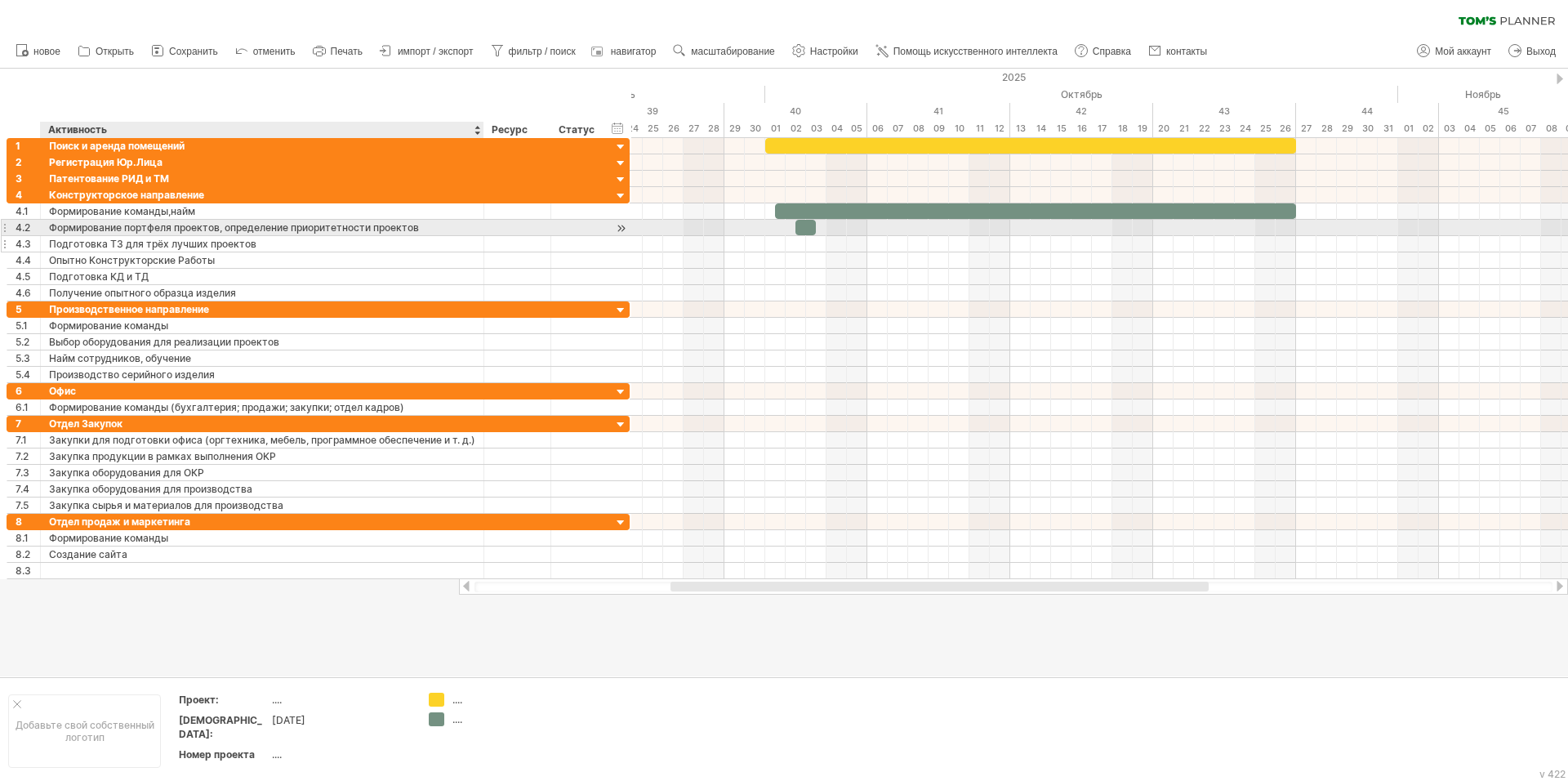
drag, startPoint x: 307, startPoint y: 229, endPoint x: 482, endPoint y: 246, distance: 175.8
click at [482, 246] on div "**********" at bounding box center [318, 244] width 623 height 115
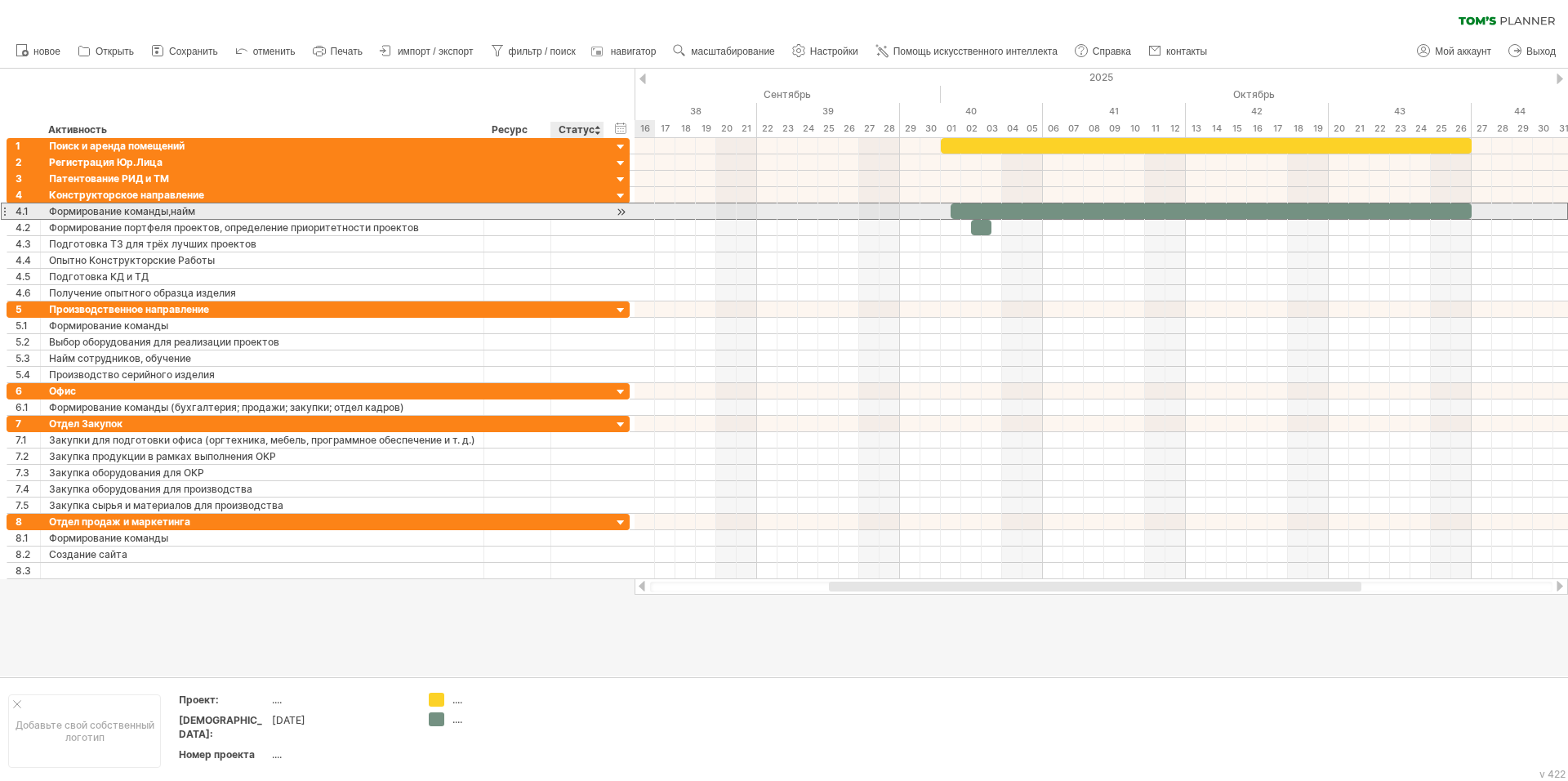
click at [605, 208] on div "**********" at bounding box center [318, 211] width 623 height 18
click at [605, 214] on div "**********" at bounding box center [318, 211] width 623 height 18
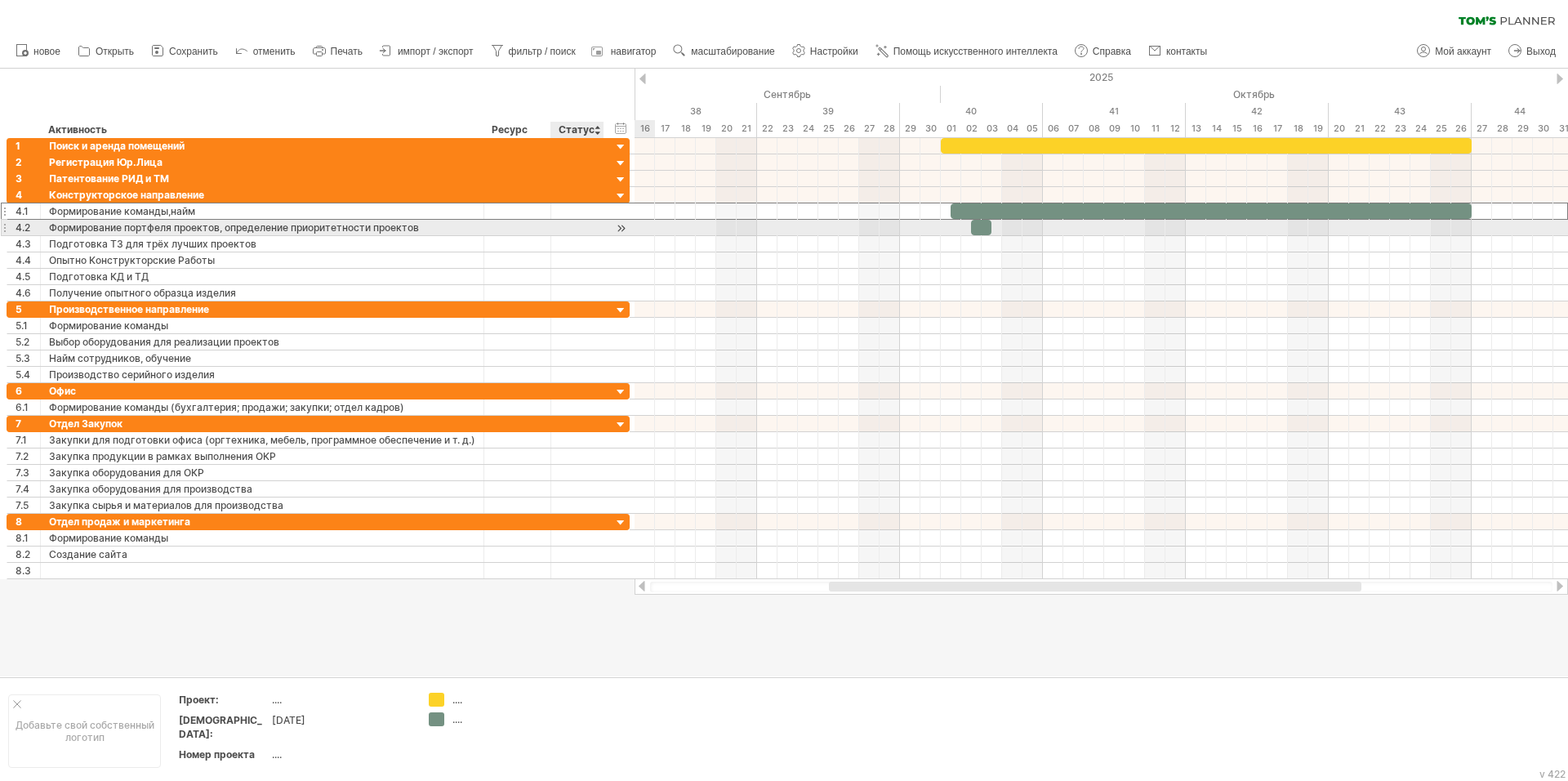
click at [594, 227] on div at bounding box center [577, 228] width 36 height 16
drag, startPoint x: 989, startPoint y: 226, endPoint x: 1075, endPoint y: 229, distance: 86.1
click at [1075, 229] on span at bounding box center [1072, 228] width 6 height 16
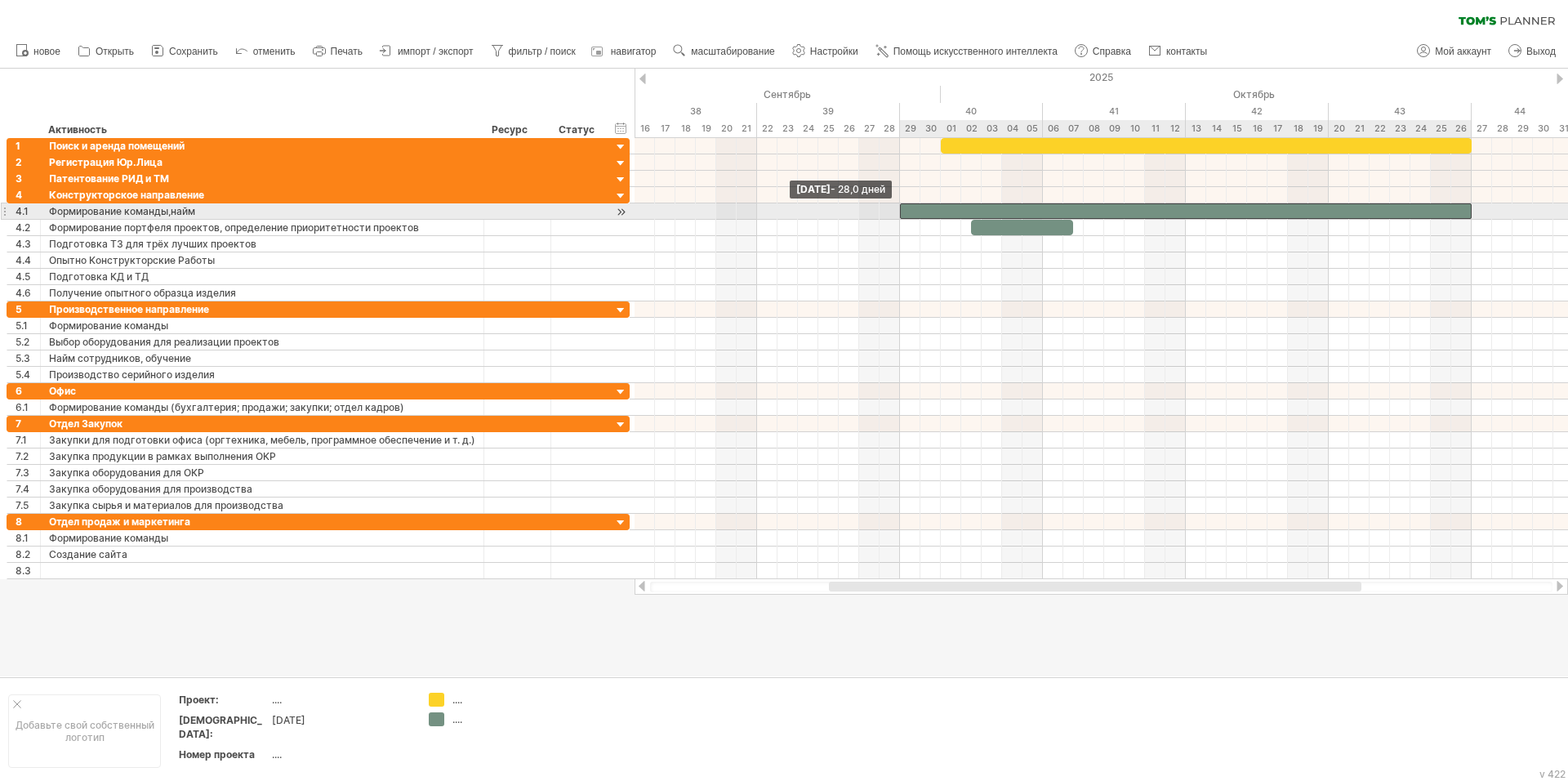
drag, startPoint x: 950, startPoint y: 209, endPoint x: 904, endPoint y: 210, distance: 46.0
click at [904, 210] on div at bounding box center [1185, 211] width 572 height 16
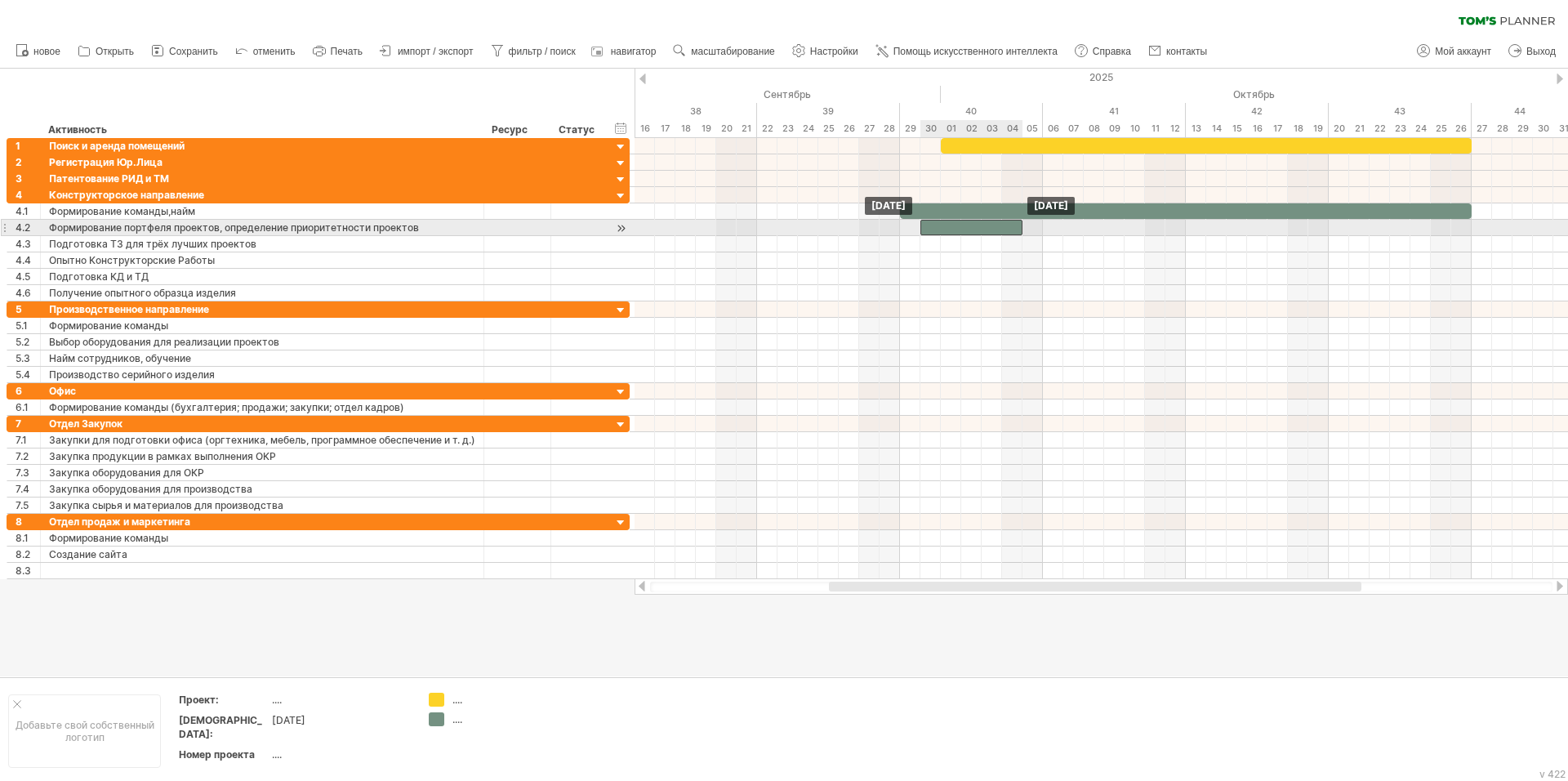
drag, startPoint x: 1015, startPoint y: 227, endPoint x: 966, endPoint y: 228, distance: 49.0
click at [966, 228] on div at bounding box center [971, 228] width 102 height 16
drag, startPoint x: 1020, startPoint y: 227, endPoint x: 1001, endPoint y: 227, distance: 19.0
click at [1001, 227] on span at bounding box center [1002, 228] width 6 height 16
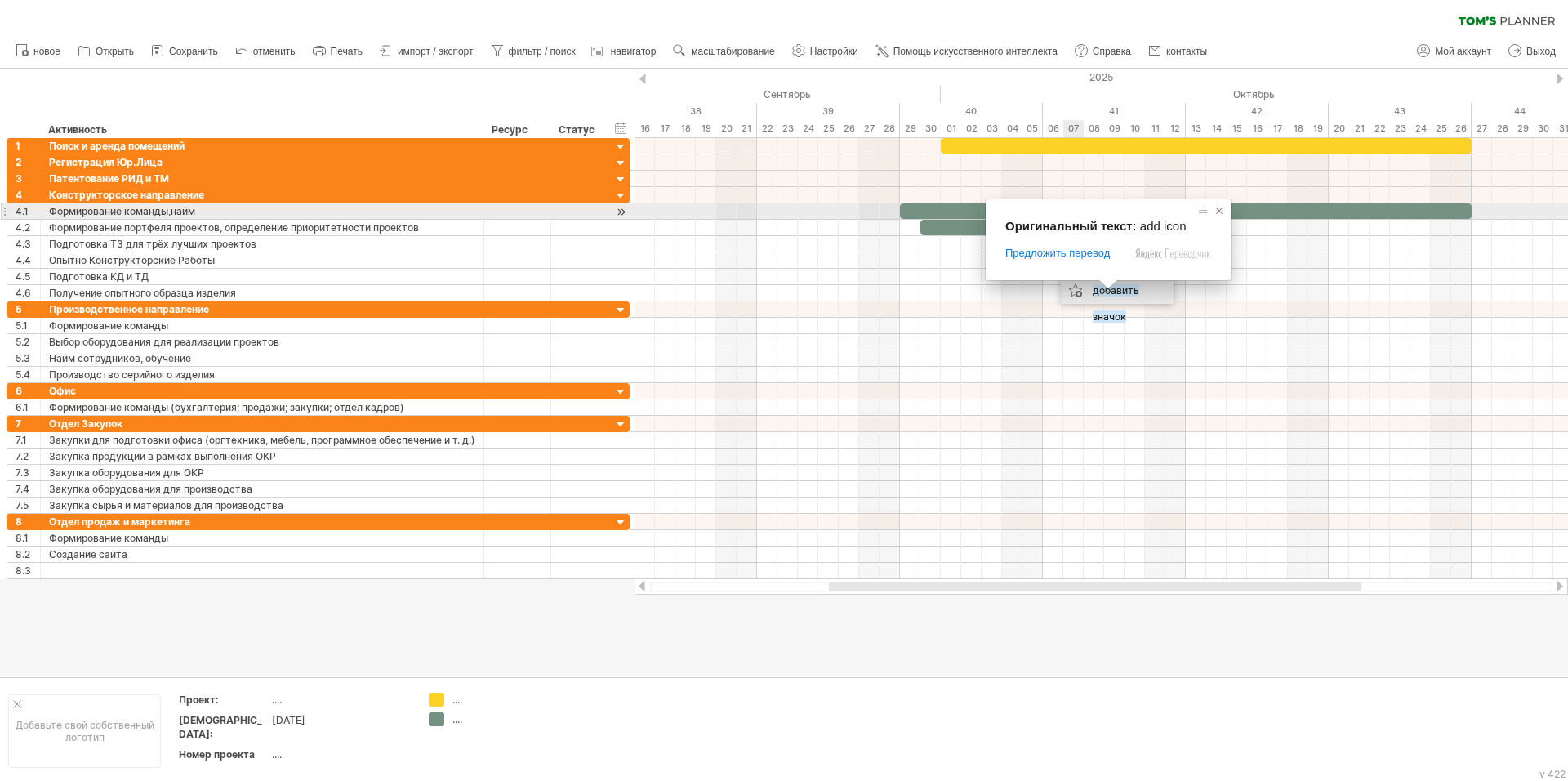
click at [1222, 211] on span at bounding box center [1219, 210] width 17 height 17
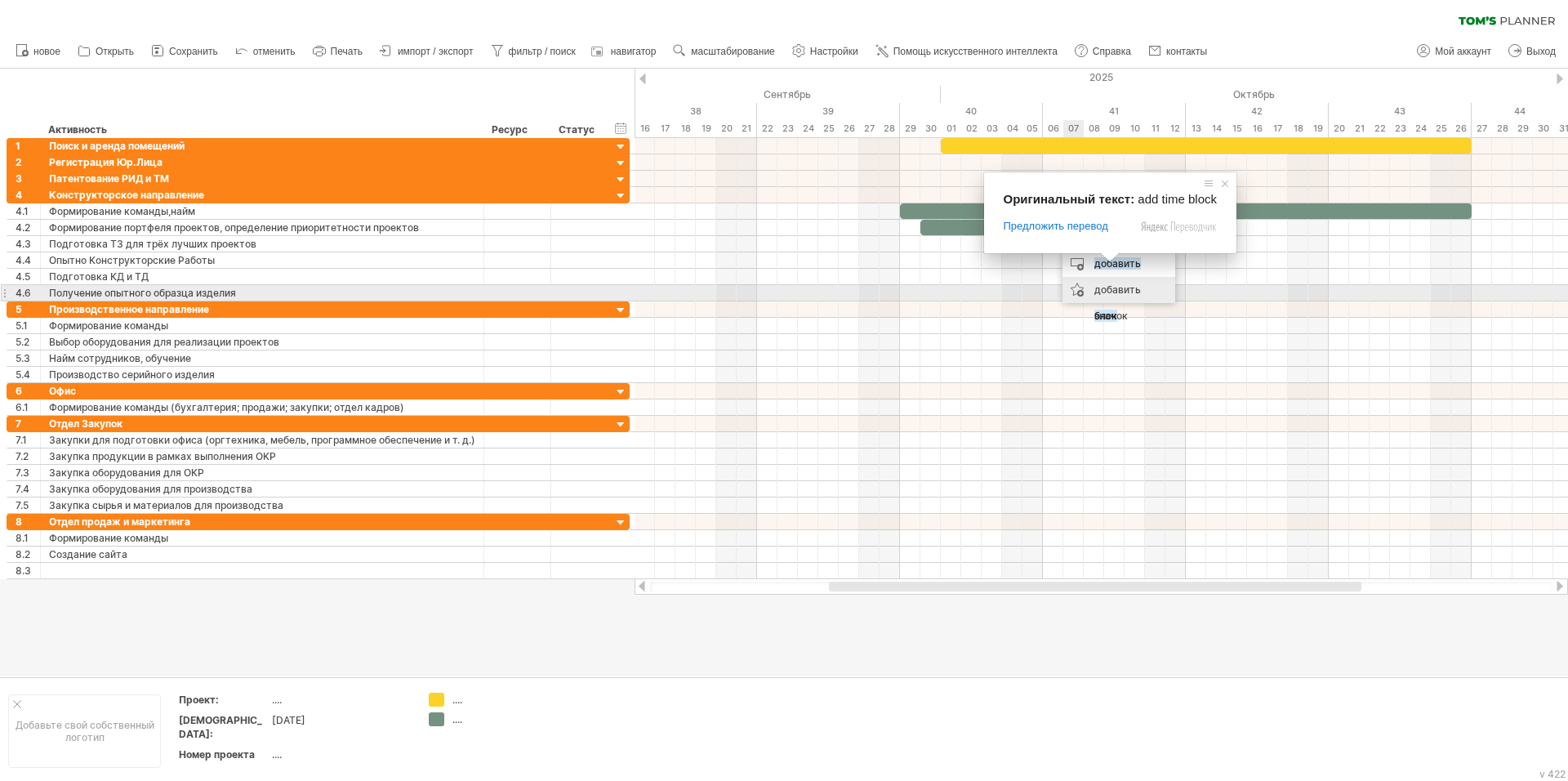
click at [1108, 290] on ya-tr-span "добавить значок" at bounding box center [1117, 303] width 46 height 39
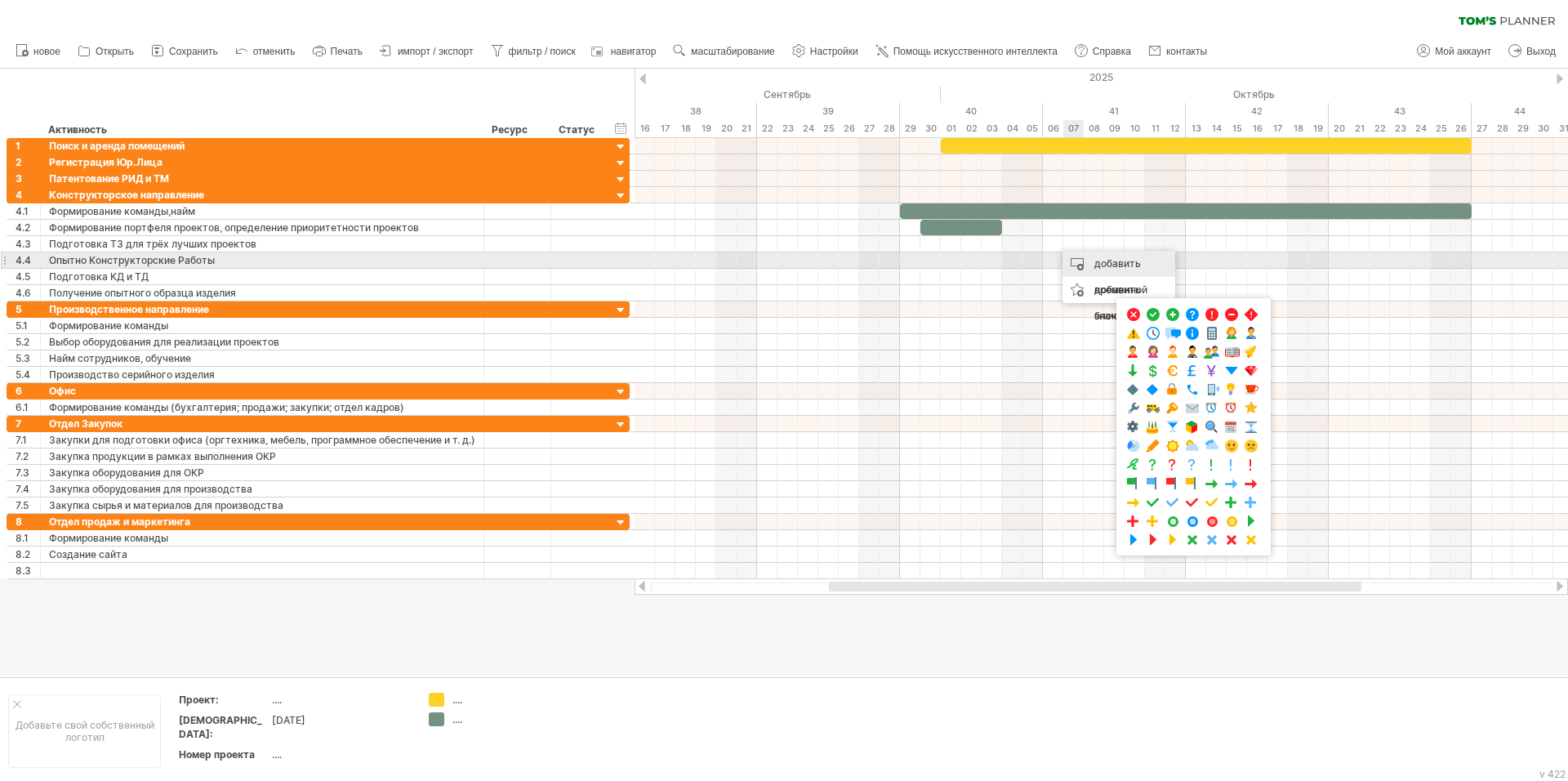
click at [1095, 261] on ya-tr-span "добавить временной блок" at bounding box center [1121, 290] width 53 height 65
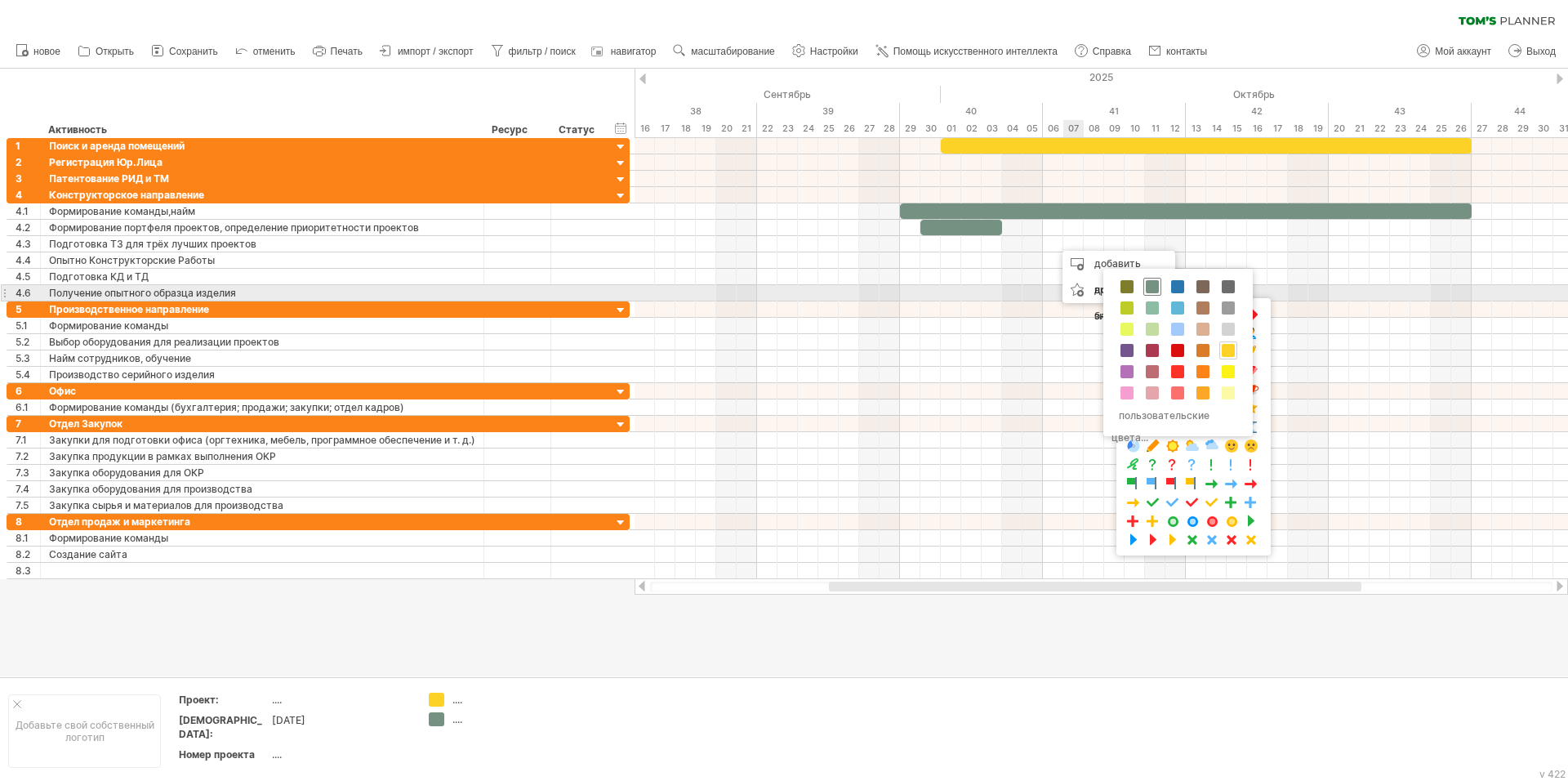
click at [1153, 286] on span at bounding box center [1152, 286] width 13 height 13
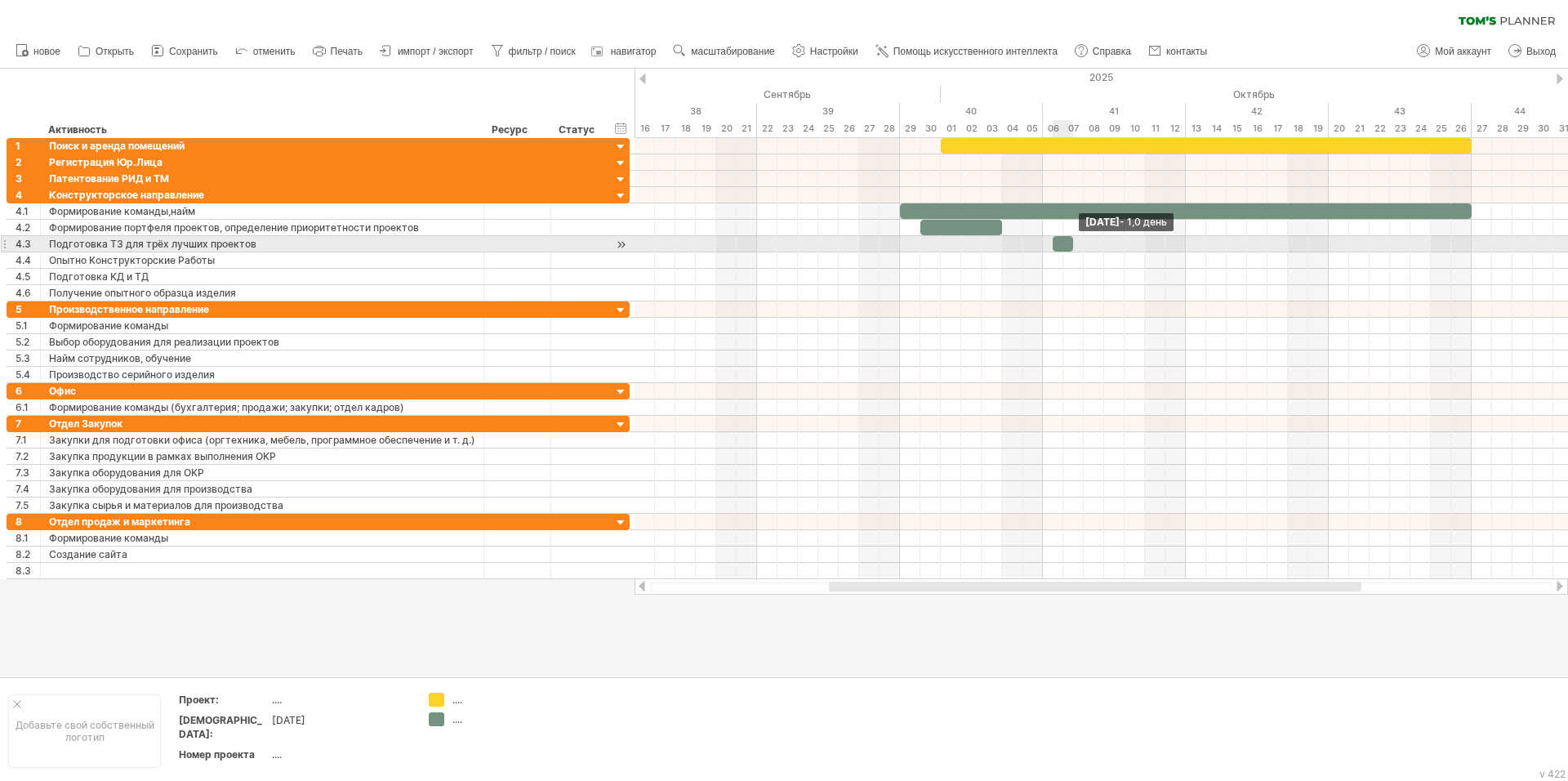
click at [1076, 242] on span at bounding box center [1072, 244] width 6 height 16
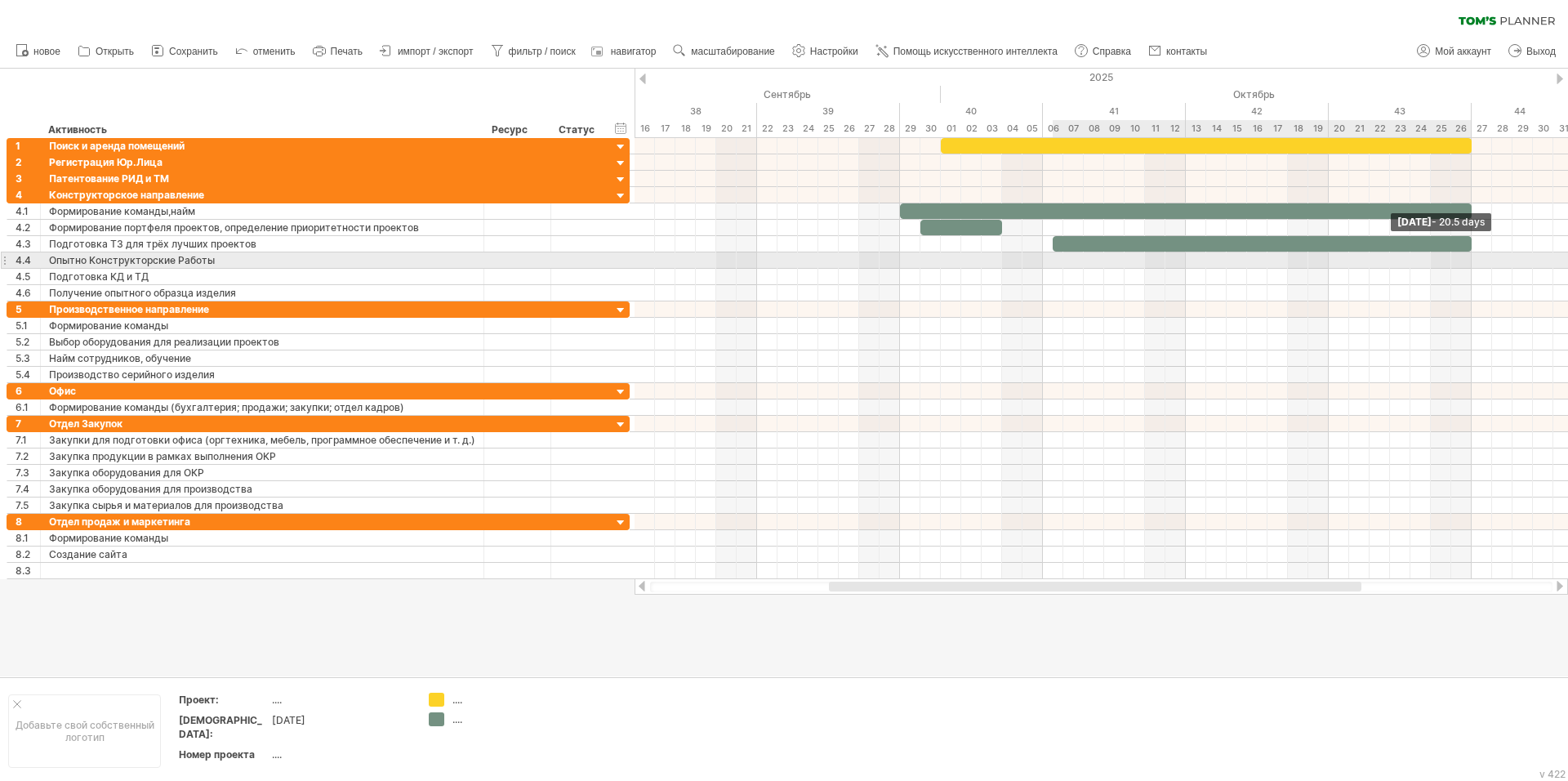
drag, startPoint x: 1070, startPoint y: 245, endPoint x: 1466, endPoint y: 259, distance: 396.2
click at [1466, 259] on div "[DATE] - 20.5 days [DATE]" at bounding box center [1101, 359] width 933 height 441
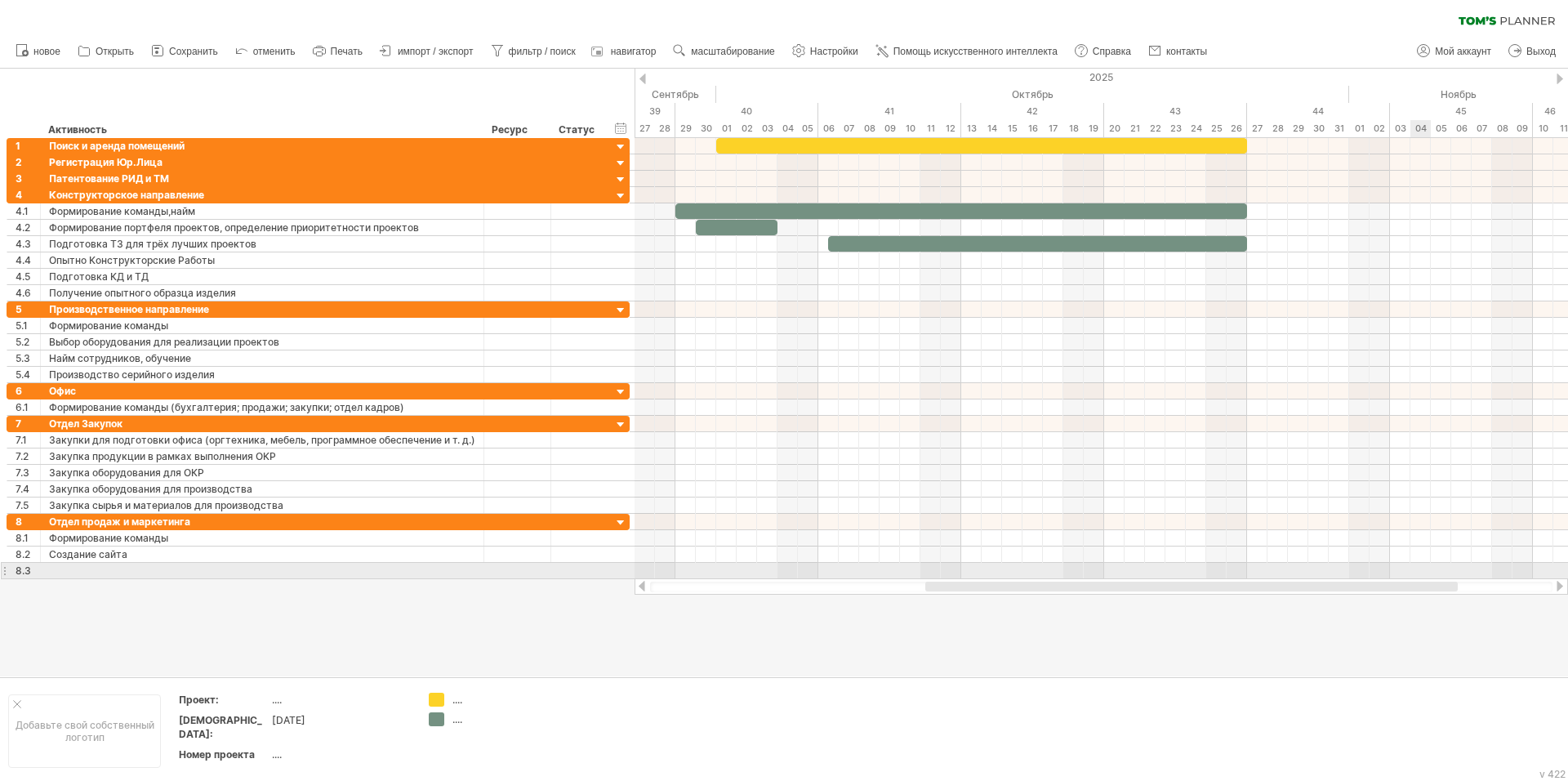
drag, startPoint x: 1323, startPoint y: 585, endPoint x: 1419, endPoint y: 575, distance: 96.5
click at [1419, 575] on div "Trying to reach [DOMAIN_NAME] Connected again... 0% очистить фильтр 1" at bounding box center [784, 390] width 1568 height 781
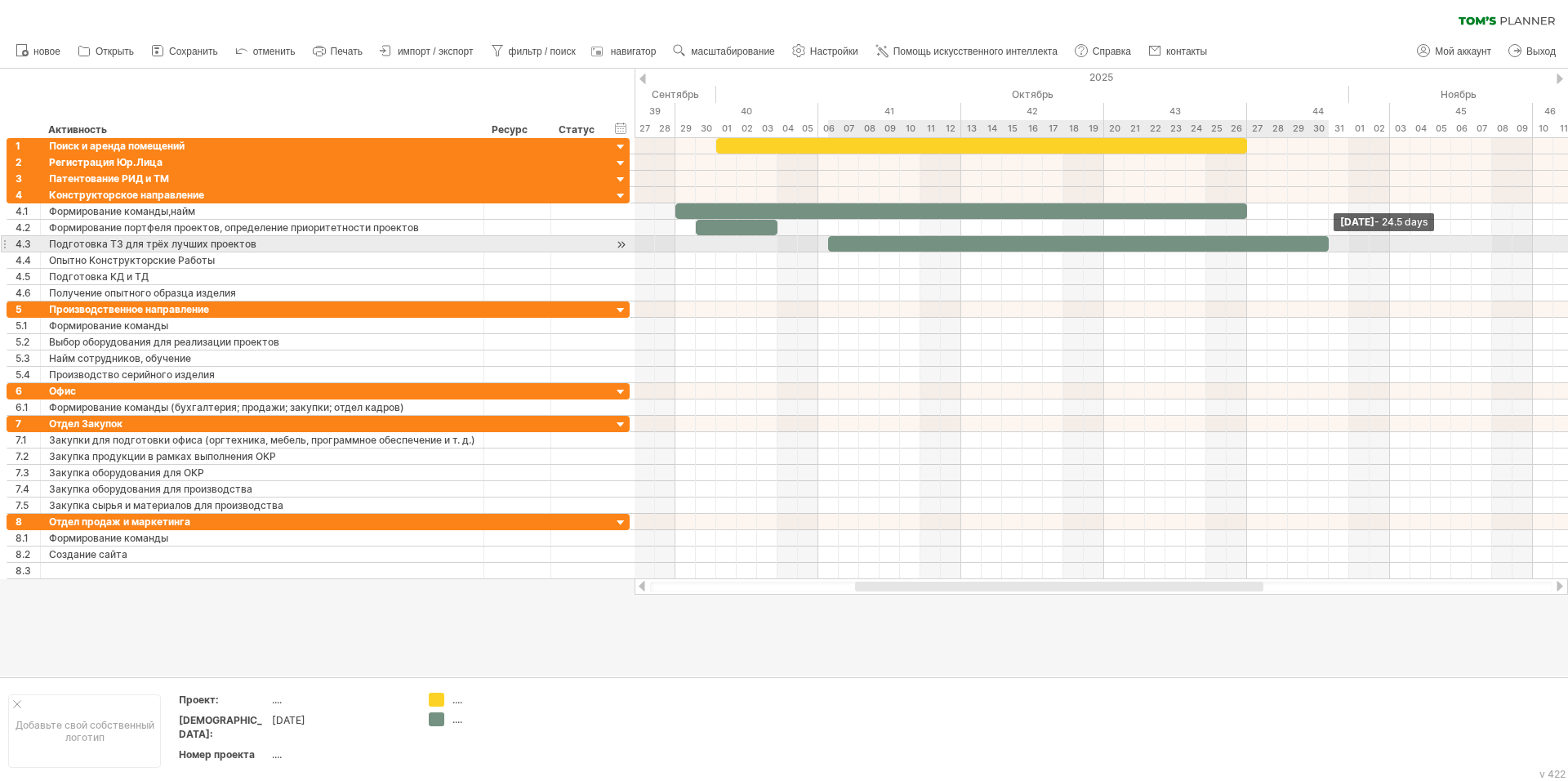
drag, startPoint x: 1247, startPoint y: 243, endPoint x: 1331, endPoint y: 246, distance: 84.1
click at [1331, 246] on span at bounding box center [1328, 244] width 6 height 16
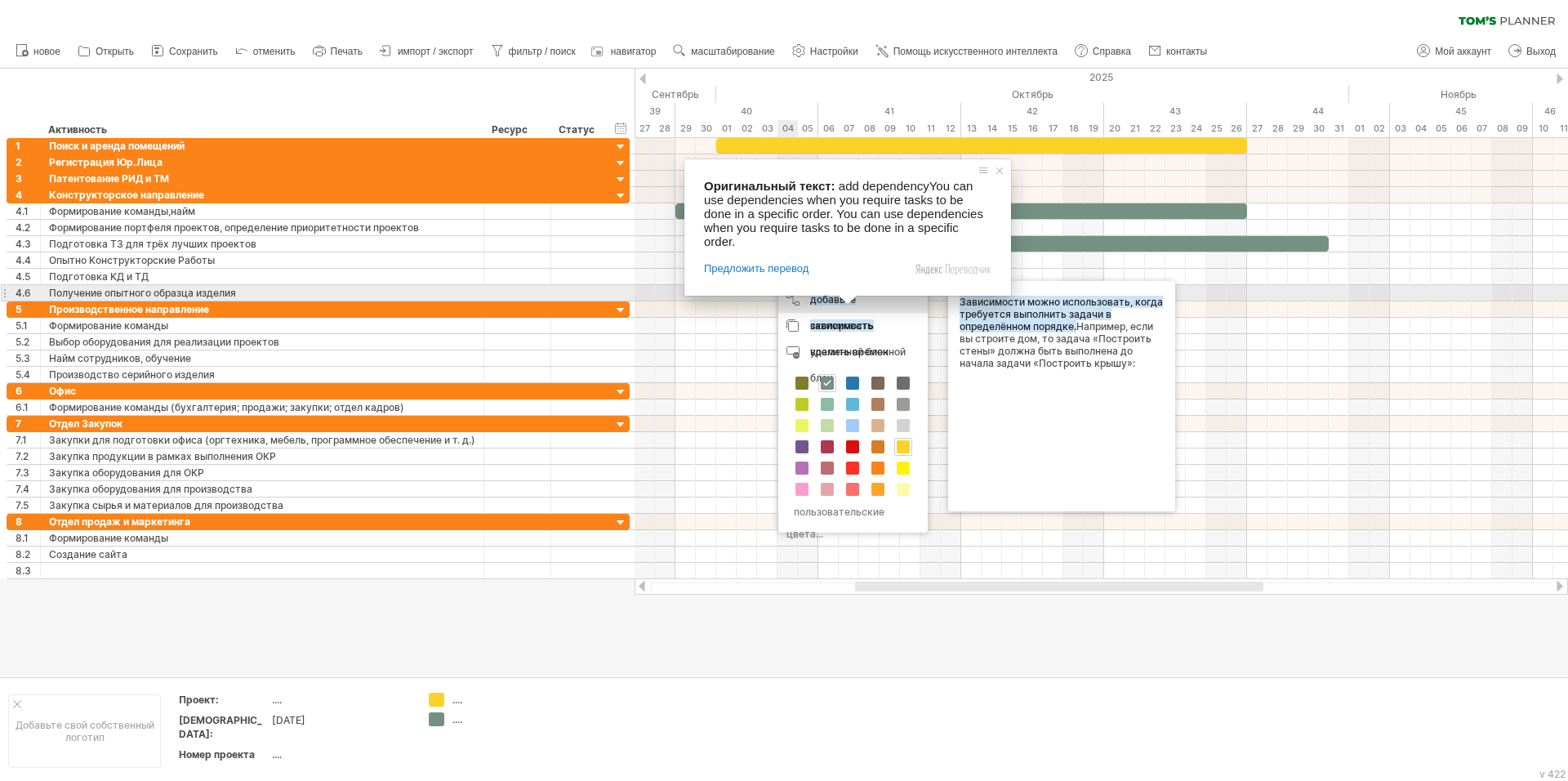
click at [875, 298] on div "добавьте зависимость Зависимости можно использовать, когда требуется выполнить …" at bounding box center [853, 313] width 150 height 53
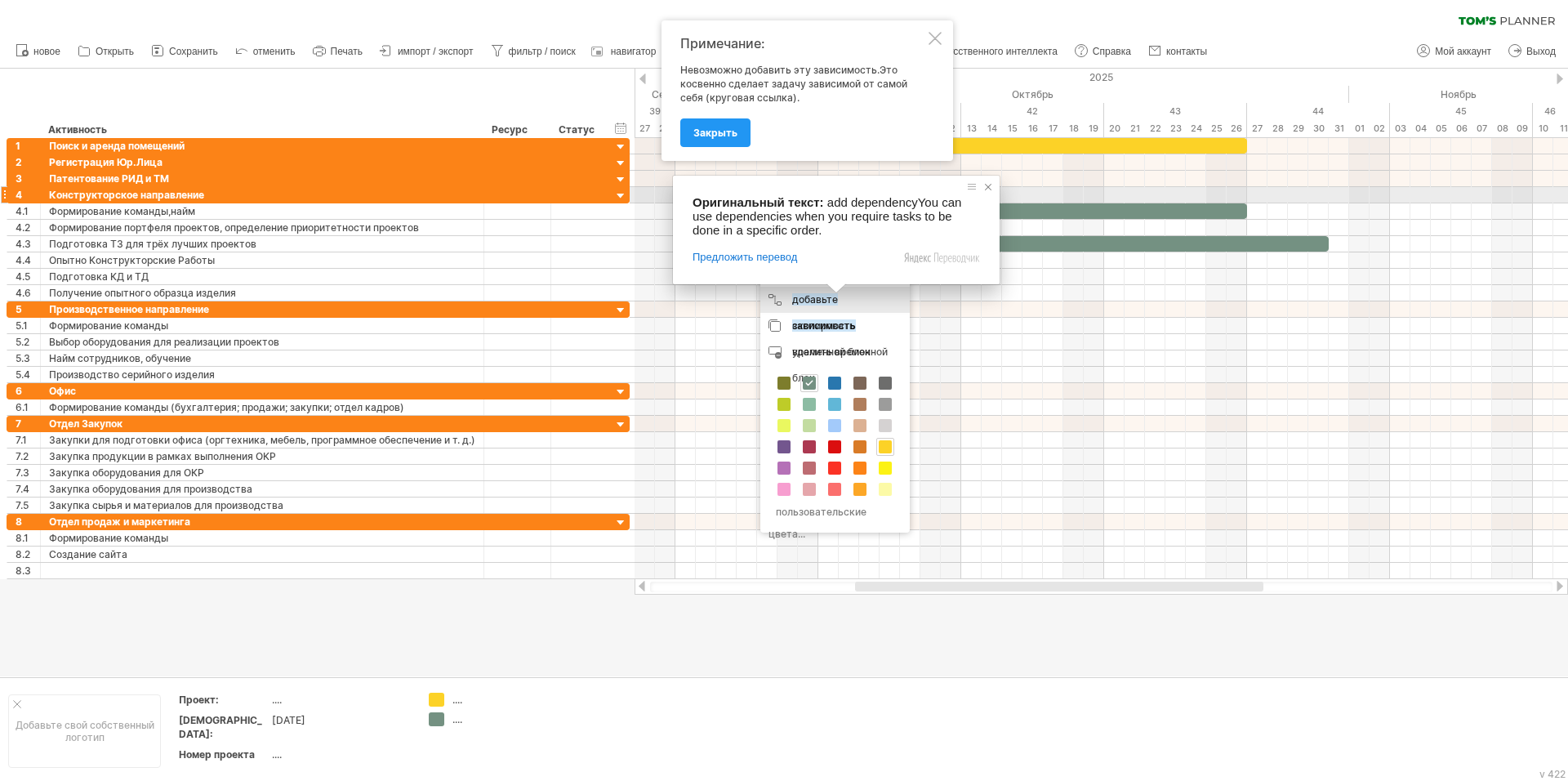
click at [985, 188] on span at bounding box center [988, 186] width 17 height 17
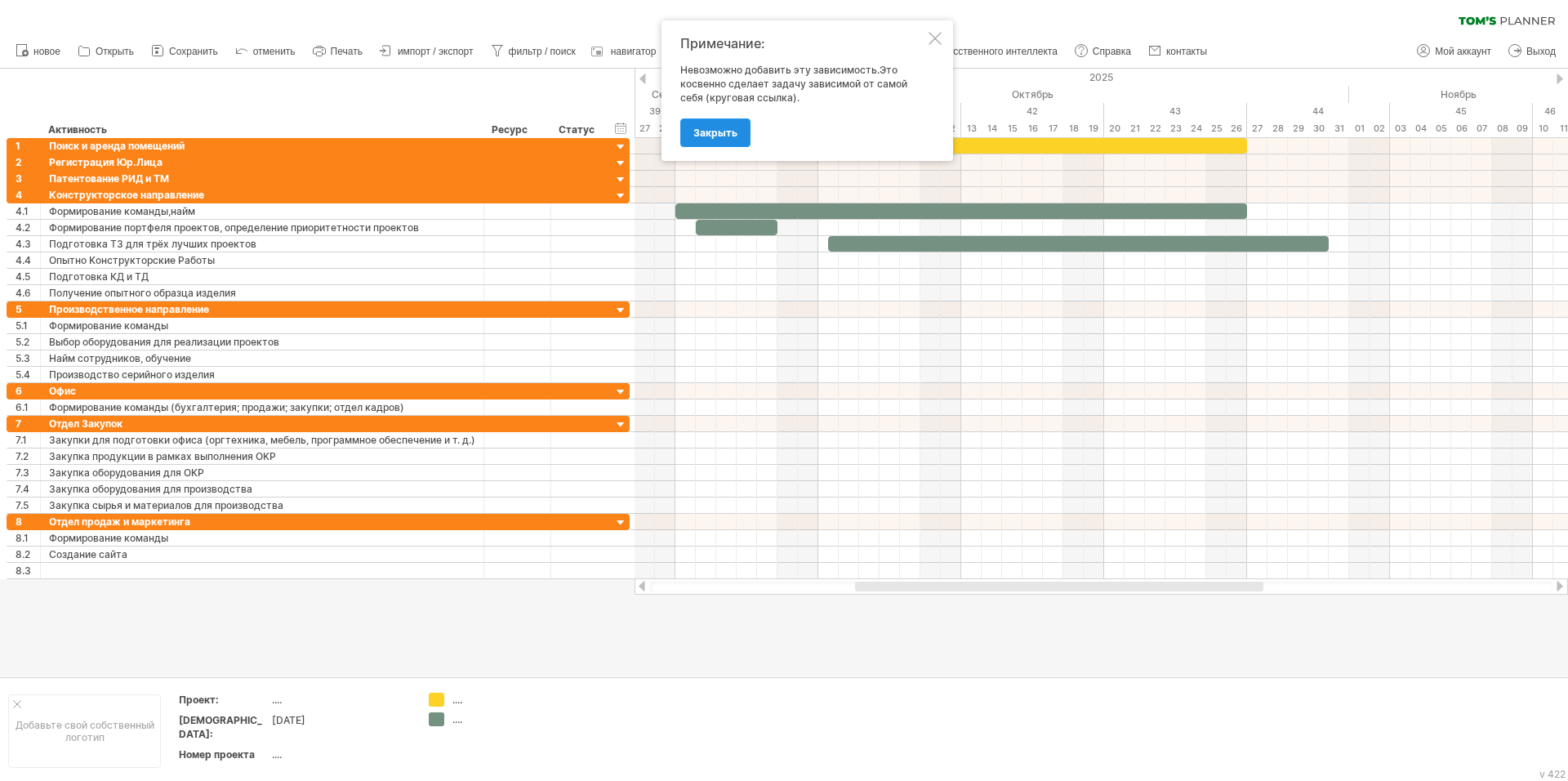
click at [735, 133] on ya-tr-span "Закрыть" at bounding box center [715, 133] width 44 height 12
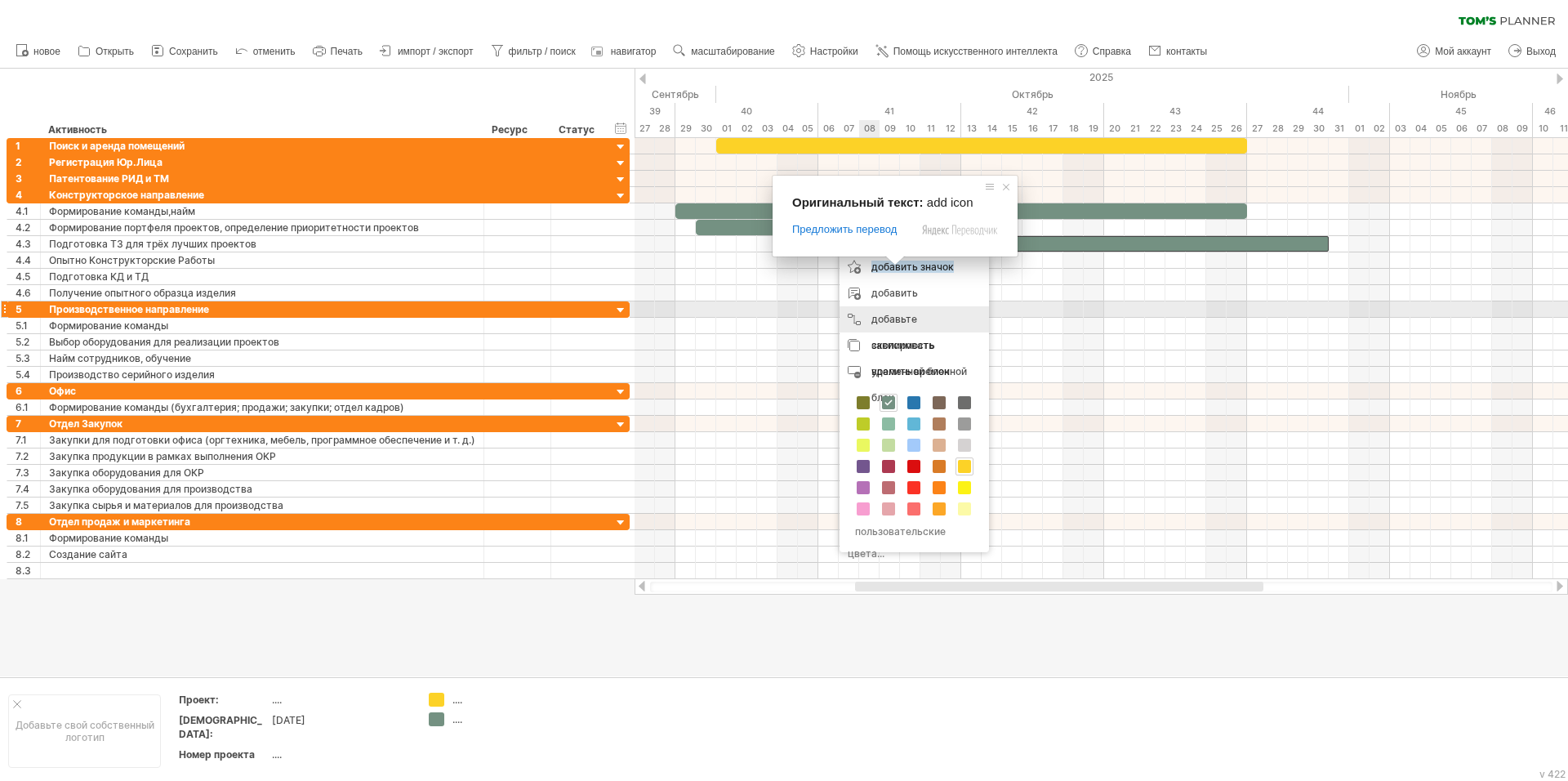
click at [897, 317] on body "progress(100%) Trying to reach [DOMAIN_NAME] Connected again... 0% очистить фил…" at bounding box center [784, 392] width 1568 height 785
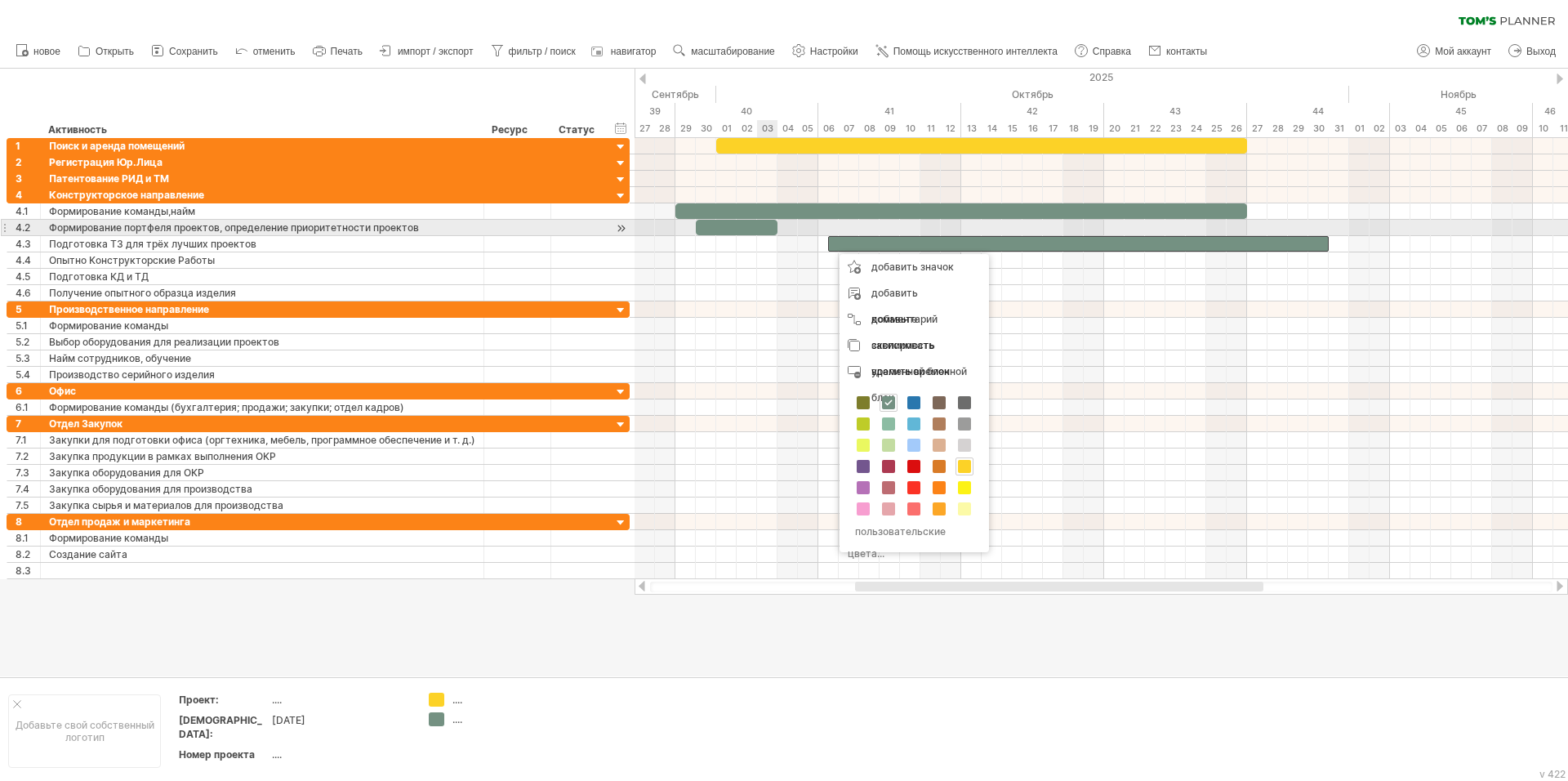
click at [764, 229] on div at bounding box center [736, 228] width 81 height 16
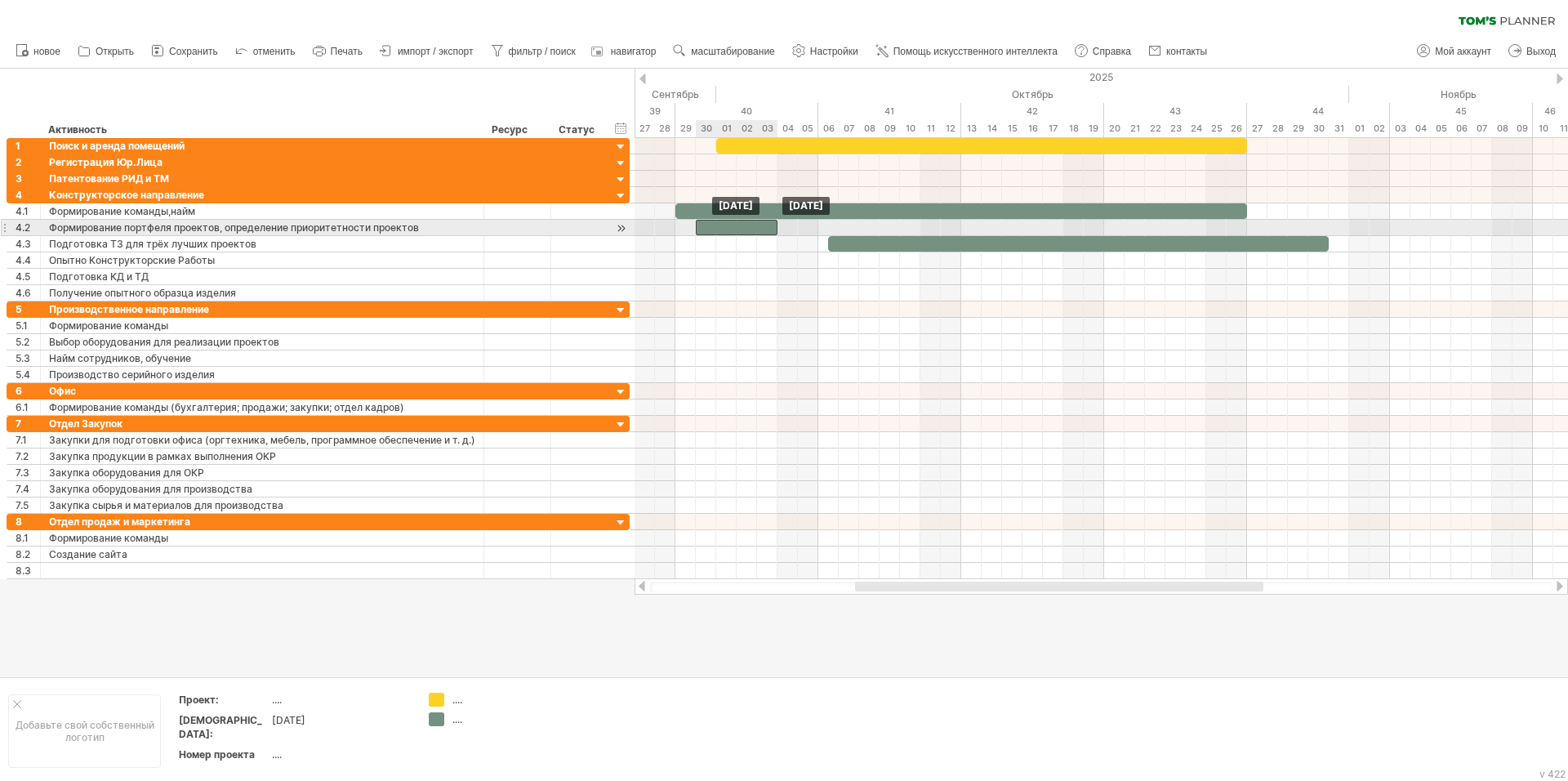
click at [770, 225] on div at bounding box center [736, 228] width 81 height 16
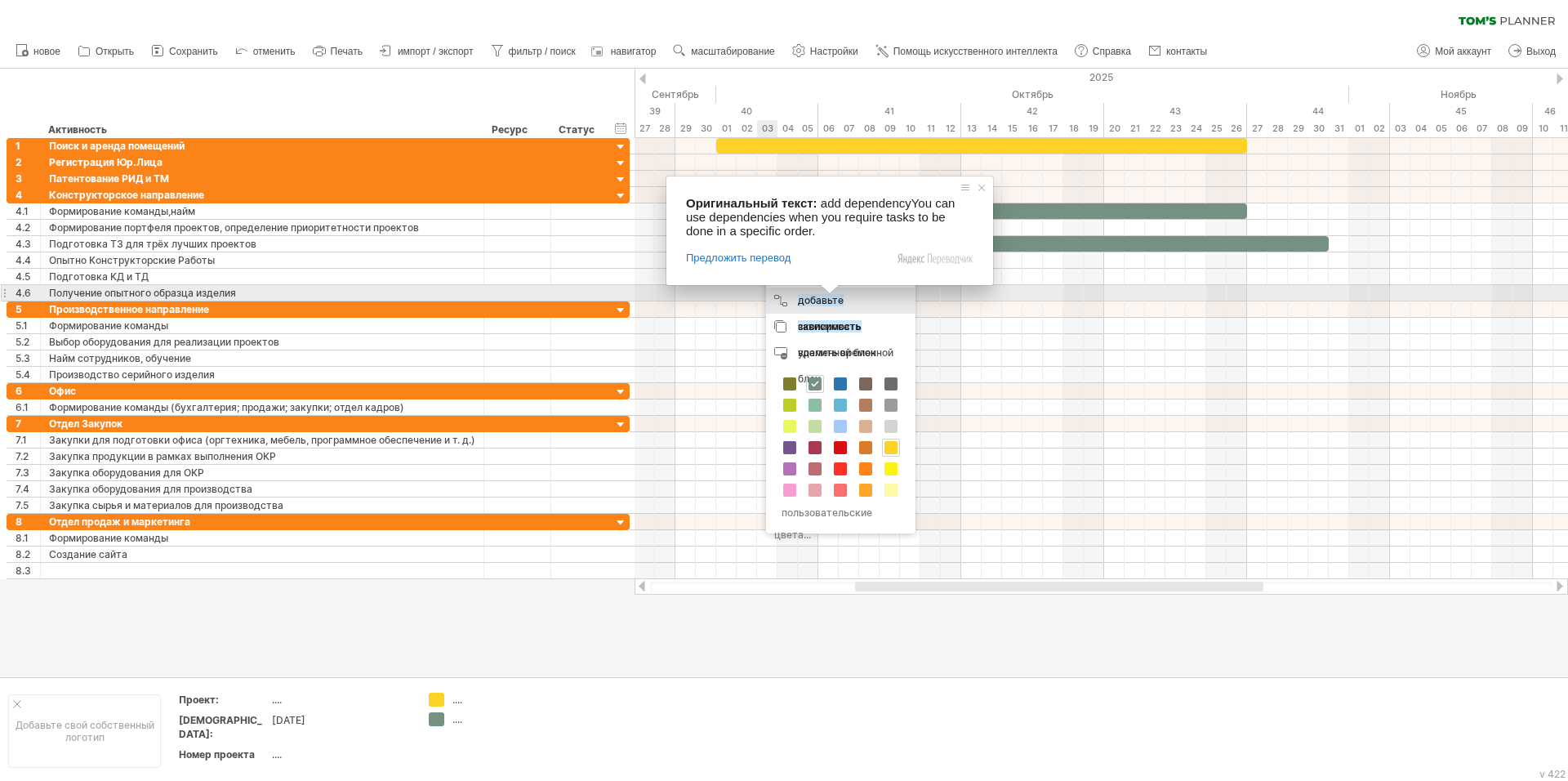
click at [833, 294] on span at bounding box center [830, 289] width 21 height 10
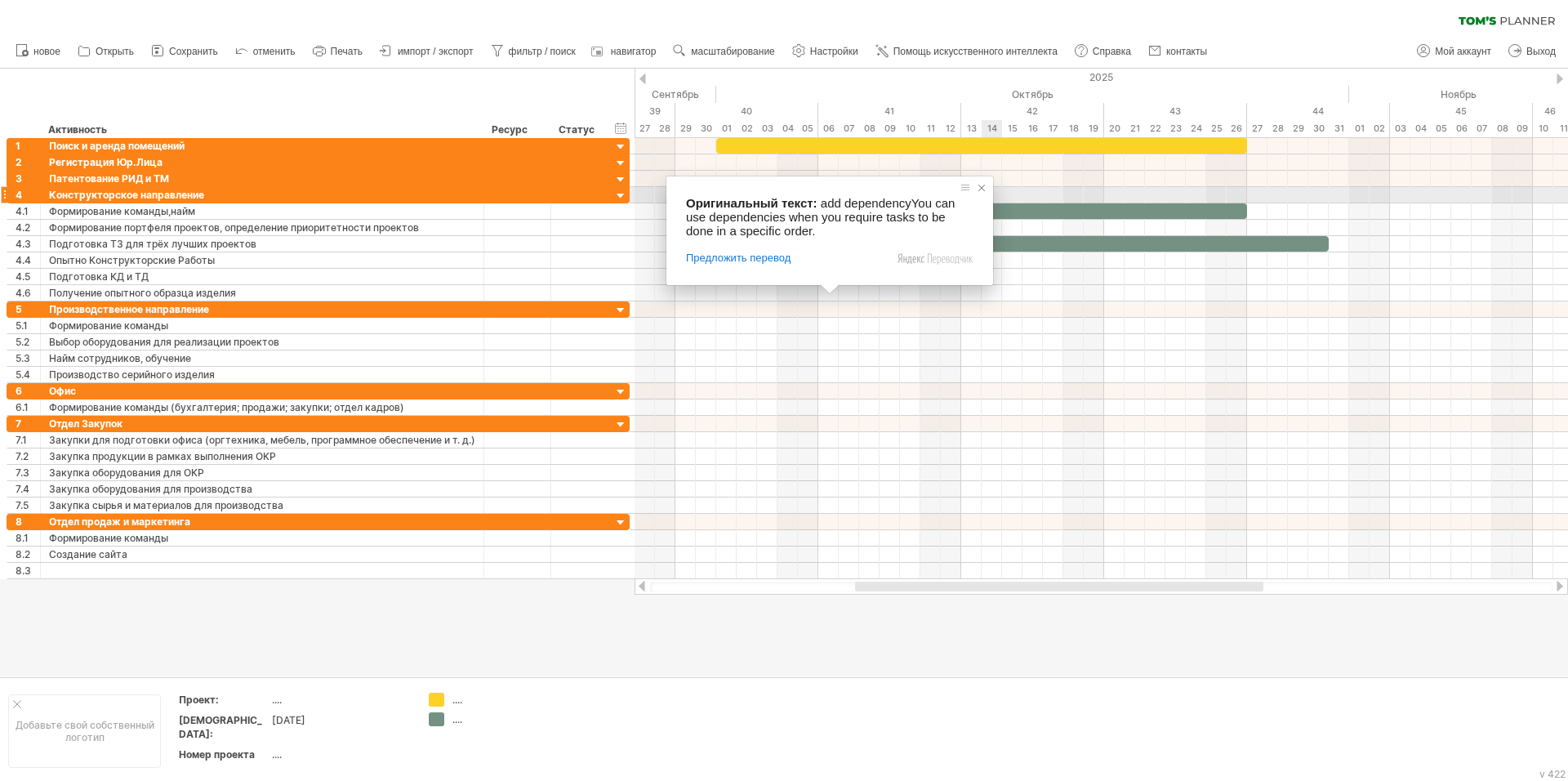
click at [981, 191] on span at bounding box center [981, 187] width 17 height 17
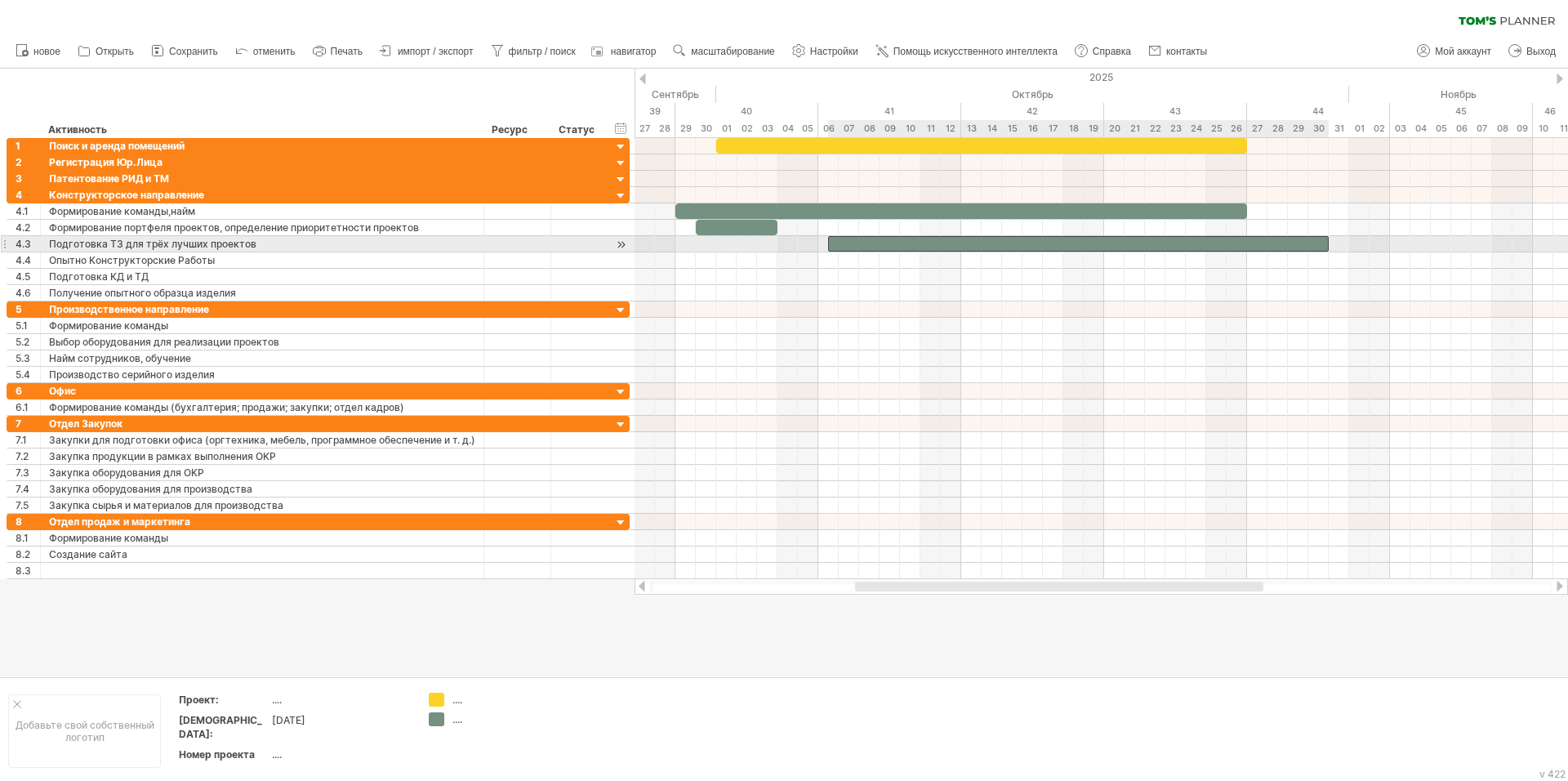
click at [833, 247] on div at bounding box center [1079, 244] width 501 height 16
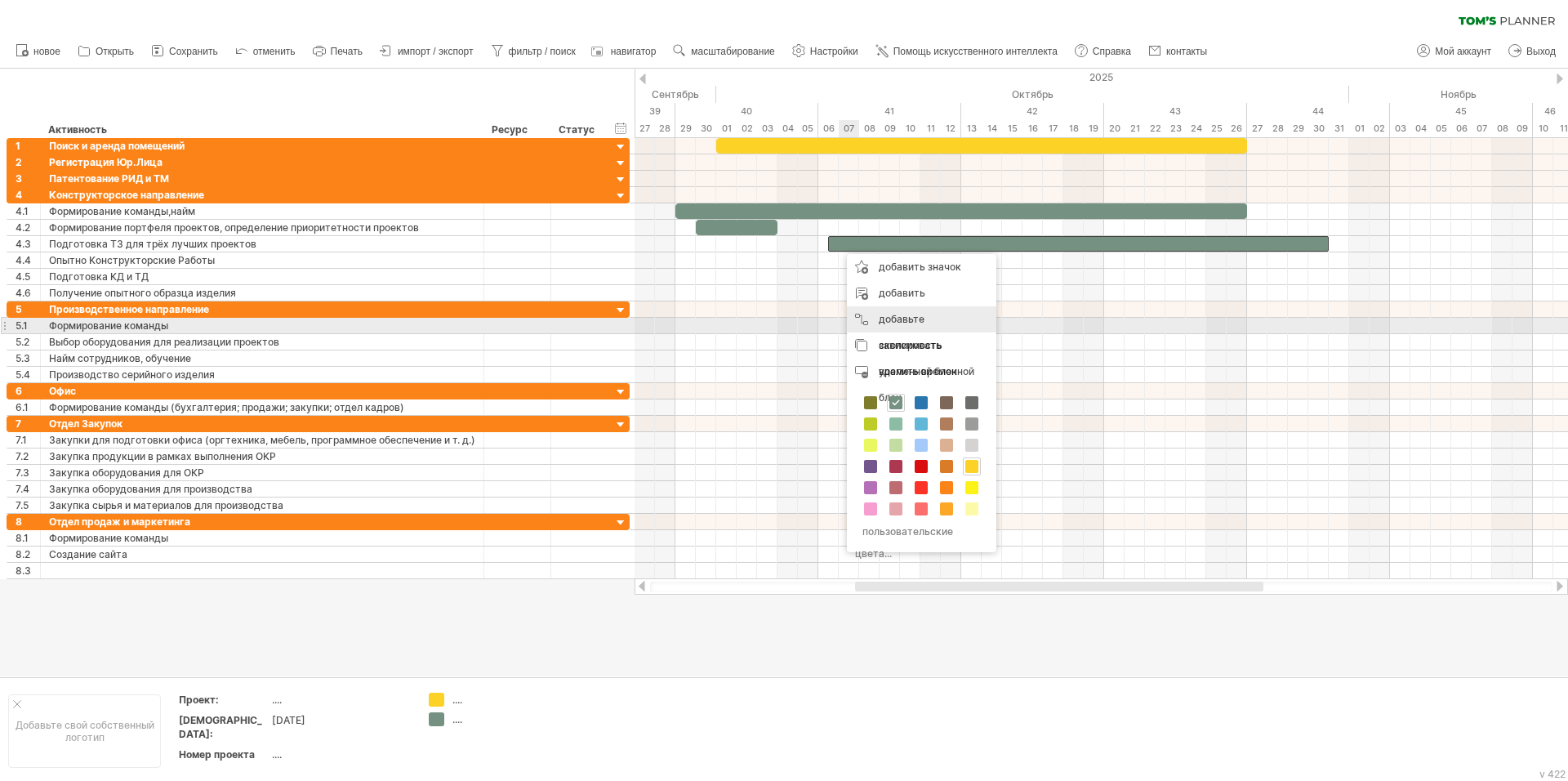
click at [861, 320] on div "добавьте зависимость Зависимости можно использовать, когда требуется выполнить …" at bounding box center [921, 333] width 150 height 53
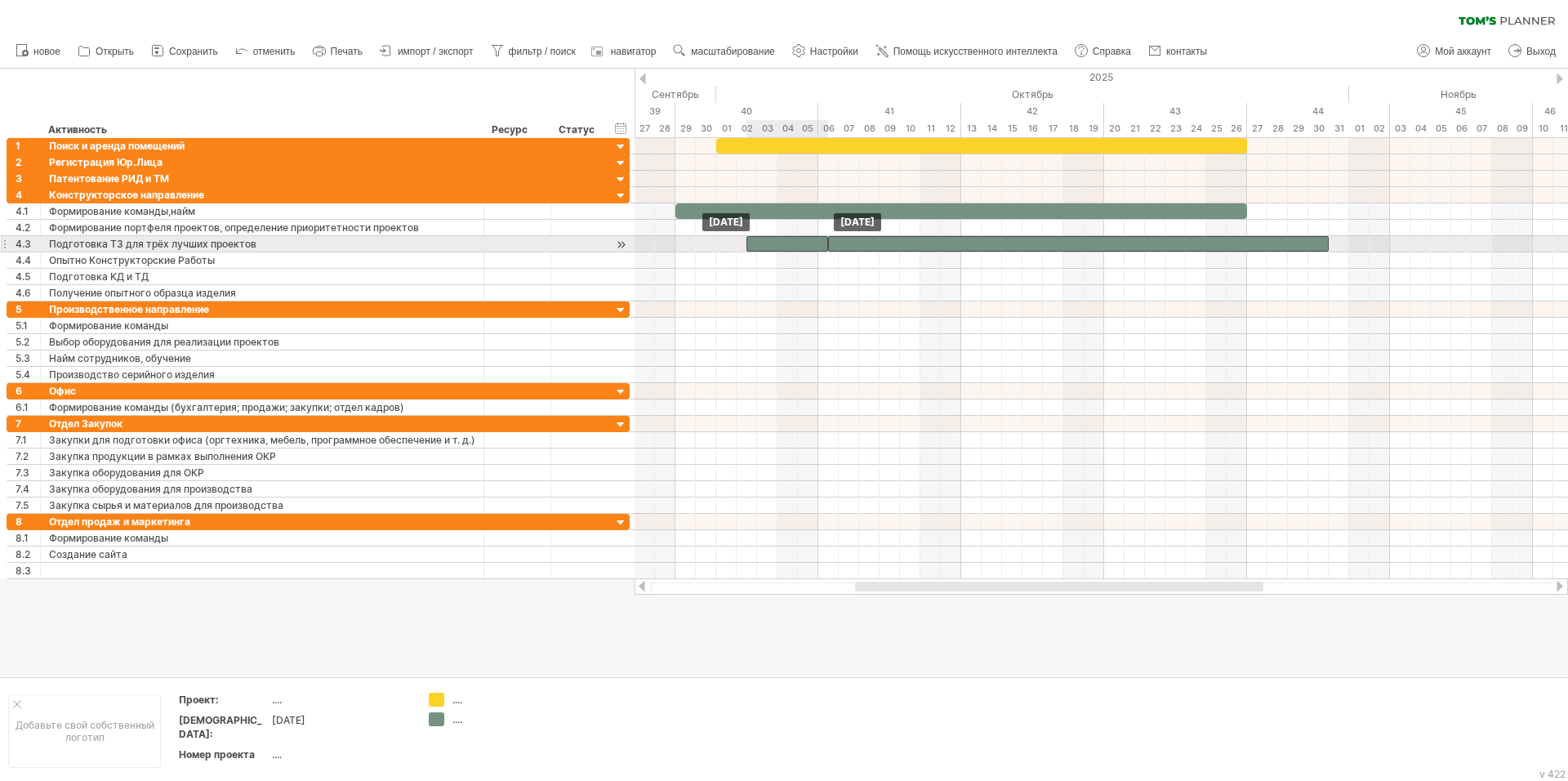
drag, startPoint x: 770, startPoint y: 232, endPoint x: 826, endPoint y: 251, distance: 59.1
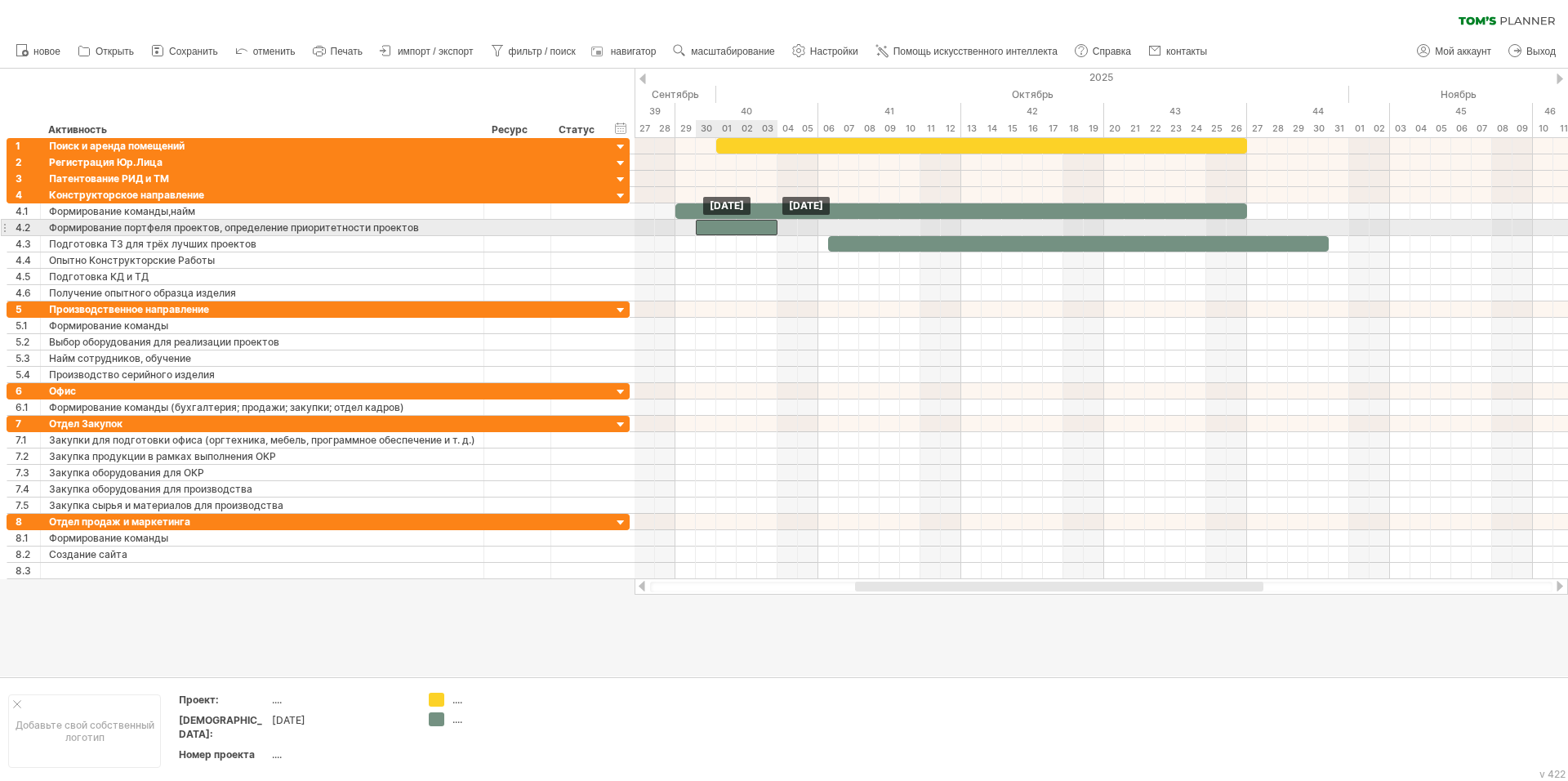
drag, startPoint x: 810, startPoint y: 244, endPoint x: 761, endPoint y: 229, distance: 51.2
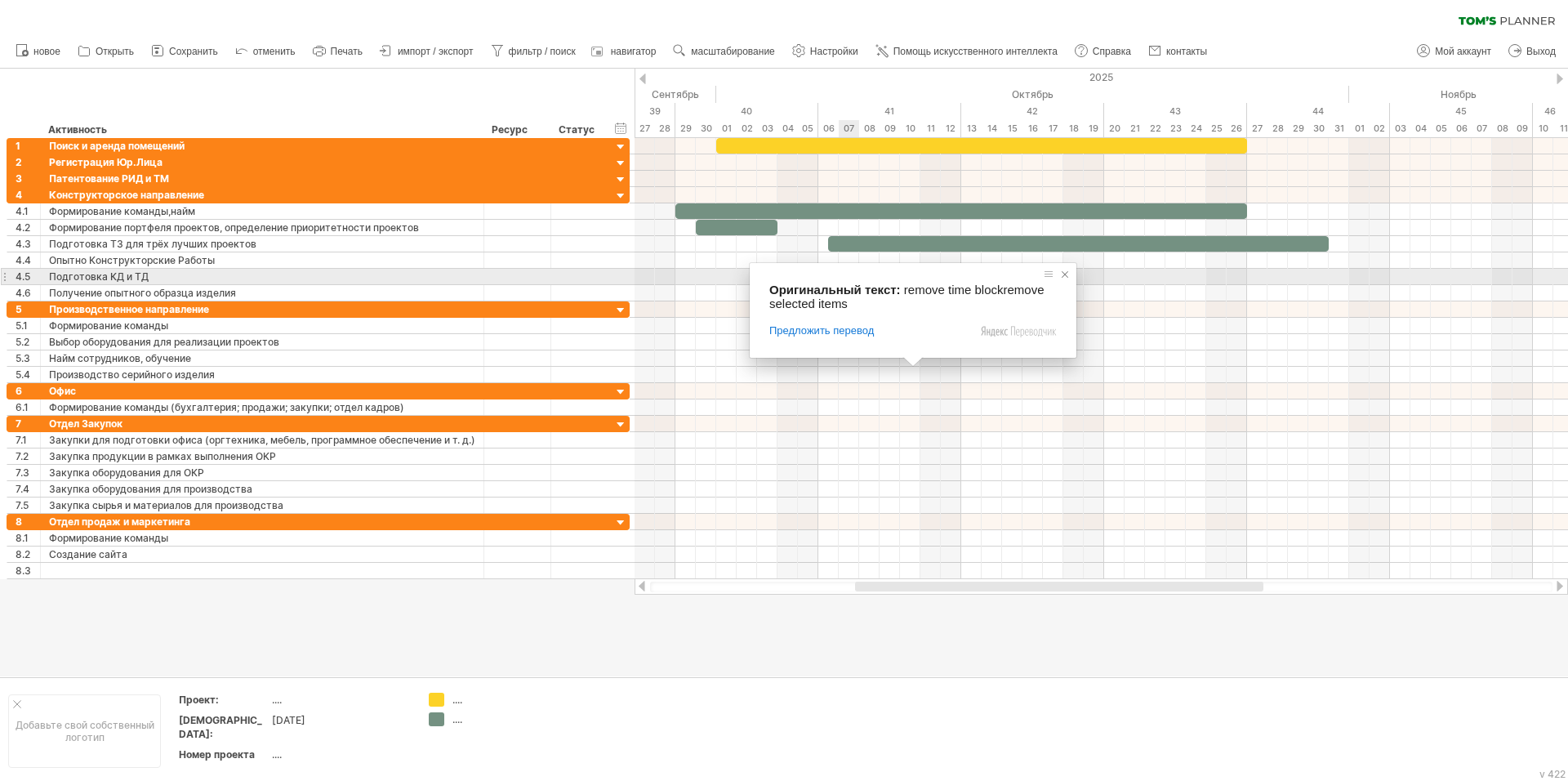
click at [1067, 274] on span at bounding box center [1065, 274] width 17 height 17
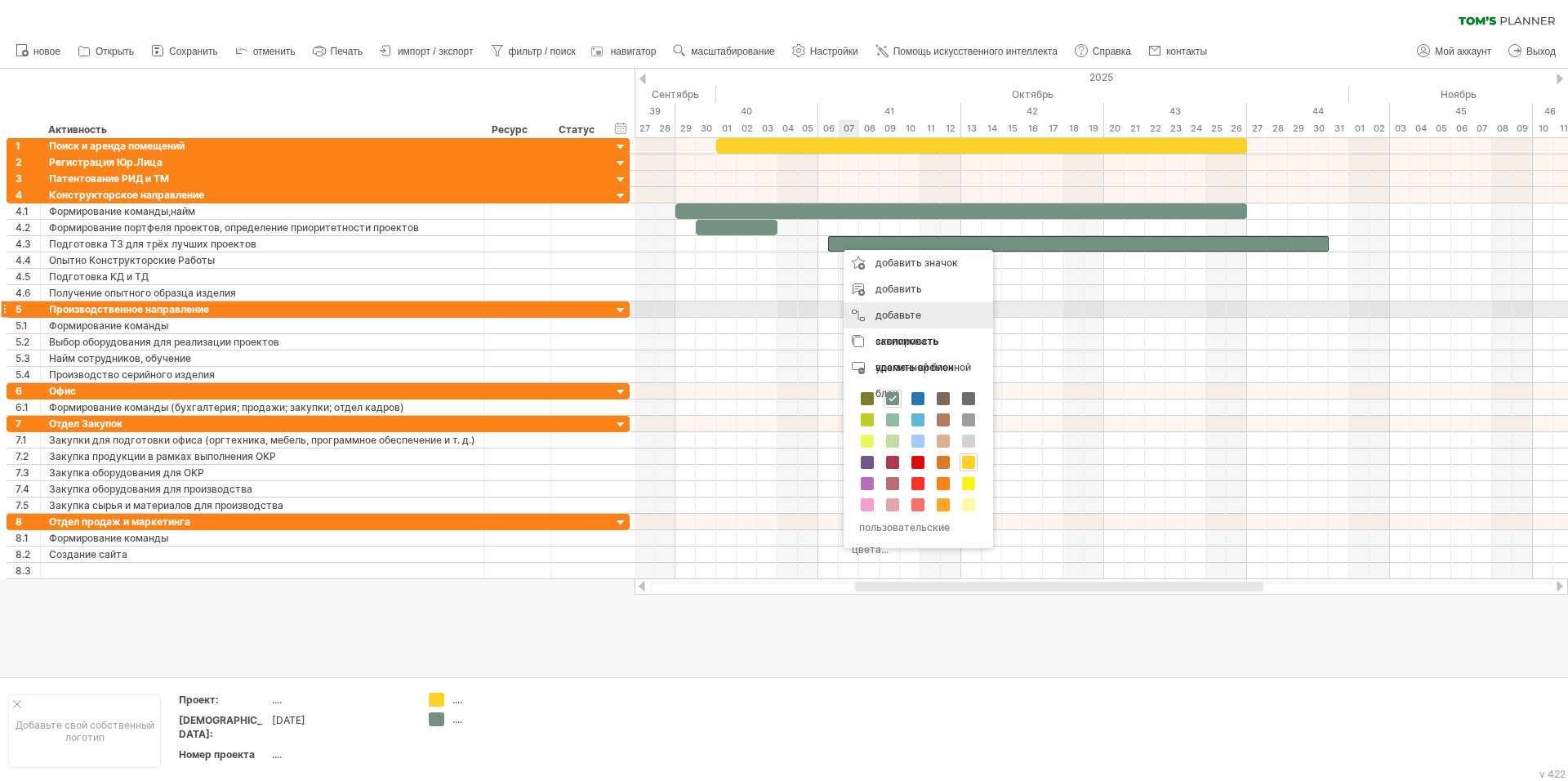
click at [895, 312] on ya-tr-span "добавьте зависимость" at bounding box center [907, 328] width 64 height 39
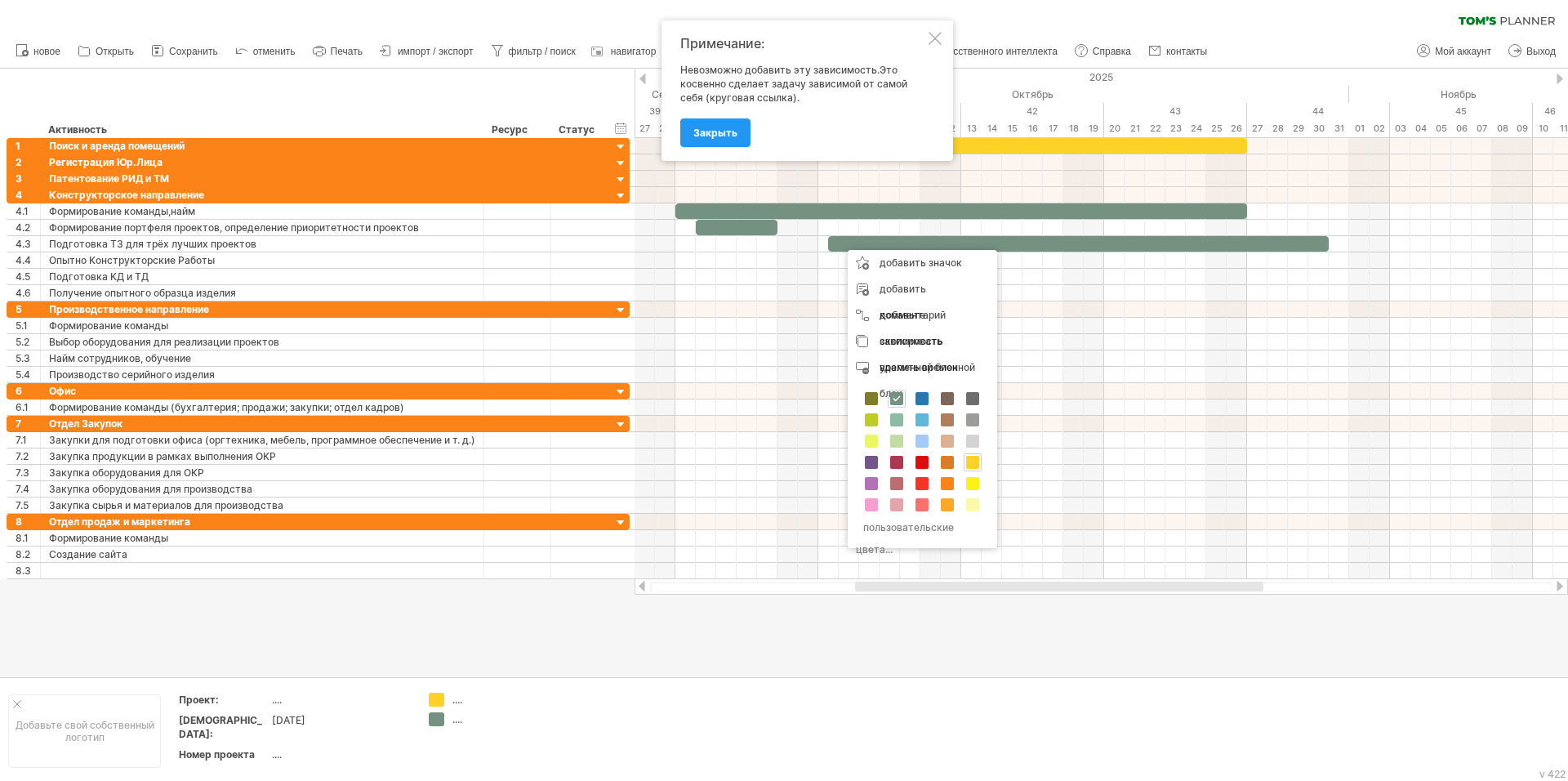
click at [930, 34] on div at bounding box center [935, 38] width 13 height 13
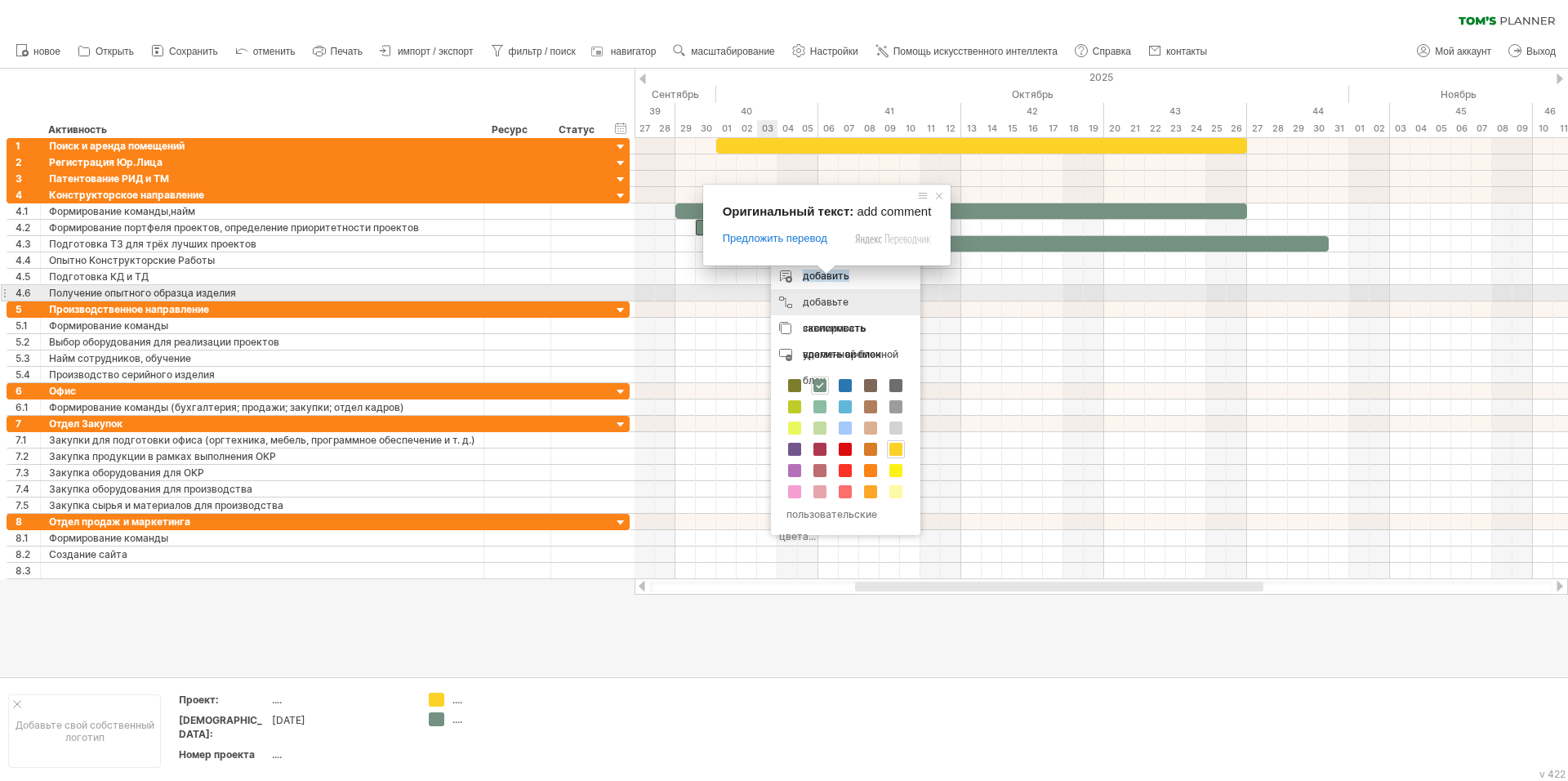
click at [828, 299] on ya-tr-span "добавьте зависимость" at bounding box center [834, 315] width 64 height 39
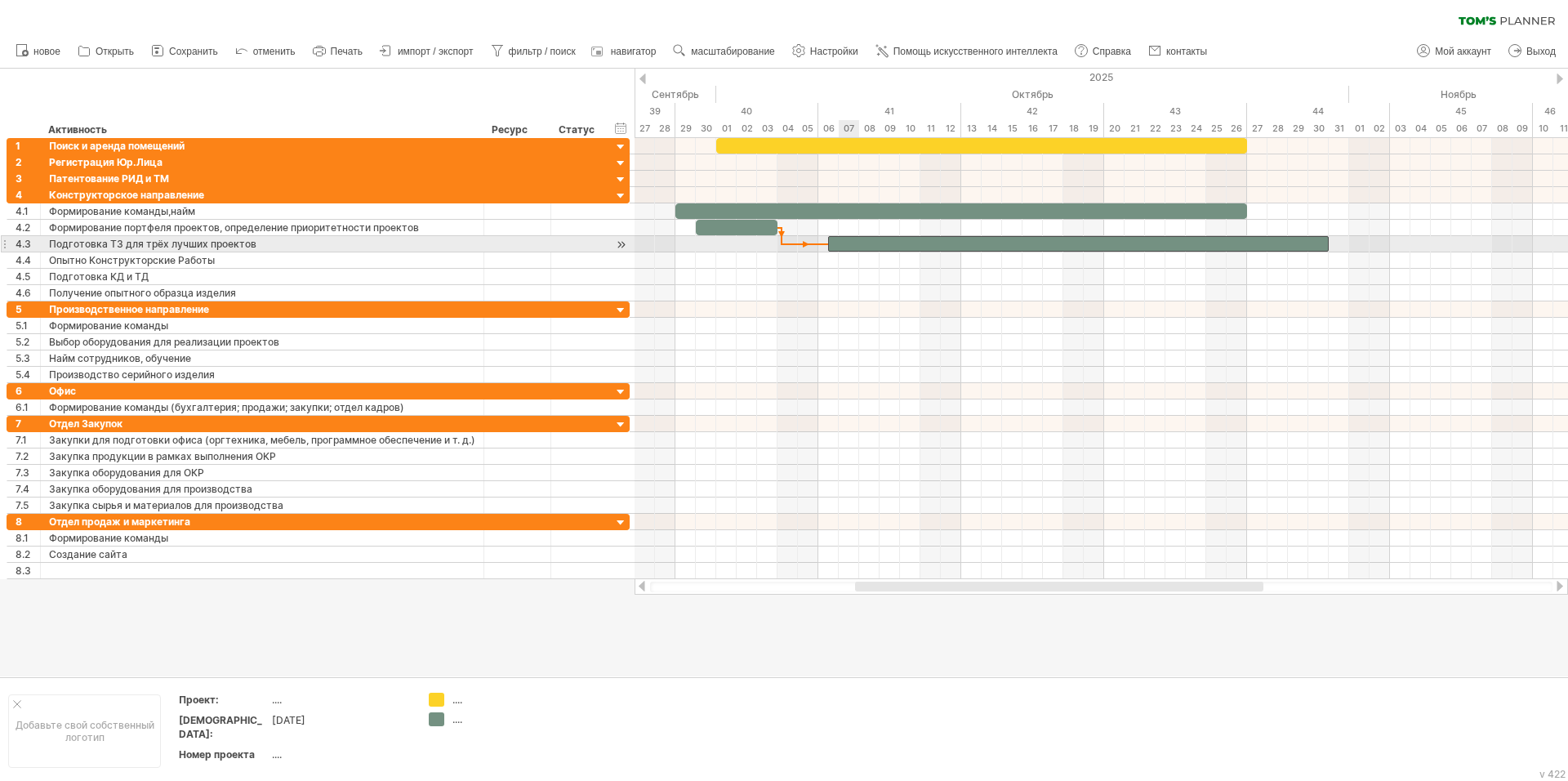
click at [847, 246] on div at bounding box center [1079, 244] width 501 height 16
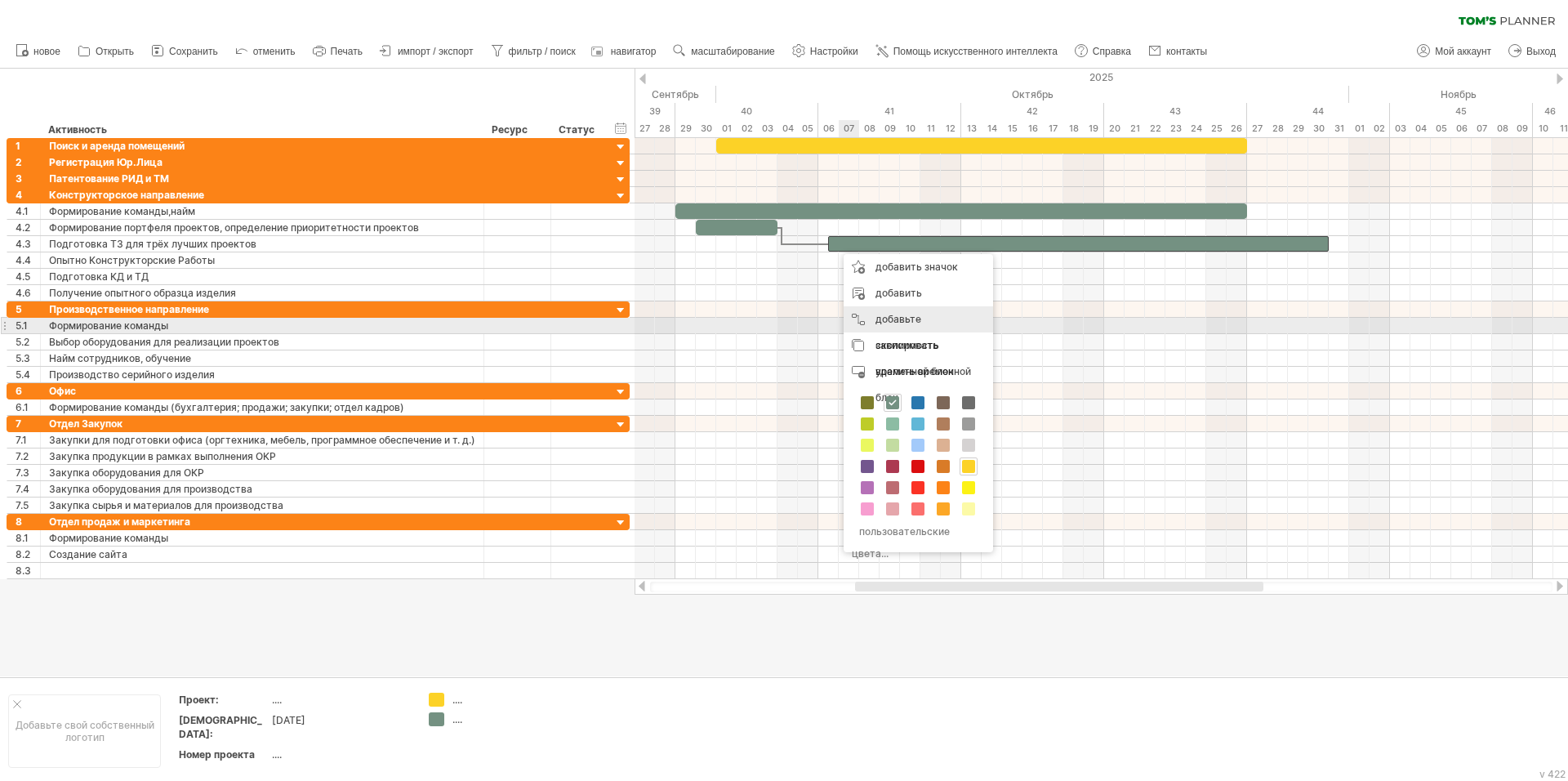
click at [885, 322] on ya-tr-span "добавьте зависимость" at bounding box center [907, 332] width 64 height 39
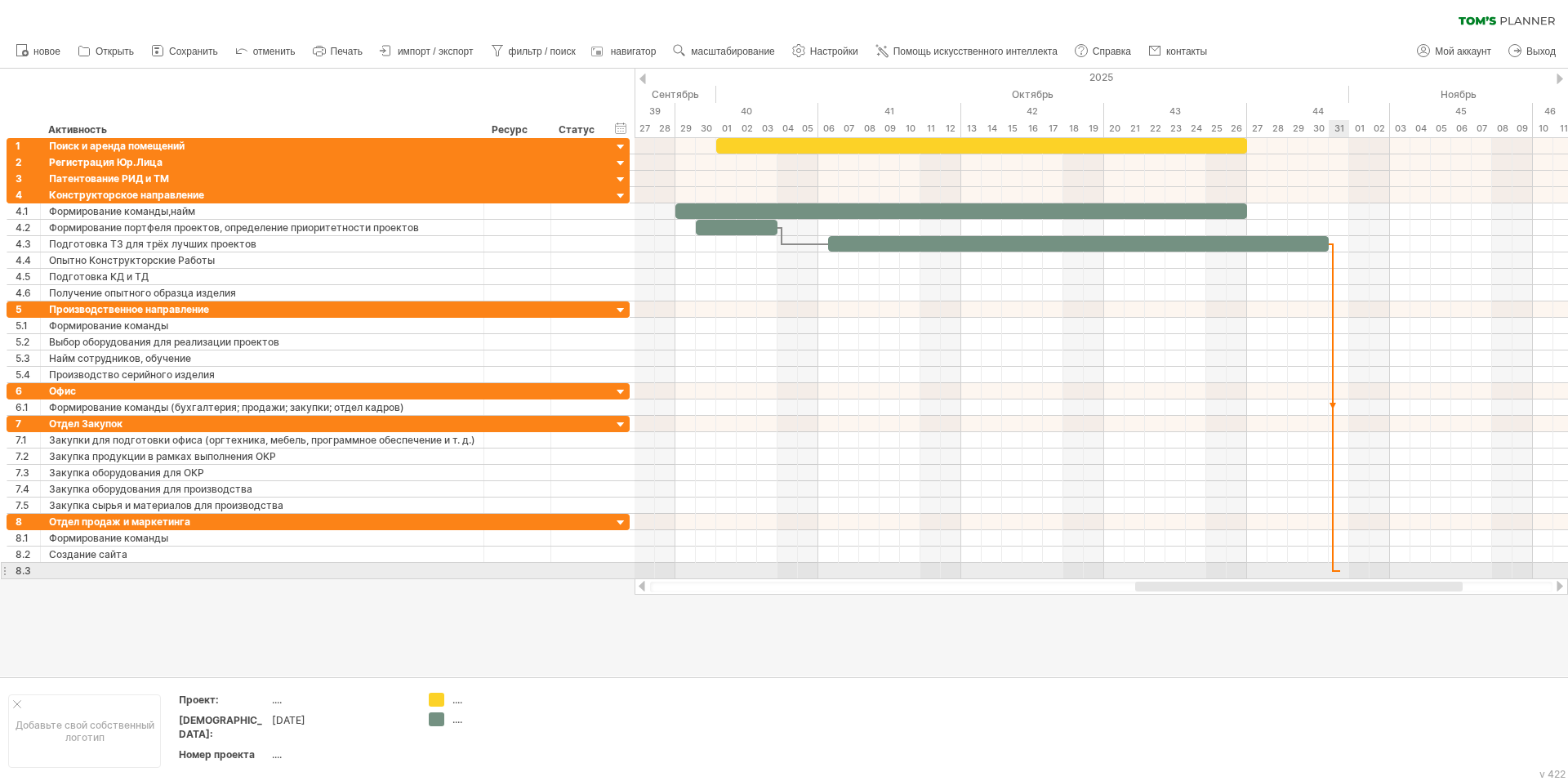
drag, startPoint x: 977, startPoint y: 584, endPoint x: 1340, endPoint y: 568, distance: 363.4
click at [1340, 568] on div "Trying to reach [DOMAIN_NAME] Connected again... 0% очистить фильтр 1" at bounding box center [784, 390] width 1568 height 781
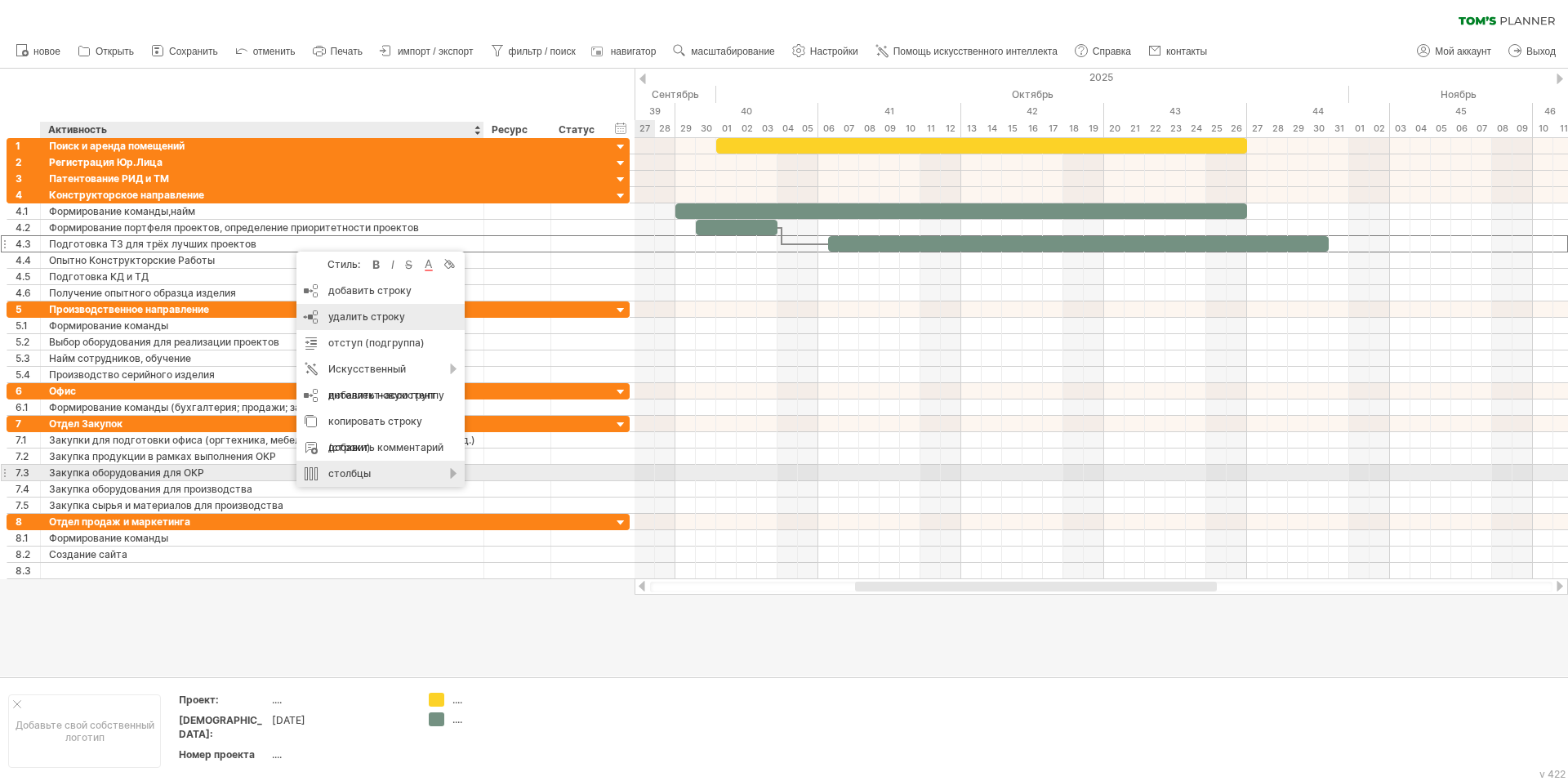
click at [443, 470] on div "столбцы" at bounding box center [381, 474] width 168 height 26
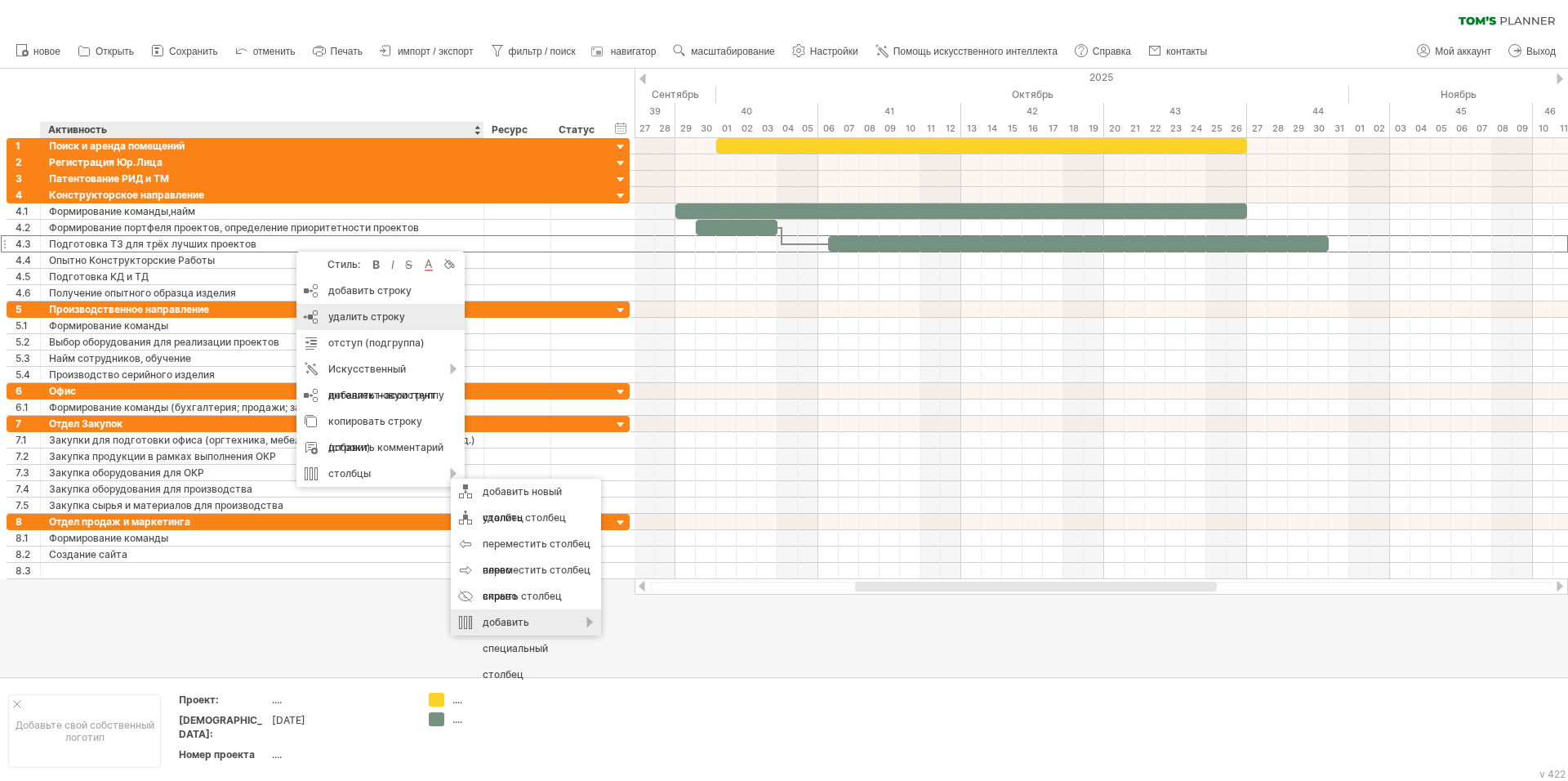
click at [578, 621] on div "добавить специальный столбец" at bounding box center [526, 649] width 151 height 79
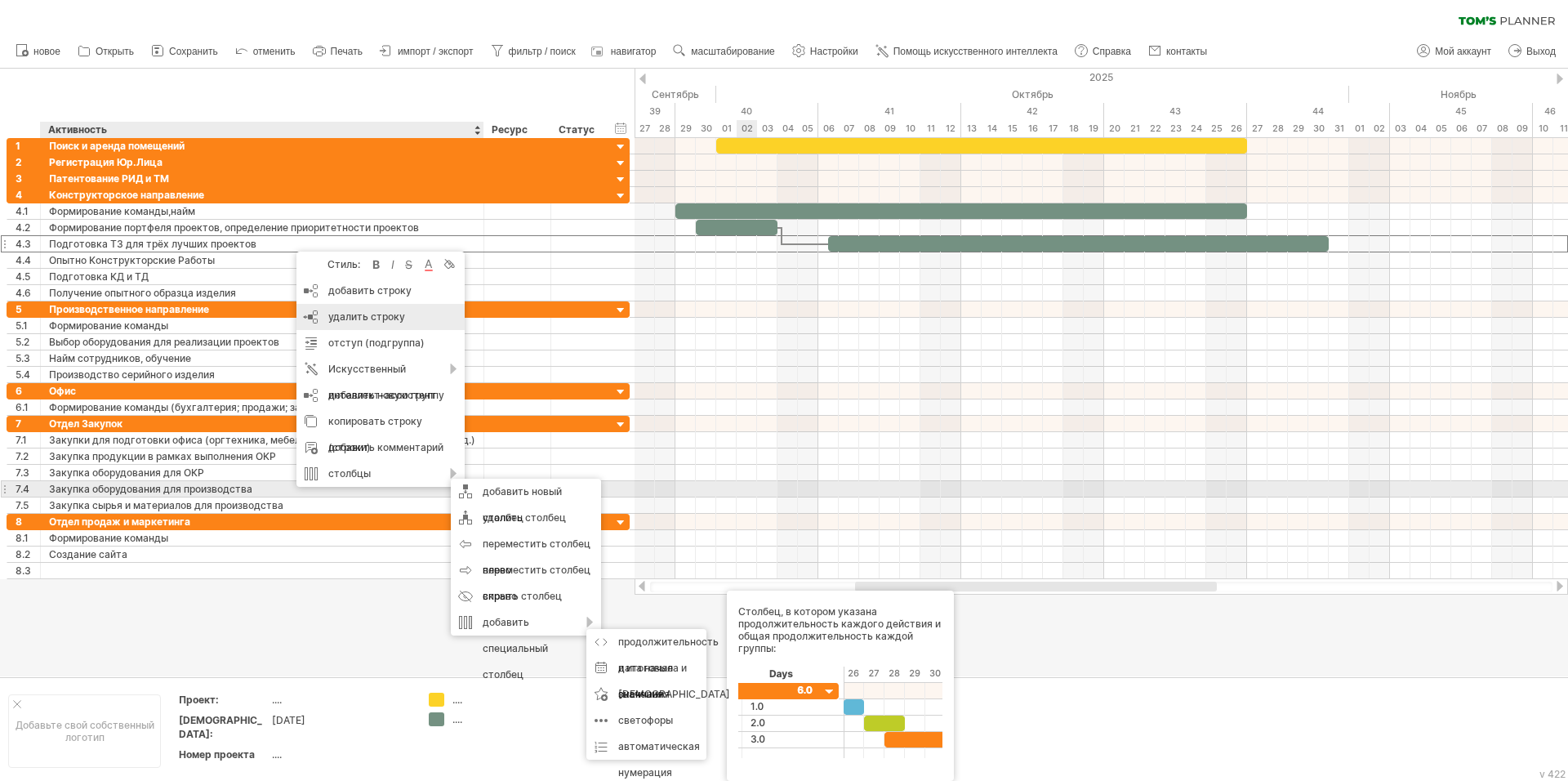
click at [745, 489] on div at bounding box center [1101, 489] width 933 height 17
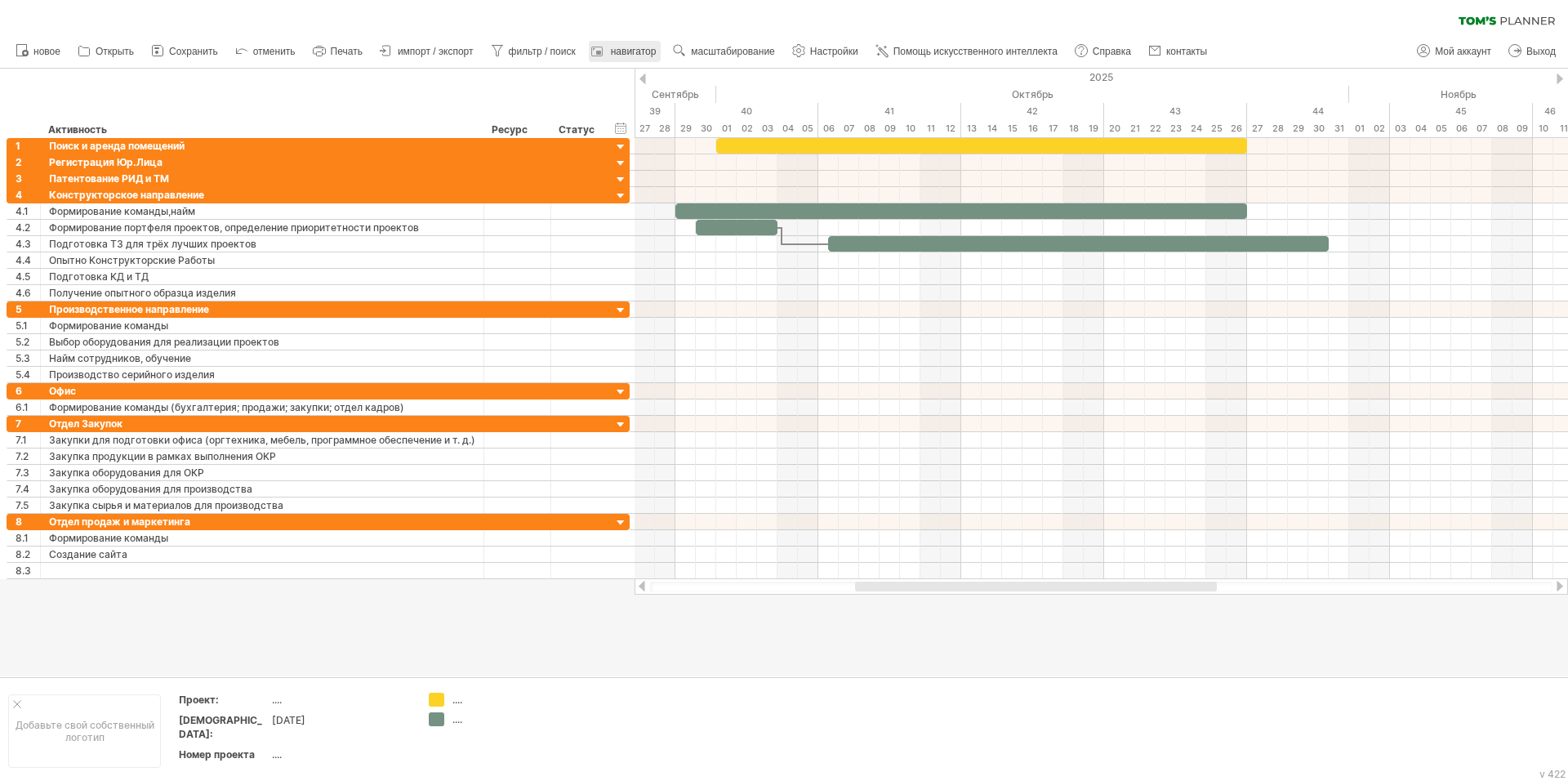
click at [638, 55] on ya-tr-span "навигатор" at bounding box center [634, 51] width 46 height 11
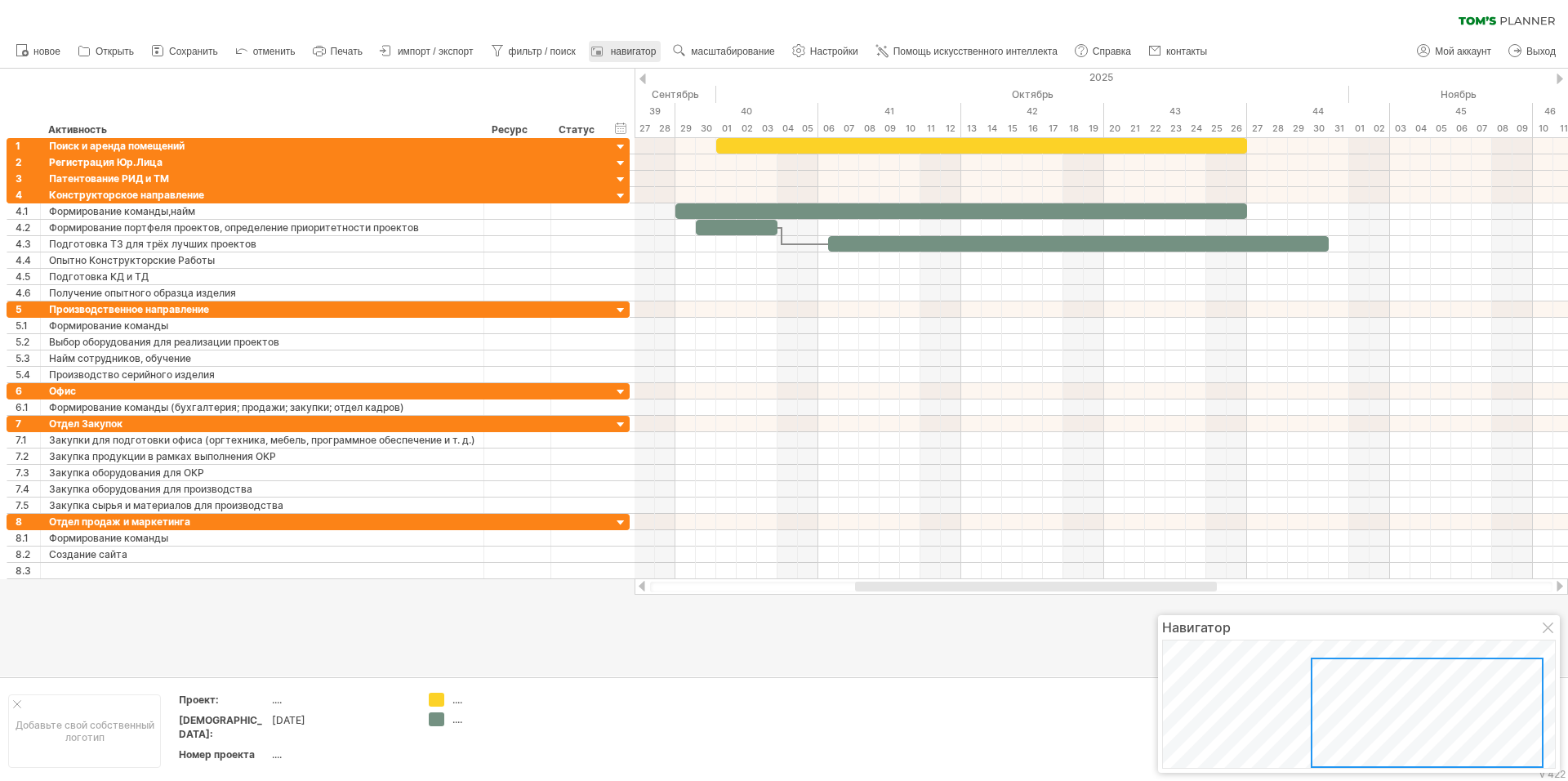
click at [636, 53] on ya-tr-span "навигатор" at bounding box center [634, 51] width 46 height 11
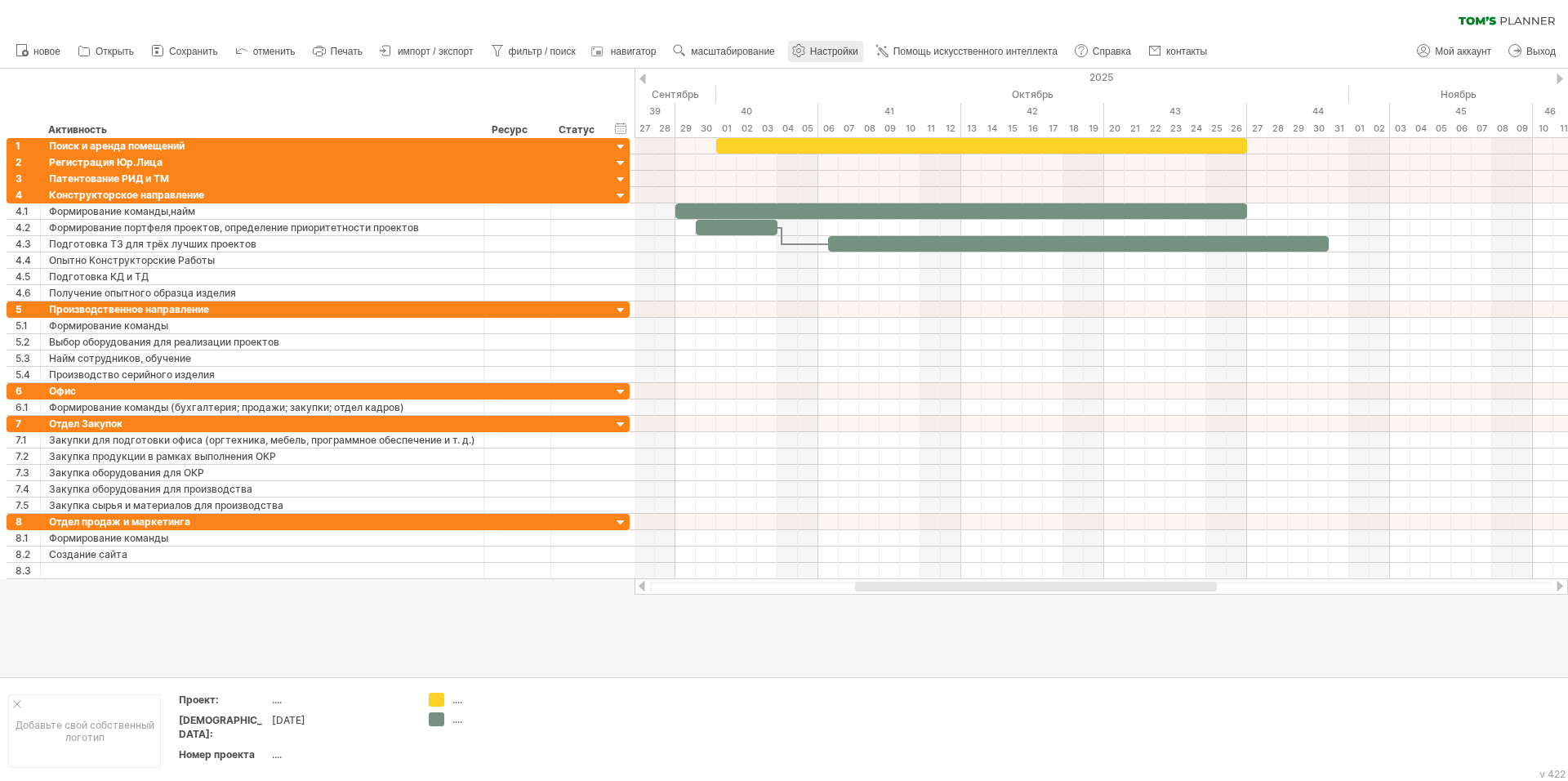
click at [826, 50] on ya-tr-span "Настройки" at bounding box center [833, 51] width 48 height 11
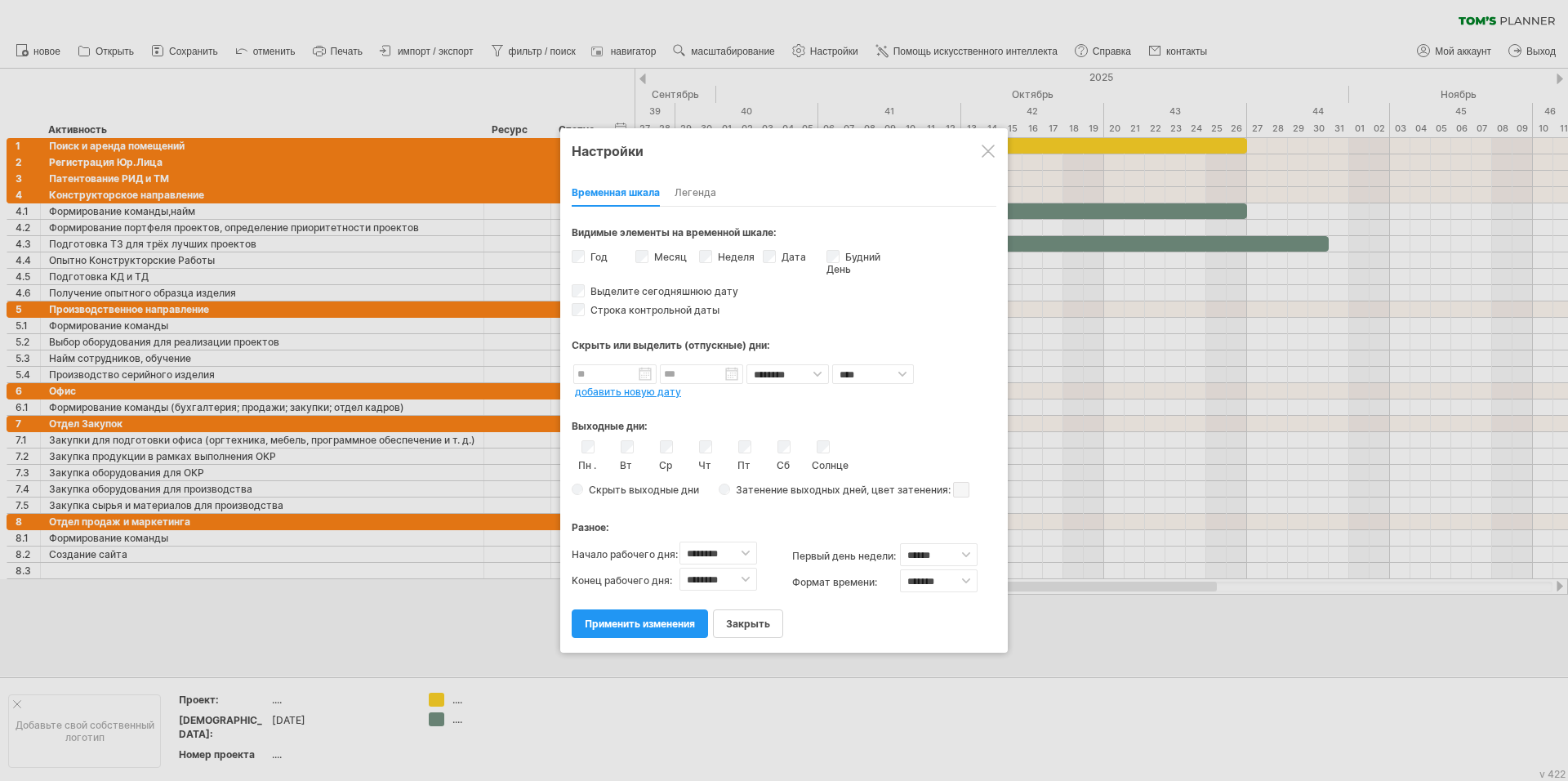
click at [709, 188] on ya-tr-span "Легенда" at bounding box center [696, 193] width 42 height 12
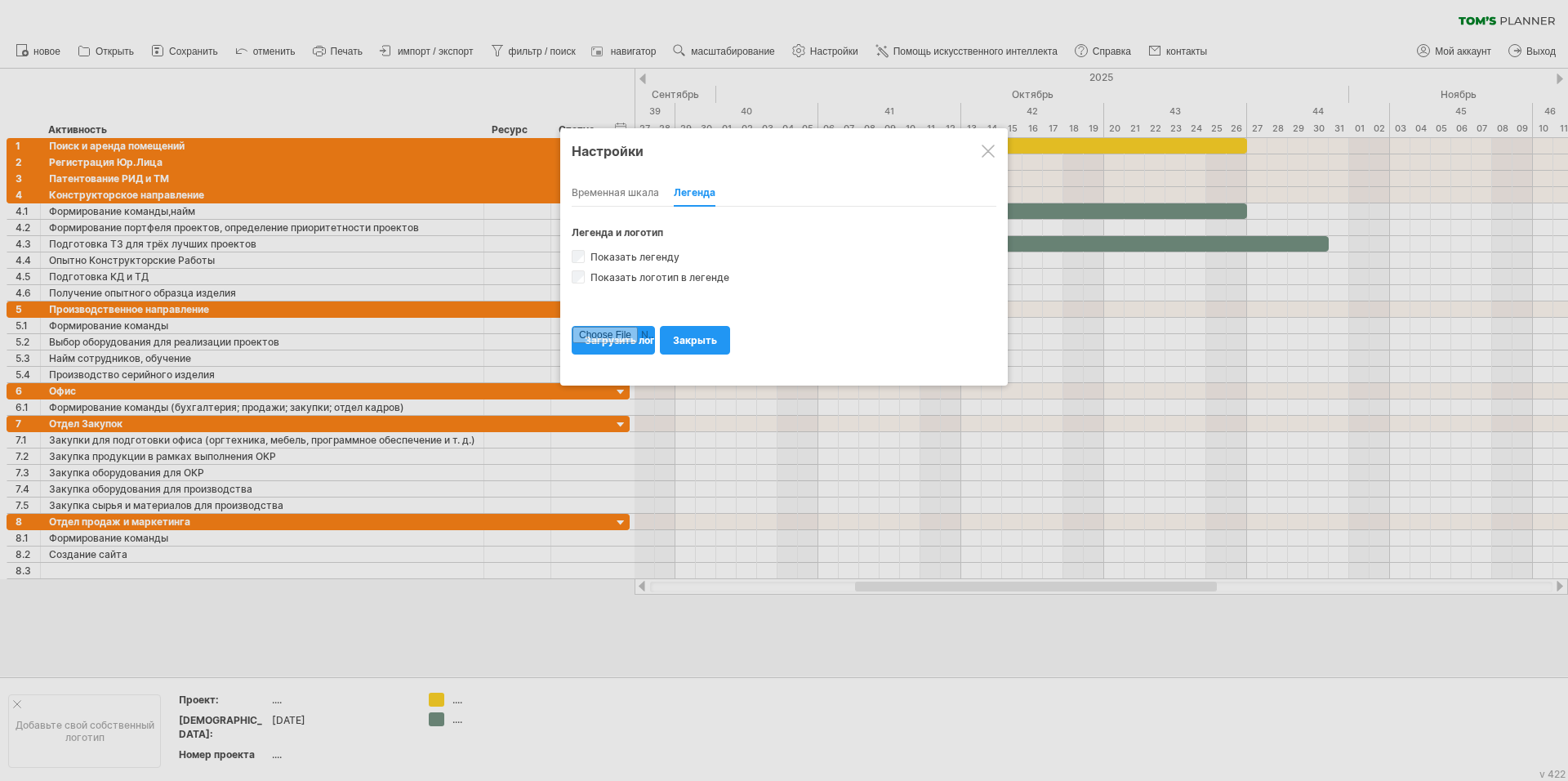
click at [623, 186] on ya-tr-span "Временная шкала" at bounding box center [615, 193] width 88 height 12
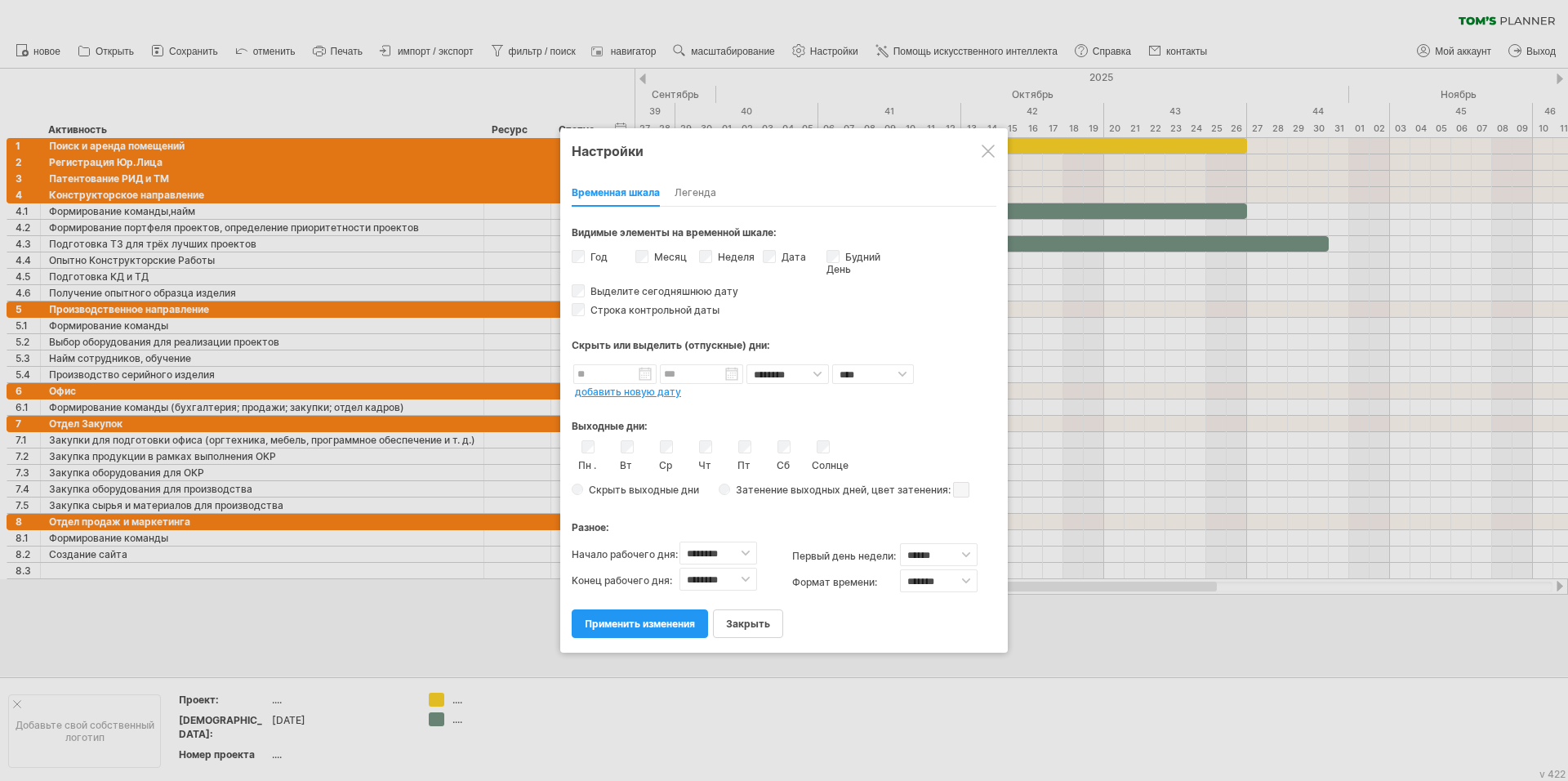
click at [993, 147] on div at bounding box center [988, 151] width 13 height 13
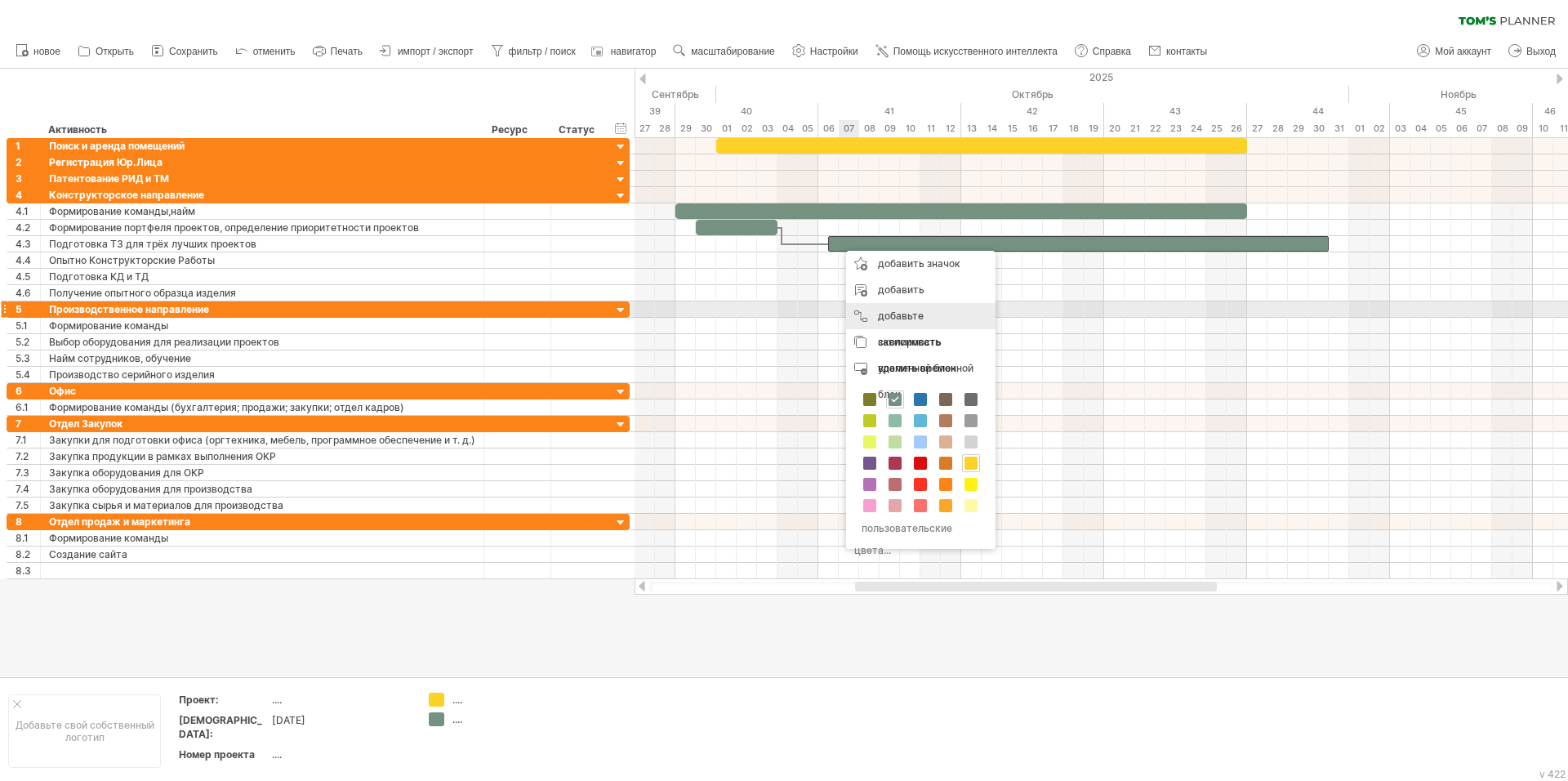
click at [857, 315] on div "добавьте зависимость Зависимости можно использовать, когда требуется выполнить …" at bounding box center [920, 329] width 150 height 53
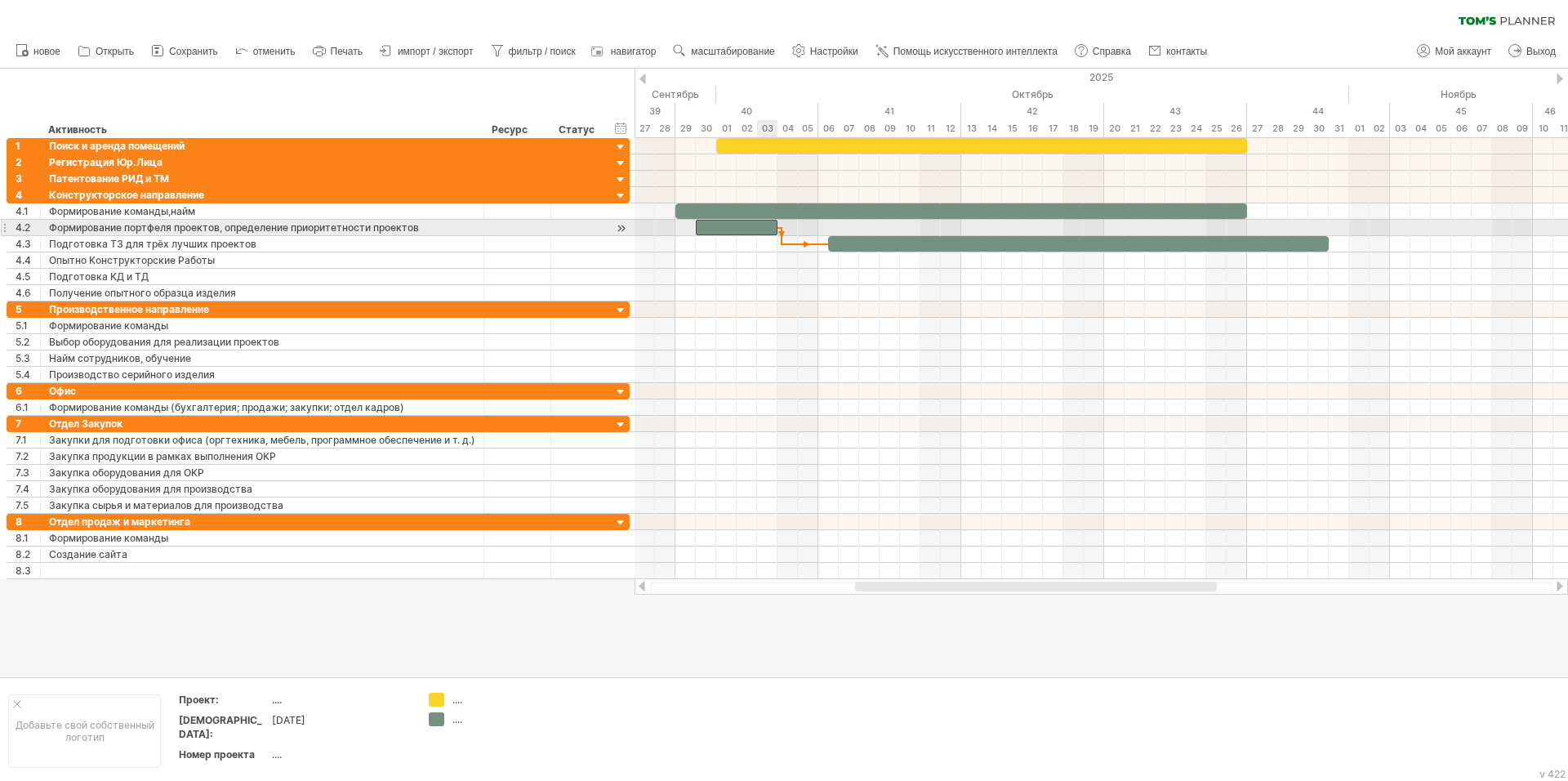
click at [771, 229] on div at bounding box center [736, 228] width 81 height 16
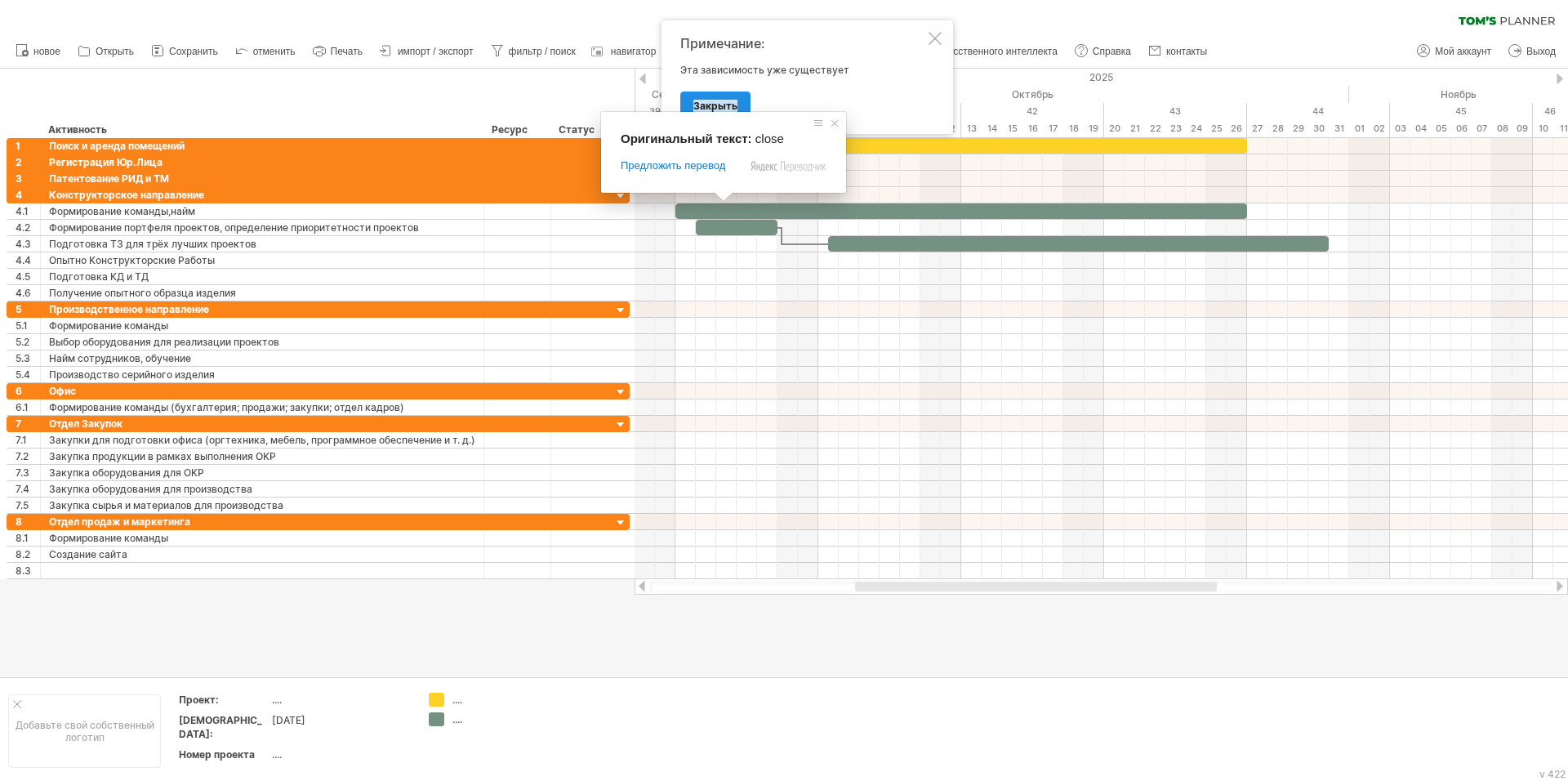
click at [726, 105] on ya-tr-span "Закрыть" at bounding box center [715, 106] width 44 height 12
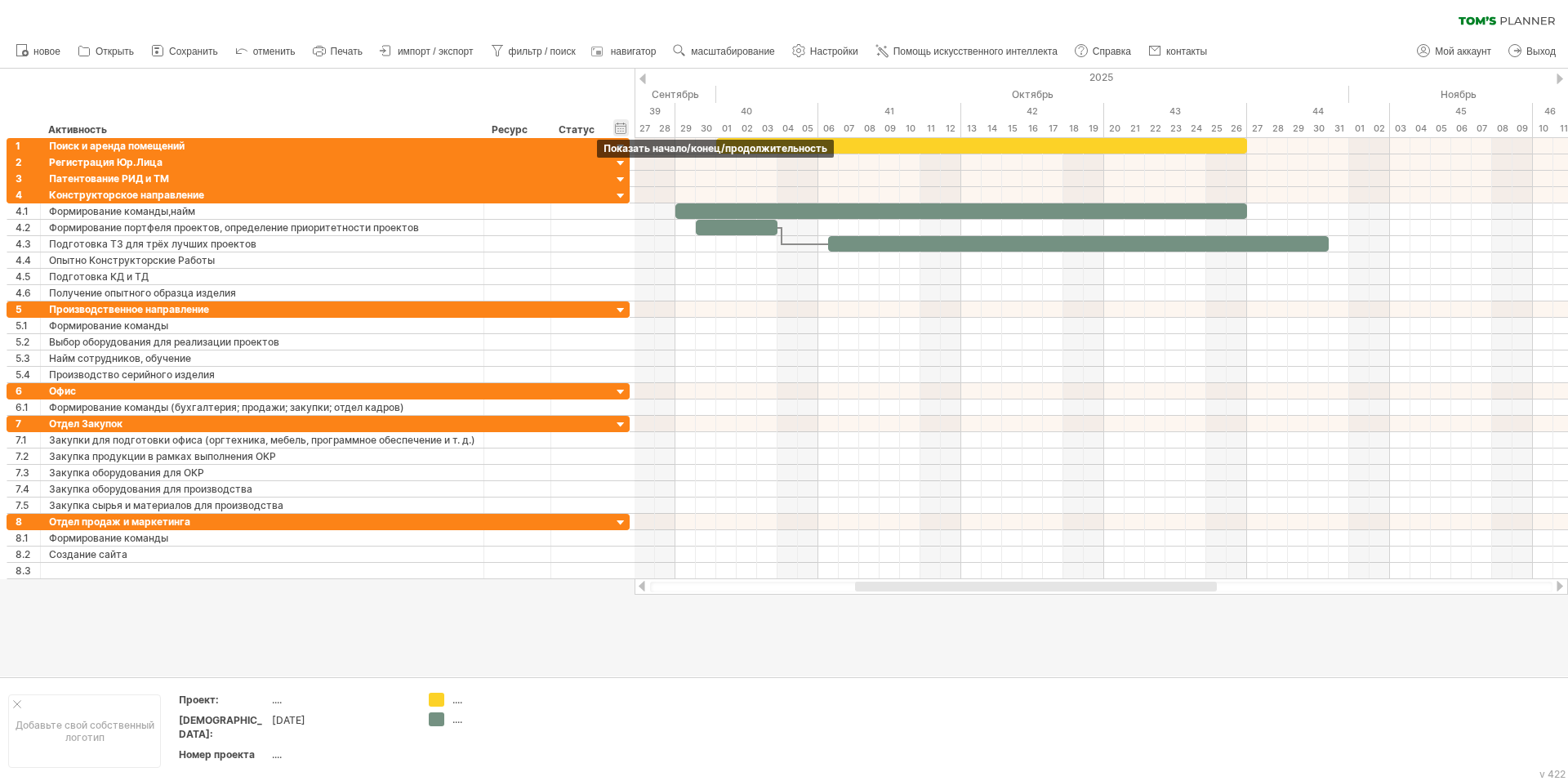
click at [619, 128] on div "скрыть начало/конец/продолжительность показать начало/конец/продолжительность" at bounding box center [622, 128] width 16 height 18
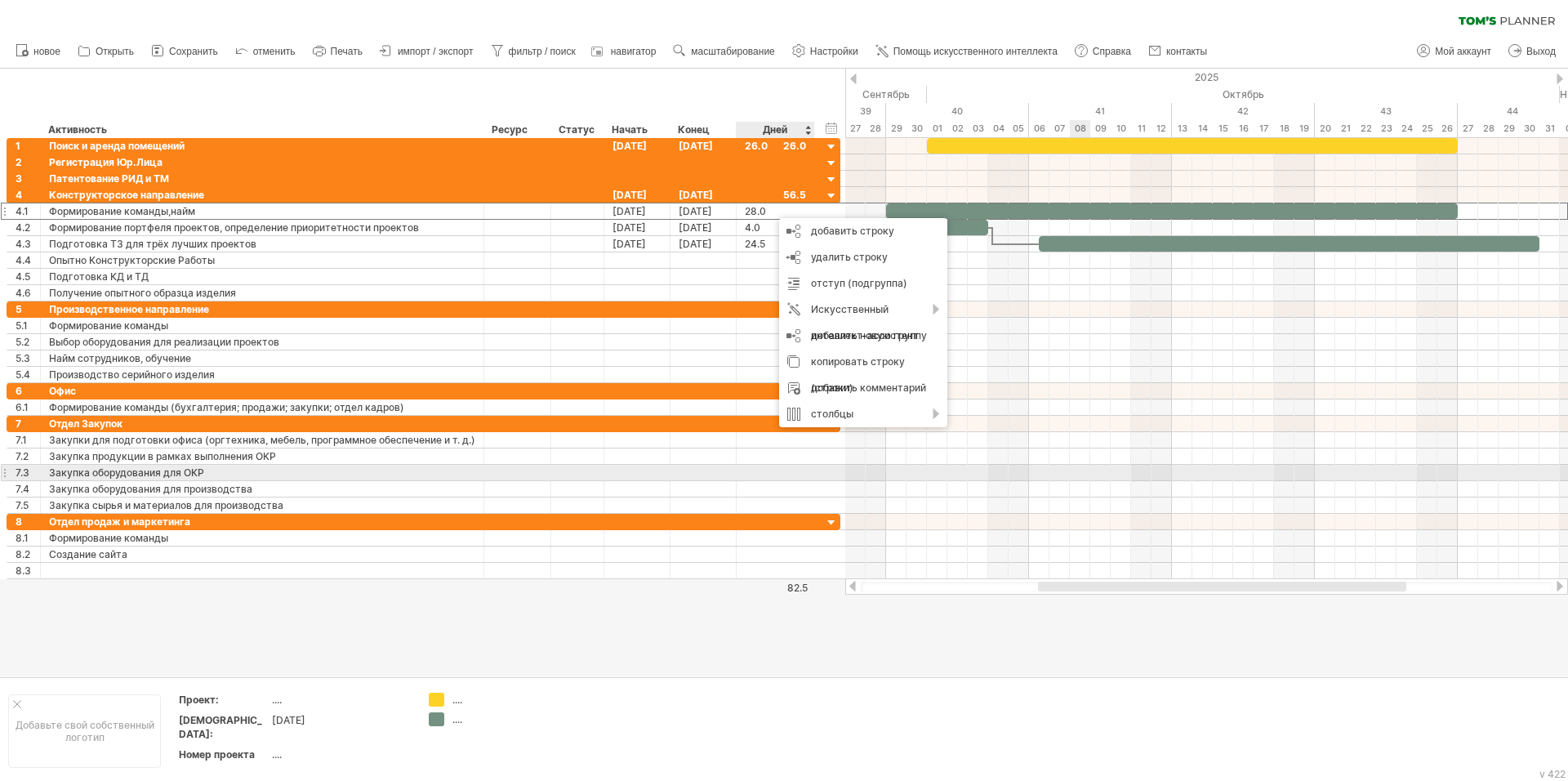
click at [1088, 469] on div at bounding box center [1206, 473] width 723 height 17
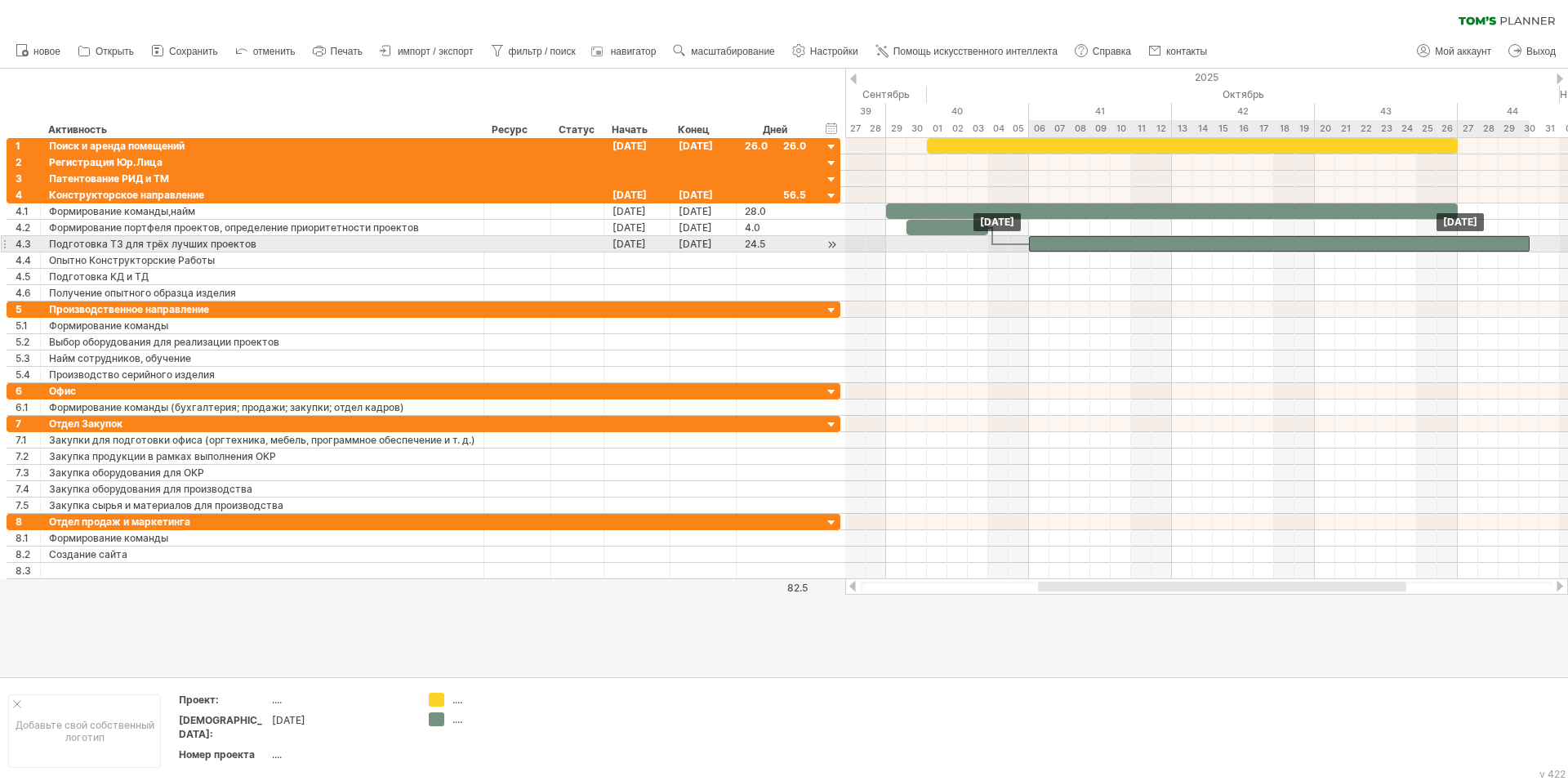
drag, startPoint x: 1213, startPoint y: 243, endPoint x: 1204, endPoint y: 243, distance: 9.0
click at [1204, 243] on div at bounding box center [1279, 244] width 501 height 16
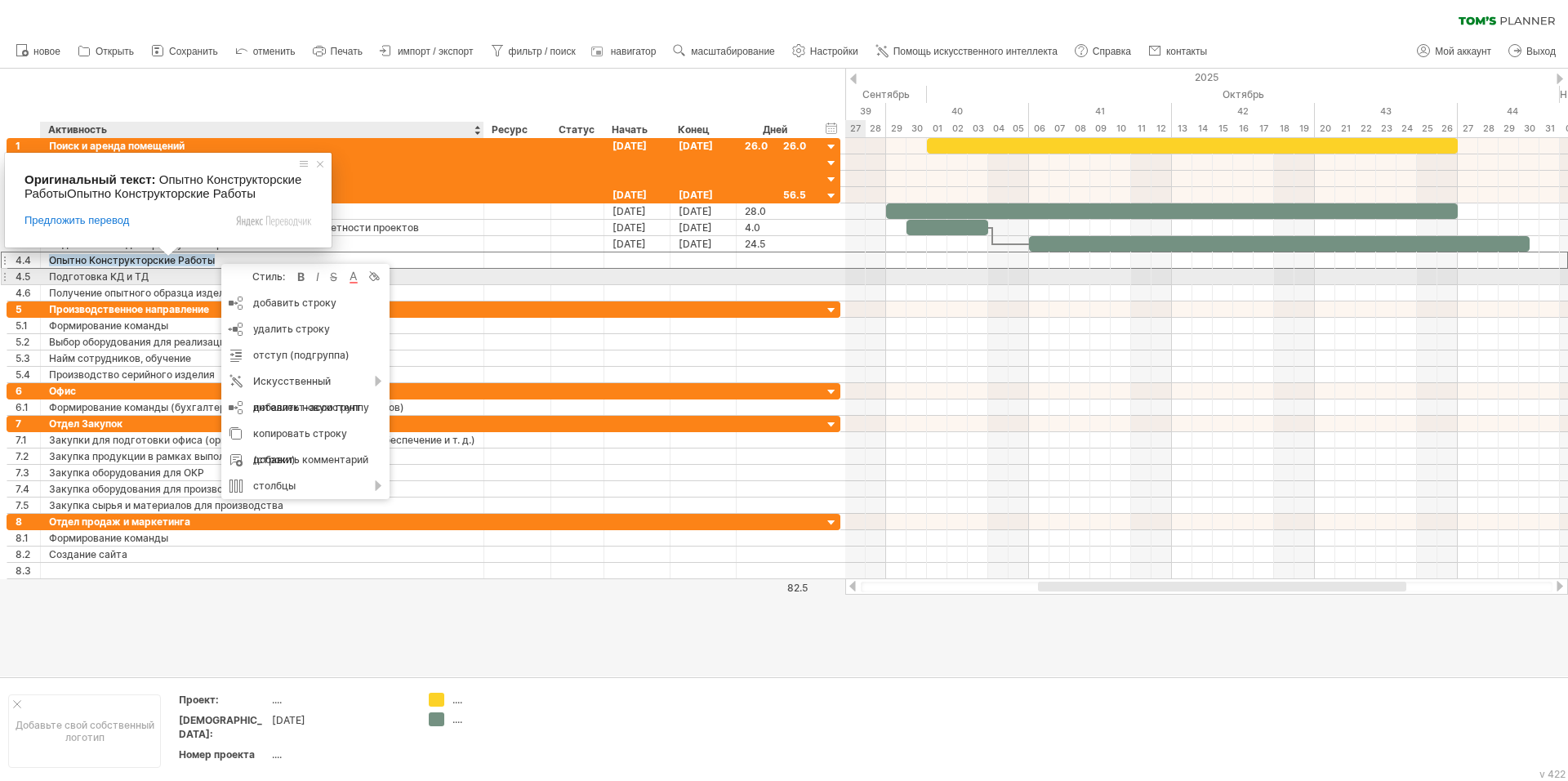
click at [384, 283] on div "Стиль: смелый выделенный курсивом зачеркнутый цвет текста цвет фона" at bounding box center [306, 277] width 168 height 26
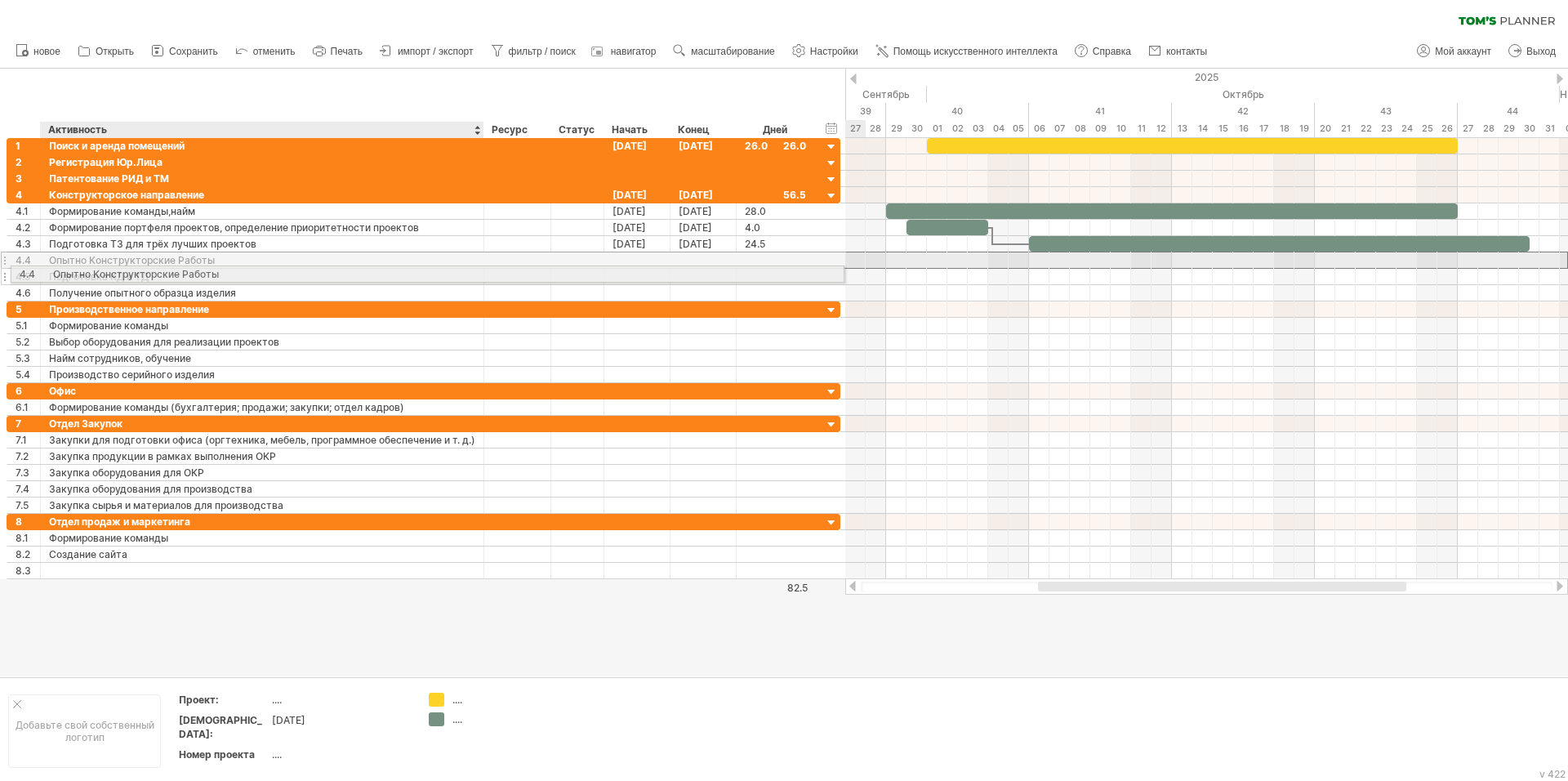
drag, startPoint x: 415, startPoint y: 258, endPoint x: 411, endPoint y: 271, distance: 13.6
click at [411, 271] on div "**********" at bounding box center [423, 244] width 833 height 115
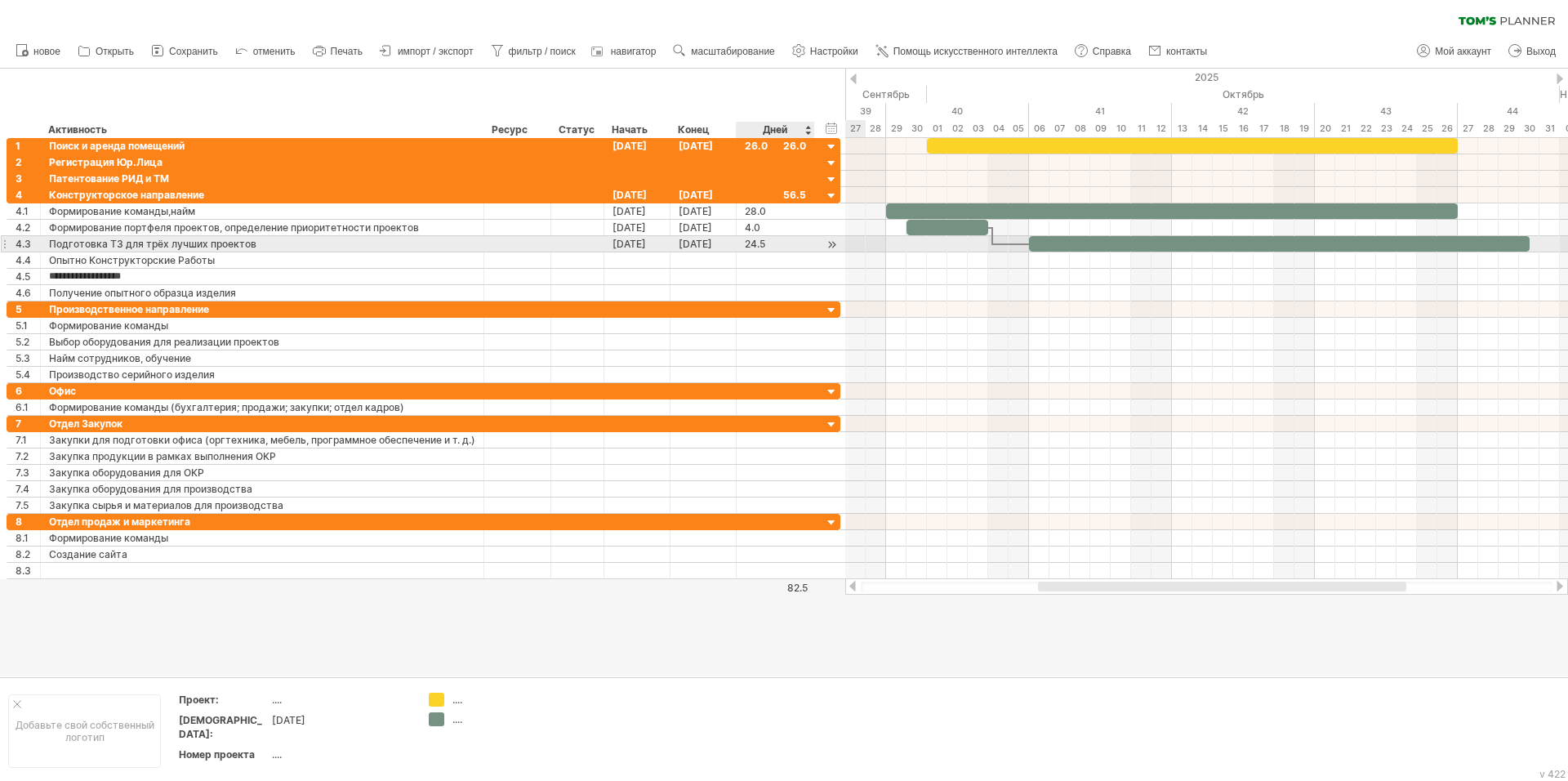
click at [762, 246] on div "24.5" at bounding box center [776, 244] width 61 height 16
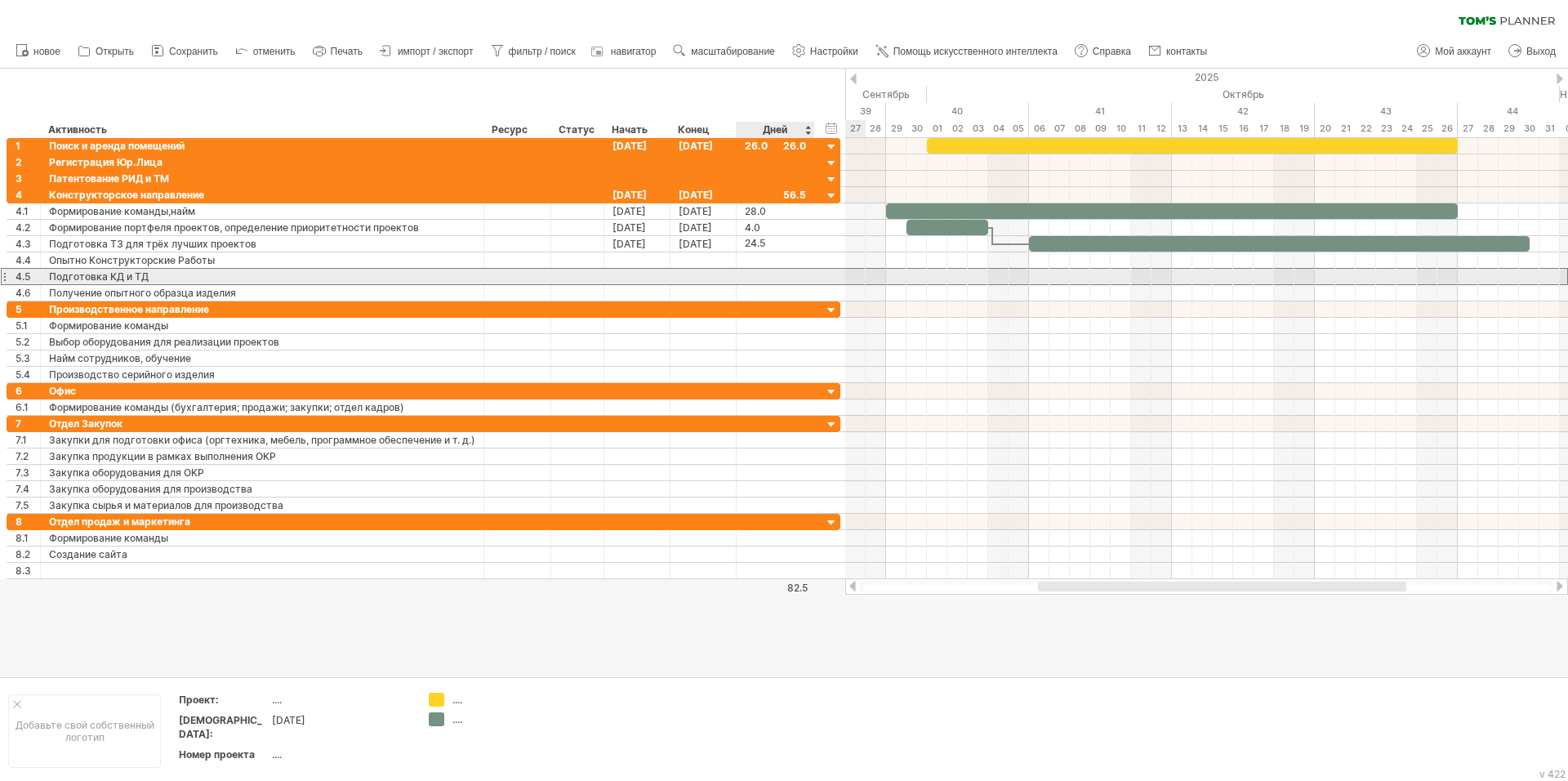
click at [791, 271] on div at bounding box center [776, 277] width 61 height 16
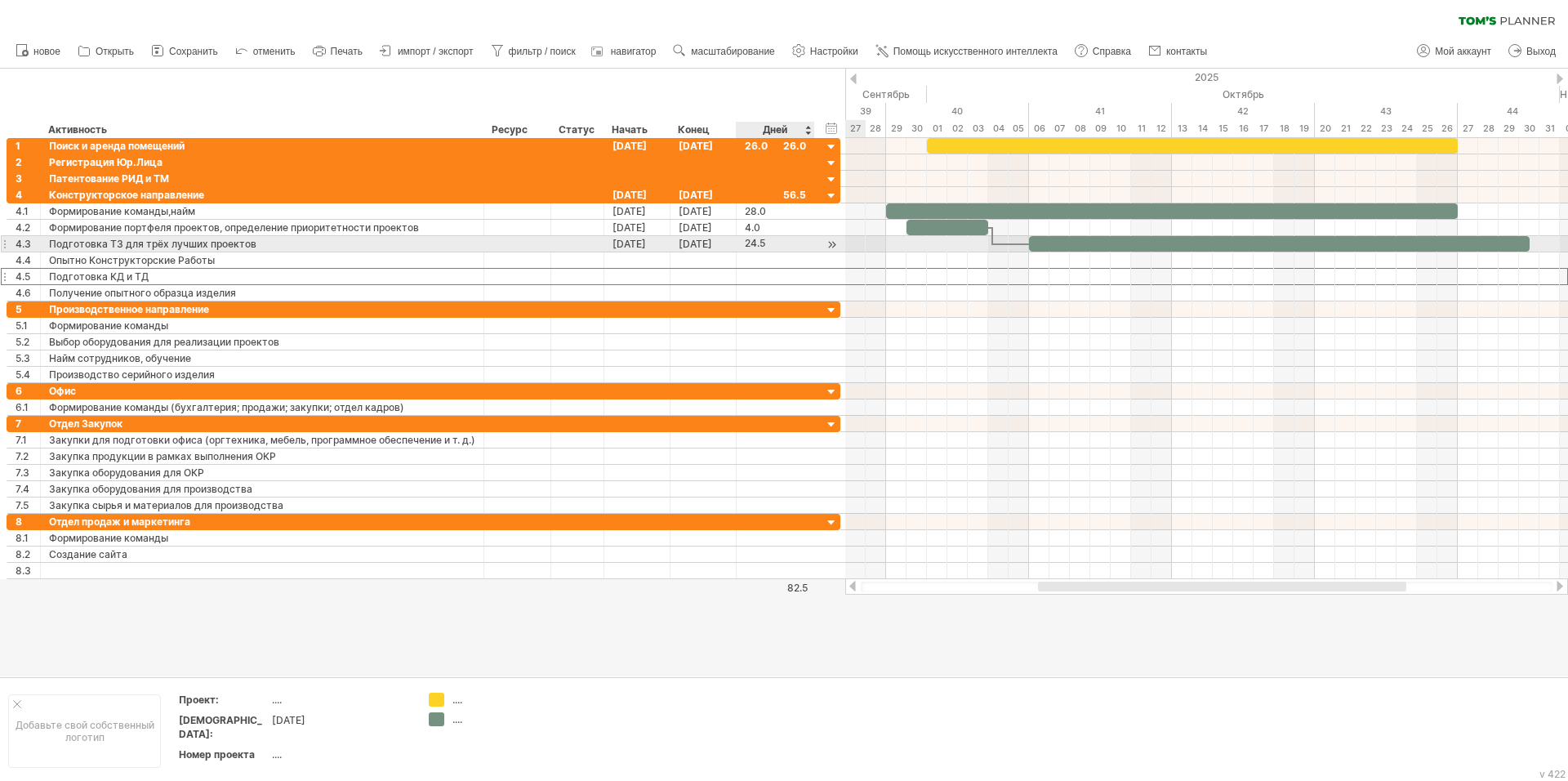
scroll to position [0, 0]
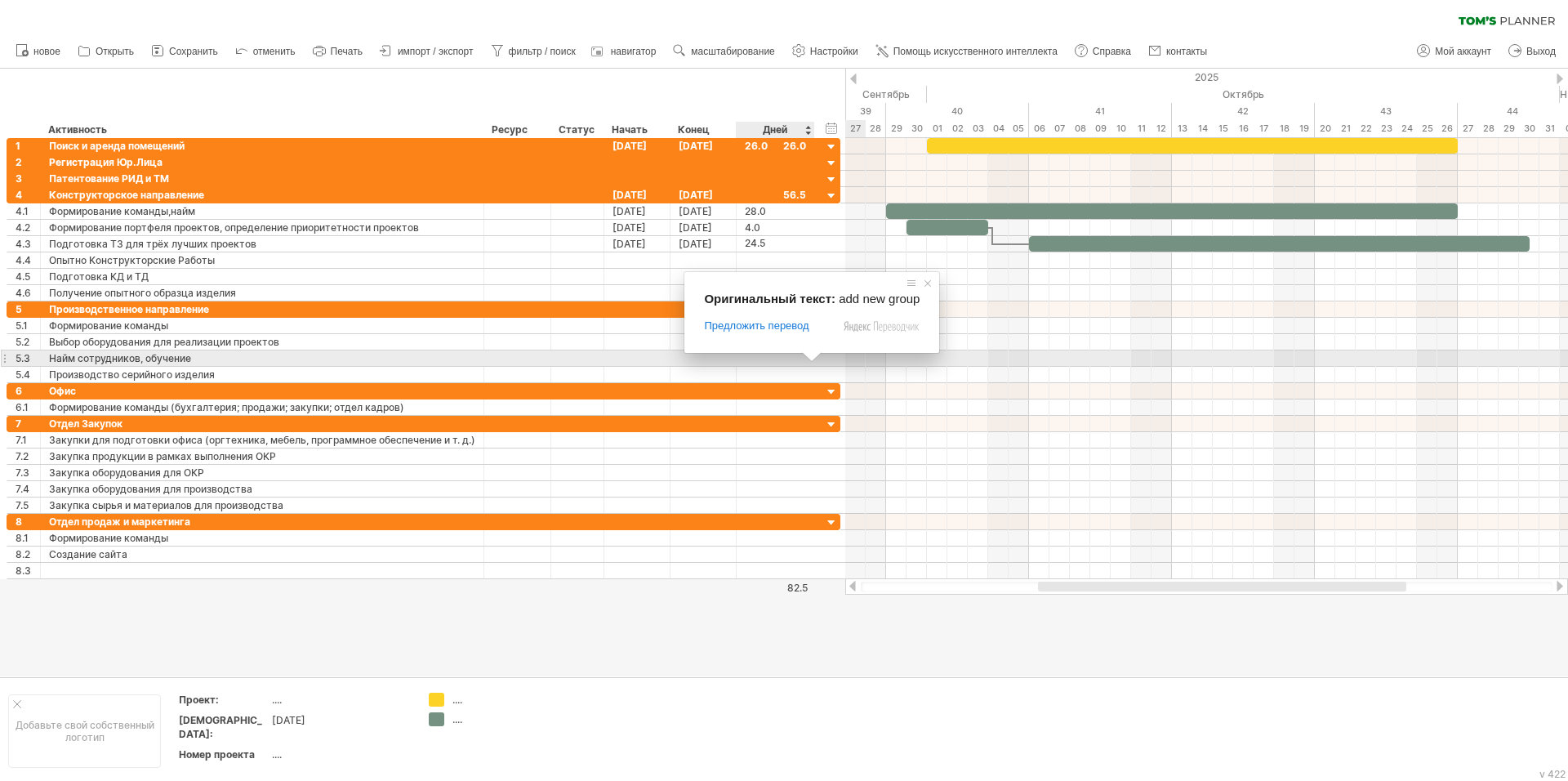
click at [812, 359] on span at bounding box center [812, 356] width 21 height 10
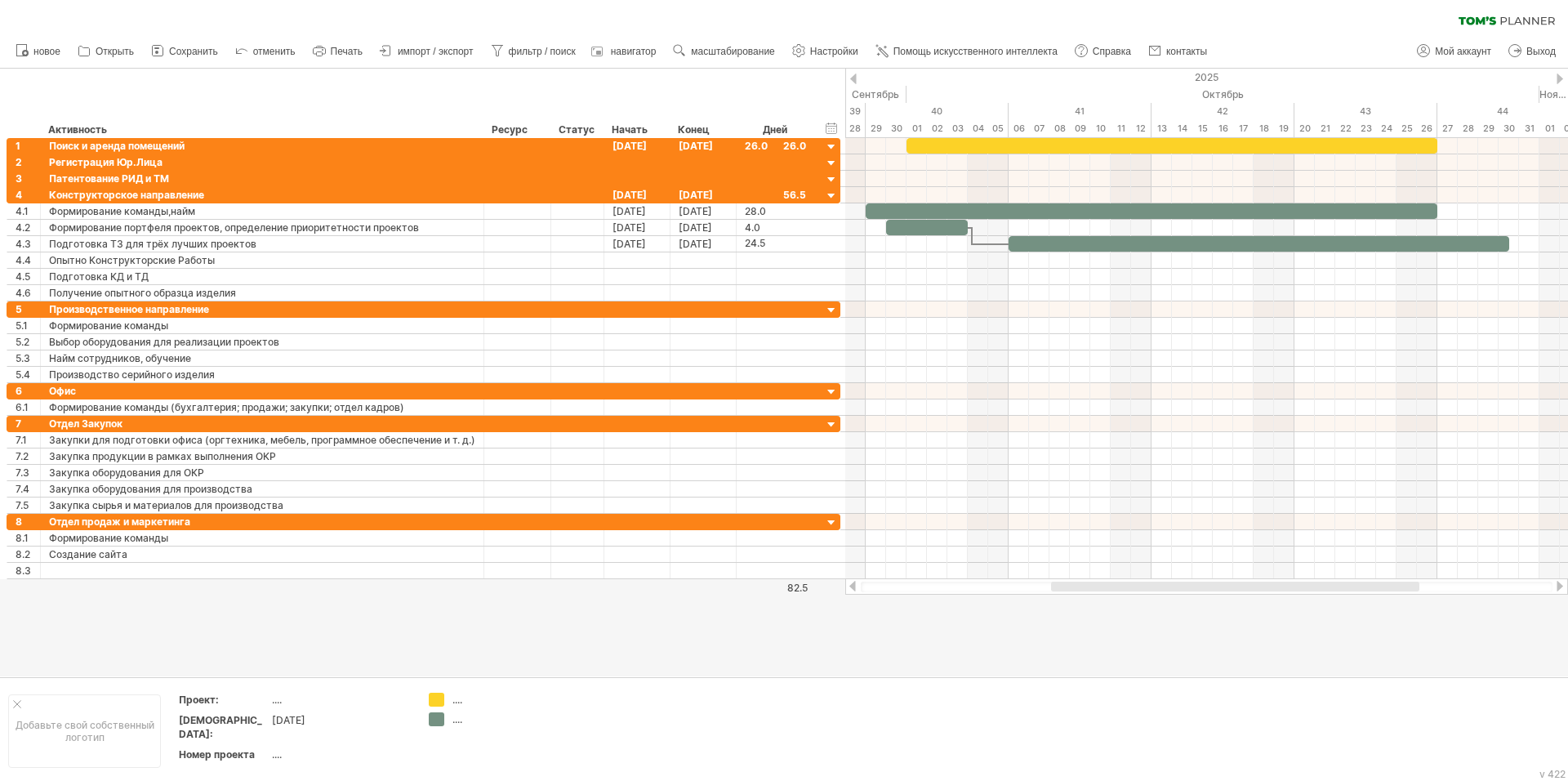
drag, startPoint x: 1140, startPoint y: 587, endPoint x: 1153, endPoint y: 588, distance: 13.0
click at [1153, 588] on div at bounding box center [1235, 586] width 369 height 10
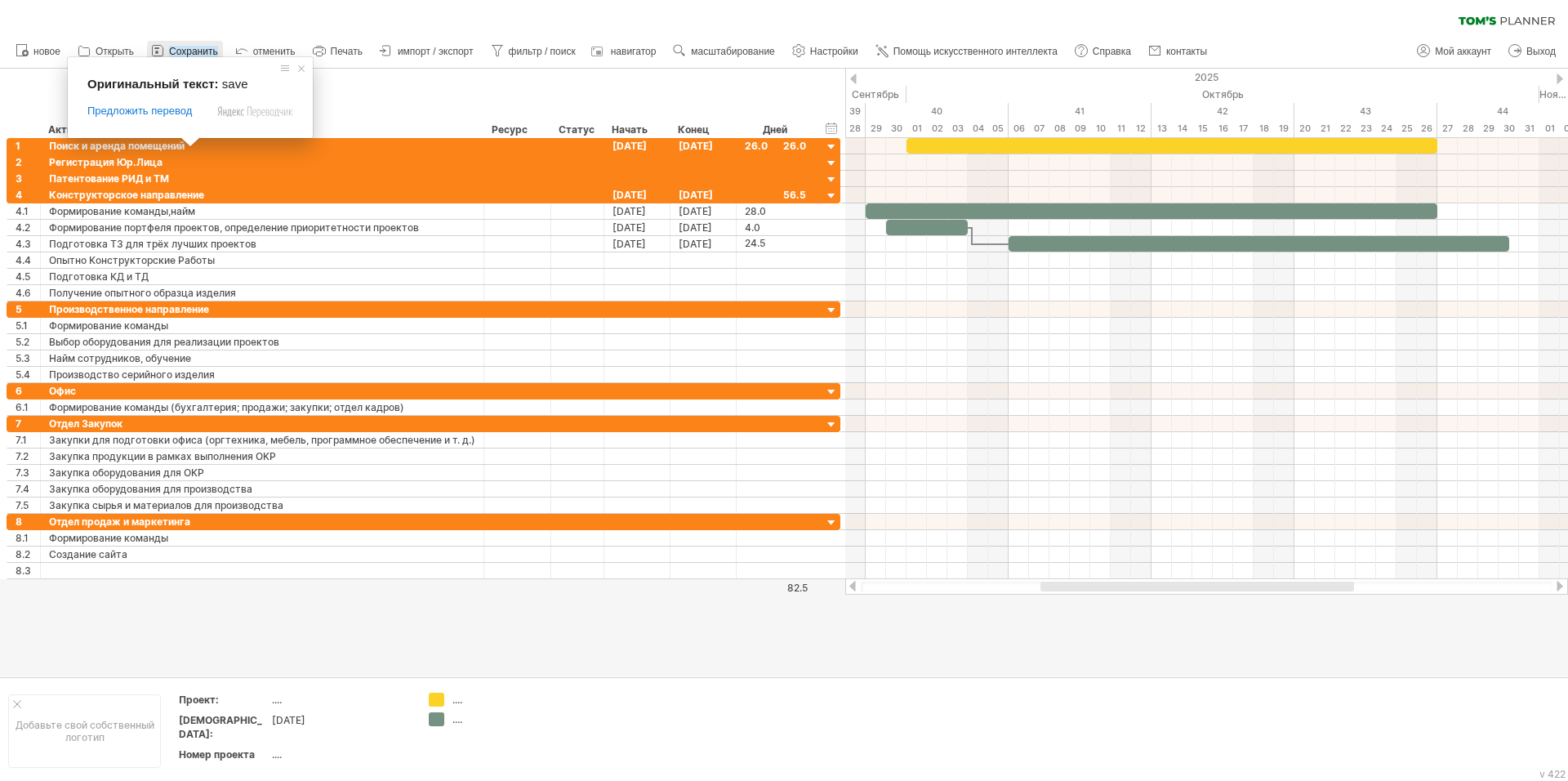
click at [191, 52] on ya-tr-span "Сохранить" at bounding box center [193, 51] width 49 height 11
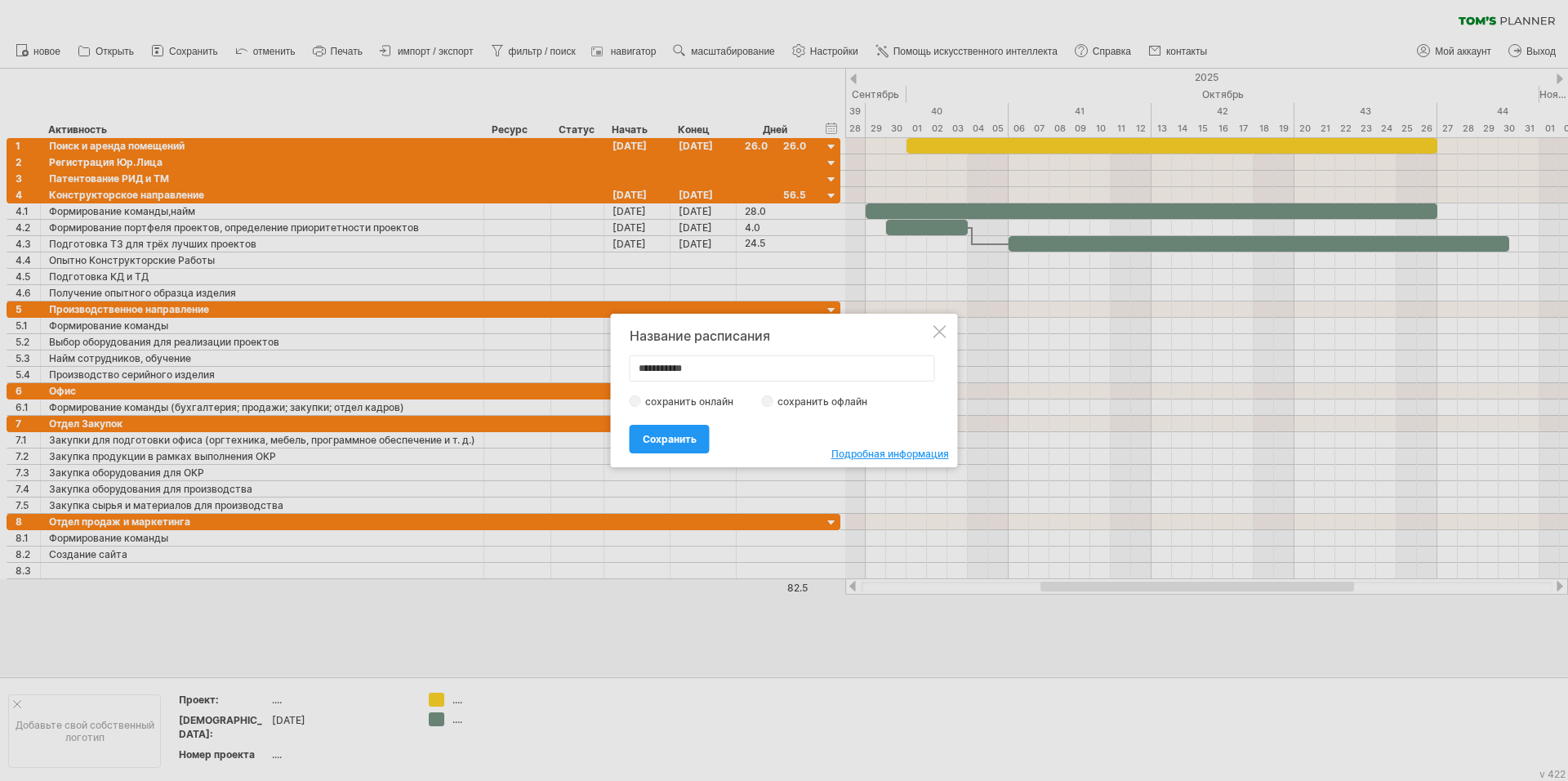
click at [777, 395] on ya-tr-span "сохранить офлайн" at bounding box center [822, 401] width 90 height 12
click at [675, 439] on span "Сохранить" at bounding box center [670, 439] width 54 height 12
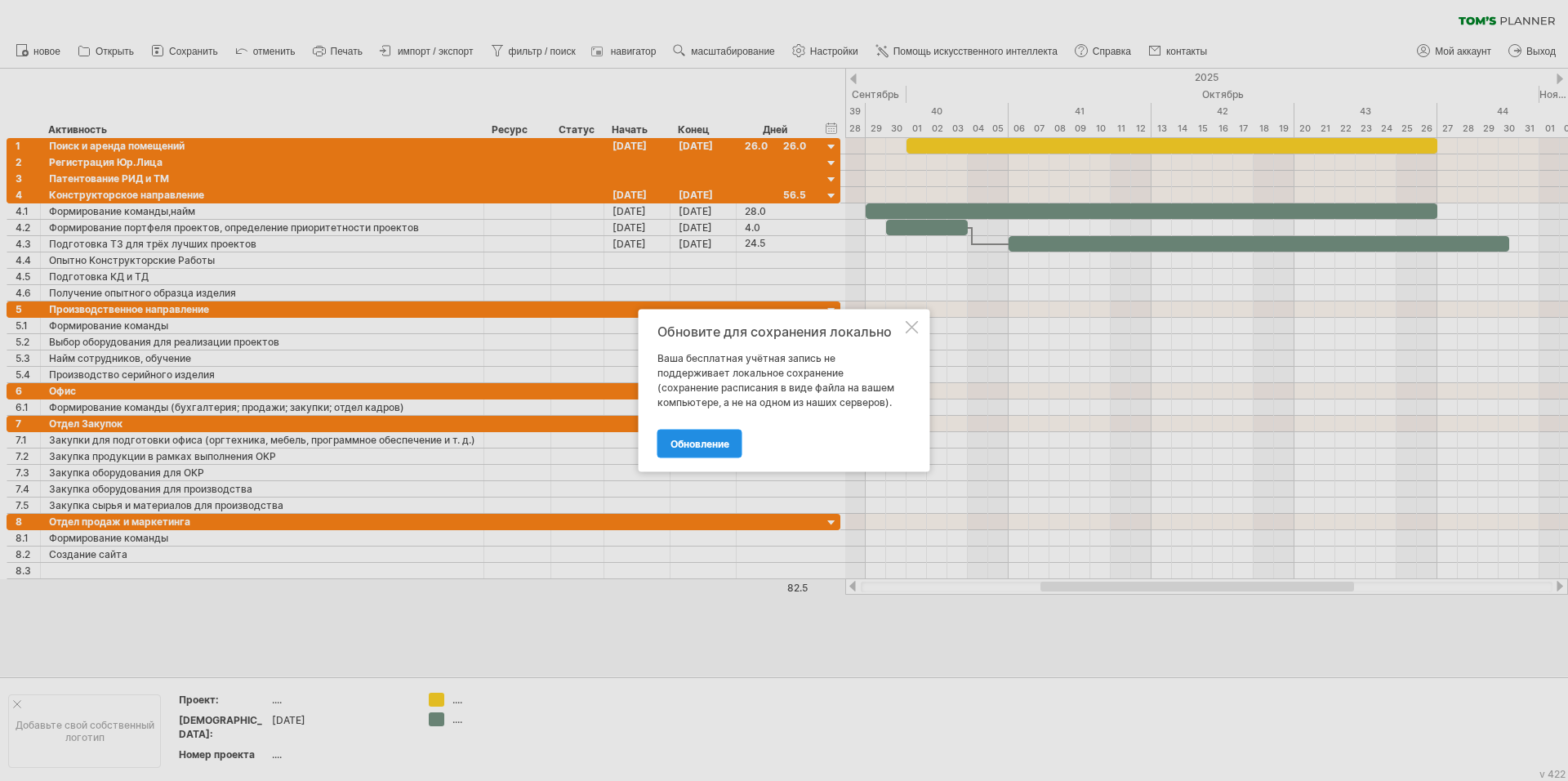
click at [702, 440] on ya-tr-span "Обновление" at bounding box center [700, 444] width 59 height 12
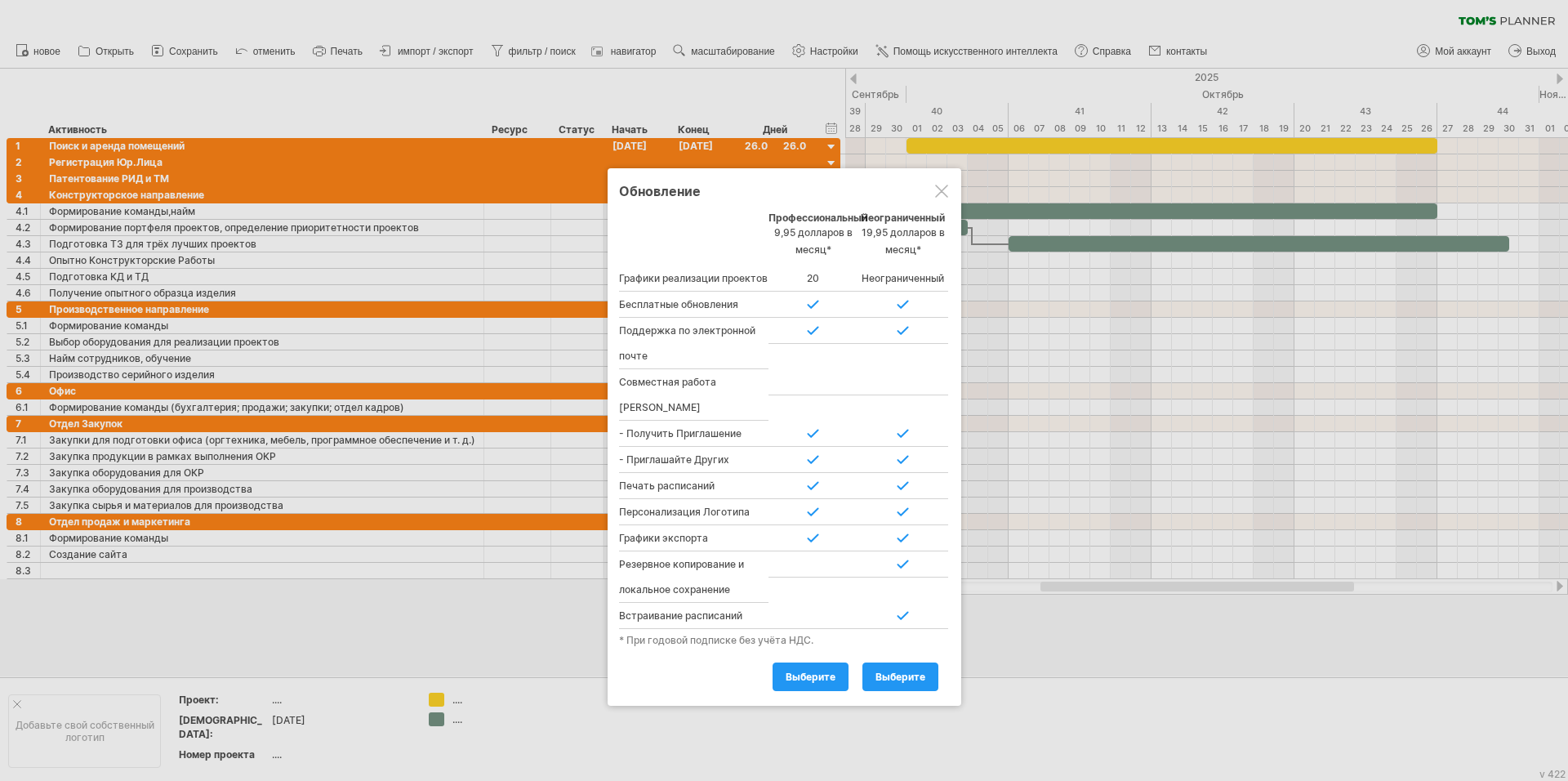
click at [939, 192] on div at bounding box center [941, 191] width 13 height 13
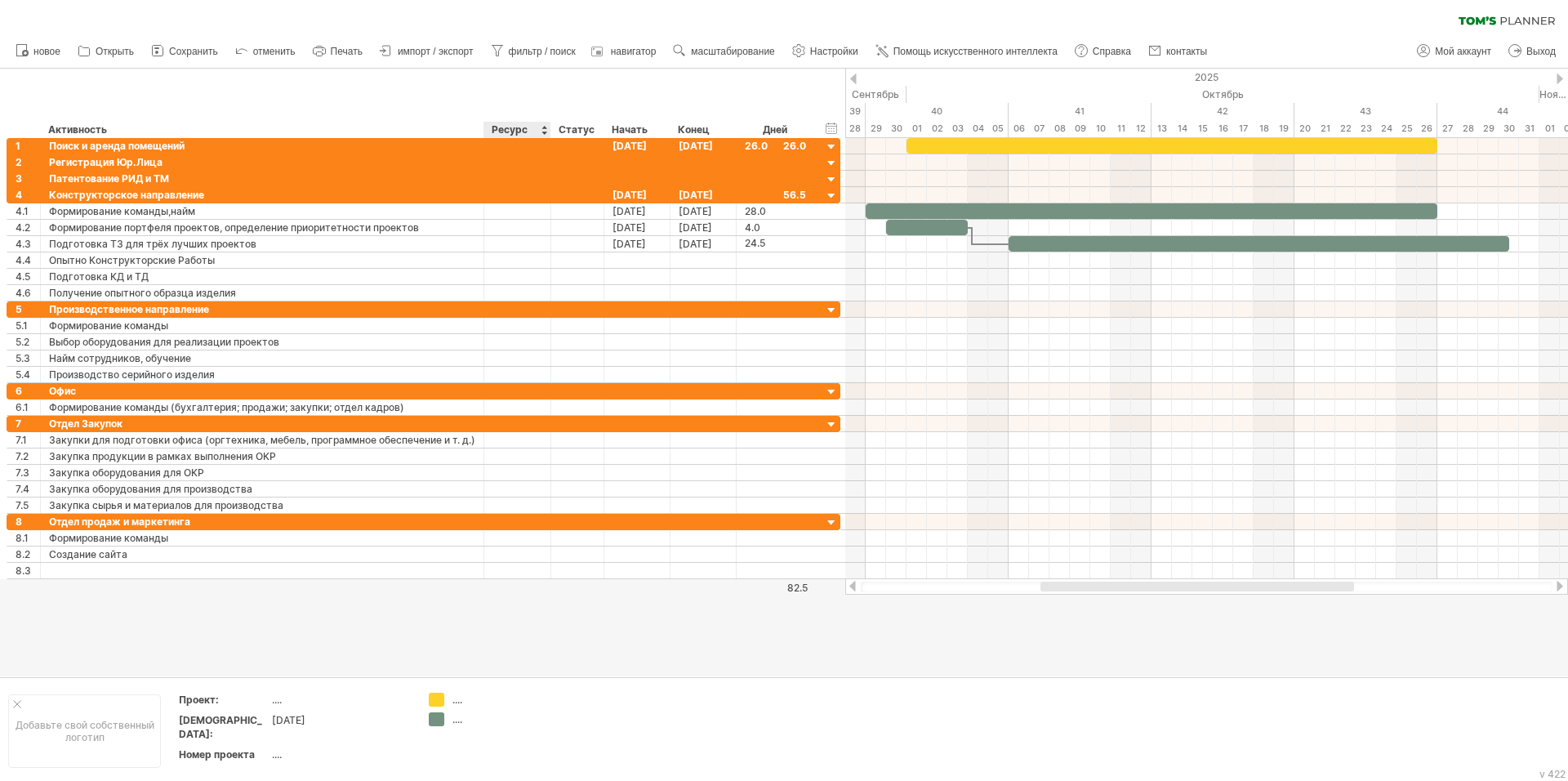
click at [527, 630] on div at bounding box center [784, 372] width 1568 height 608
